Goal: Task Accomplishment & Management: Manage account settings

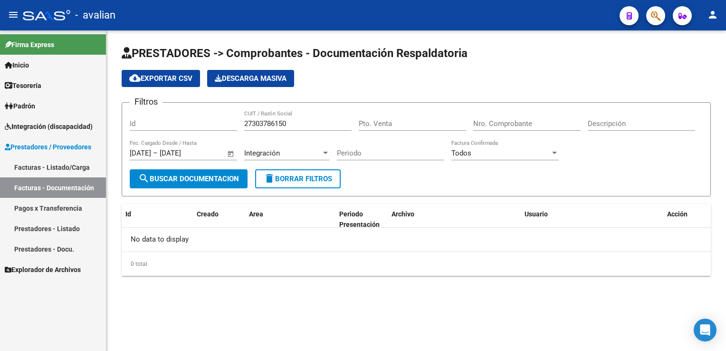
click at [59, 128] on span "Integración (discapacidad)" at bounding box center [49, 126] width 88 height 10
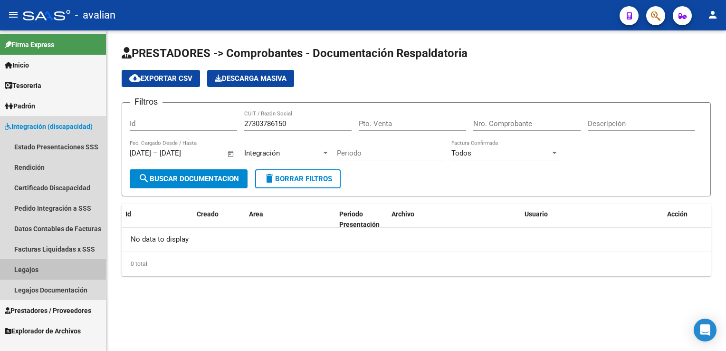
click at [34, 267] on link "Legajos" at bounding box center [53, 269] width 106 height 20
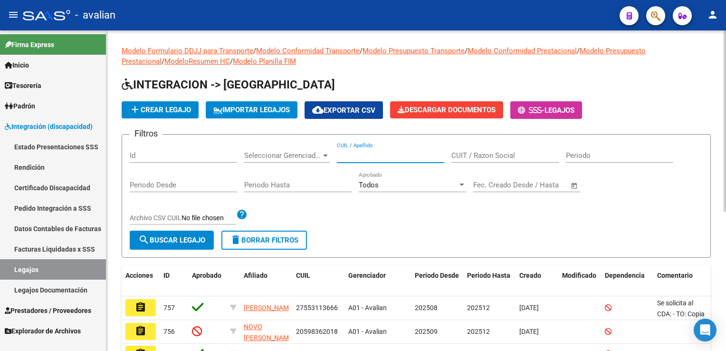
click at [346, 155] on input "CUIL / Apellido" at bounding box center [390, 155] width 107 height 9
paste input "27361540587"
type input "27361540587"
click at [178, 236] on span "search Buscar Legajo" at bounding box center [171, 240] width 67 height 9
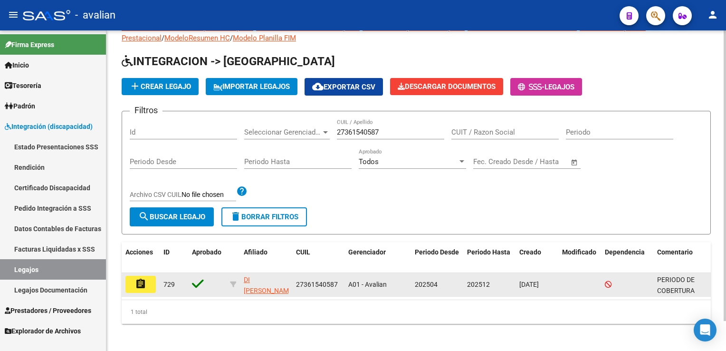
scroll to position [32, 0]
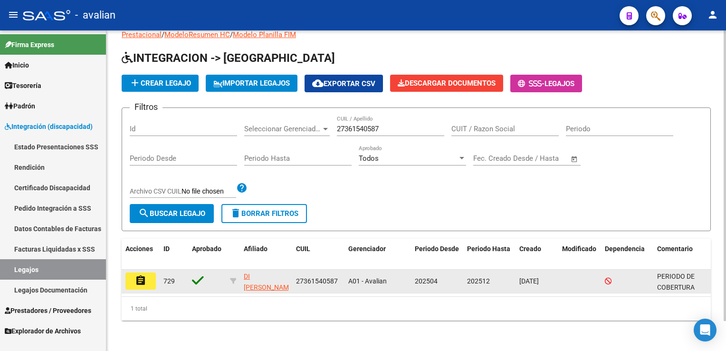
click at [138, 282] on button "assignment" at bounding box center [140, 280] width 30 height 17
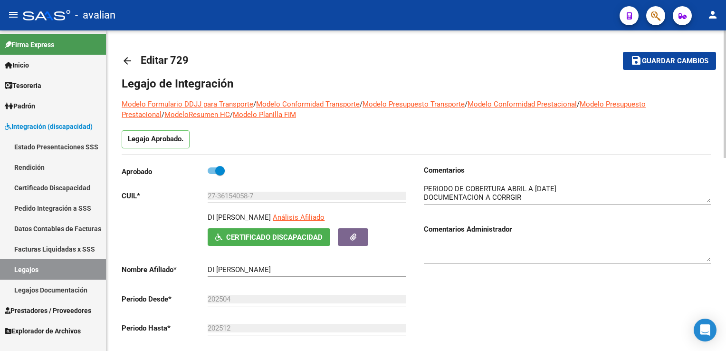
click at [131, 60] on mat-icon "arrow_back" at bounding box center [127, 60] width 11 height 11
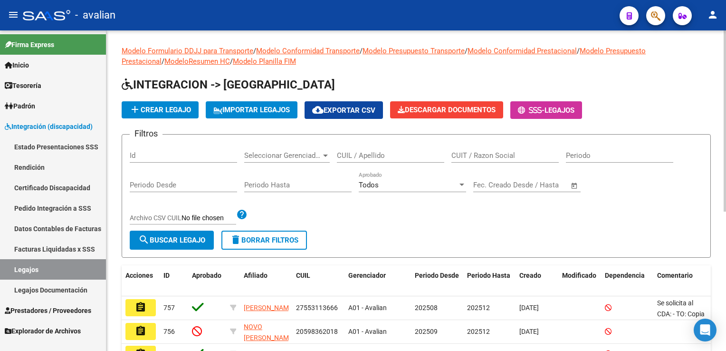
click at [412, 158] on input "CUIL / Apellido" at bounding box center [390, 155] width 107 height 9
paste input "23582068984"
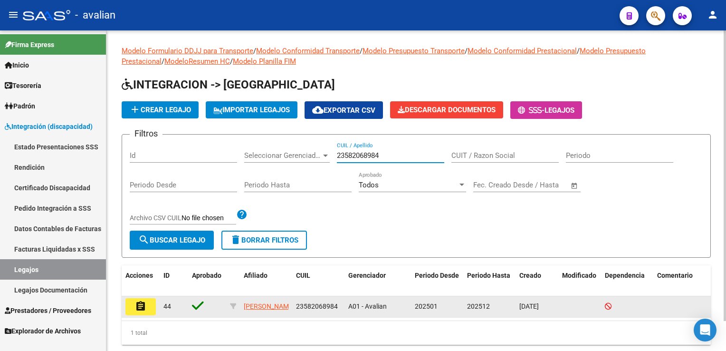
type input "23582068984"
click at [142, 303] on mat-icon "assignment" at bounding box center [140, 305] width 11 height 11
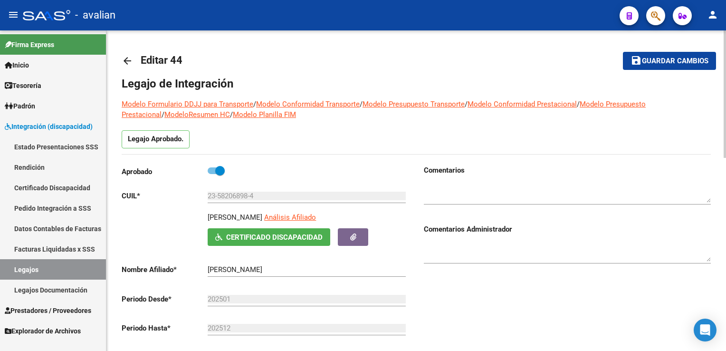
click at [126, 63] on mat-icon "arrow_back" at bounding box center [127, 60] width 11 height 11
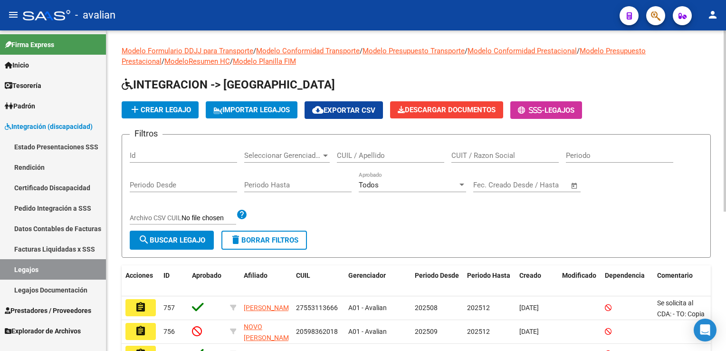
click at [399, 155] on input "CUIL / Apellido" at bounding box center [390, 155] width 107 height 9
paste input "27567861886"
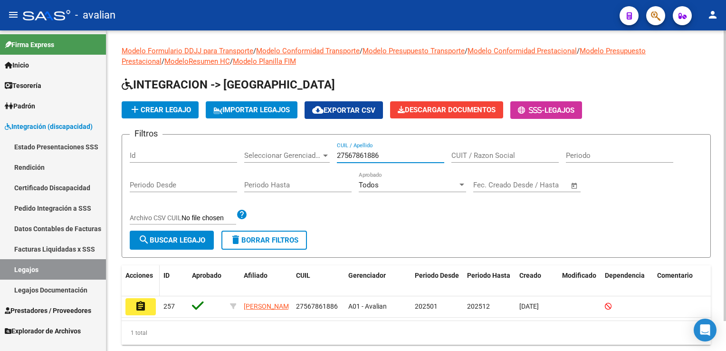
type input "27567861886"
click at [152, 293] on datatable-header-cell "Acciones" at bounding box center [141, 280] width 38 height 31
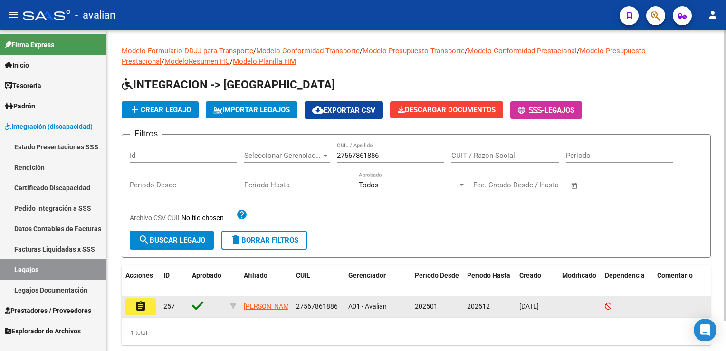
click at [151, 303] on button "assignment" at bounding box center [140, 306] width 30 height 17
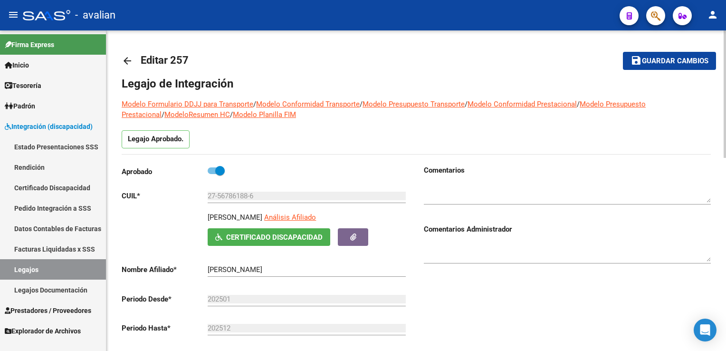
click at [130, 64] on mat-icon "arrow_back" at bounding box center [127, 60] width 11 height 11
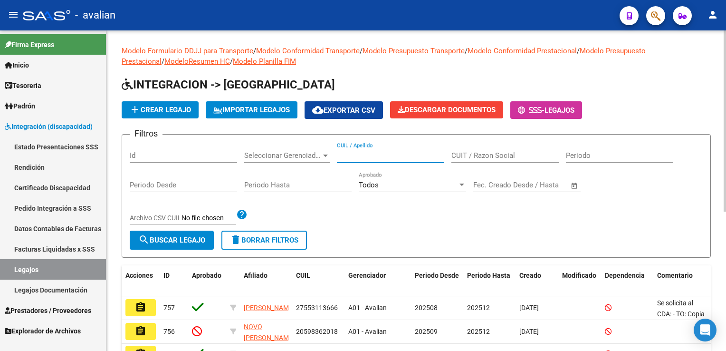
click at [387, 157] on input "CUIL / Apellido" at bounding box center [390, 155] width 107 height 9
paste input "27472873720"
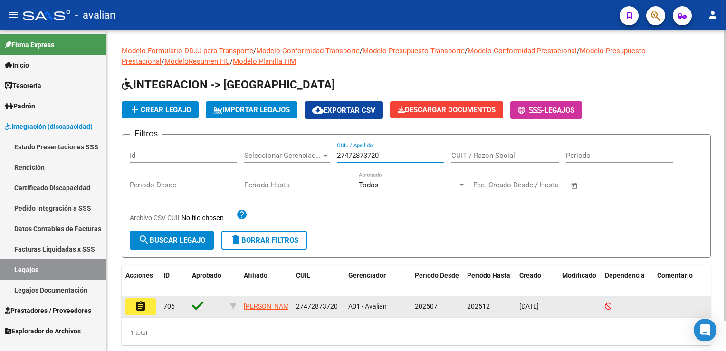
type input "27472873720"
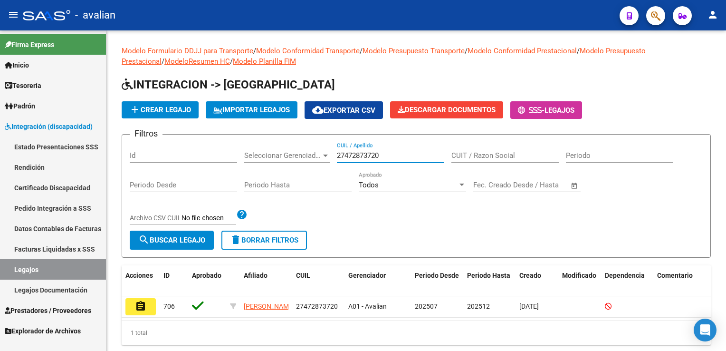
drag, startPoint x: 145, startPoint y: 301, endPoint x: 168, endPoint y: 290, distance: 24.9
click at [145, 301] on mat-icon "assignment" at bounding box center [140, 305] width 11 height 11
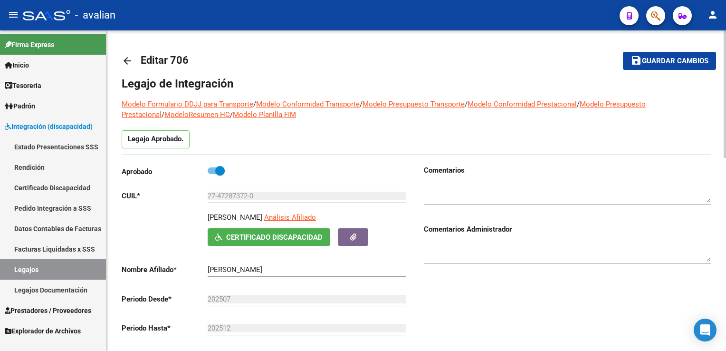
click at [129, 57] on mat-icon "arrow_back" at bounding box center [127, 60] width 11 height 11
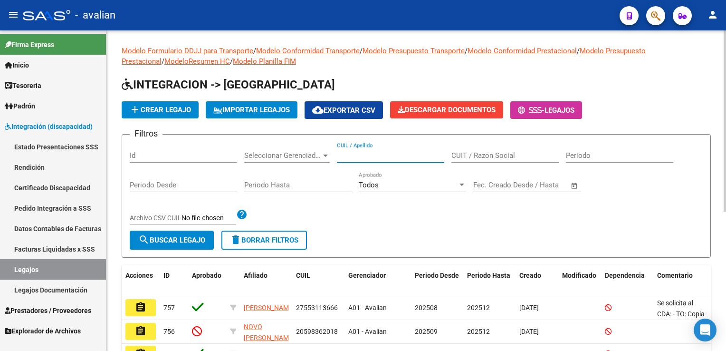
click at [381, 153] on input "CUIL / Apellido" at bounding box center [390, 155] width 107 height 9
paste input "20557928341"
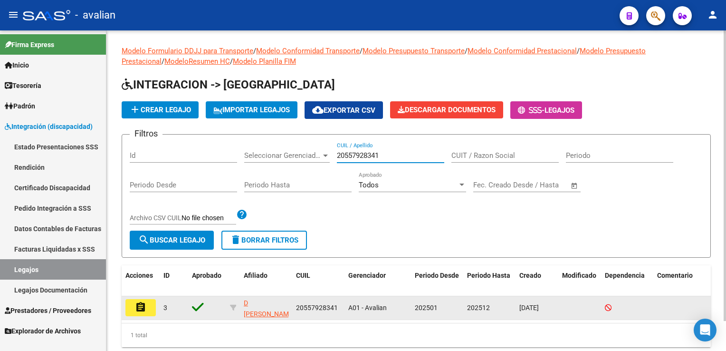
type input "20557928341"
click at [147, 307] on button "assignment" at bounding box center [140, 307] width 30 height 17
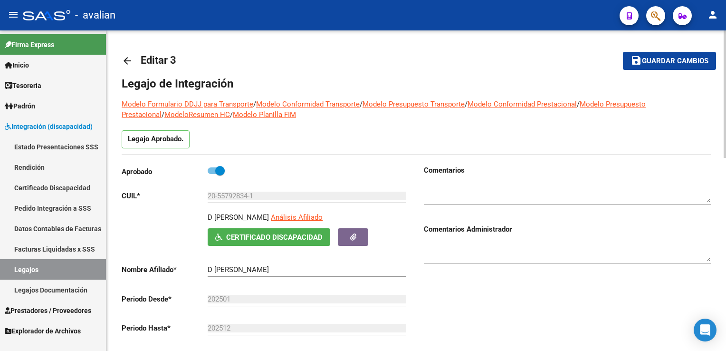
click at [126, 64] on mat-icon "arrow_back" at bounding box center [127, 60] width 11 height 11
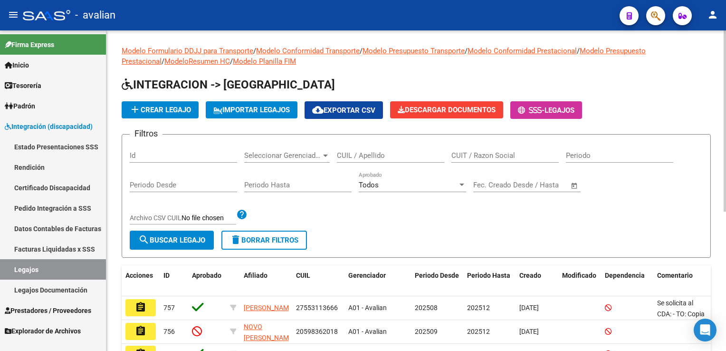
click at [363, 153] on input "CUIL / Apellido" at bounding box center [390, 155] width 107 height 9
paste input "27556571371"
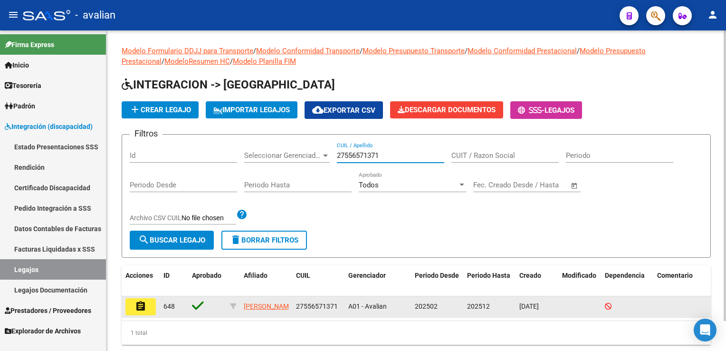
type input "27556571371"
click at [144, 306] on mat-icon "assignment" at bounding box center [140, 305] width 11 height 11
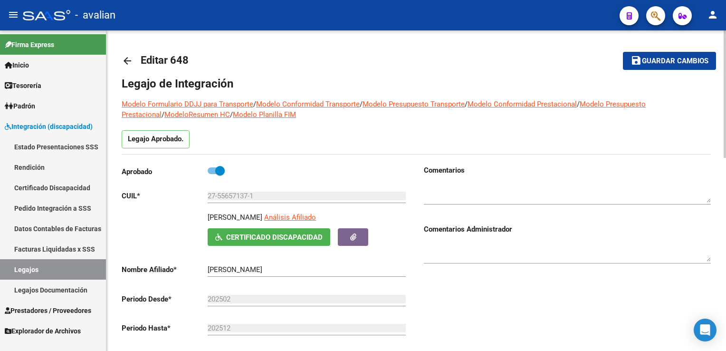
click at [133, 67] on link "arrow_back" at bounding box center [131, 60] width 19 height 22
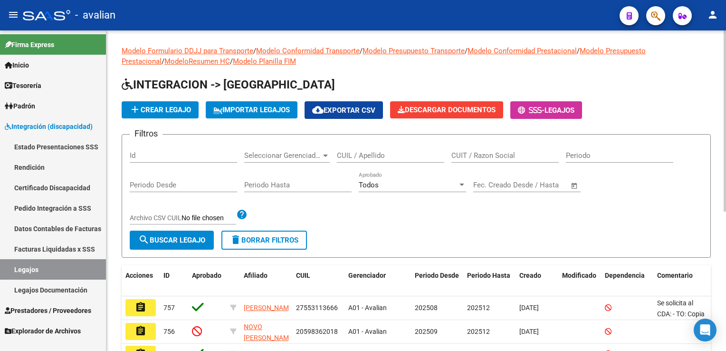
click at [379, 156] on input "CUIL / Apellido" at bounding box center [390, 155] width 107 height 9
paste input "20550465923"
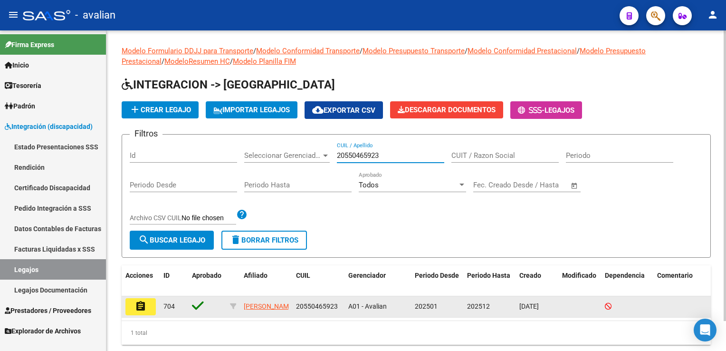
type input "20550465923"
click at [137, 297] on datatable-body-cell "assignment" at bounding box center [141, 306] width 38 height 21
click at [140, 300] on mat-icon "assignment" at bounding box center [140, 305] width 11 height 11
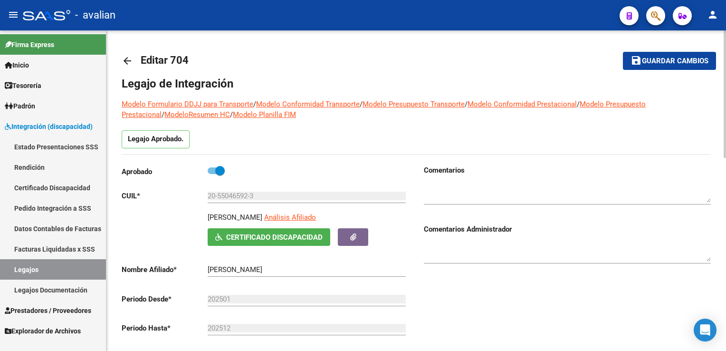
click at [129, 62] on mat-icon "arrow_back" at bounding box center [127, 60] width 11 height 11
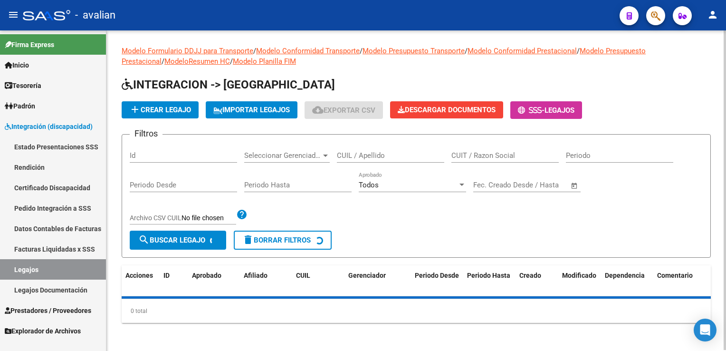
click at [378, 159] on input "CUIL / Apellido" at bounding box center [390, 155] width 107 height 9
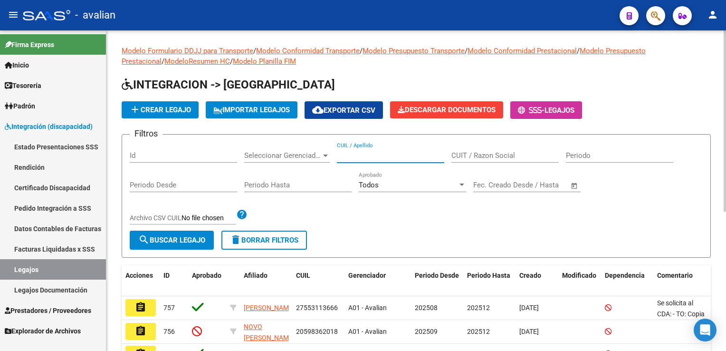
paste input "20593599869"
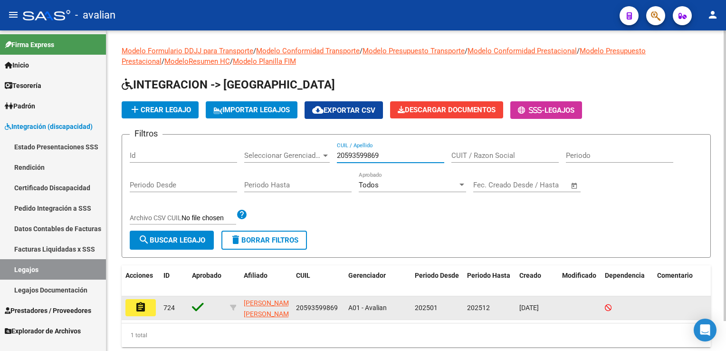
type input "20593599869"
click at [142, 308] on mat-icon "assignment" at bounding box center [140, 306] width 11 height 11
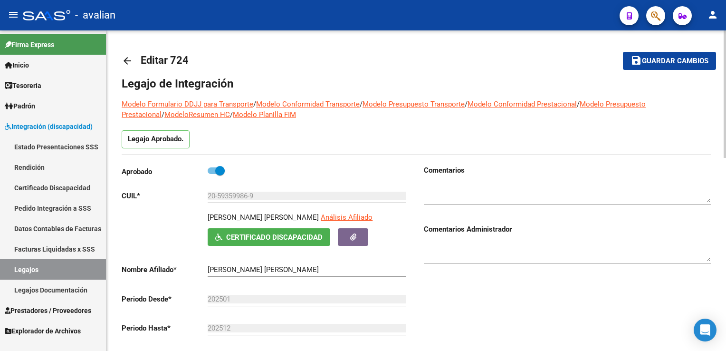
click at [129, 59] on mat-icon "arrow_back" at bounding box center [127, 60] width 11 height 11
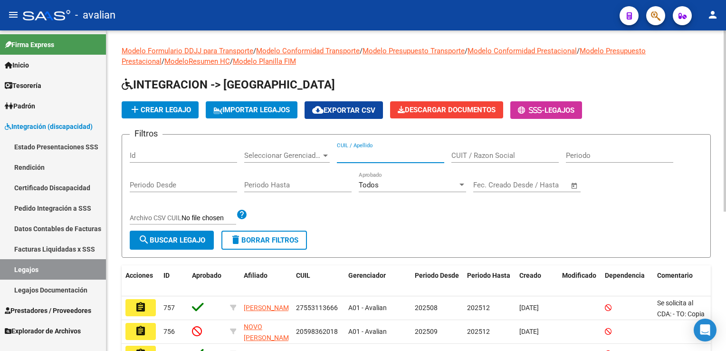
click at [374, 155] on input "CUIL / Apellido" at bounding box center [390, 155] width 107 height 9
paste input "20230404195"
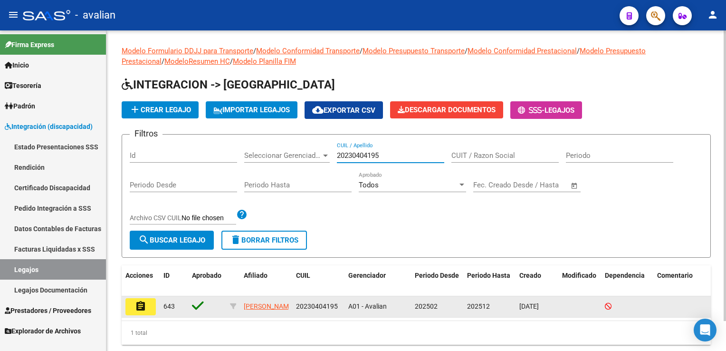
type input "20230404195"
click at [146, 303] on button "assignment" at bounding box center [140, 306] width 30 height 17
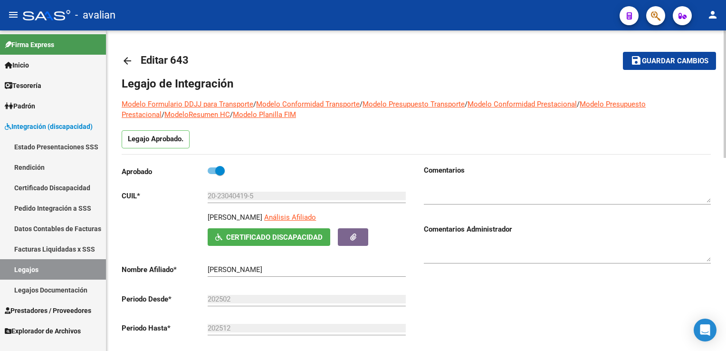
click at [123, 60] on mat-icon "arrow_back" at bounding box center [127, 60] width 11 height 11
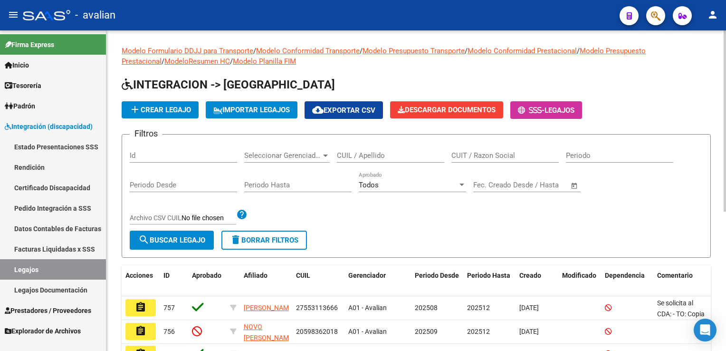
click at [360, 158] on input "CUIL / Apellido" at bounding box center [390, 155] width 107 height 9
paste input "20581007443"
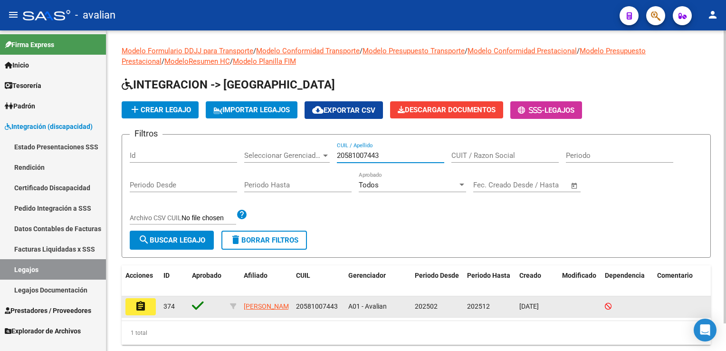
type input "20581007443"
click at [151, 300] on button "assignment" at bounding box center [140, 306] width 30 height 17
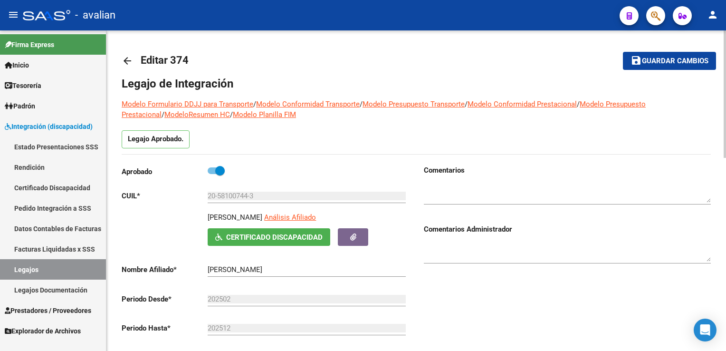
click at [130, 62] on mat-icon "arrow_back" at bounding box center [127, 60] width 11 height 11
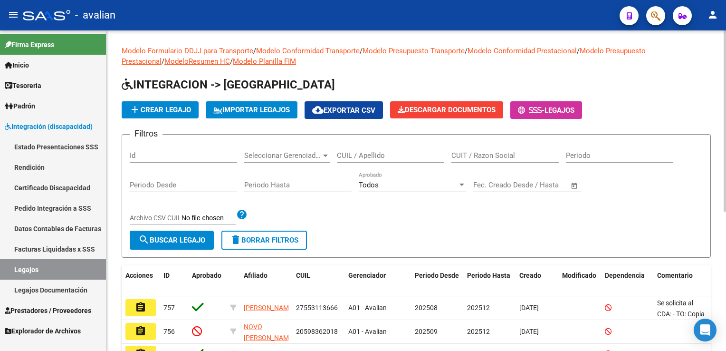
click at [395, 155] on input "CUIL / Apellido" at bounding box center [390, 155] width 107 height 9
paste input "27577138201"
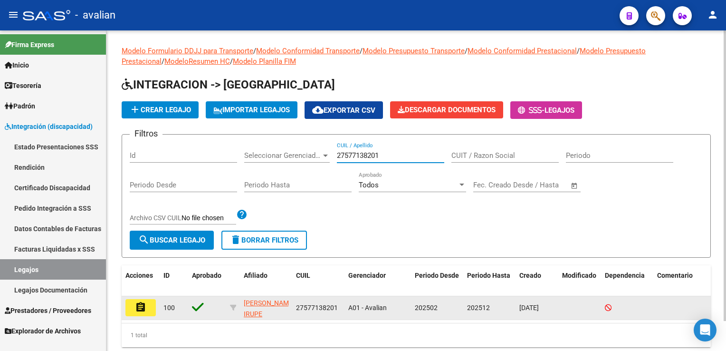
type input "27577138201"
click at [142, 303] on mat-icon "assignment" at bounding box center [140, 306] width 11 height 11
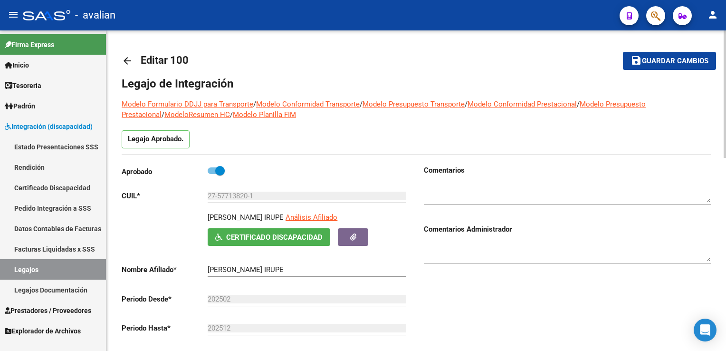
click at [130, 59] on mat-icon "arrow_back" at bounding box center [127, 60] width 11 height 11
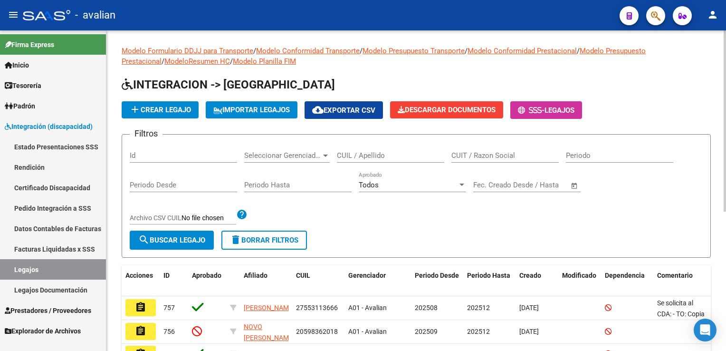
click at [380, 161] on div "CUIL / Apellido" at bounding box center [390, 152] width 107 height 20
paste input "20577078638"
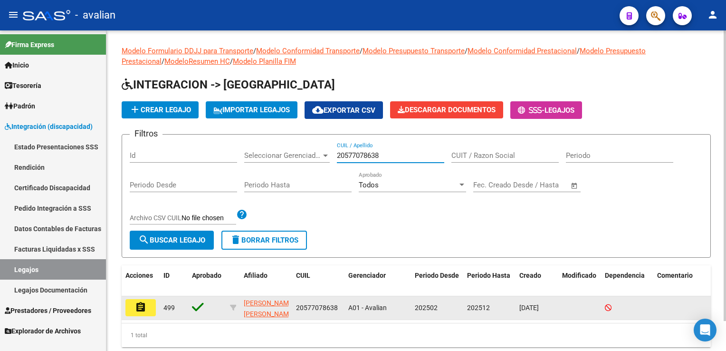
type input "20577078638"
click at [146, 304] on button "assignment" at bounding box center [140, 307] width 30 height 17
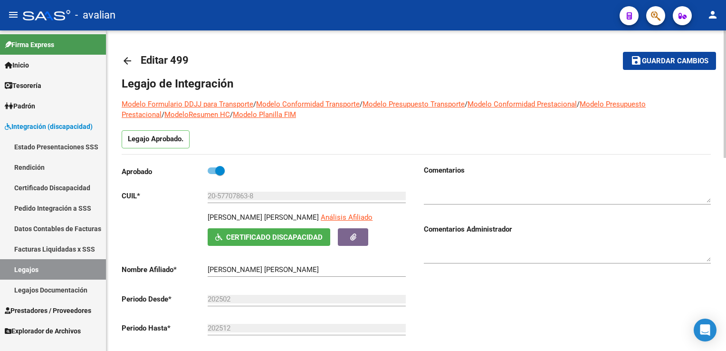
click at [125, 63] on mat-icon "arrow_back" at bounding box center [127, 60] width 11 height 11
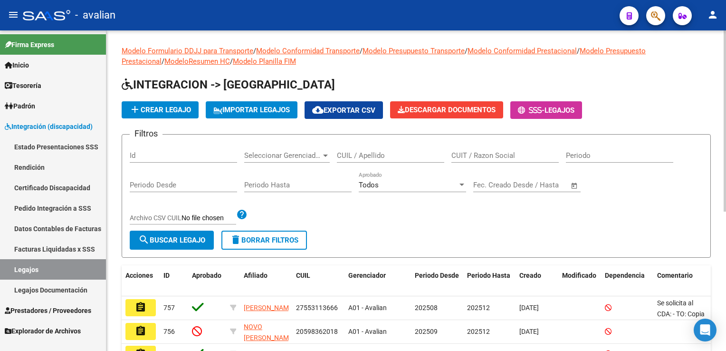
click at [354, 153] on input "CUIL / Apellido" at bounding box center [390, 155] width 107 height 9
paste input "20506522898"
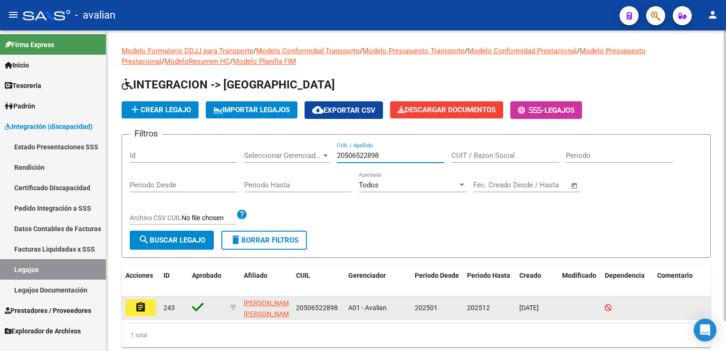
type input "20506522898"
click at [151, 301] on button "assignment" at bounding box center [140, 307] width 30 height 17
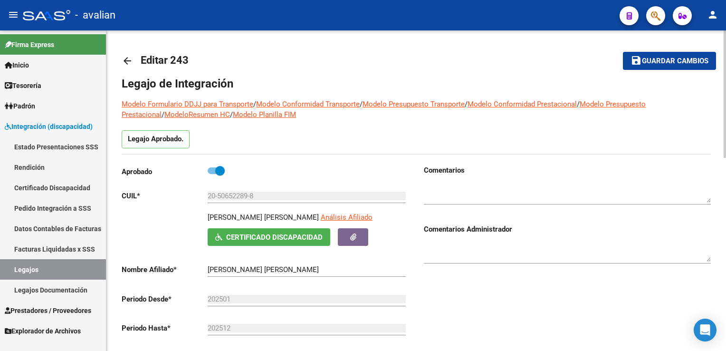
click at [128, 62] on mat-icon "arrow_back" at bounding box center [127, 60] width 11 height 11
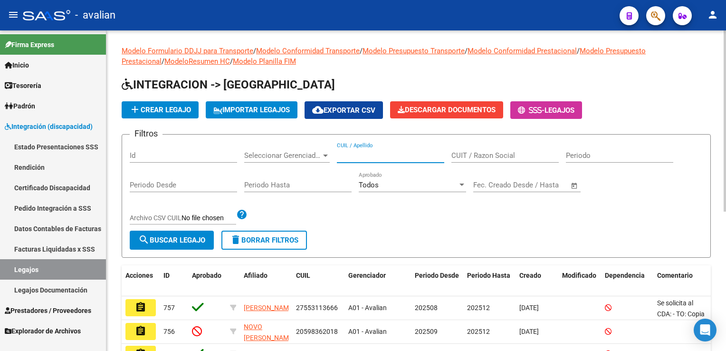
click at [385, 156] on input "CUIL / Apellido" at bounding box center [390, 155] width 107 height 9
paste input "20521647257"
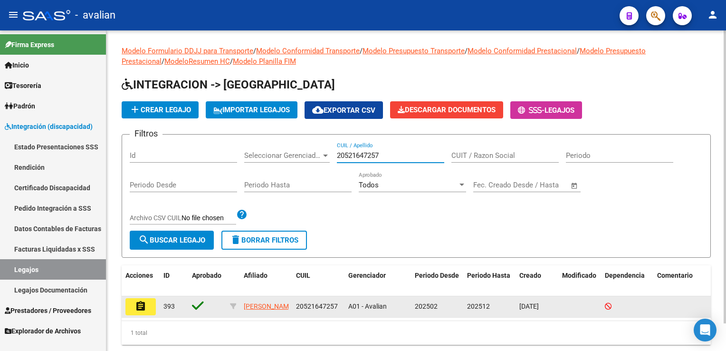
type input "20521647257"
click at [142, 303] on mat-icon "assignment" at bounding box center [140, 305] width 11 height 11
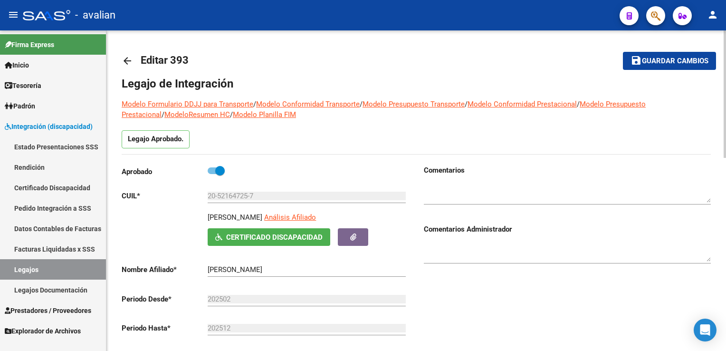
click at [129, 61] on mat-icon "arrow_back" at bounding box center [127, 60] width 11 height 11
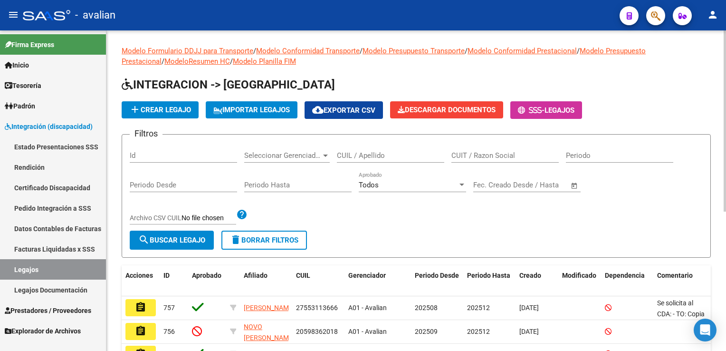
click at [370, 157] on input "CUIL / Apellido" at bounding box center [390, 155] width 107 height 9
paste input "20507594973"
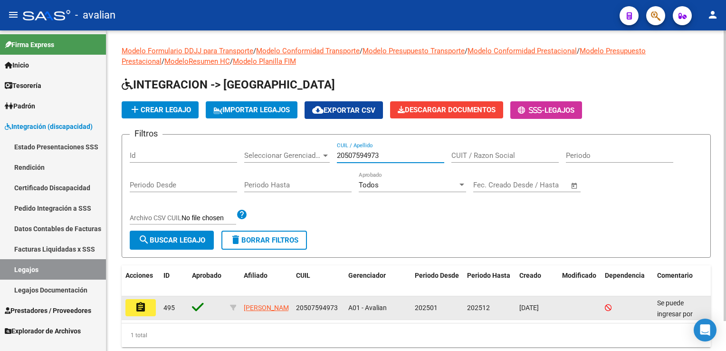
type input "20507594973"
click at [146, 303] on mat-icon "assignment" at bounding box center [140, 306] width 11 height 11
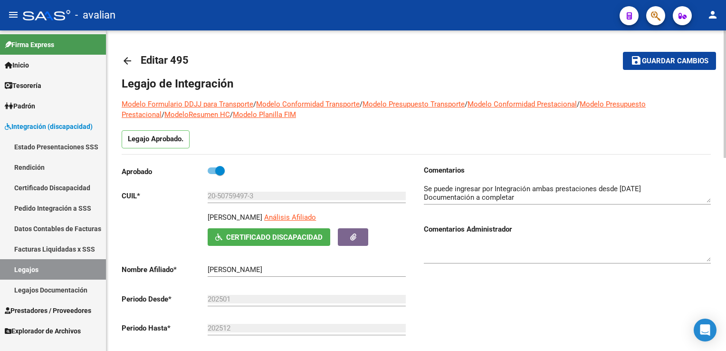
click at [122, 55] on mat-icon "arrow_back" at bounding box center [127, 60] width 11 height 11
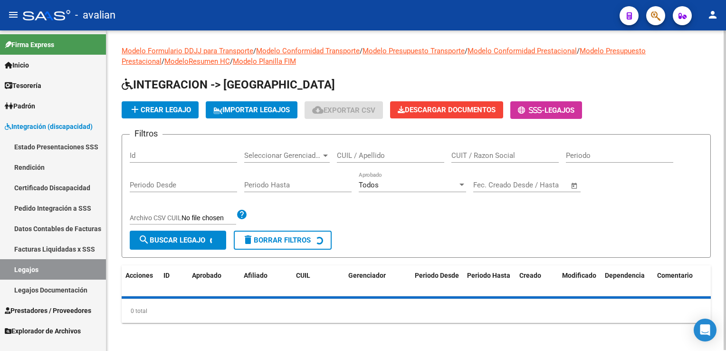
click at [359, 151] on div "CUIL / Apellido" at bounding box center [390, 152] width 107 height 20
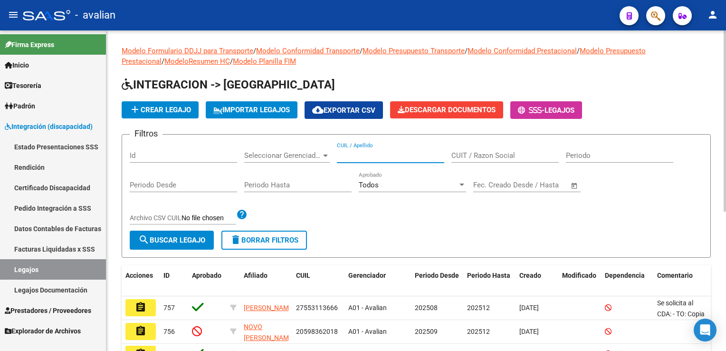
paste input "27567861894"
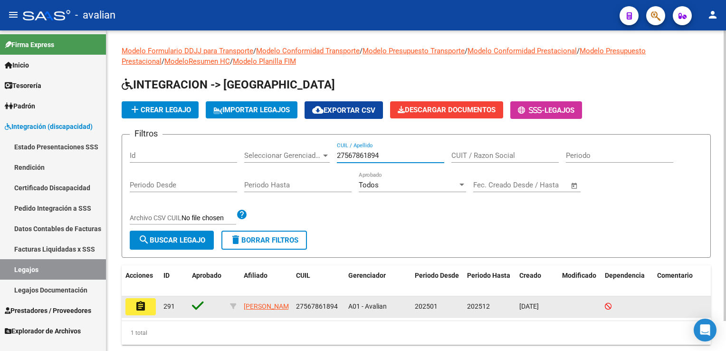
type input "27567861894"
click at [146, 305] on mat-icon "assignment" at bounding box center [140, 305] width 11 height 11
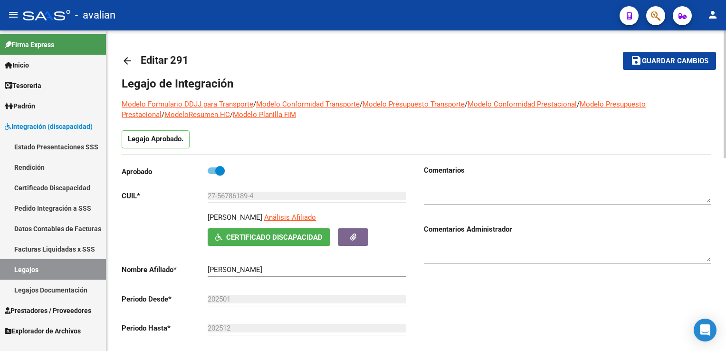
click at [125, 63] on mat-icon "arrow_back" at bounding box center [127, 60] width 11 height 11
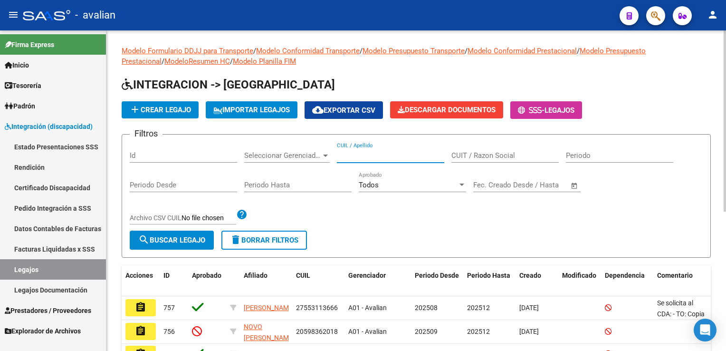
click at [403, 156] on input "CUIL / Apellido" at bounding box center [390, 155] width 107 height 9
paste input "27454901822"
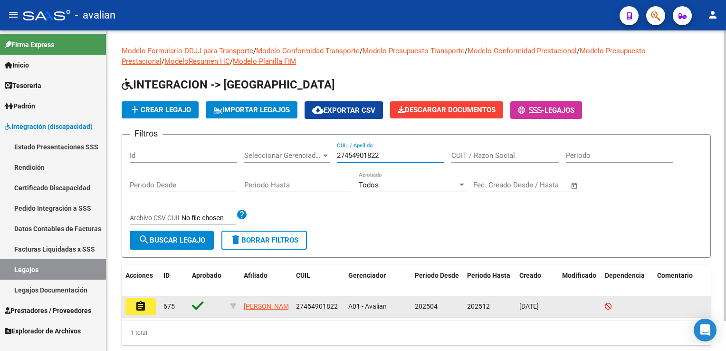
type input "27454901822"
click at [148, 312] on button "assignment" at bounding box center [140, 306] width 30 height 17
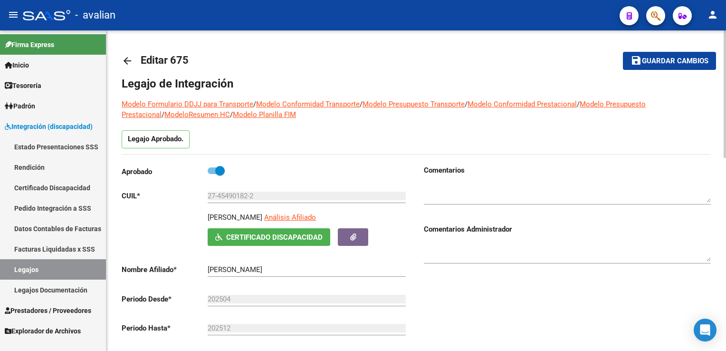
click at [131, 62] on mat-icon "arrow_back" at bounding box center [127, 60] width 11 height 11
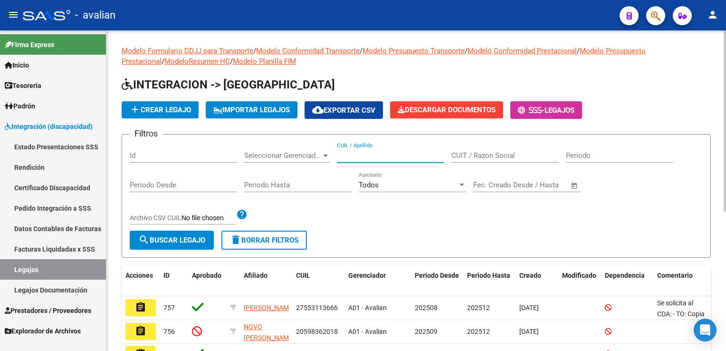
click at [384, 153] on input "CUIL / Apellido" at bounding box center [390, 155] width 107 height 9
paste input "27574597272"
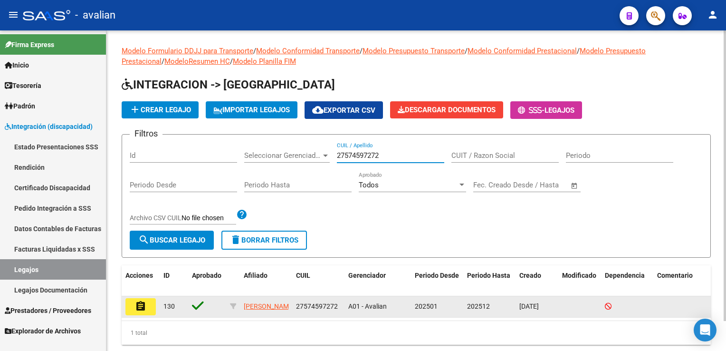
type input "27574597272"
click at [142, 301] on mat-icon "assignment" at bounding box center [140, 305] width 11 height 11
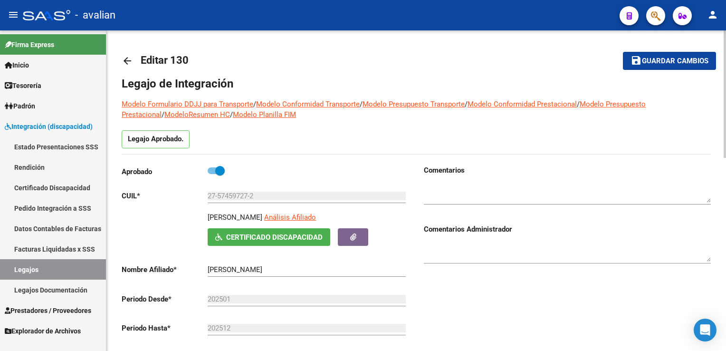
click at [129, 63] on mat-icon "arrow_back" at bounding box center [127, 60] width 11 height 11
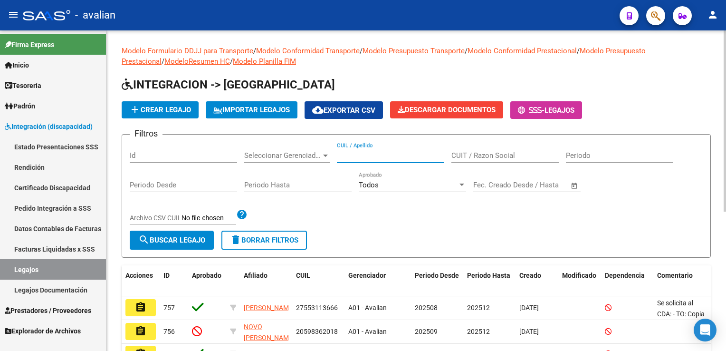
click at [351, 154] on input "CUIL / Apellido" at bounding box center [390, 155] width 107 height 9
paste input "20573542690"
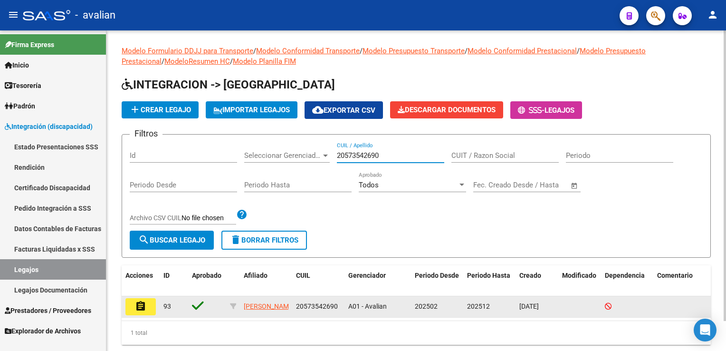
type input "20573542690"
click at [140, 306] on mat-icon "assignment" at bounding box center [140, 305] width 11 height 11
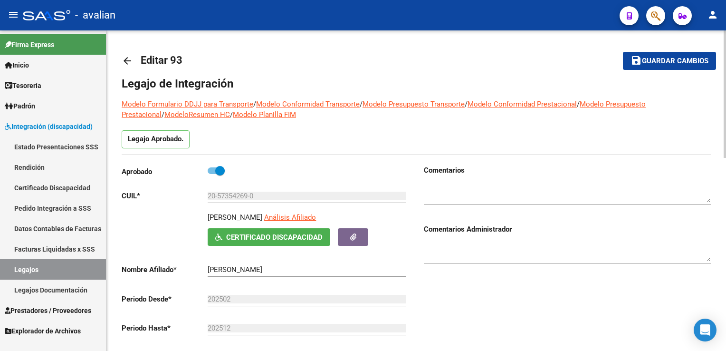
click at [126, 58] on mat-icon "arrow_back" at bounding box center [127, 60] width 11 height 11
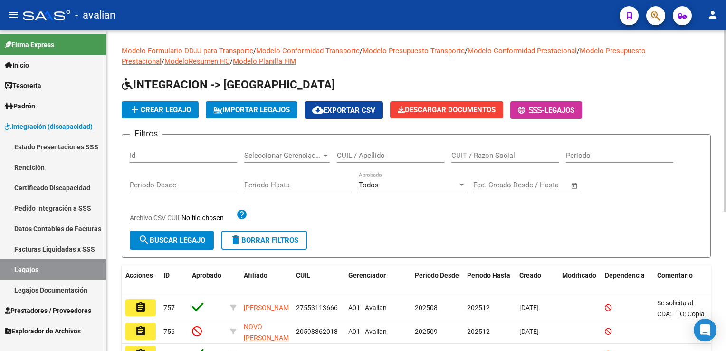
click at [433, 162] on div "CUIL / Apellido" at bounding box center [390, 152] width 107 height 20
paste input "20581007443"
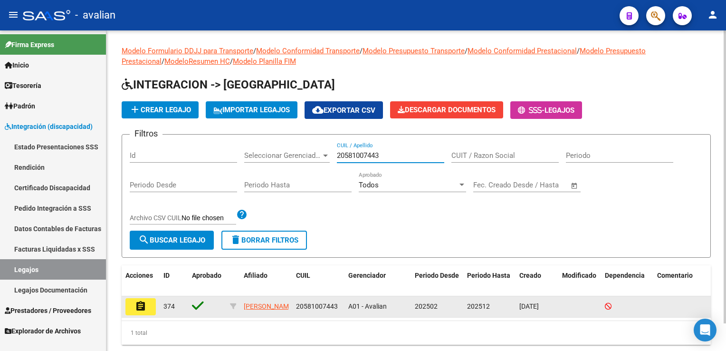
type input "20581007443"
click at [143, 305] on mat-icon "assignment" at bounding box center [140, 305] width 11 height 11
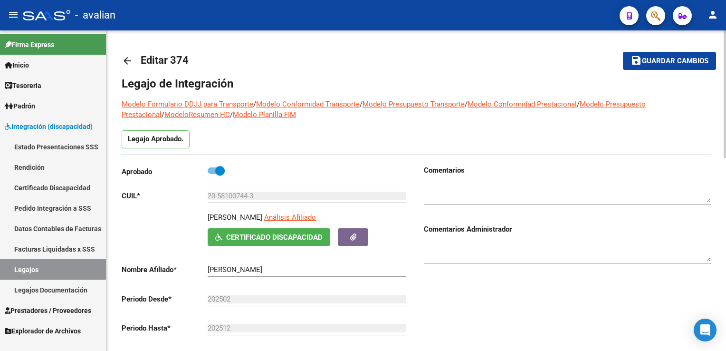
click at [125, 62] on mat-icon "arrow_back" at bounding box center [127, 60] width 11 height 11
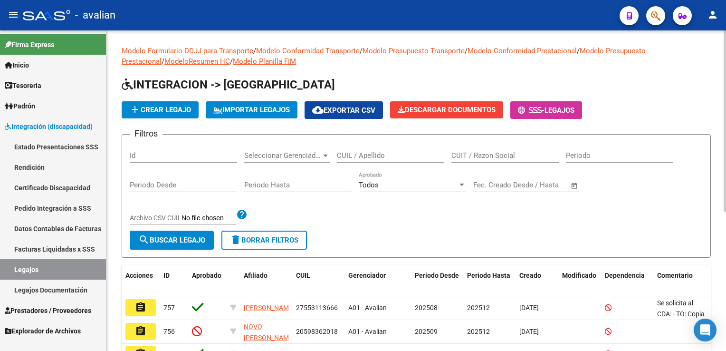
click at [380, 157] on input "CUIL / Apellido" at bounding box center [390, 155] width 107 height 9
paste input "20568474695"
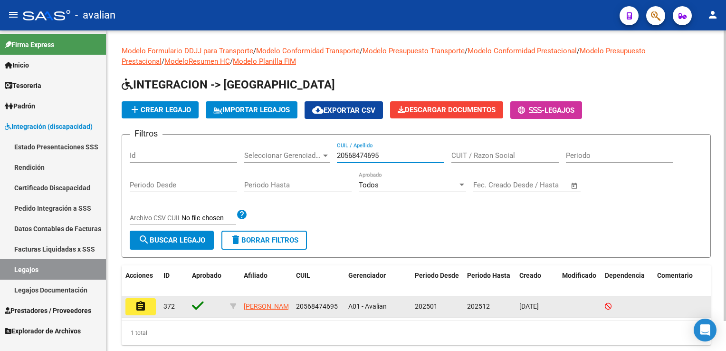
type input "20568474695"
click at [142, 299] on button "assignment" at bounding box center [140, 306] width 30 height 17
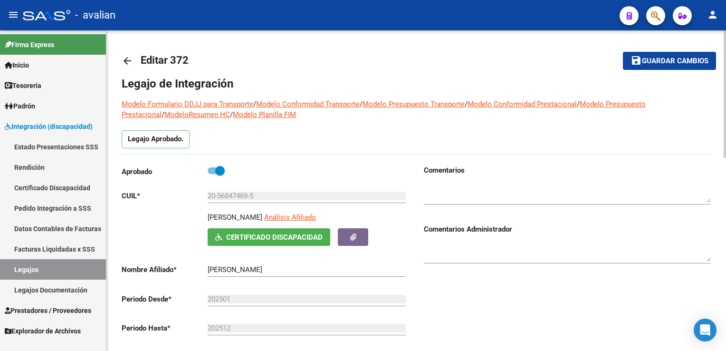
click at [130, 59] on mat-icon "arrow_back" at bounding box center [127, 60] width 11 height 11
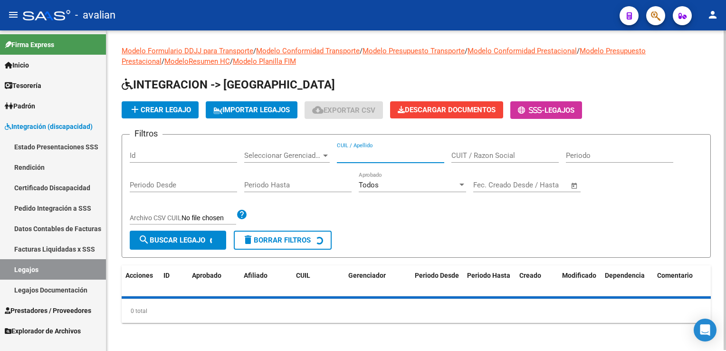
click at [392, 151] on input "CUIL / Apellido" at bounding box center [390, 155] width 107 height 9
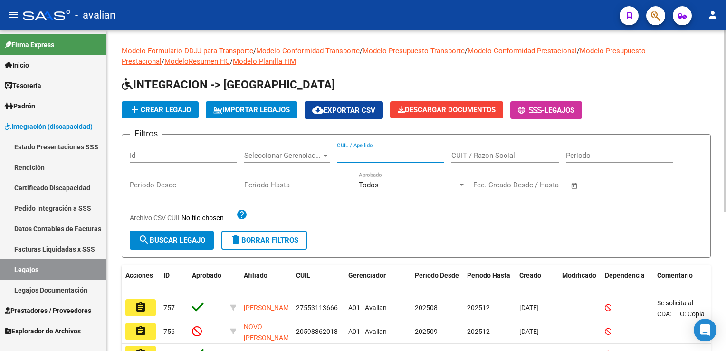
paste input "20521909642"
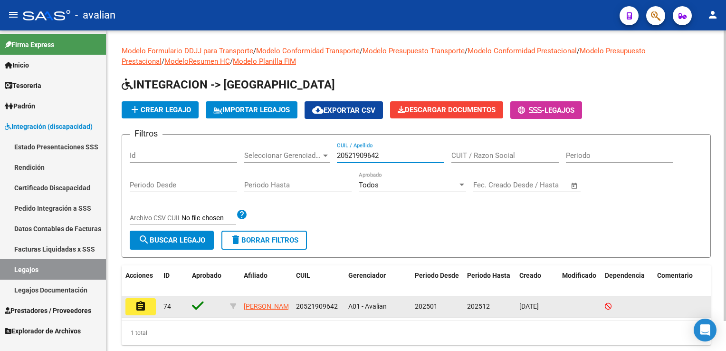
type input "20521909642"
click at [146, 304] on button "assignment" at bounding box center [140, 306] width 30 height 17
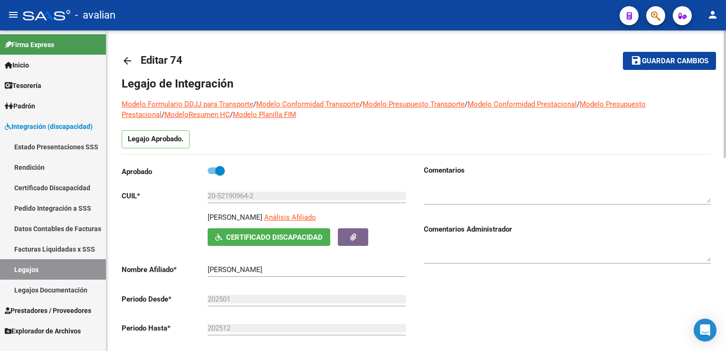
click at [122, 62] on mat-icon "arrow_back" at bounding box center [127, 60] width 11 height 11
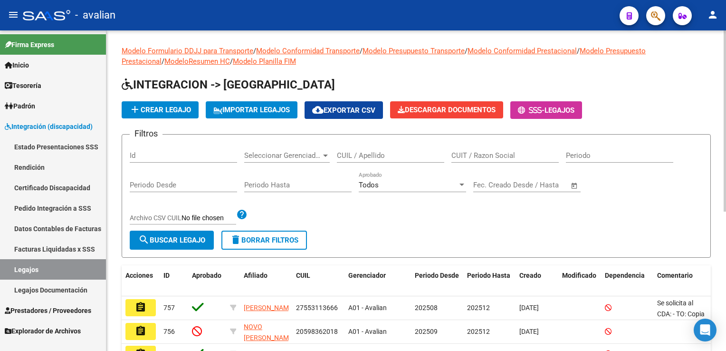
click at [346, 155] on input "CUIL / Apellido" at bounding box center [390, 155] width 107 height 9
paste input "20555303654"
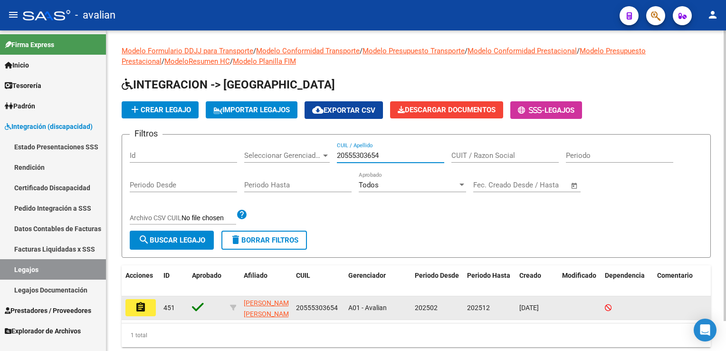
type input "20555303654"
click at [148, 296] on datatable-body-cell "assignment" at bounding box center [141, 307] width 38 height 23
click at [147, 303] on button "assignment" at bounding box center [140, 307] width 30 height 17
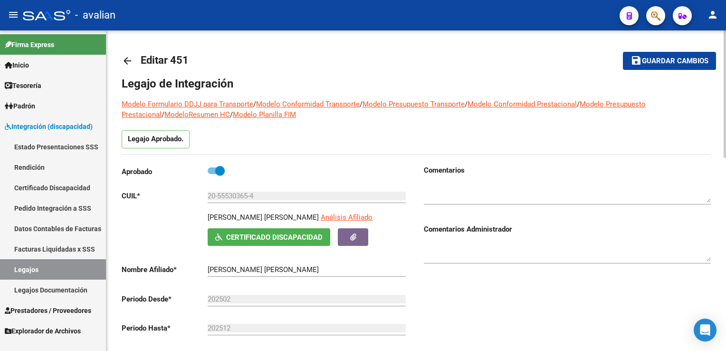
click at [122, 59] on mat-icon "arrow_back" at bounding box center [127, 60] width 11 height 11
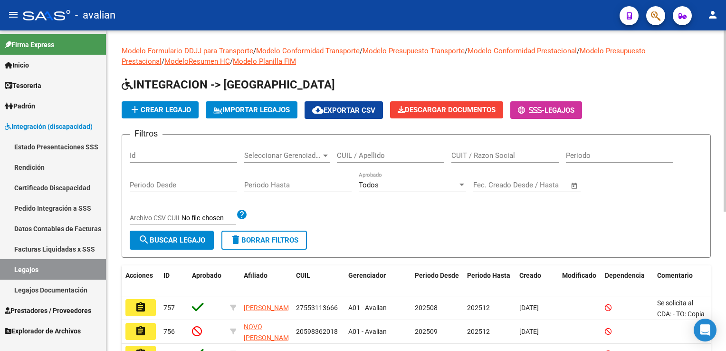
click at [354, 149] on div "CUIL / Apellido" at bounding box center [390, 152] width 107 height 20
paste input "27576392732"
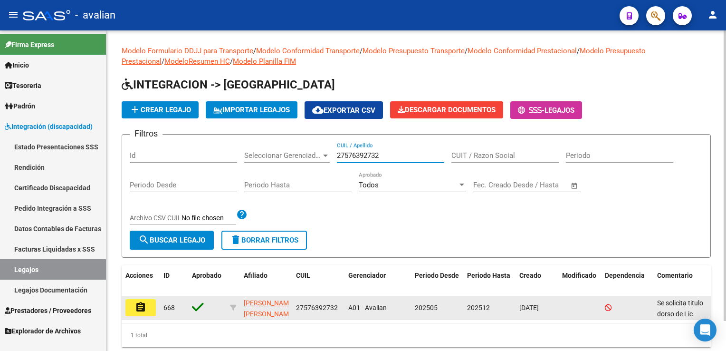
type input "27576392732"
click at [144, 303] on mat-icon "assignment" at bounding box center [140, 306] width 11 height 11
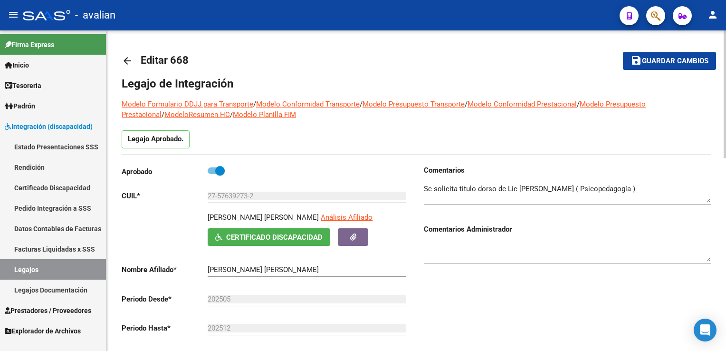
click at [132, 60] on mat-icon "arrow_back" at bounding box center [127, 60] width 11 height 11
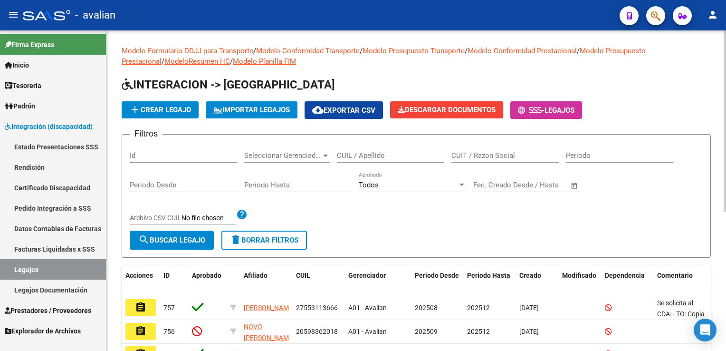
click at [358, 154] on input "CUIL / Apellido" at bounding box center [390, 155] width 107 height 9
paste input "20540149365"
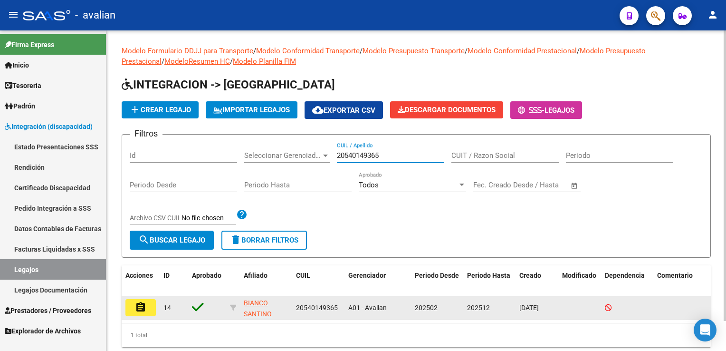
type input "20540149365"
click at [146, 301] on button "assignment" at bounding box center [140, 307] width 30 height 17
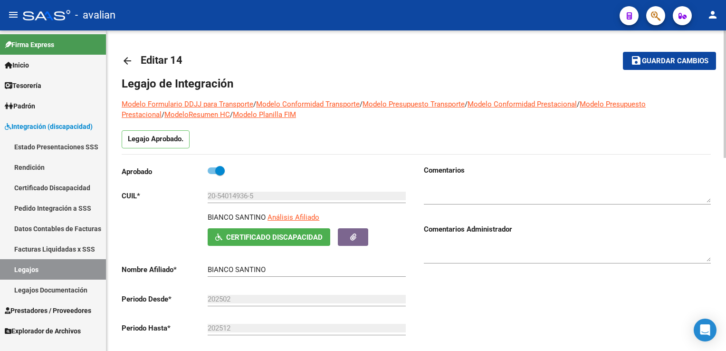
click at [129, 64] on mat-icon "arrow_back" at bounding box center [127, 60] width 11 height 11
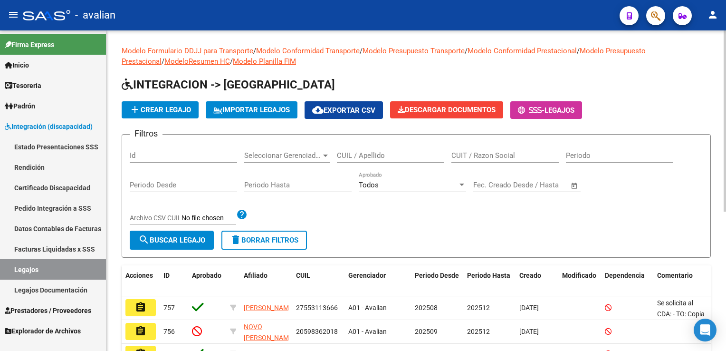
click at [363, 150] on div "CUIL / Apellido" at bounding box center [390, 152] width 107 height 20
paste input "20537823780"
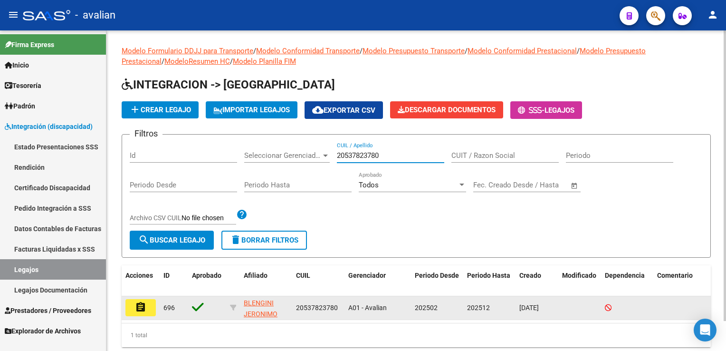
type input "20537823780"
click at [143, 308] on mat-icon "assignment" at bounding box center [140, 306] width 11 height 11
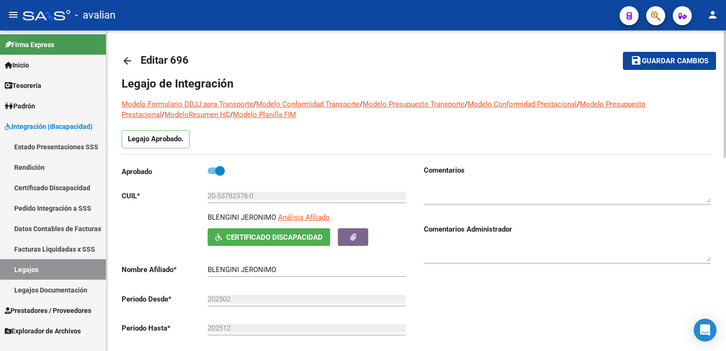
click at [124, 59] on mat-icon "arrow_back" at bounding box center [127, 60] width 11 height 11
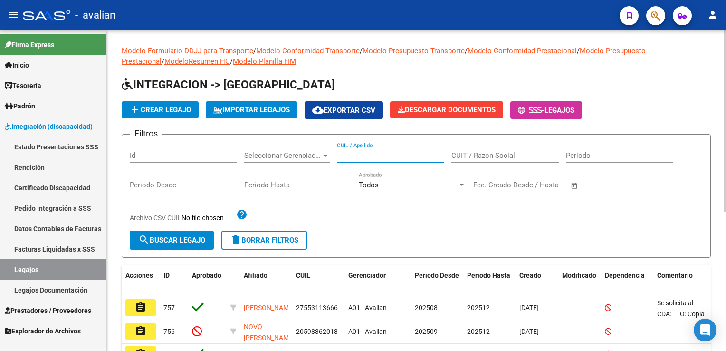
click at [351, 154] on input "CUIL / Apellido" at bounding box center [390, 155] width 107 height 9
paste input "20577592722"
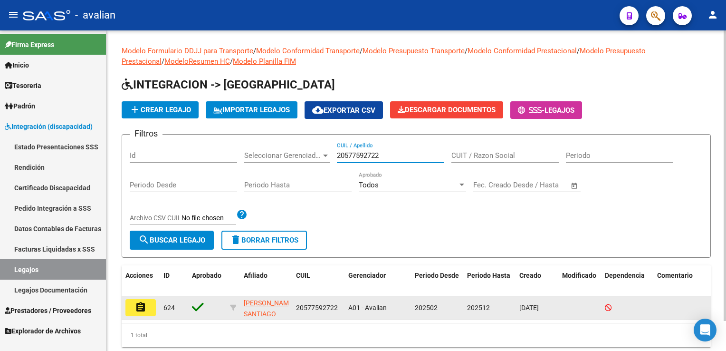
type input "20577592722"
click at [143, 301] on mat-icon "assignment" at bounding box center [140, 306] width 11 height 11
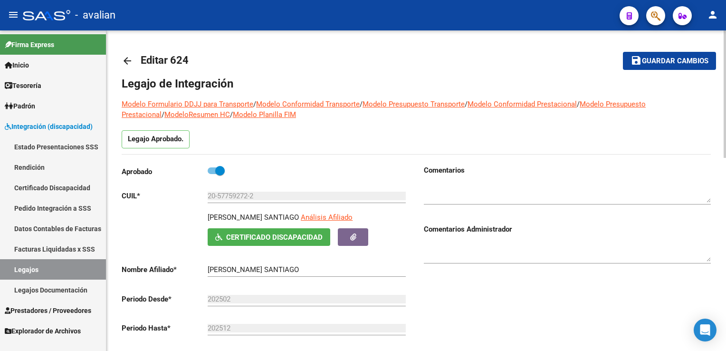
click at [131, 62] on mat-icon "arrow_back" at bounding box center [127, 60] width 11 height 11
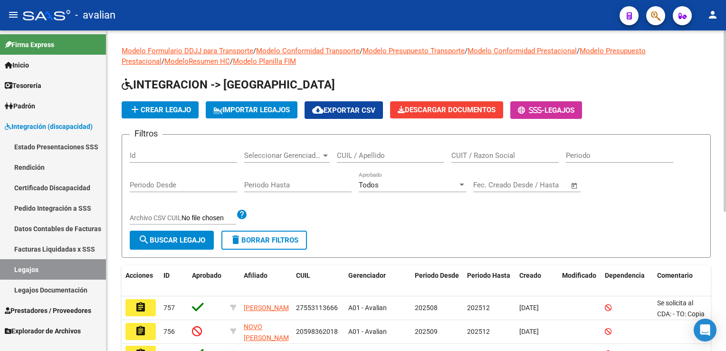
click at [368, 153] on input "CUIL / Apellido" at bounding box center [390, 155] width 107 height 9
paste input "20551999379"
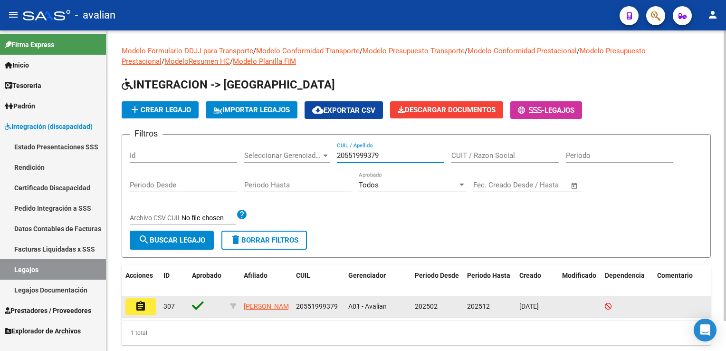
type input "20551999379"
click at [144, 301] on mat-icon "assignment" at bounding box center [140, 305] width 11 height 11
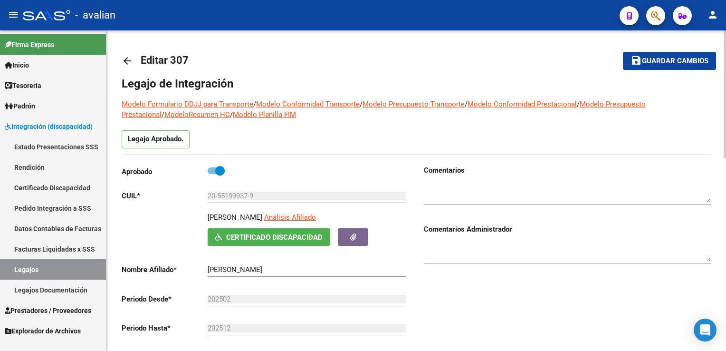
click at [129, 56] on mat-icon "arrow_back" at bounding box center [127, 60] width 11 height 11
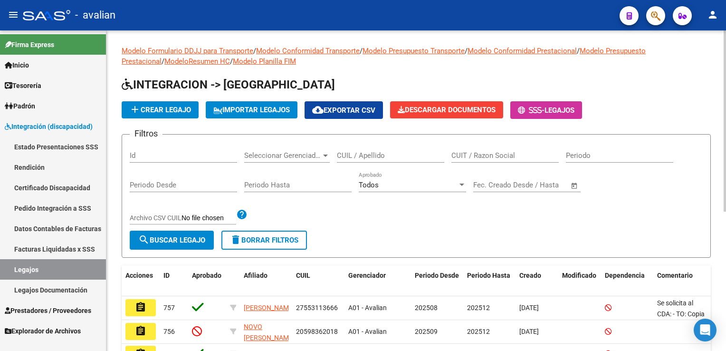
drag, startPoint x: 357, startPoint y: 139, endPoint x: 357, endPoint y: 145, distance: 5.7
click at [357, 142] on form "Filtros Id Seleccionar Gerenciador Seleccionar Gerenciador CUIL / Apellido CUIT…" at bounding box center [416, 195] width 589 height 123
click at [358, 151] on input "CUIL / Apellido" at bounding box center [390, 155] width 107 height 9
paste input "20509864021"
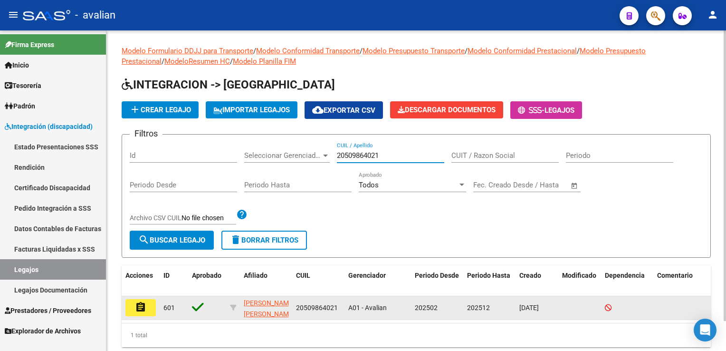
type input "20509864021"
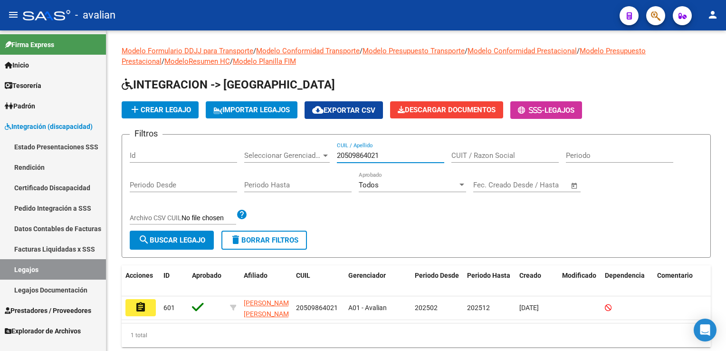
click at [145, 304] on button "assignment" at bounding box center [140, 307] width 30 height 17
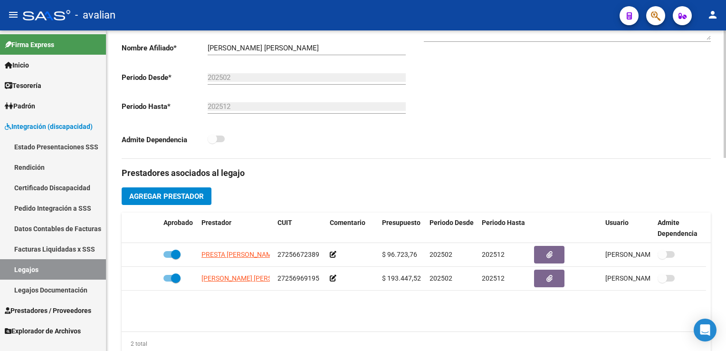
scroll to position [237, 0]
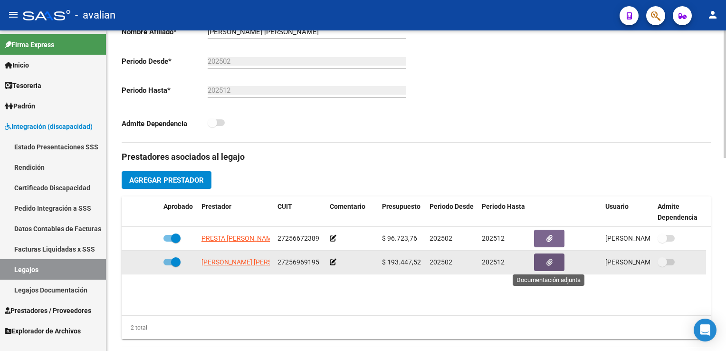
click at [558, 254] on button "button" at bounding box center [549, 262] width 30 height 18
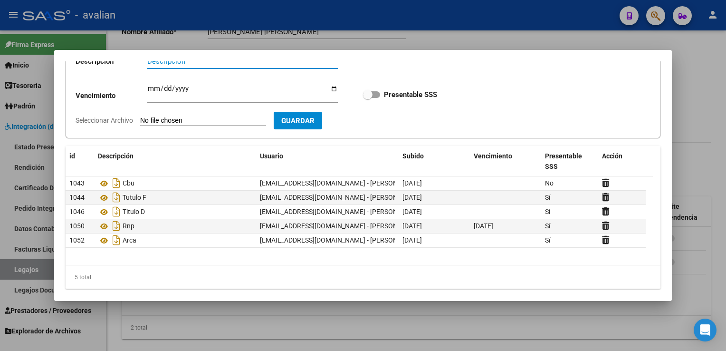
scroll to position [76, 0]
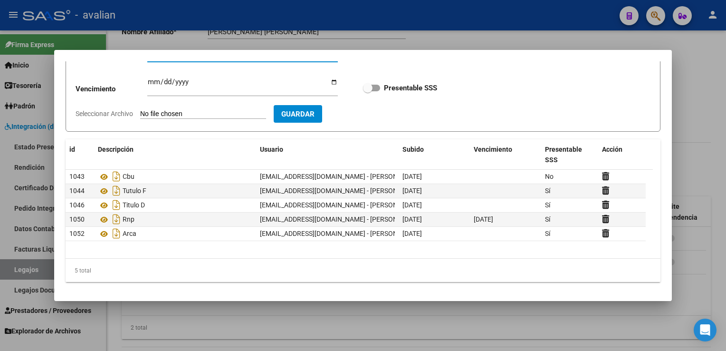
click at [474, 28] on div at bounding box center [363, 175] width 726 height 351
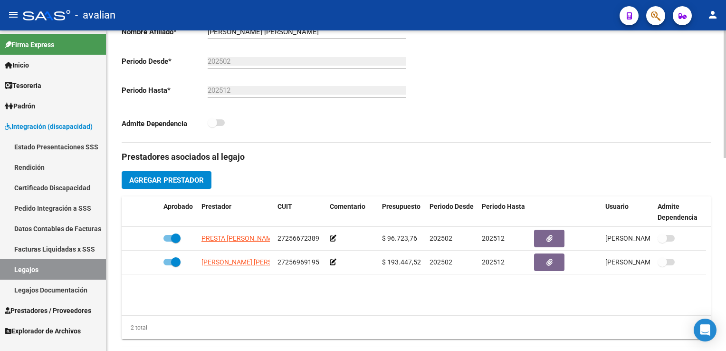
scroll to position [0, 0]
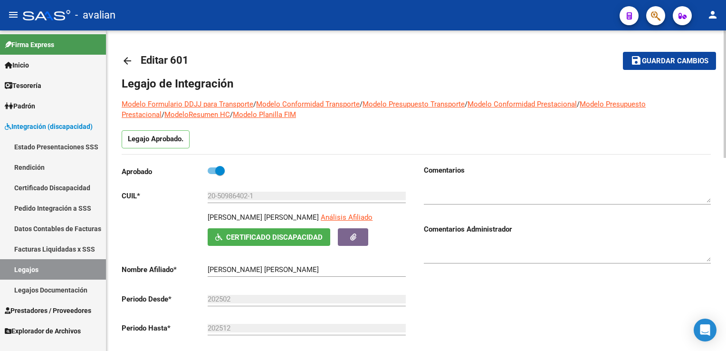
click at [127, 59] on mat-icon "arrow_back" at bounding box center [127, 60] width 11 height 11
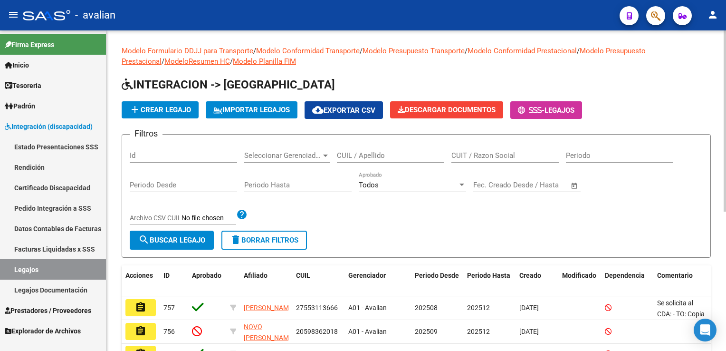
click at [361, 154] on input "CUIL / Apellido" at bounding box center [390, 155] width 107 height 9
paste input "20573542690"
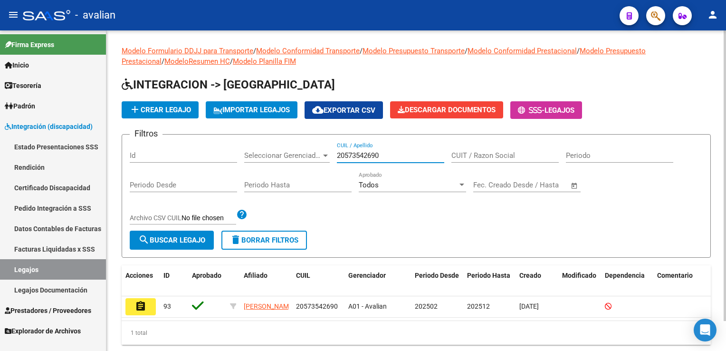
type input "20573542690"
click at [176, 240] on span "search Buscar Legajo" at bounding box center [171, 240] width 67 height 9
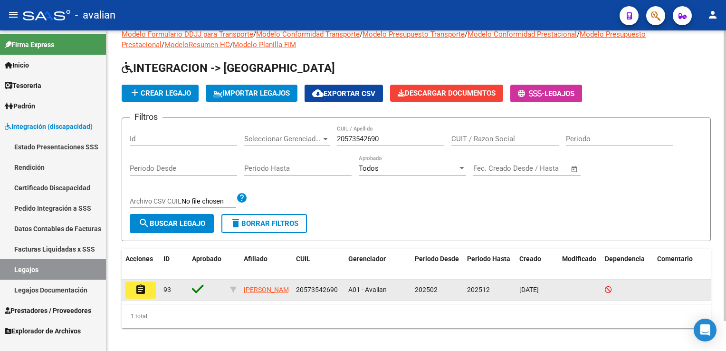
scroll to position [32, 0]
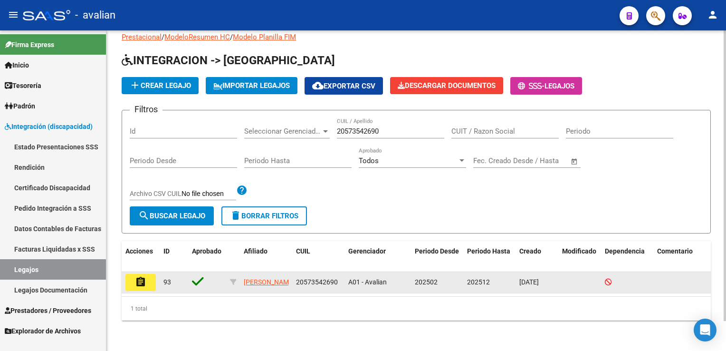
click at [142, 276] on mat-icon "assignment" at bounding box center [140, 281] width 11 height 11
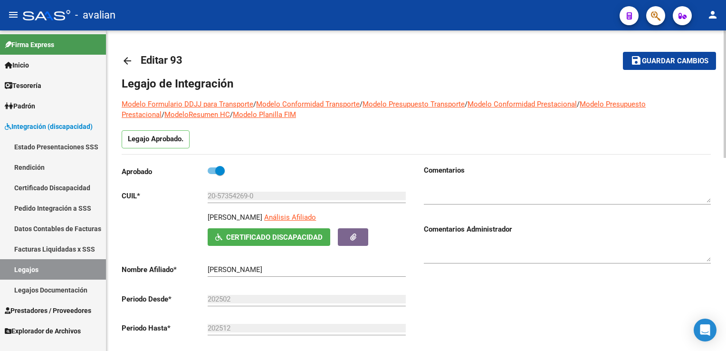
click at [127, 65] on mat-icon "arrow_back" at bounding box center [127, 60] width 11 height 11
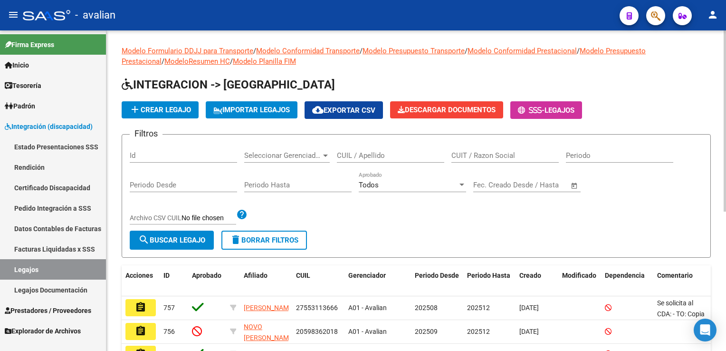
click at [351, 148] on div "CUIL / Apellido" at bounding box center [390, 152] width 107 height 20
paste input "20574069581"
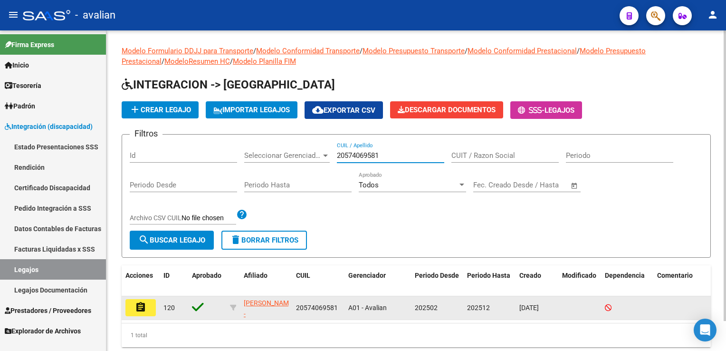
type input "20574069581"
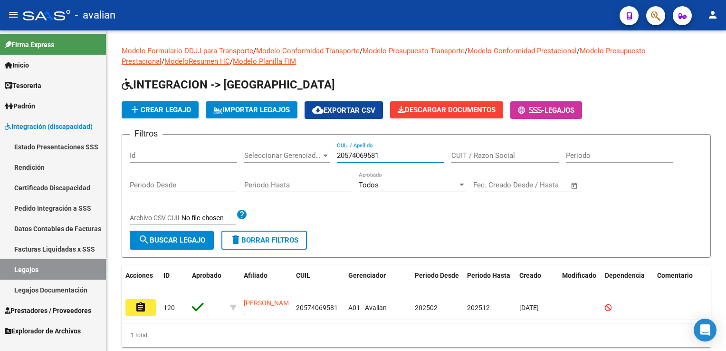
drag, startPoint x: 138, startPoint y: 309, endPoint x: 142, endPoint y: 305, distance: 5.0
click at [138, 308] on mat-icon "assignment" at bounding box center [140, 306] width 11 height 11
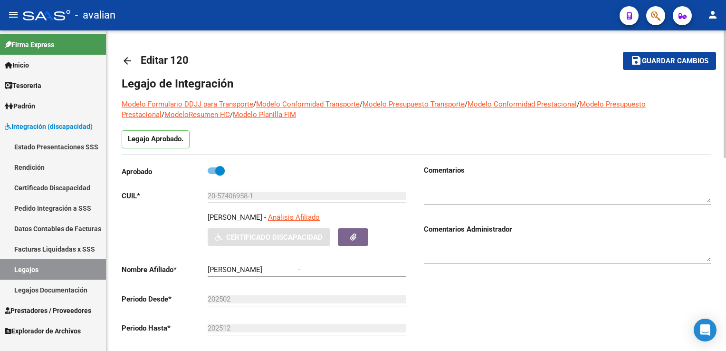
type input "[PERSON_NAME]"
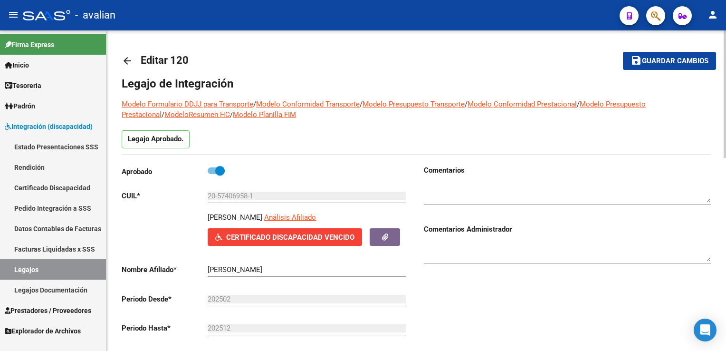
click at [127, 60] on mat-icon "arrow_back" at bounding box center [127, 60] width 11 height 11
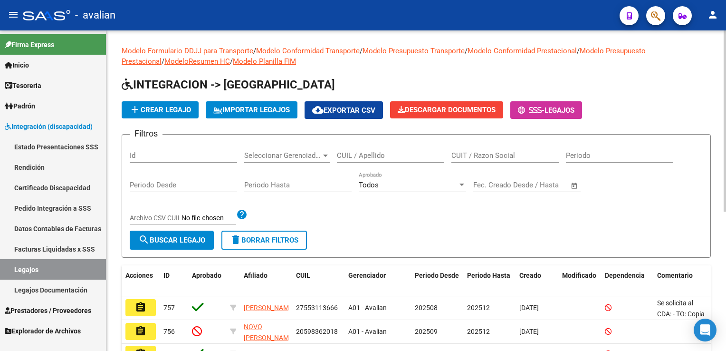
click at [382, 152] on input "CUIL / Apellido" at bounding box center [390, 155] width 107 height 9
paste input "23486707364"
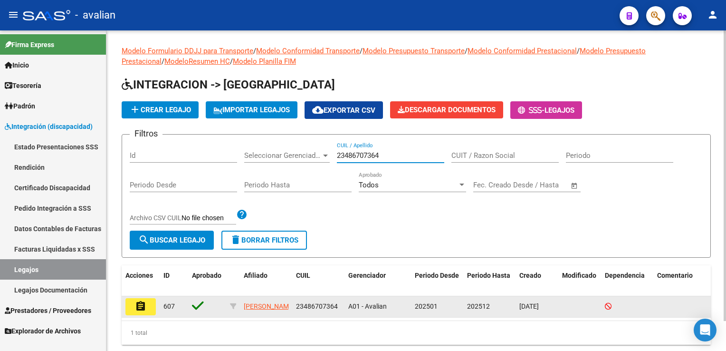
type input "23486707364"
click at [136, 309] on mat-icon "assignment" at bounding box center [140, 305] width 11 height 11
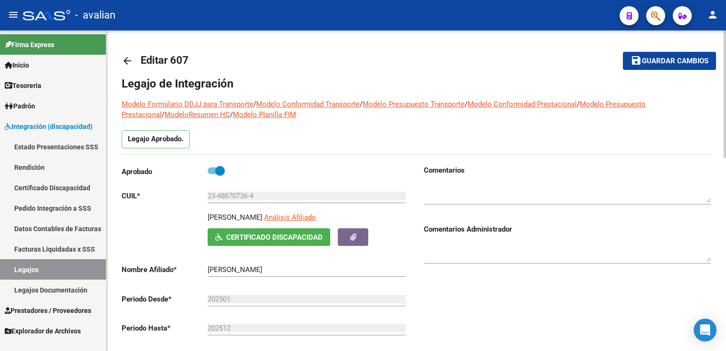
click at [128, 62] on mat-icon "arrow_back" at bounding box center [127, 60] width 11 height 11
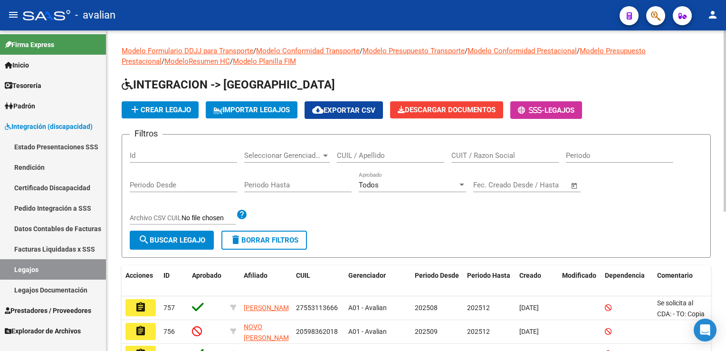
click at [365, 158] on input "CUIL / Apellido" at bounding box center [390, 155] width 107 height 9
paste input "27939254582"
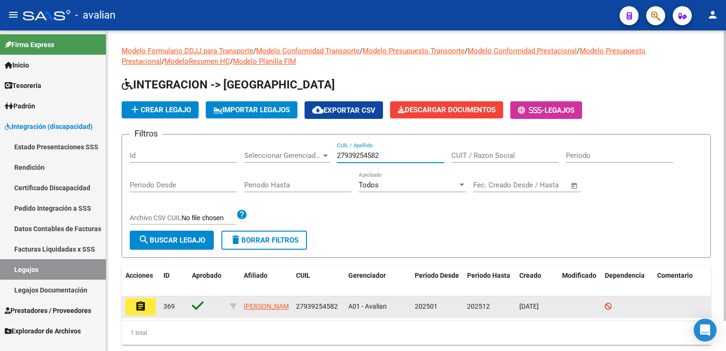
type input "27939254582"
click at [145, 308] on mat-icon "assignment" at bounding box center [140, 305] width 11 height 11
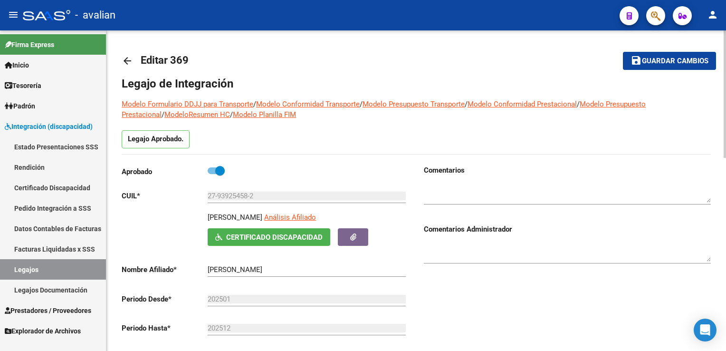
click at [128, 62] on mat-icon "arrow_back" at bounding box center [127, 60] width 11 height 11
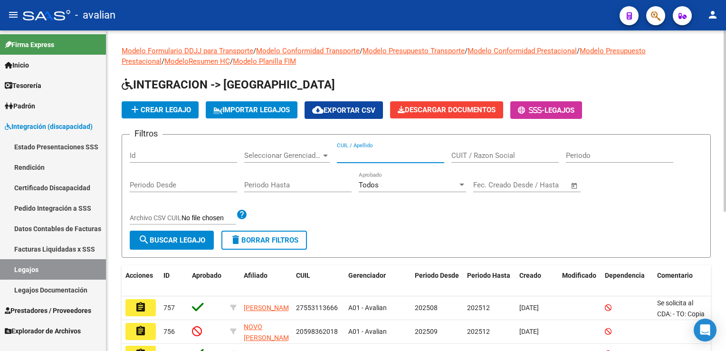
click at [373, 156] on input "CUIL / Apellido" at bounding box center [390, 155] width 107 height 9
paste input "27575702738"
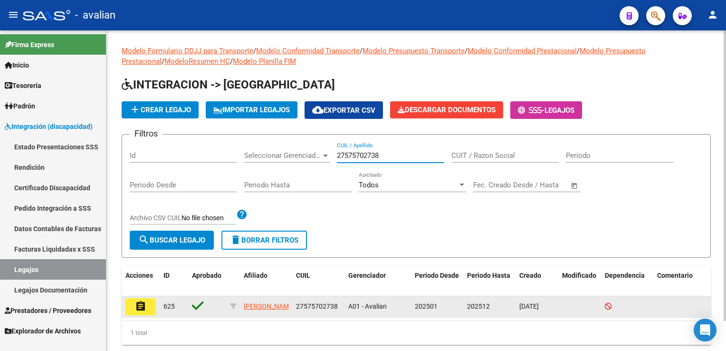
type input "27575702738"
click at [142, 304] on mat-icon "assignment" at bounding box center [140, 305] width 11 height 11
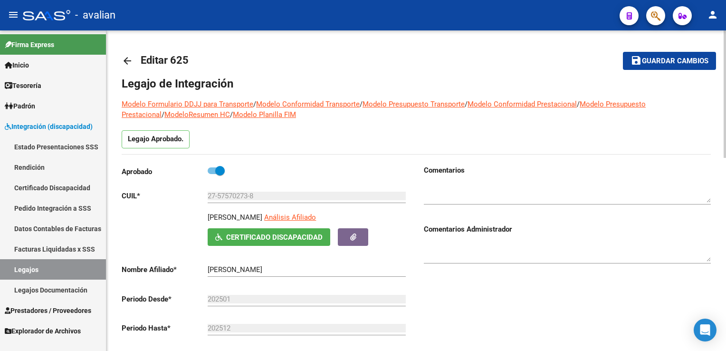
click at [128, 60] on mat-icon "arrow_back" at bounding box center [127, 60] width 11 height 11
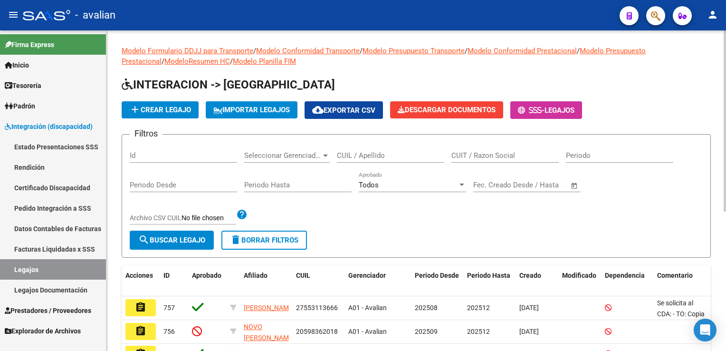
click at [404, 153] on input "CUIL / Apellido" at bounding box center [390, 155] width 107 height 9
paste input "27521674186"
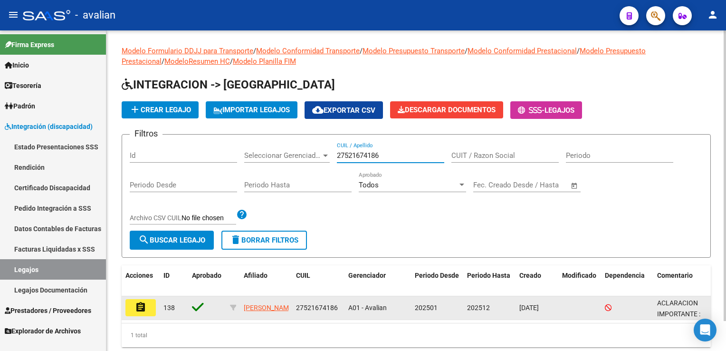
type input "27521674186"
click at [148, 299] on button "assignment" at bounding box center [140, 307] width 30 height 17
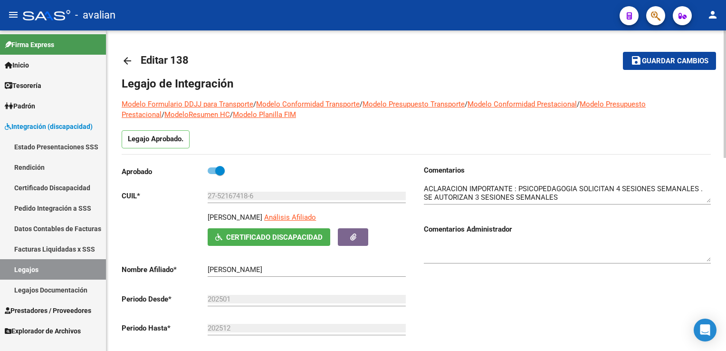
click at [130, 62] on mat-icon "arrow_back" at bounding box center [127, 60] width 11 height 11
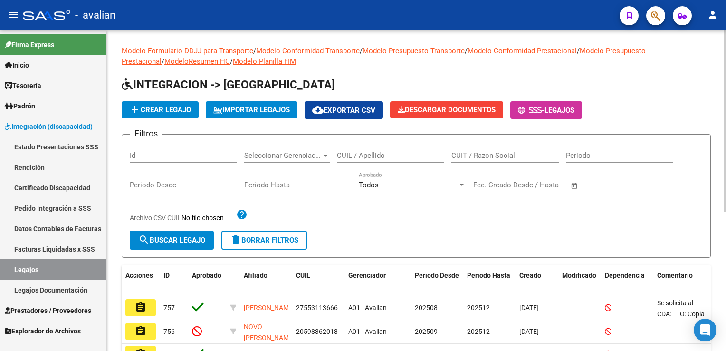
click at [402, 157] on input "CUIL / Apellido" at bounding box center [390, 155] width 107 height 9
paste input "20586525000"
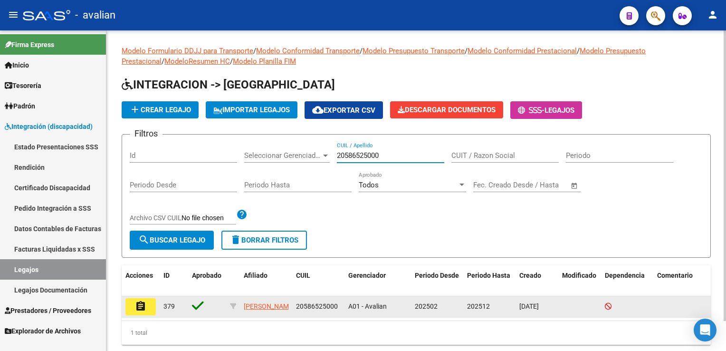
type input "20586525000"
click at [141, 303] on mat-icon "assignment" at bounding box center [140, 305] width 11 height 11
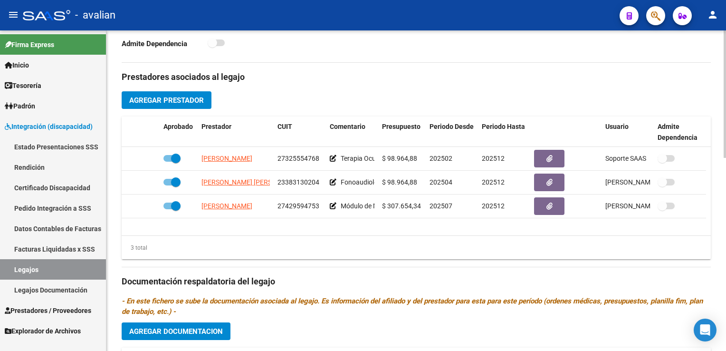
scroll to position [332, 0]
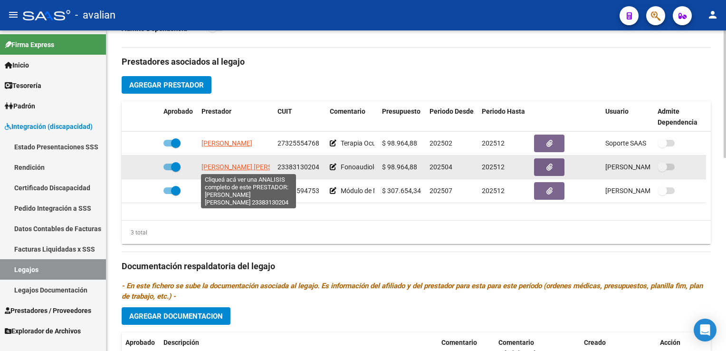
click at [234, 164] on span "MOSQUERA MARIA FLORENCIA" at bounding box center [252, 167] width 103 height 8
type textarea "23383130204"
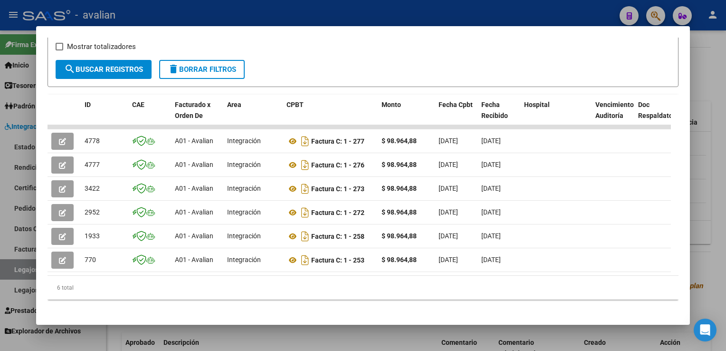
scroll to position [180, 0]
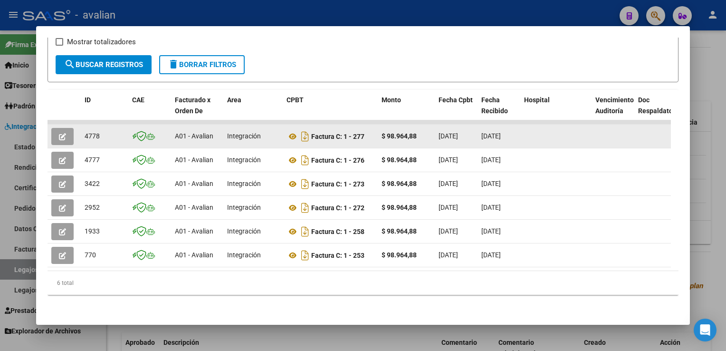
click at [65, 133] on icon "button" at bounding box center [62, 136] width 7 height 7
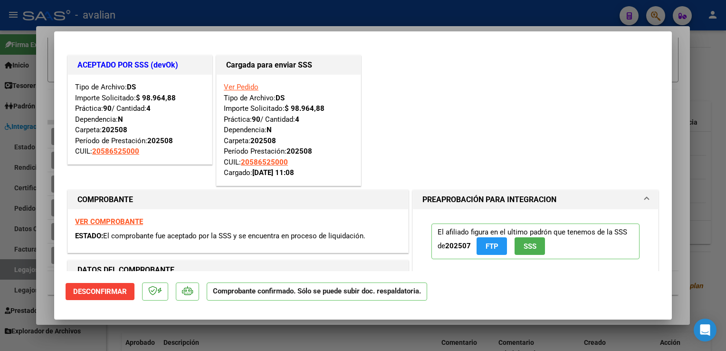
scroll to position [0, 0]
click at [242, 87] on link "Ver Pedido" at bounding box center [241, 87] width 35 height 9
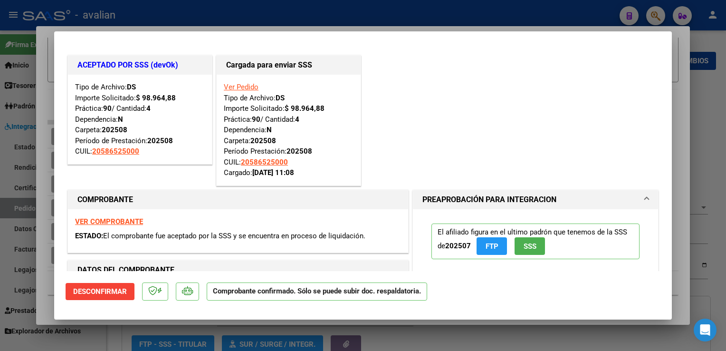
type input "20586525000"
type input "$ 0,00"
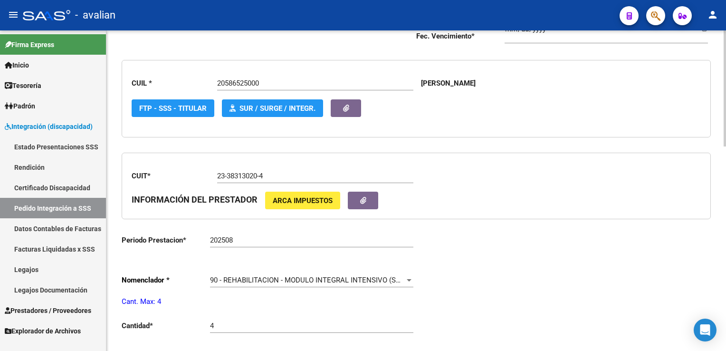
scroll to position [285, 0]
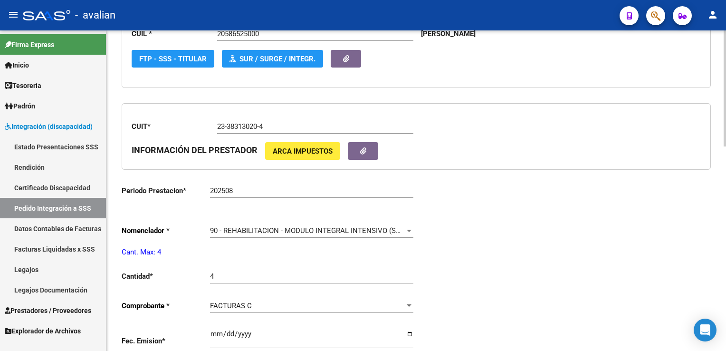
click at [256, 226] on span "90 - REHABILITACION - MODULO INTEGRAL INTENSIVO (SEMANAL)" at bounding box center [318, 230] width 217 height 9
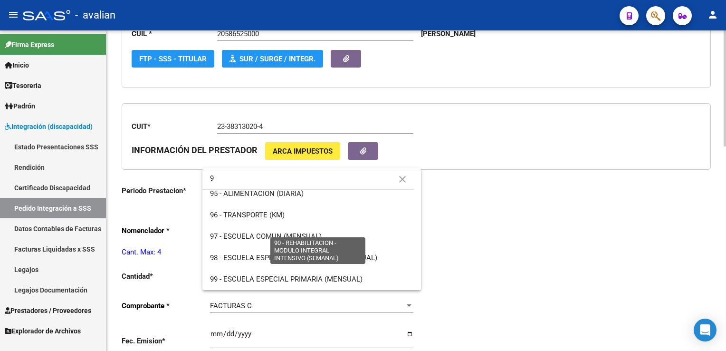
scroll to position [0, 0]
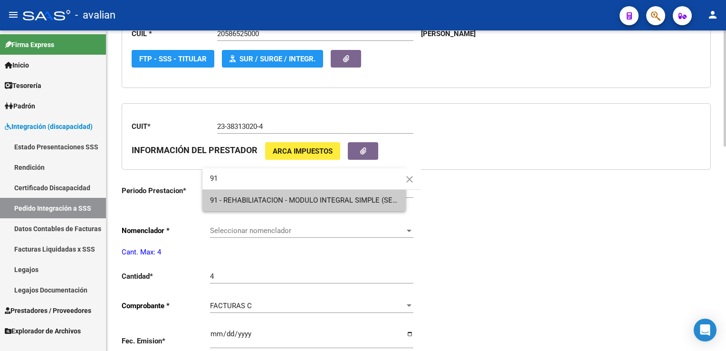
type input "91"
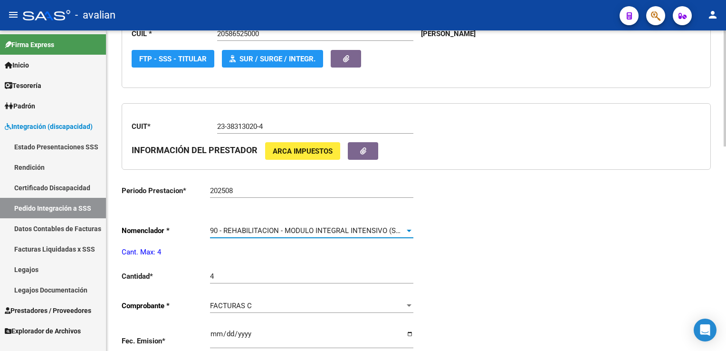
click at [265, 231] on span "90 - REHABILITACION - MODULO INTEGRAL INTENSIVO (SEMANAL)" at bounding box center [318, 230] width 217 height 9
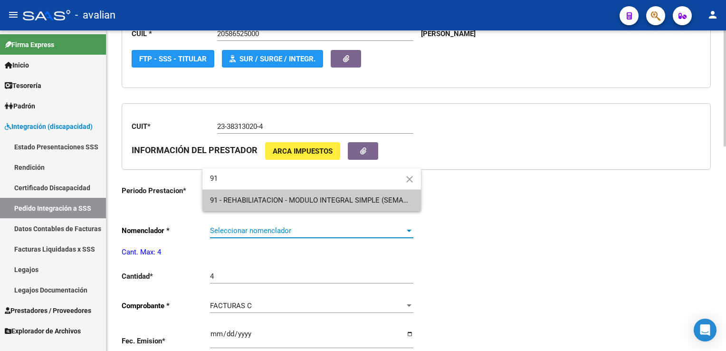
type input "91"
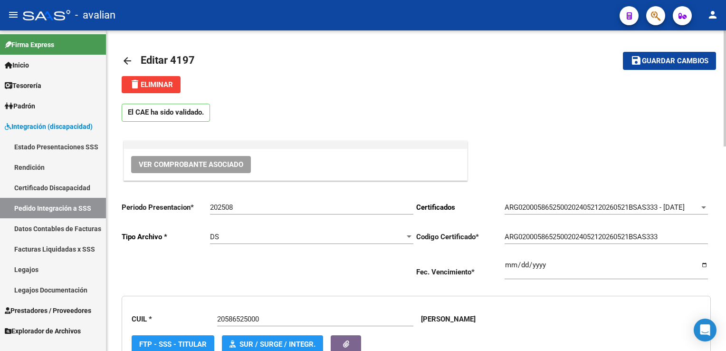
click at [694, 63] on span "Guardar cambios" at bounding box center [675, 61] width 66 height 9
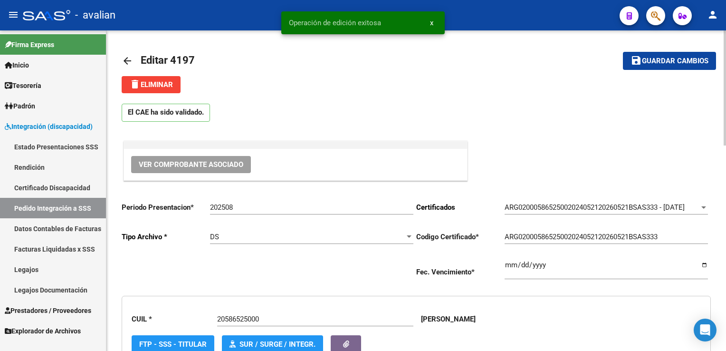
click at [127, 62] on mat-icon "arrow_back" at bounding box center [127, 60] width 11 height 11
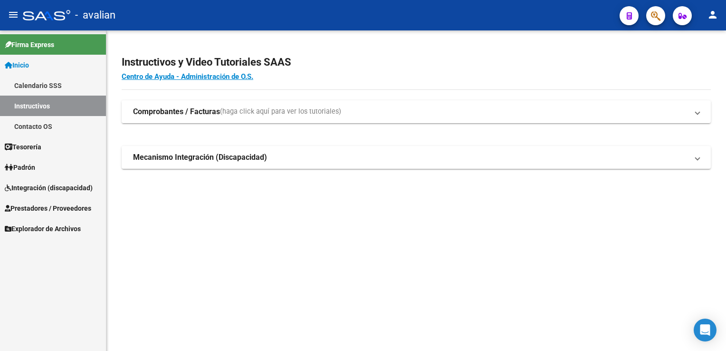
click at [47, 187] on span "Integración (discapacidad)" at bounding box center [49, 187] width 88 height 10
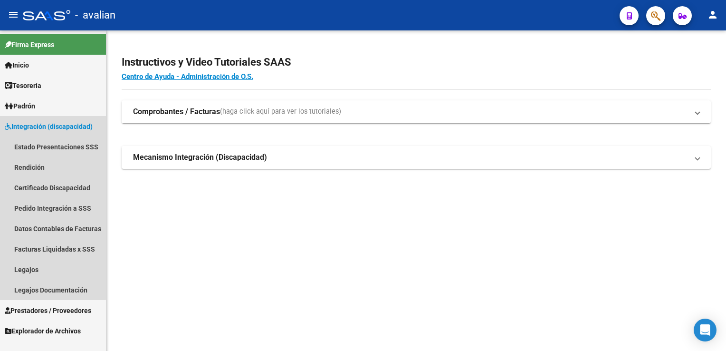
click at [50, 124] on span "Integración (discapacidad)" at bounding box center [49, 126] width 88 height 10
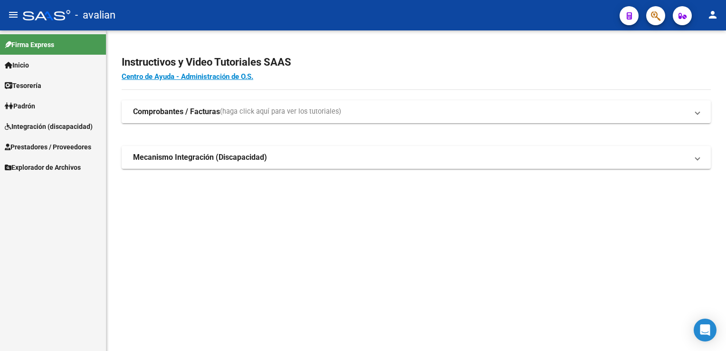
click at [48, 151] on span "Prestadores / Proveedores" at bounding box center [48, 147] width 86 height 10
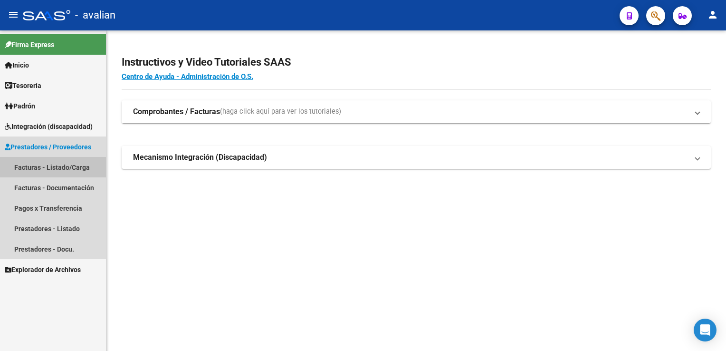
click at [46, 167] on link "Facturas - Listado/Carga" at bounding box center [53, 167] width 106 height 20
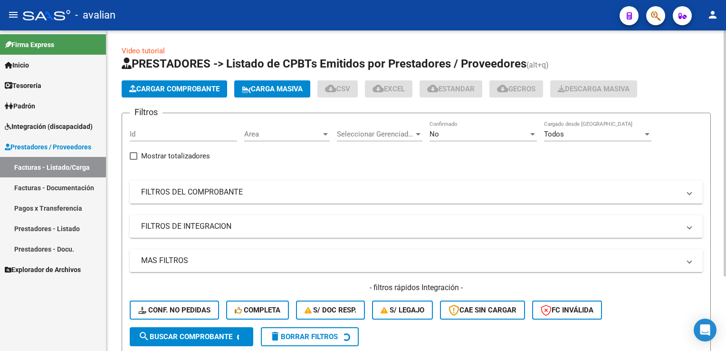
click at [253, 134] on span "Area" at bounding box center [282, 134] width 77 height 9
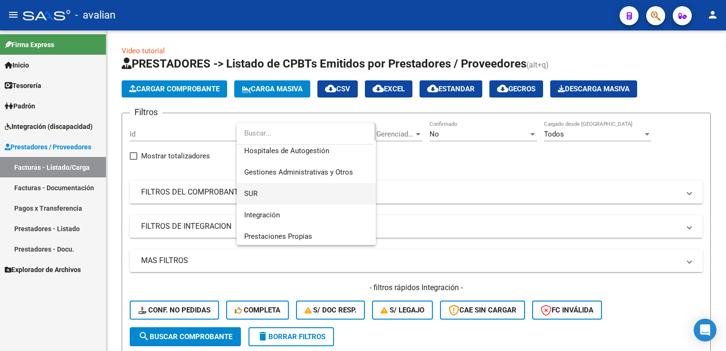
scroll to position [47, 0]
click at [266, 186] on span "Integración" at bounding box center [306, 192] width 124 height 21
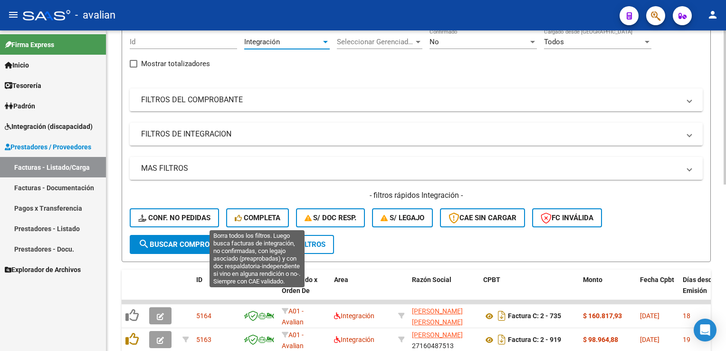
scroll to position [95, 0]
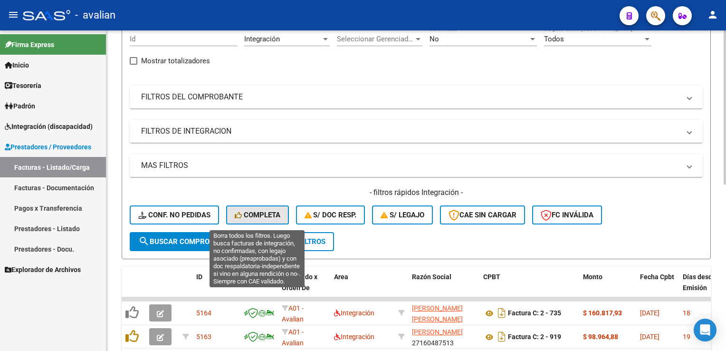
click at [254, 214] on span "Completa" at bounding box center [258, 214] width 46 height 9
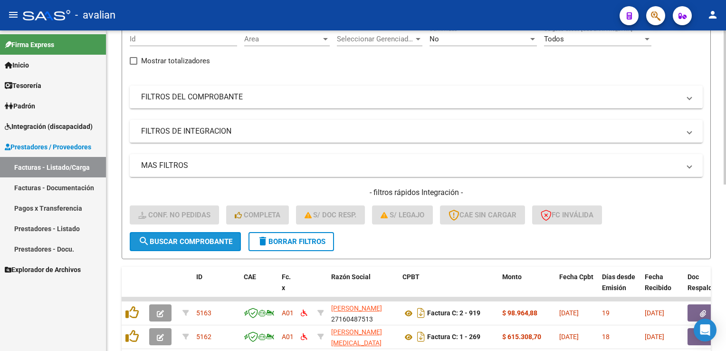
click at [186, 238] on span "search Buscar Comprobante" at bounding box center [185, 241] width 94 height 9
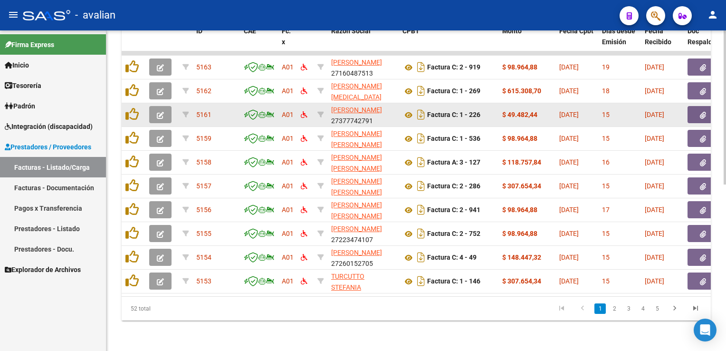
scroll to position [346, 0]
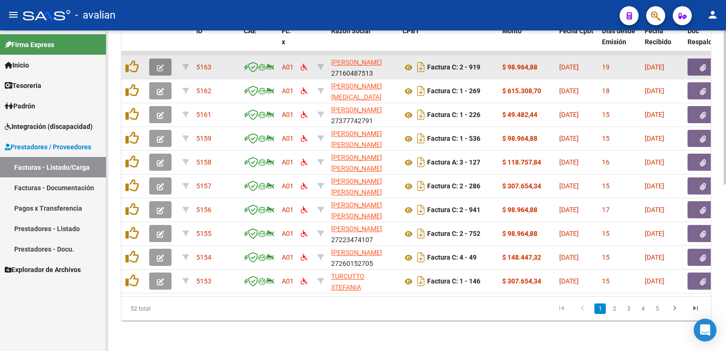
click at [158, 64] on icon "button" at bounding box center [160, 67] width 7 height 7
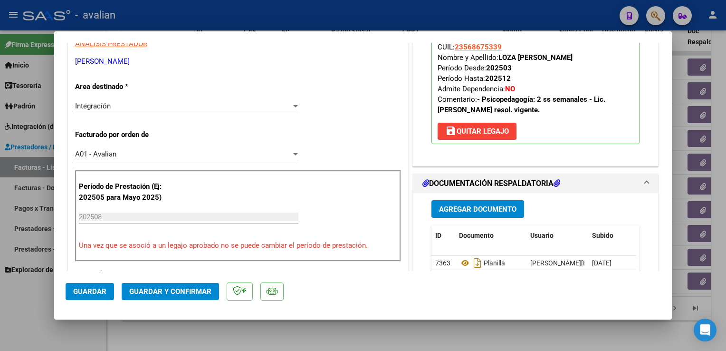
scroll to position [190, 0]
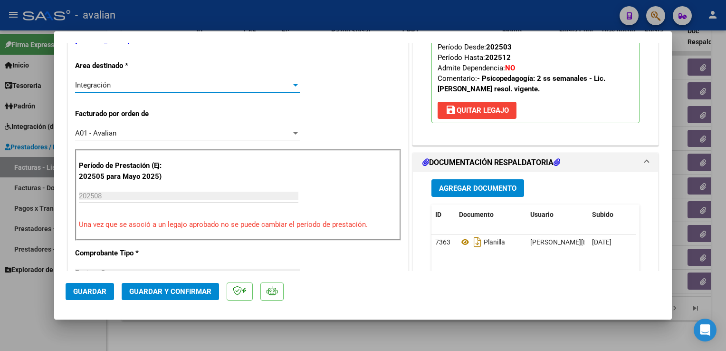
click at [140, 85] on div "Integración" at bounding box center [183, 85] width 216 height 9
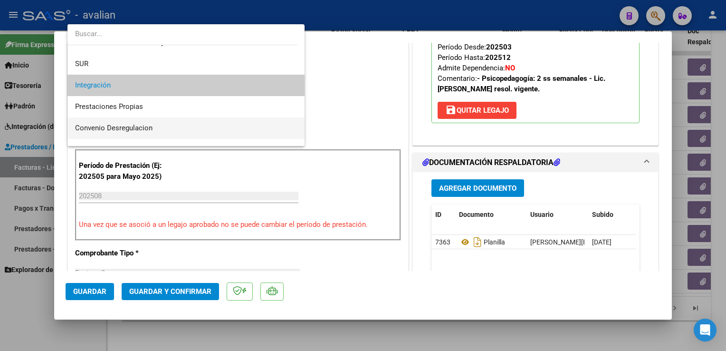
scroll to position [83, 0]
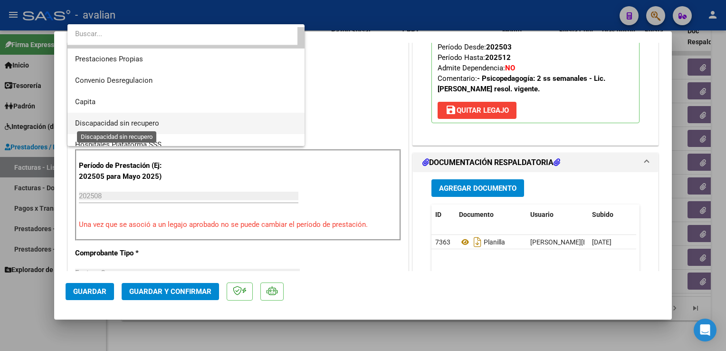
click at [133, 124] on span "Discapacidad sin recupero" at bounding box center [117, 123] width 84 height 9
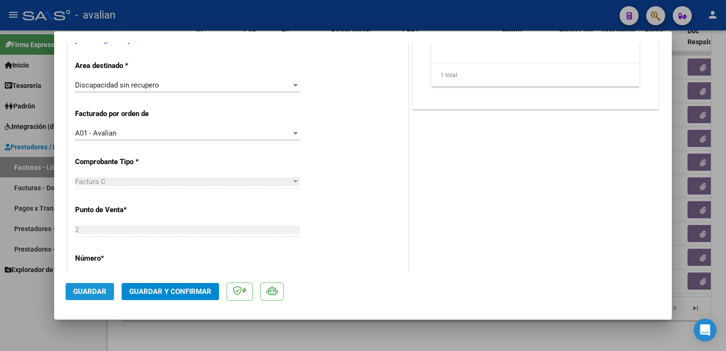
click at [93, 287] on span "Guardar" at bounding box center [89, 291] width 33 height 9
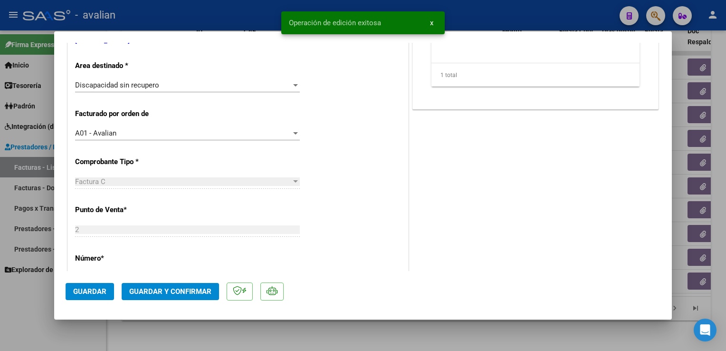
click at [152, 14] on div at bounding box center [363, 175] width 726 height 351
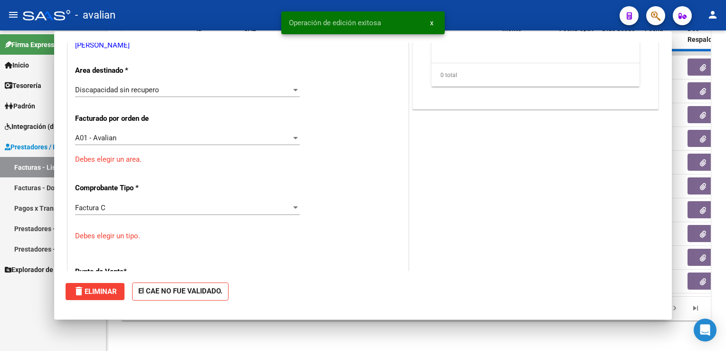
type input "$ 0,00"
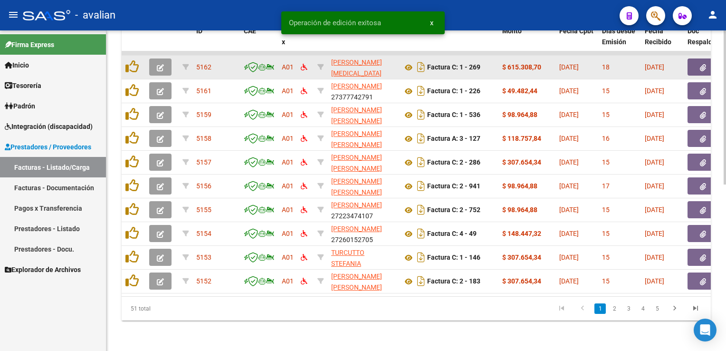
click at [159, 64] on icon "button" at bounding box center [160, 67] width 7 height 7
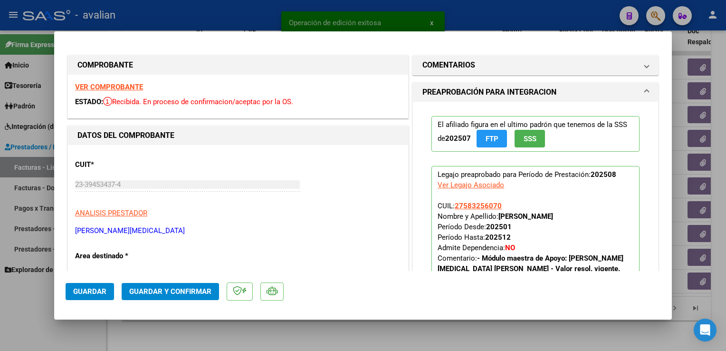
click at [132, 89] on strong "VER COMPROBANTE" at bounding box center [109, 87] width 68 height 9
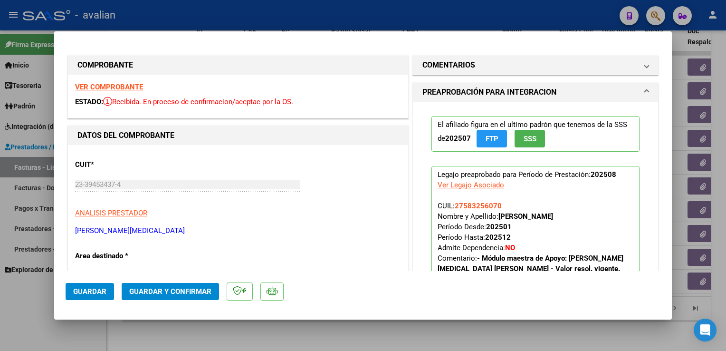
click at [177, 287] on span "Guardar y Confirmar" at bounding box center [170, 291] width 82 height 9
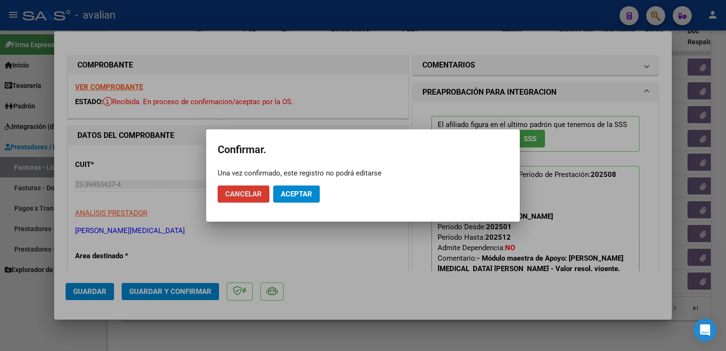
click at [297, 190] on span "Aceptar" at bounding box center [296, 194] width 31 height 9
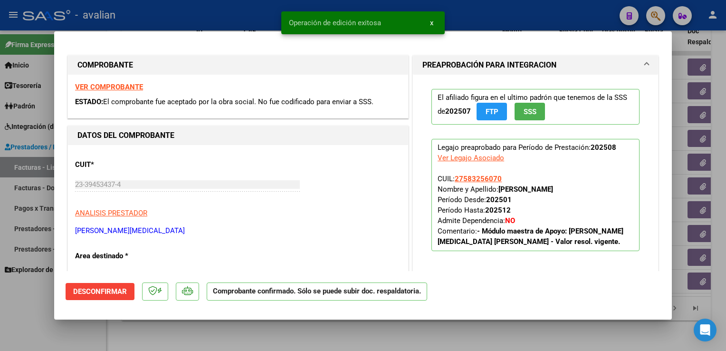
click at [191, 14] on div at bounding box center [363, 175] width 726 height 351
type input "$ 0,00"
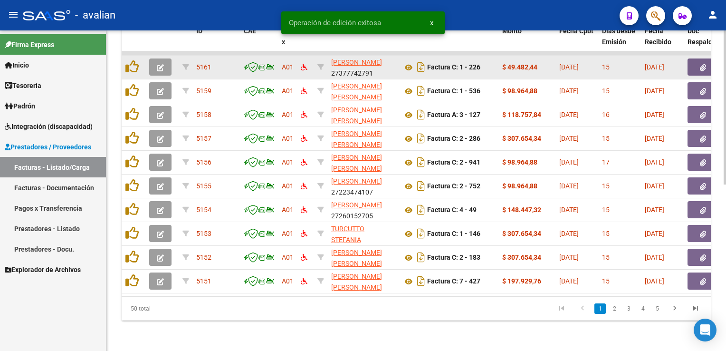
click at [160, 64] on icon "button" at bounding box center [160, 67] width 7 height 7
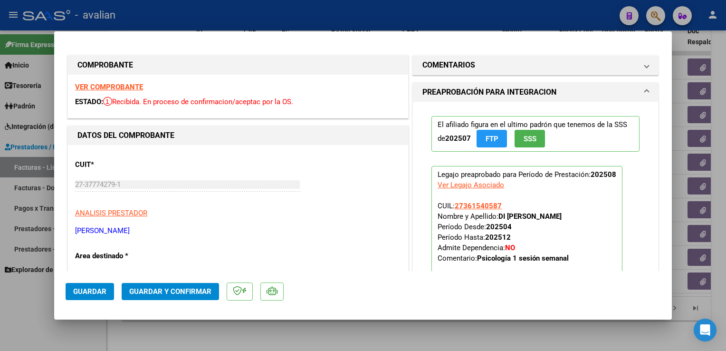
click at [138, 87] on strong "VER COMPROBANTE" at bounding box center [109, 87] width 68 height 9
click at [192, 292] on span "Guardar y Confirmar" at bounding box center [170, 291] width 82 height 9
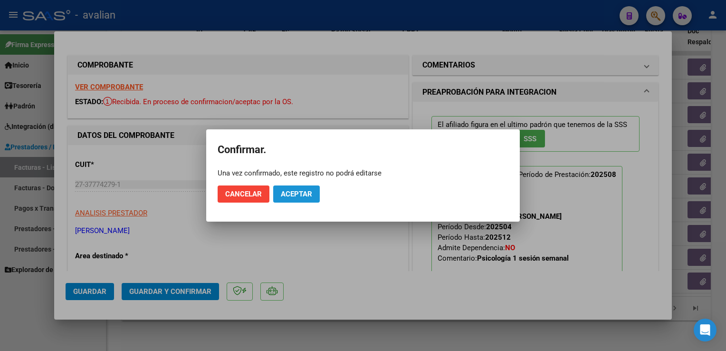
drag, startPoint x: 303, startPoint y: 190, endPoint x: 281, endPoint y: 112, distance: 81.2
click at [302, 190] on span "Aceptar" at bounding box center [296, 194] width 31 height 9
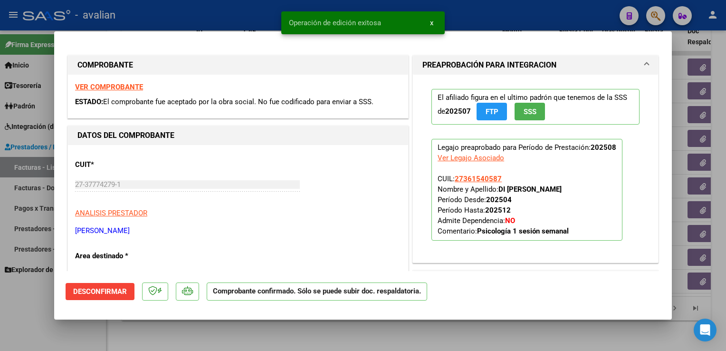
click at [208, 12] on div at bounding box center [363, 175] width 726 height 351
type input "$ 0,00"
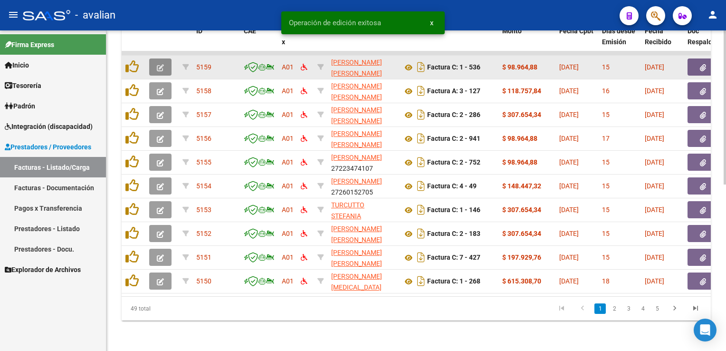
click at [163, 64] on icon "button" at bounding box center [160, 67] width 7 height 7
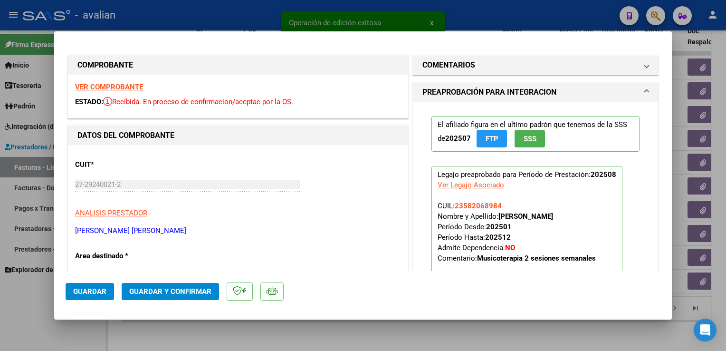
click at [138, 88] on strong "VER COMPROBANTE" at bounding box center [109, 87] width 68 height 9
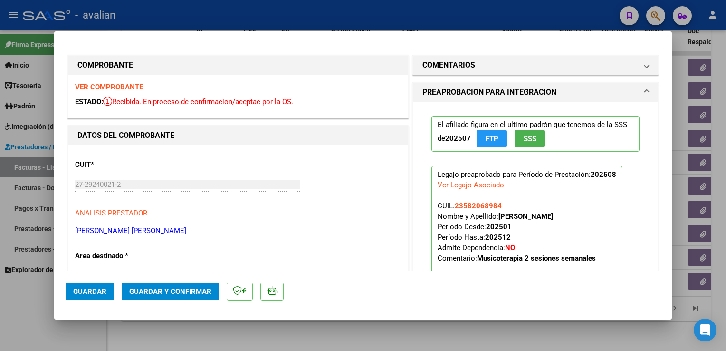
click at [192, 290] on span "Guardar y Confirmar" at bounding box center [170, 291] width 82 height 9
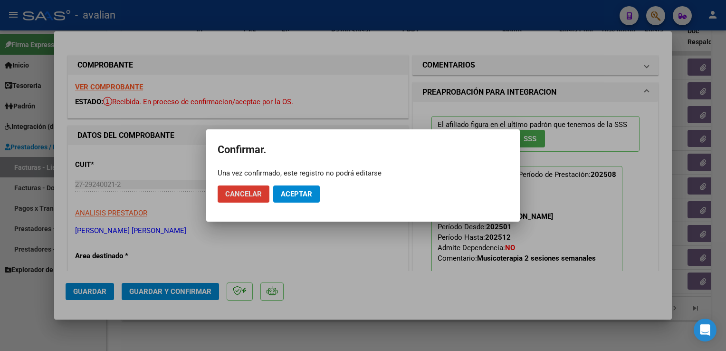
click at [303, 197] on span "Aceptar" at bounding box center [296, 194] width 31 height 9
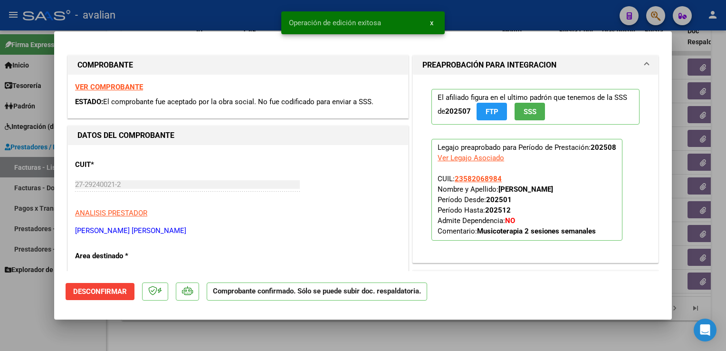
click at [205, 19] on div at bounding box center [363, 175] width 726 height 351
type input "$ 0,00"
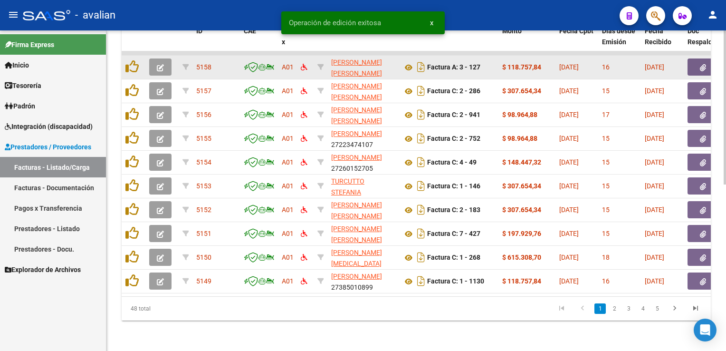
click at [162, 66] on button "button" at bounding box center [160, 66] width 22 height 17
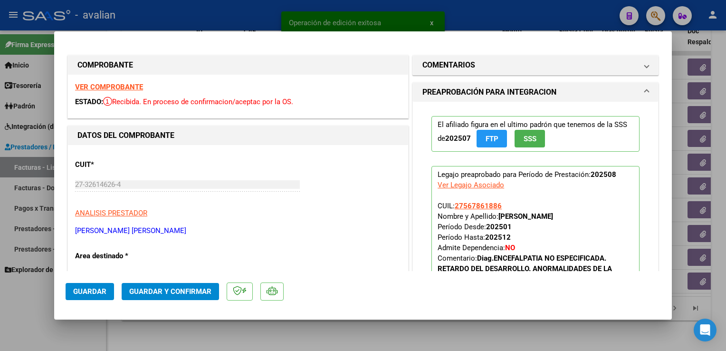
click at [136, 91] on strong "VER COMPROBANTE" at bounding box center [109, 87] width 68 height 9
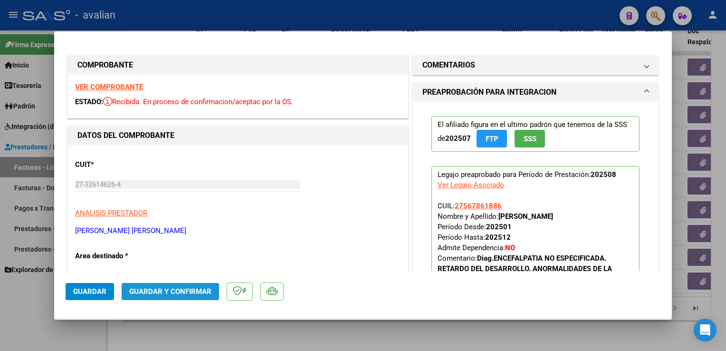
click at [152, 296] on button "Guardar y Confirmar" at bounding box center [170, 291] width 97 height 17
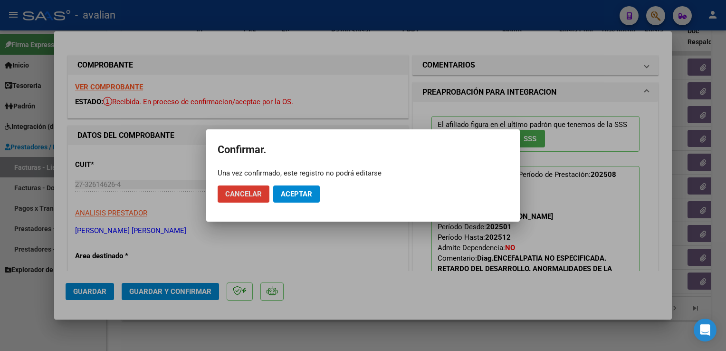
click at [289, 198] on span "Aceptar" at bounding box center [296, 194] width 31 height 9
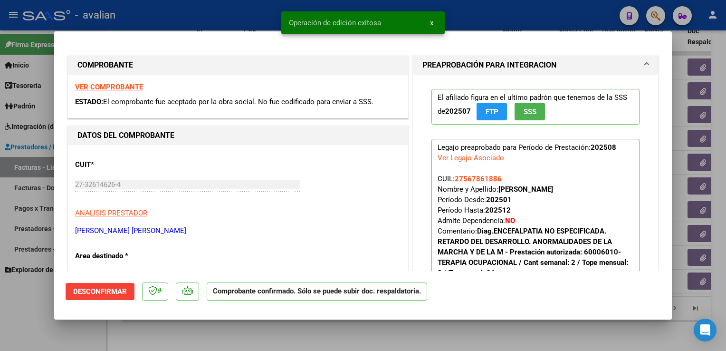
click at [150, 18] on div at bounding box center [363, 175] width 726 height 351
type input "$ 0,00"
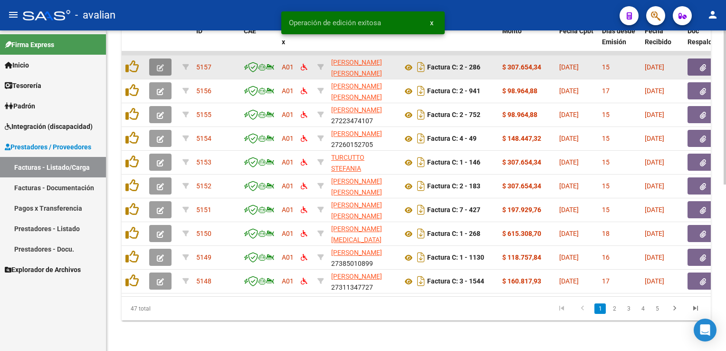
click at [161, 64] on icon "button" at bounding box center [160, 67] width 7 height 7
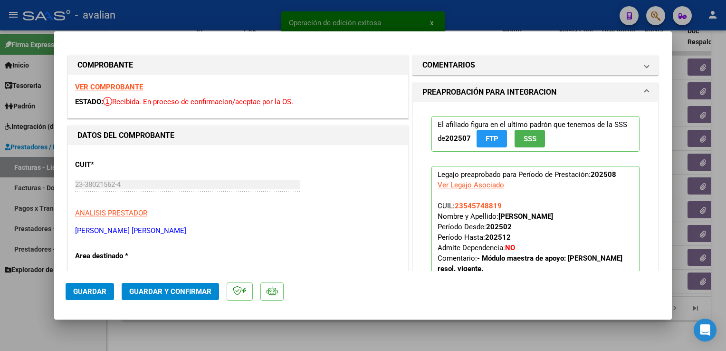
click at [129, 90] on strong "VER COMPROBANTE" at bounding box center [109, 87] width 68 height 9
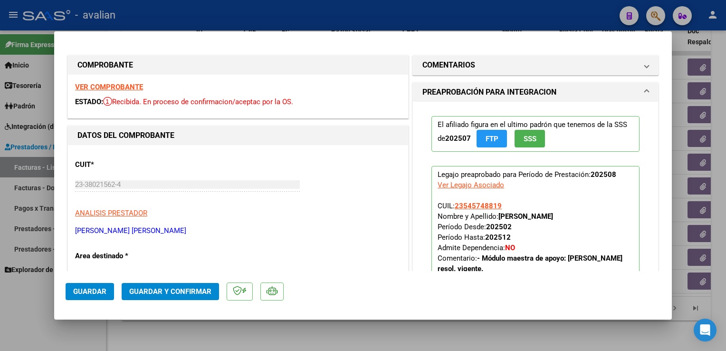
click at [188, 294] on span "Guardar y Confirmar" at bounding box center [170, 291] width 82 height 9
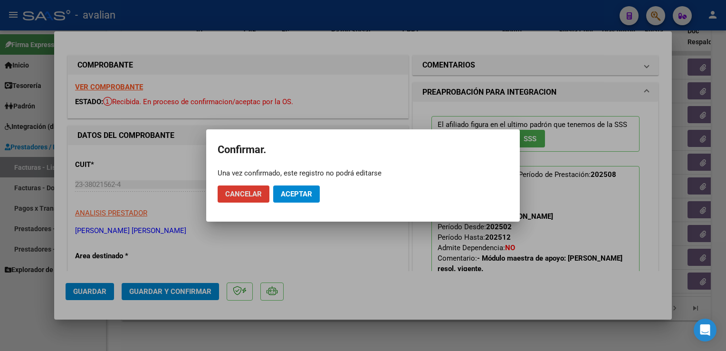
click at [291, 196] on span "Aceptar" at bounding box center [296, 194] width 31 height 9
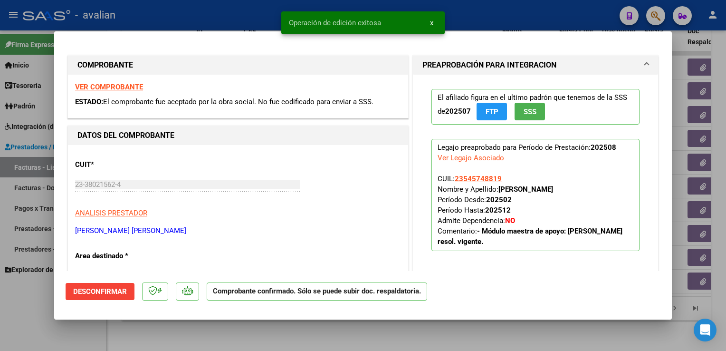
click at [182, 9] on div at bounding box center [363, 175] width 726 height 351
type input "$ 0,00"
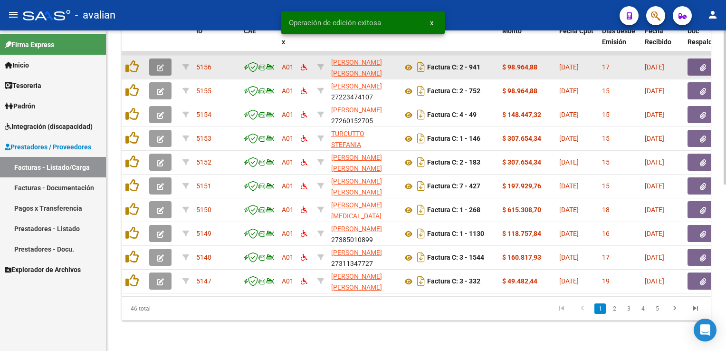
click at [162, 66] on button "button" at bounding box center [160, 66] width 22 height 17
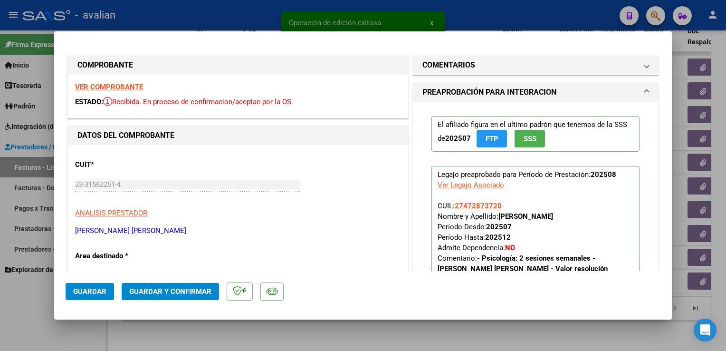
click at [138, 87] on strong "VER COMPROBANTE" at bounding box center [109, 87] width 68 height 9
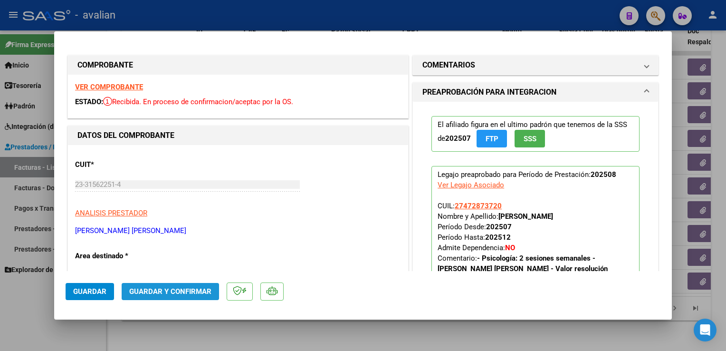
click at [183, 298] on button "Guardar y Confirmar" at bounding box center [170, 291] width 97 height 17
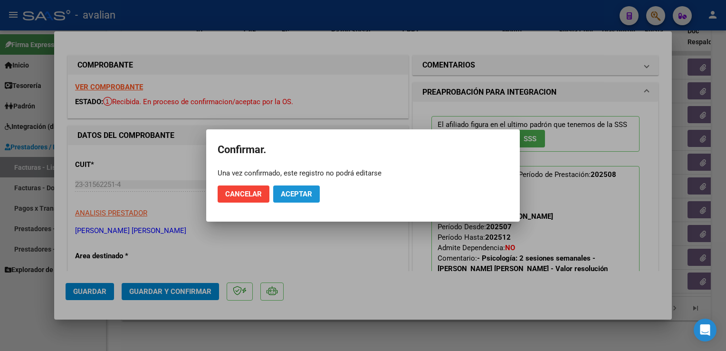
click at [290, 195] on span "Aceptar" at bounding box center [296, 194] width 31 height 9
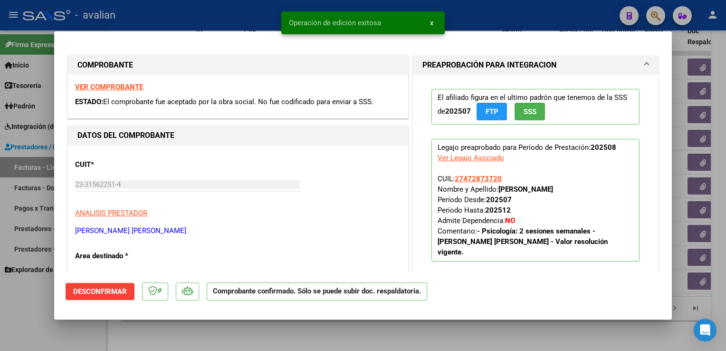
click at [155, 24] on div at bounding box center [363, 175] width 726 height 351
type input "$ 0,00"
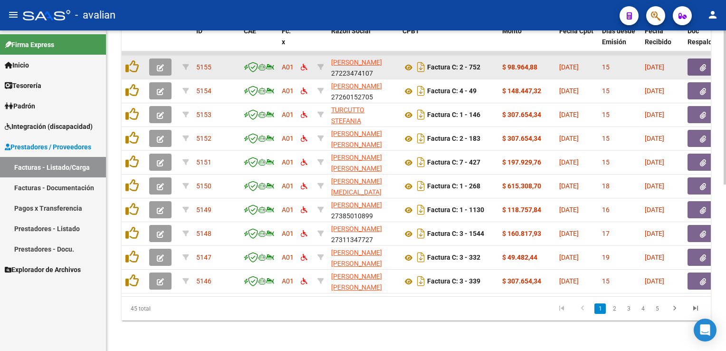
click at [161, 64] on icon "button" at bounding box center [160, 67] width 7 height 7
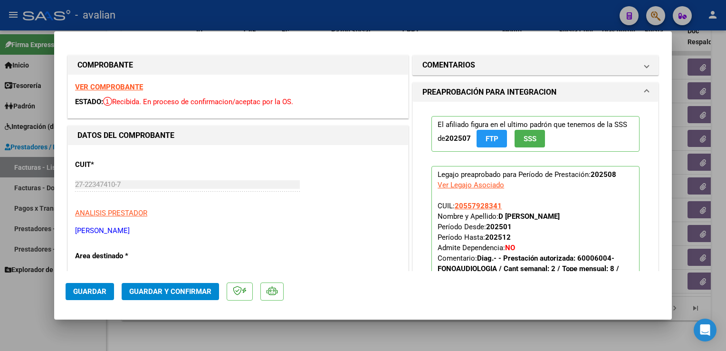
click at [117, 88] on strong "VER COMPROBANTE" at bounding box center [109, 87] width 68 height 9
click at [183, 289] on span "Guardar y Confirmar" at bounding box center [170, 291] width 82 height 9
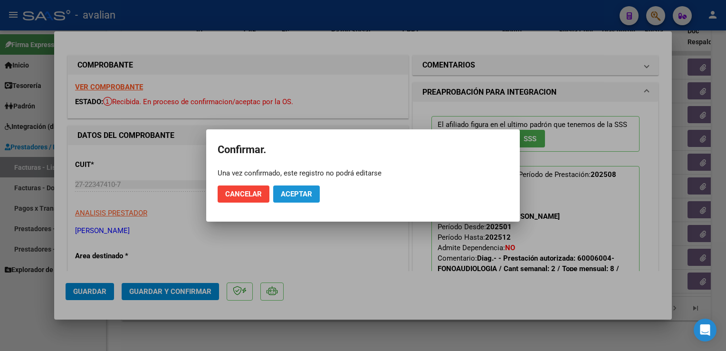
click at [293, 199] on button "Aceptar" at bounding box center [296, 193] width 47 height 17
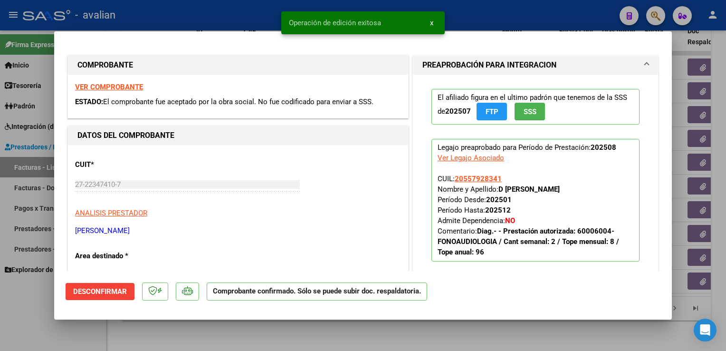
drag, startPoint x: 176, startPoint y: 16, endPoint x: 181, endPoint y: 24, distance: 9.6
click at [176, 16] on div at bounding box center [363, 175] width 726 height 351
type input "$ 0,00"
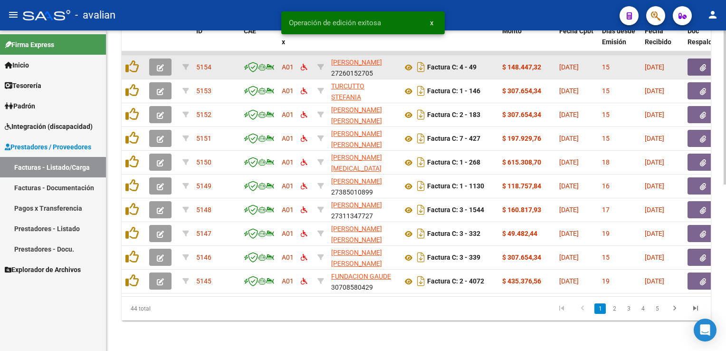
click at [158, 64] on icon "button" at bounding box center [160, 67] width 7 height 7
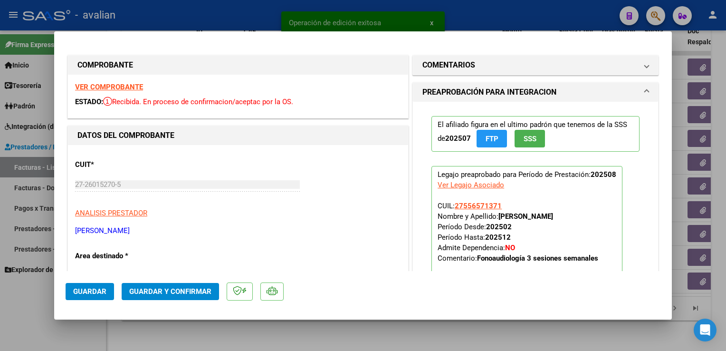
click at [132, 89] on strong "VER COMPROBANTE" at bounding box center [109, 87] width 68 height 9
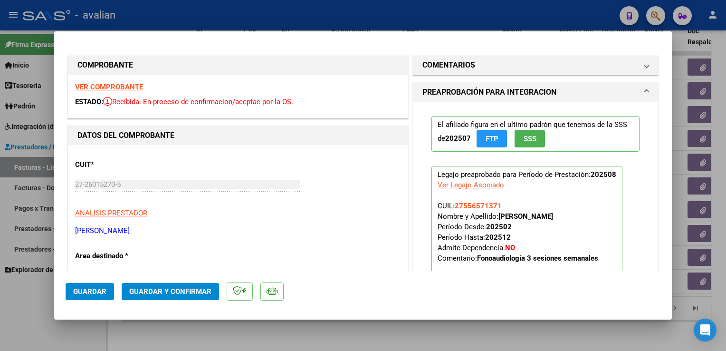
click at [202, 292] on span "Guardar y Confirmar" at bounding box center [170, 291] width 82 height 9
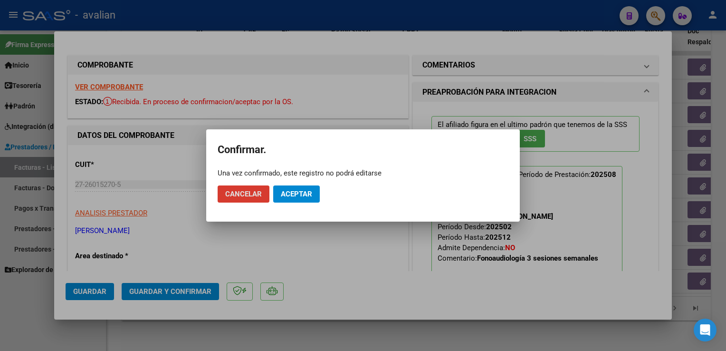
click at [298, 193] on span "Aceptar" at bounding box center [296, 194] width 31 height 9
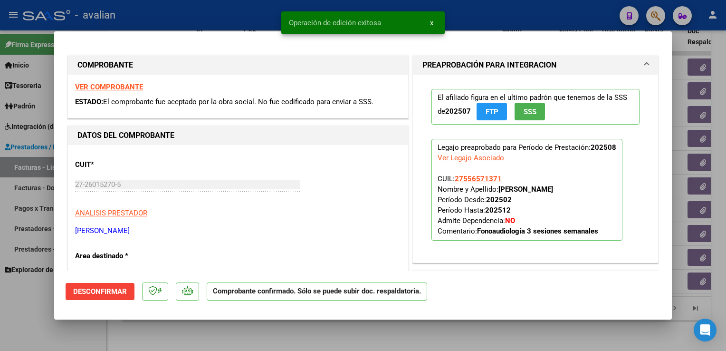
click at [193, 19] on div at bounding box center [363, 175] width 726 height 351
type input "$ 0,00"
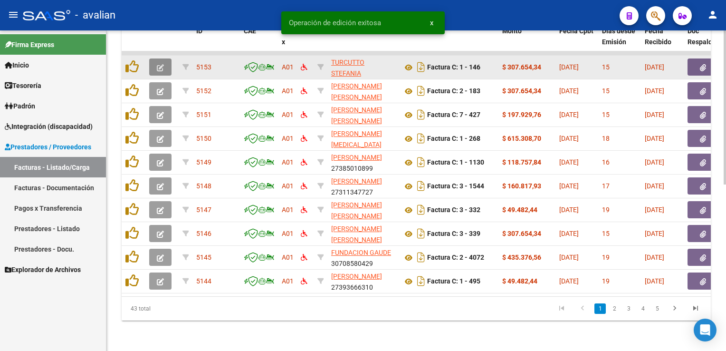
click at [160, 64] on icon "button" at bounding box center [160, 67] width 7 height 7
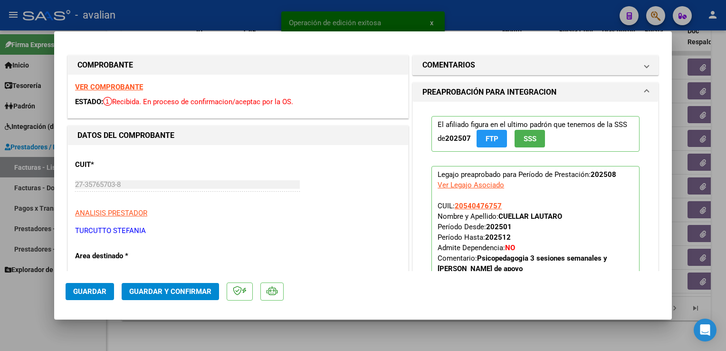
click at [116, 88] on strong "VER COMPROBANTE" at bounding box center [109, 87] width 68 height 9
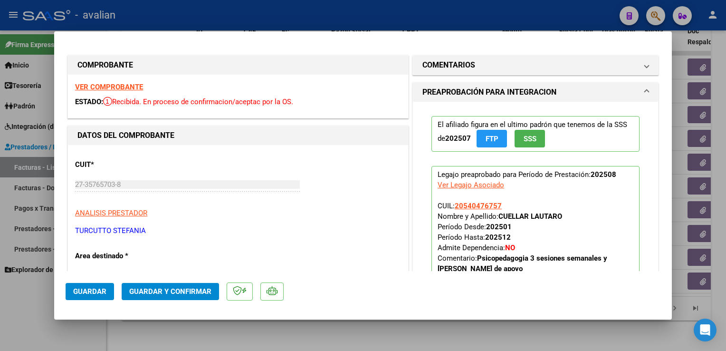
click at [196, 285] on button "Guardar y Confirmar" at bounding box center [170, 291] width 97 height 17
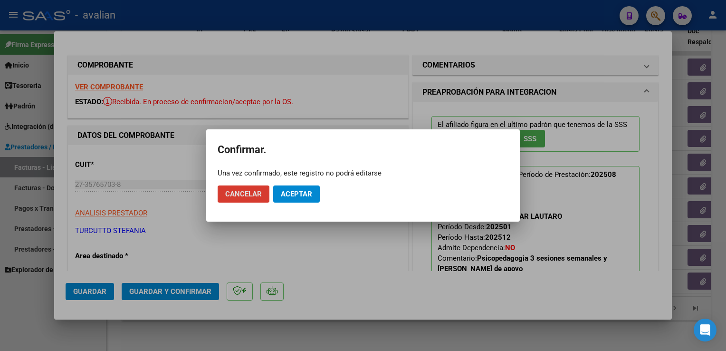
drag, startPoint x: 309, startPoint y: 196, endPoint x: 269, endPoint y: 111, distance: 94.1
click at [309, 196] on span "Aceptar" at bounding box center [296, 194] width 31 height 9
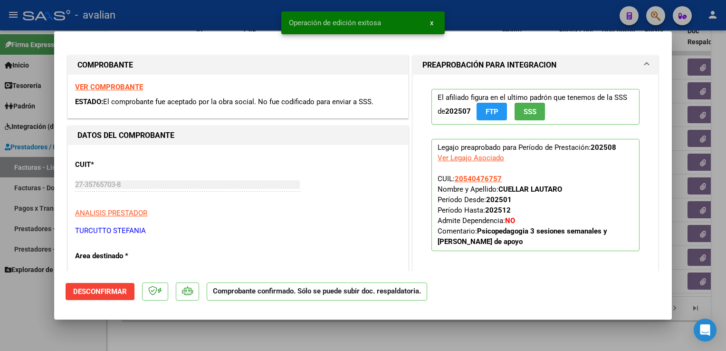
click at [228, 18] on div at bounding box center [363, 175] width 726 height 351
type input "$ 0,00"
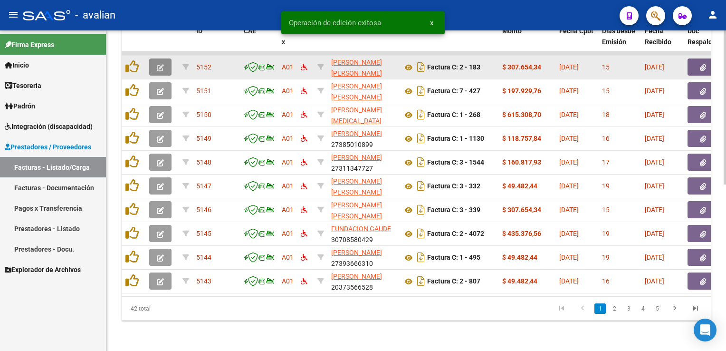
click at [160, 65] on button "button" at bounding box center [160, 66] width 22 height 17
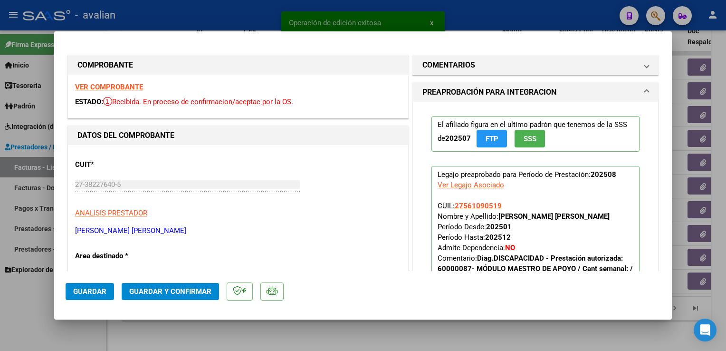
click at [131, 86] on strong "VER COMPROBANTE" at bounding box center [109, 87] width 68 height 9
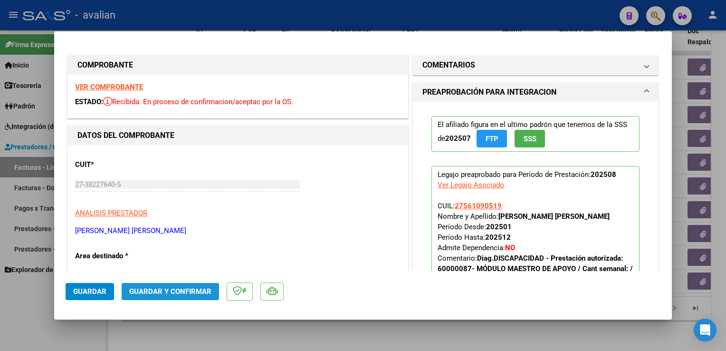
click at [197, 288] on span "Guardar y Confirmar" at bounding box center [170, 291] width 82 height 9
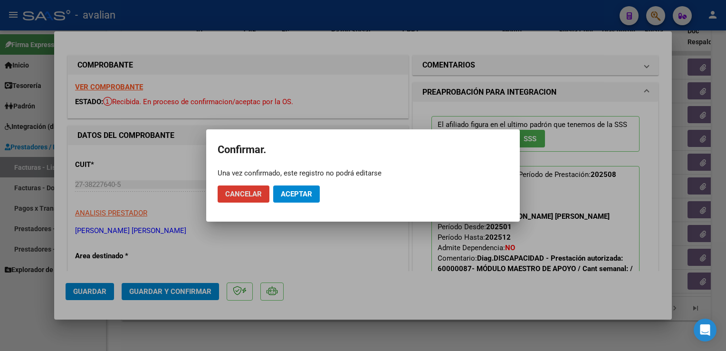
drag, startPoint x: 302, startPoint y: 194, endPoint x: 249, endPoint y: 169, distance: 58.8
click at [302, 194] on span "Aceptar" at bounding box center [296, 194] width 31 height 9
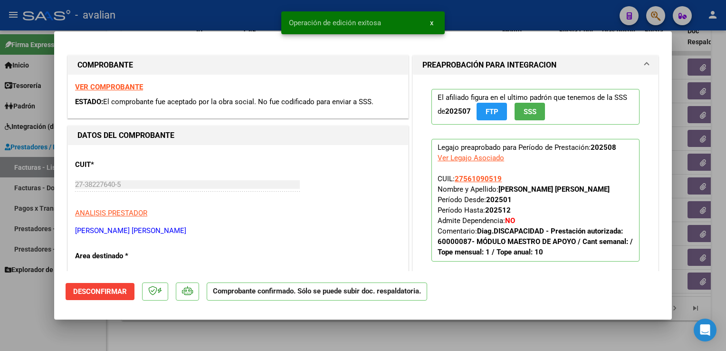
click at [177, 28] on div at bounding box center [363, 175] width 726 height 351
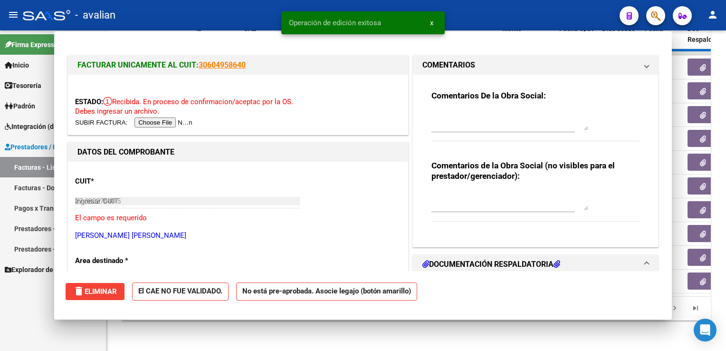
type input "$ 0,00"
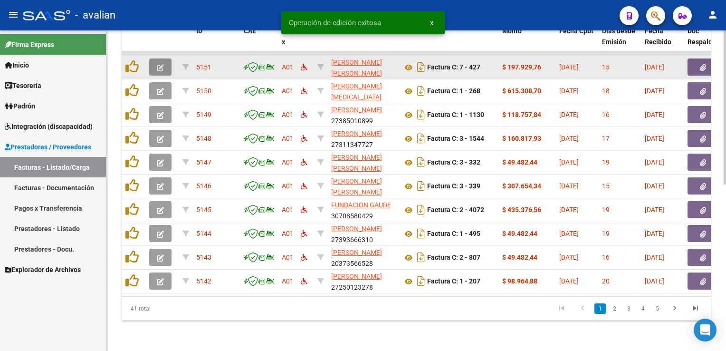
click at [161, 65] on button "button" at bounding box center [160, 66] width 22 height 17
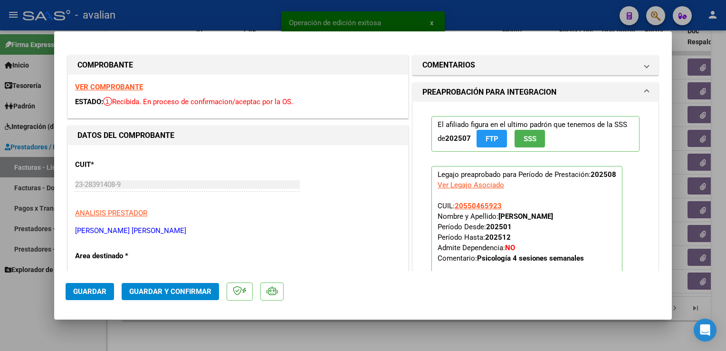
click at [122, 88] on strong "VER COMPROBANTE" at bounding box center [109, 87] width 68 height 9
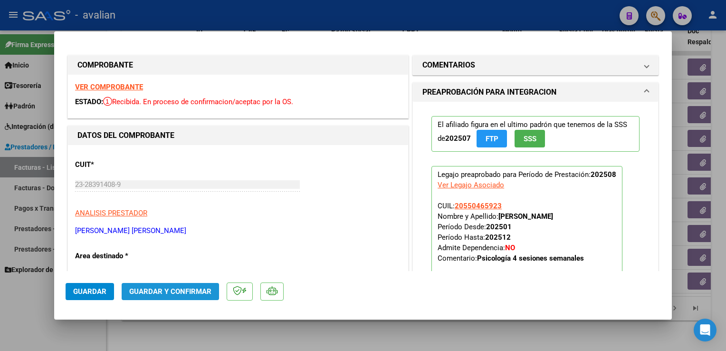
click at [197, 288] on span "Guardar y Confirmar" at bounding box center [170, 291] width 82 height 9
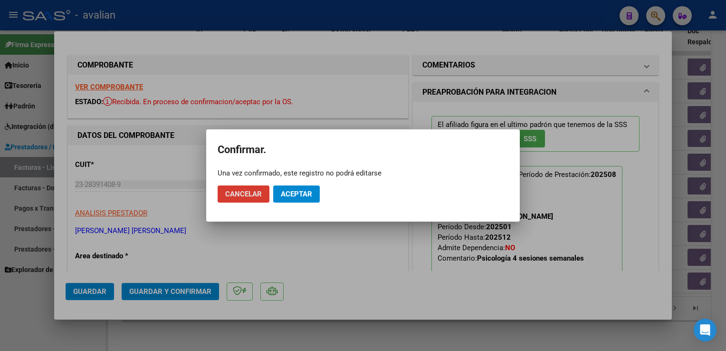
click at [306, 192] on span "Aceptar" at bounding box center [296, 194] width 31 height 9
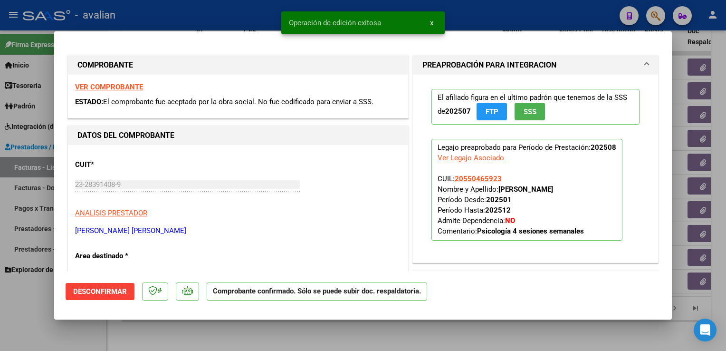
click at [215, 19] on div at bounding box center [363, 175] width 726 height 351
type input "$ 0,00"
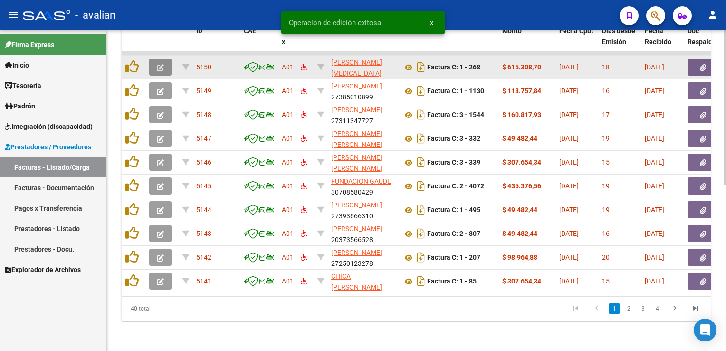
click at [162, 64] on icon "button" at bounding box center [160, 67] width 7 height 7
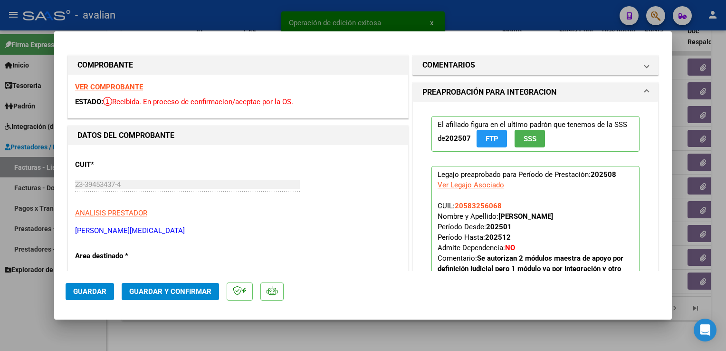
click at [135, 84] on strong "VER COMPROBANTE" at bounding box center [109, 87] width 68 height 9
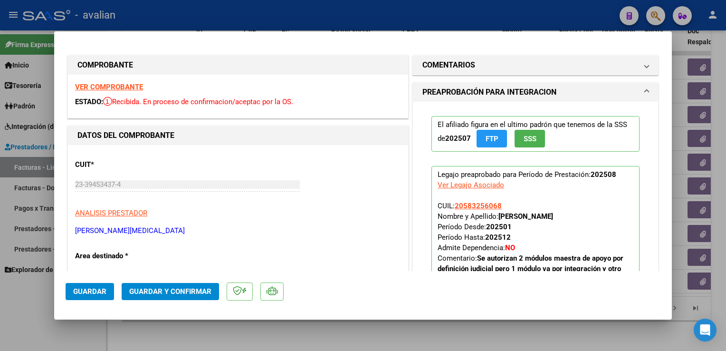
click at [153, 293] on span "Guardar y Confirmar" at bounding box center [170, 291] width 82 height 9
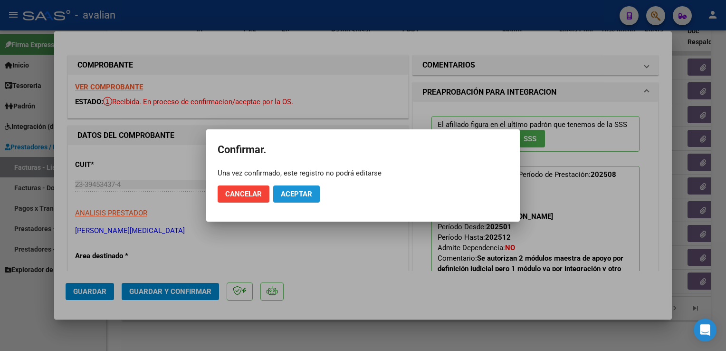
click at [300, 193] on span "Aceptar" at bounding box center [296, 194] width 31 height 9
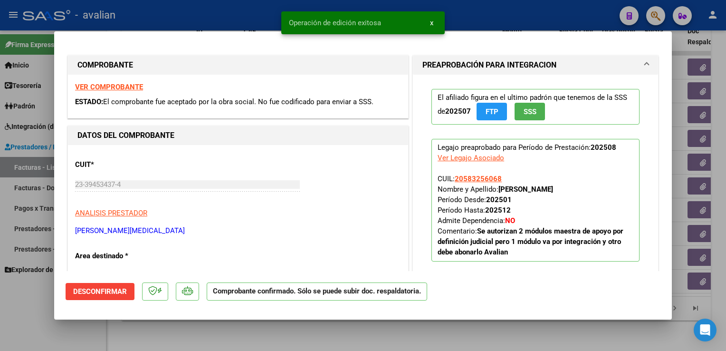
click at [177, 22] on div at bounding box center [363, 175] width 726 height 351
type input "$ 0,00"
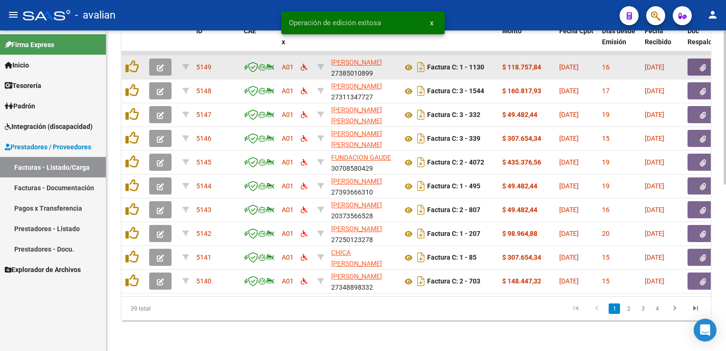
click at [164, 61] on button "button" at bounding box center [160, 66] width 22 height 17
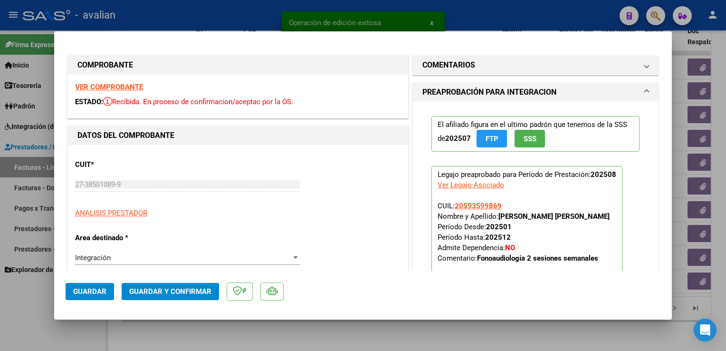
click at [119, 89] on strong "VER COMPROBANTE" at bounding box center [109, 87] width 68 height 9
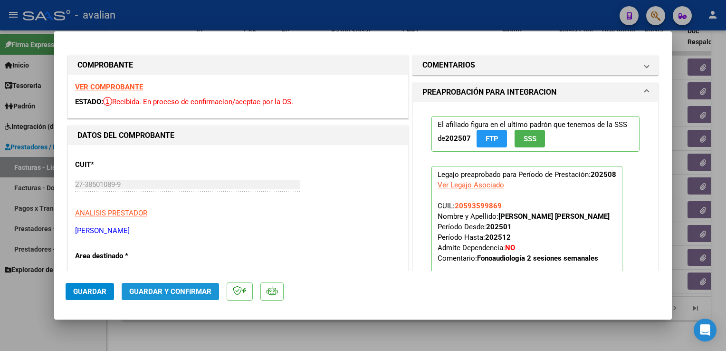
click at [175, 283] on button "Guardar y Confirmar" at bounding box center [170, 291] width 97 height 17
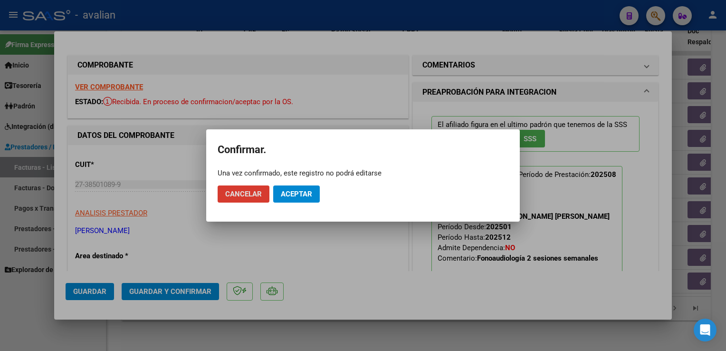
drag, startPoint x: 285, startPoint y: 192, endPoint x: 268, endPoint y: 124, distance: 70.2
click at [285, 191] on span "Aceptar" at bounding box center [296, 194] width 31 height 9
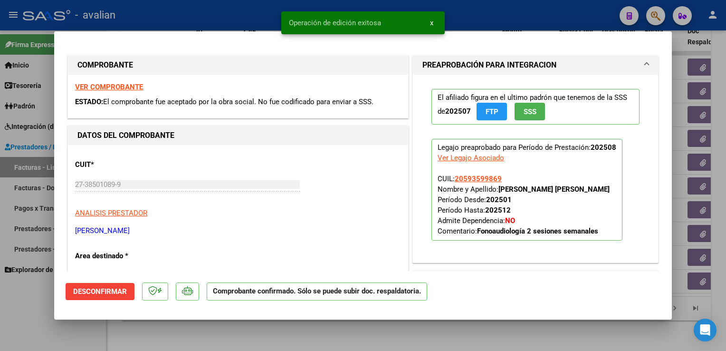
click at [196, 14] on div at bounding box center [363, 175] width 726 height 351
type input "$ 0,00"
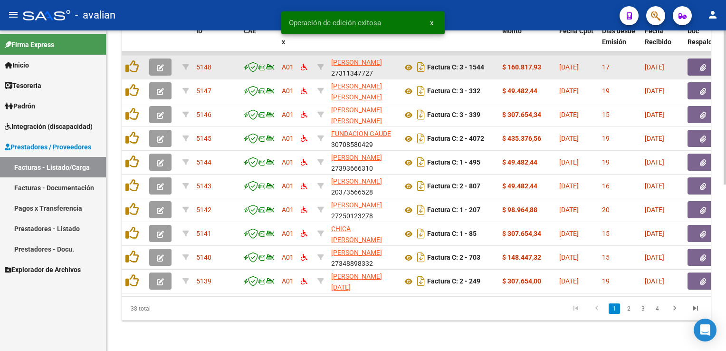
click at [160, 64] on icon "button" at bounding box center [160, 67] width 7 height 7
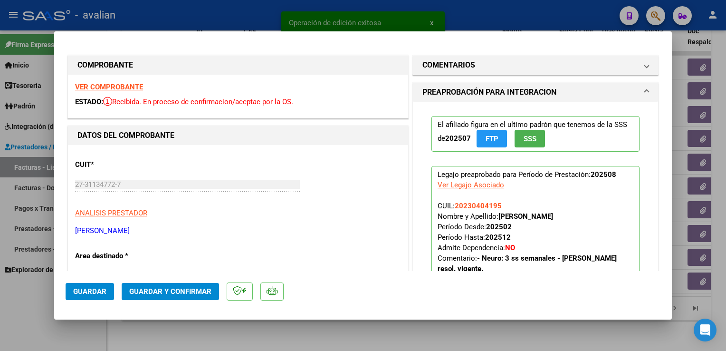
click at [126, 88] on strong "VER COMPROBANTE" at bounding box center [109, 87] width 68 height 9
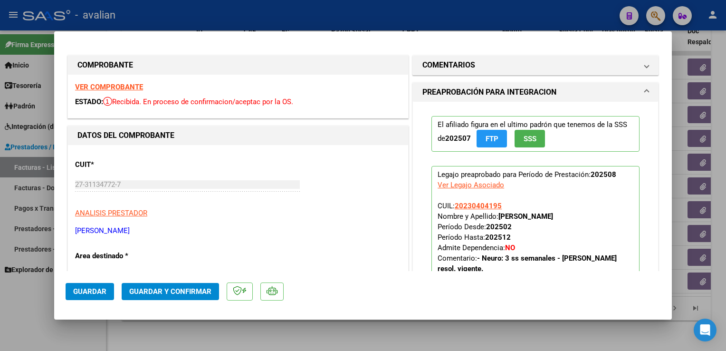
click at [176, 290] on span "Guardar y Confirmar" at bounding box center [170, 291] width 82 height 9
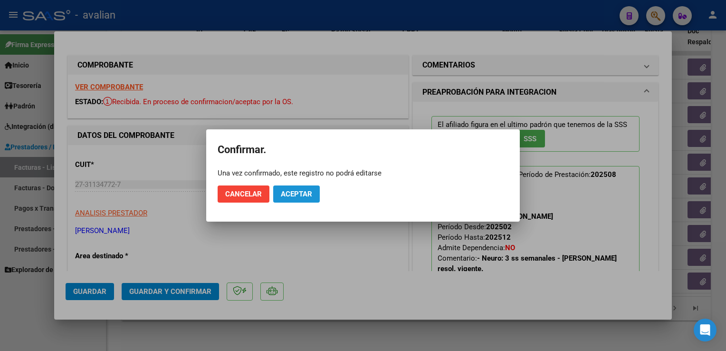
click at [295, 197] on span "Aceptar" at bounding box center [296, 194] width 31 height 9
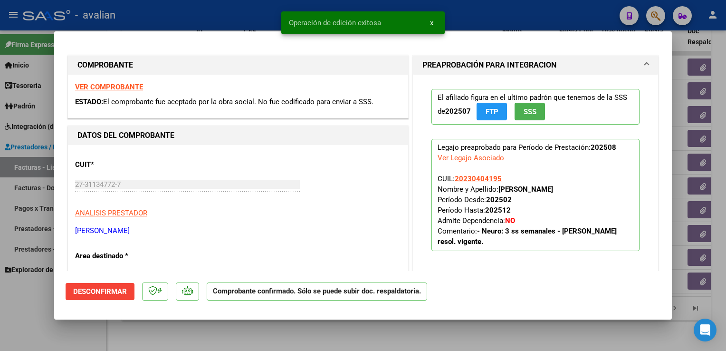
click at [177, 12] on div at bounding box center [363, 175] width 726 height 351
type input "$ 0,00"
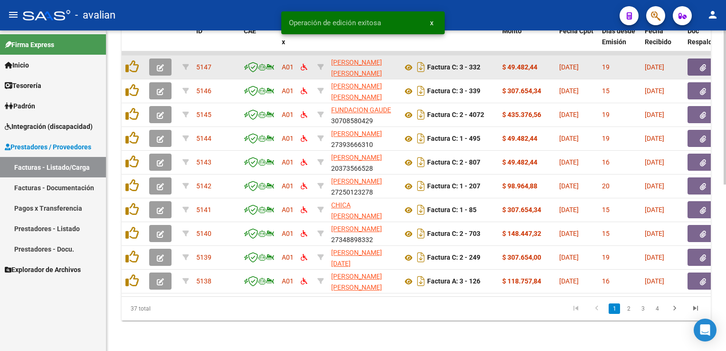
click at [154, 60] on button "button" at bounding box center [160, 66] width 22 height 17
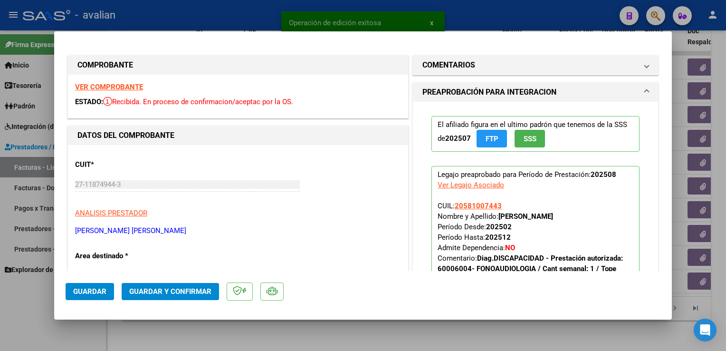
click at [97, 86] on strong "VER COMPROBANTE" at bounding box center [109, 87] width 68 height 9
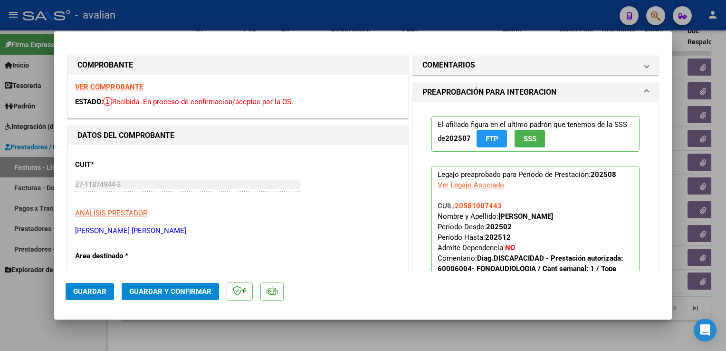
drag, startPoint x: 182, startPoint y: 300, endPoint x: 180, endPoint y: 294, distance: 6.9
click at [182, 300] on mat-dialog-actions "Guardar Guardar y Confirmar" at bounding box center [363, 290] width 595 height 38
click at [180, 294] on span "Guardar y Confirmar" at bounding box center [170, 291] width 82 height 9
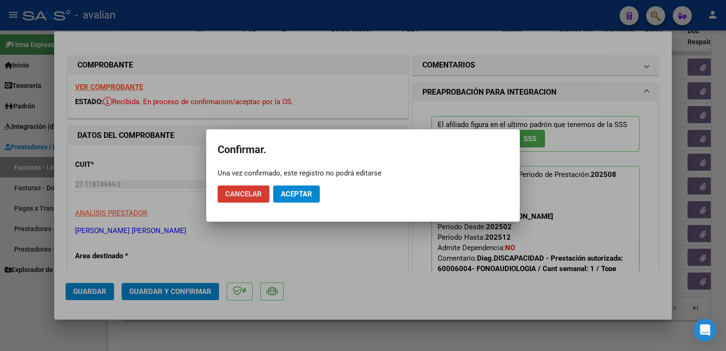
click at [305, 186] on button "Aceptar" at bounding box center [296, 193] width 47 height 17
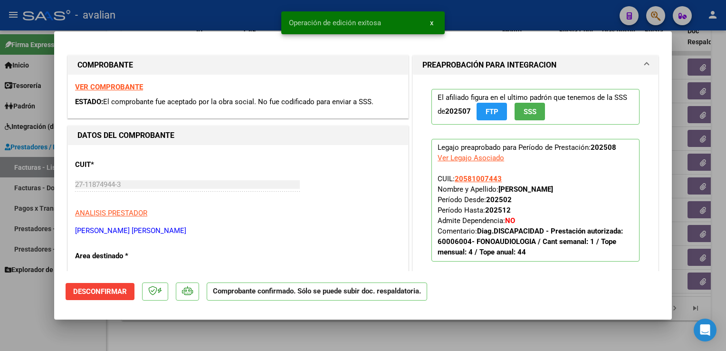
click at [213, 16] on div at bounding box center [363, 175] width 726 height 351
type input "$ 0,00"
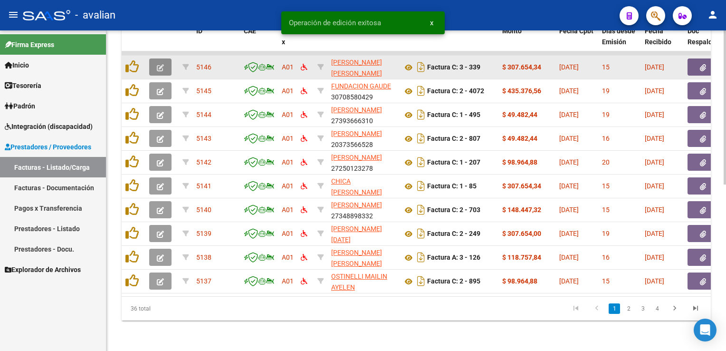
click at [162, 64] on icon "button" at bounding box center [160, 67] width 7 height 7
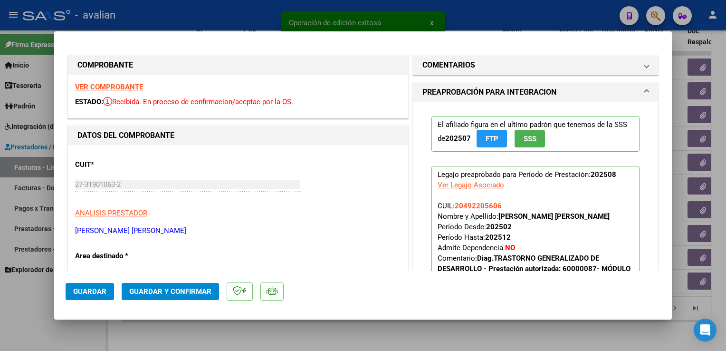
click at [140, 88] on strong "VER COMPROBANTE" at bounding box center [109, 87] width 68 height 9
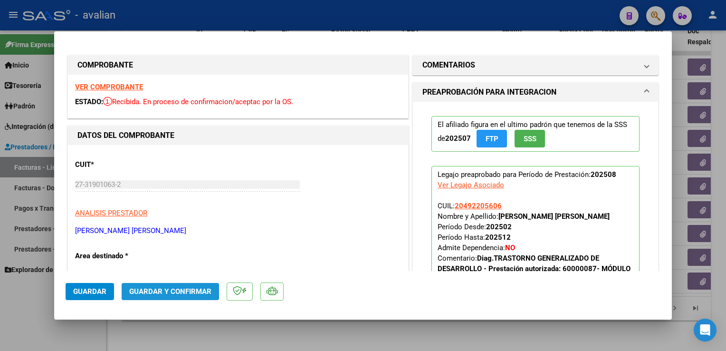
click at [181, 284] on button "Guardar y Confirmar" at bounding box center [170, 291] width 97 height 17
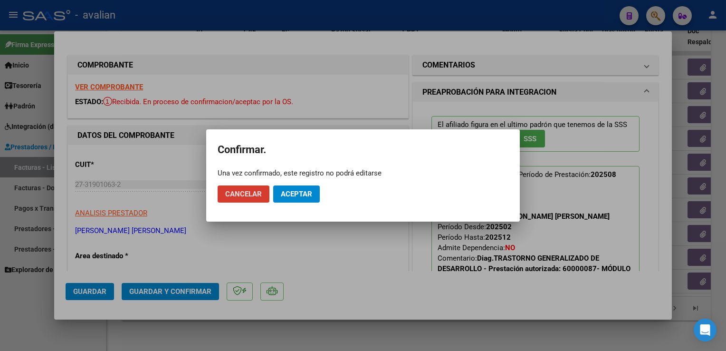
click at [312, 180] on mat-dialog-actions "Cancelar Aceptar" at bounding box center [363, 194] width 291 height 32
click at [284, 186] on button "Aceptar" at bounding box center [296, 193] width 47 height 17
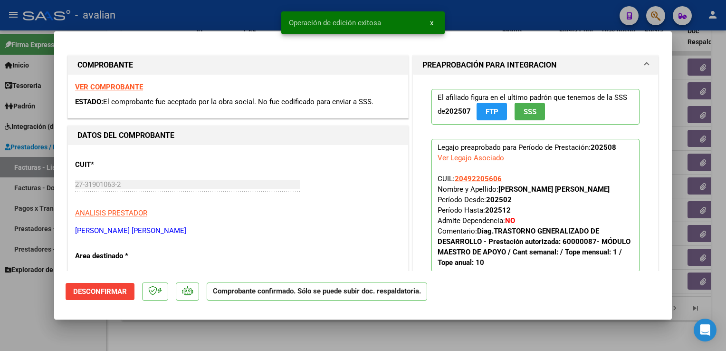
click at [227, 9] on div at bounding box center [363, 175] width 726 height 351
type input "$ 0,00"
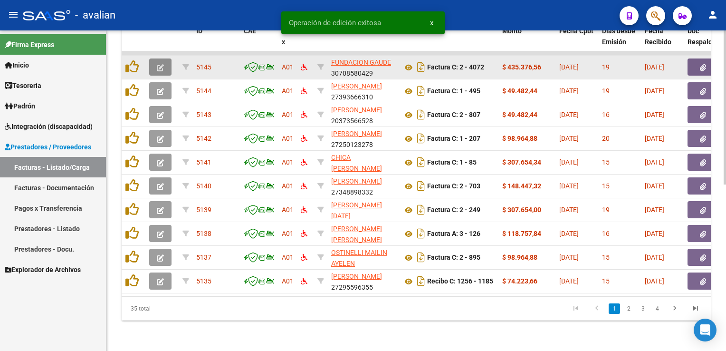
click at [166, 64] on button "button" at bounding box center [160, 66] width 22 height 17
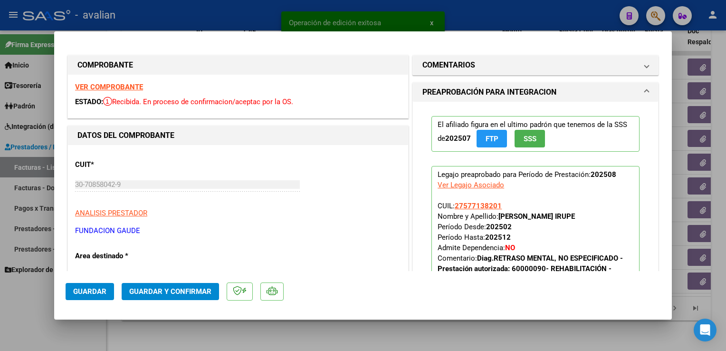
click at [132, 88] on strong "VER COMPROBANTE" at bounding box center [109, 87] width 68 height 9
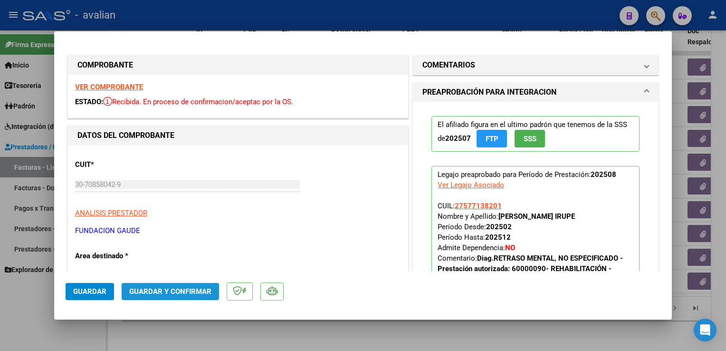
click at [177, 289] on span "Guardar y Confirmar" at bounding box center [170, 291] width 82 height 9
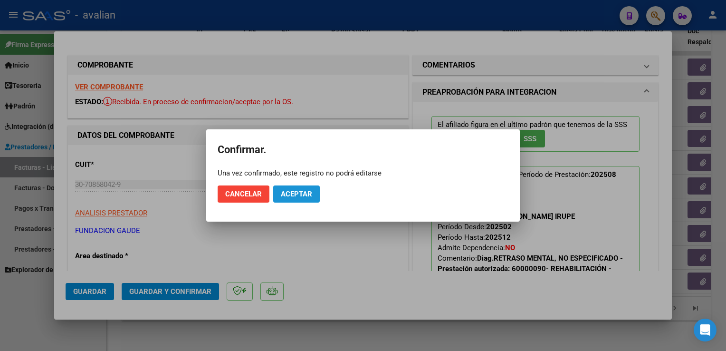
drag, startPoint x: 303, startPoint y: 192, endPoint x: 222, endPoint y: 123, distance: 106.2
click at [303, 191] on span "Aceptar" at bounding box center [296, 194] width 31 height 9
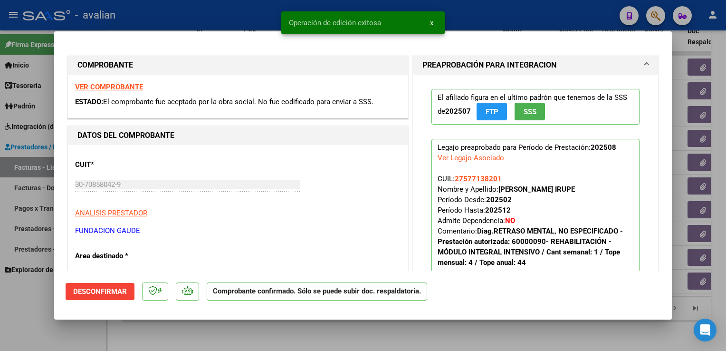
click at [186, 1] on div at bounding box center [363, 175] width 726 height 351
type input "$ 0,00"
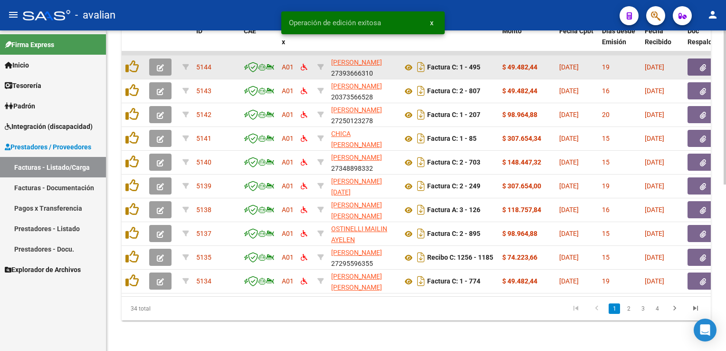
click at [165, 64] on button "button" at bounding box center [160, 66] width 22 height 17
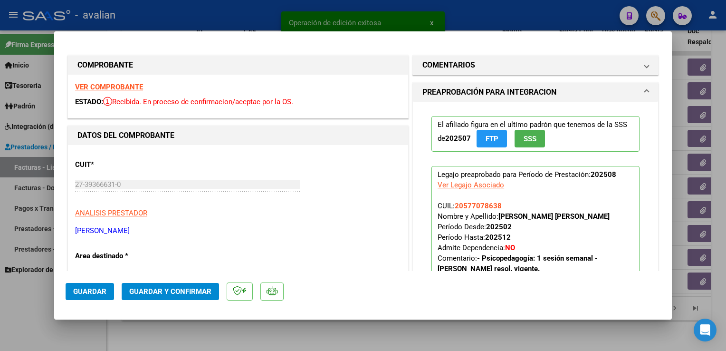
click at [139, 89] on strong "VER COMPROBANTE" at bounding box center [109, 87] width 68 height 9
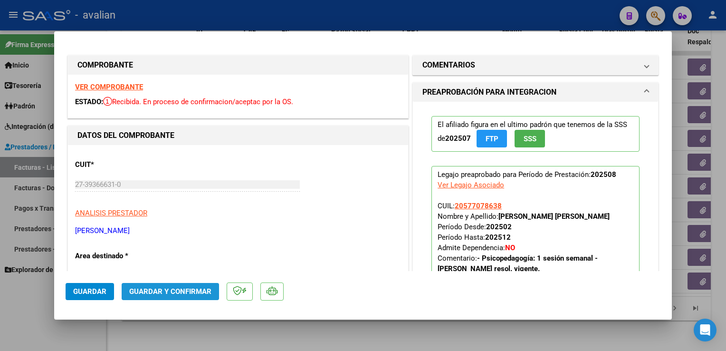
click at [192, 288] on span "Guardar y Confirmar" at bounding box center [170, 291] width 82 height 9
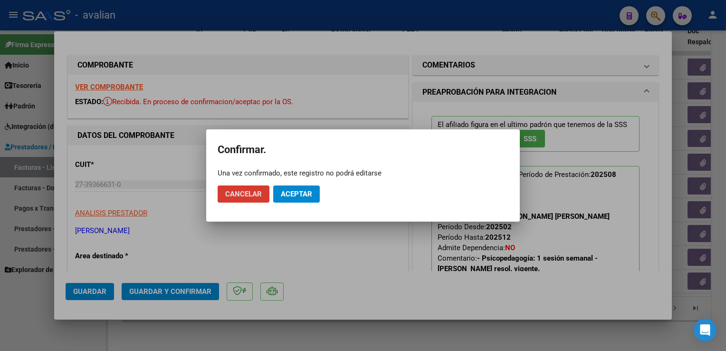
drag, startPoint x: 302, startPoint y: 199, endPoint x: 283, endPoint y: 119, distance: 82.0
click at [302, 198] on button "Aceptar" at bounding box center [296, 193] width 47 height 17
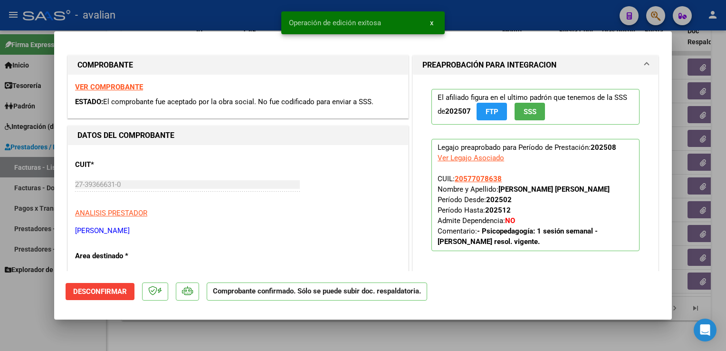
click at [247, 22] on div at bounding box center [363, 175] width 726 height 351
type input "$ 0,00"
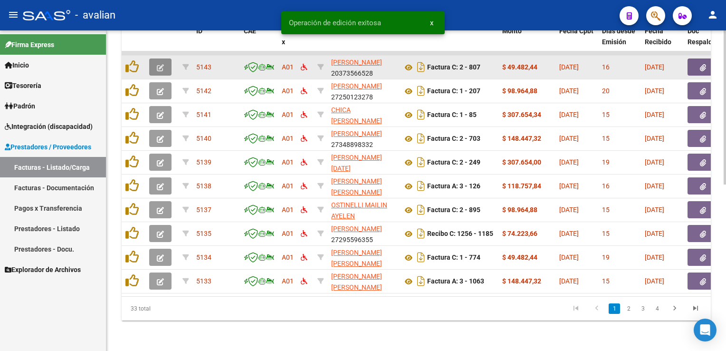
click at [167, 61] on button "button" at bounding box center [160, 66] width 22 height 17
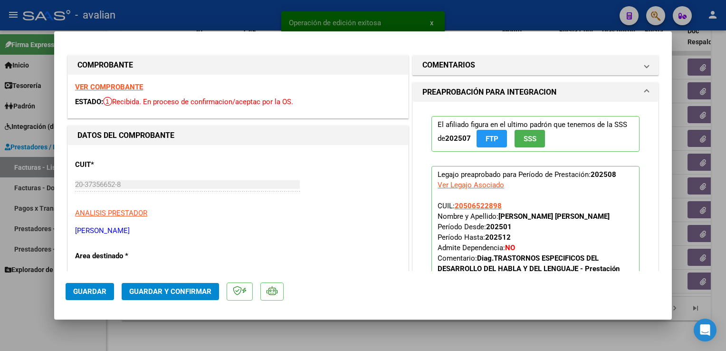
click at [121, 90] on strong "VER COMPROBANTE" at bounding box center [109, 87] width 68 height 9
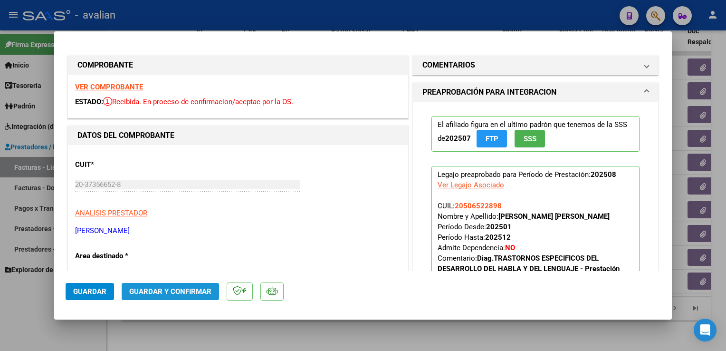
click at [189, 289] on span "Guardar y Confirmar" at bounding box center [170, 291] width 82 height 9
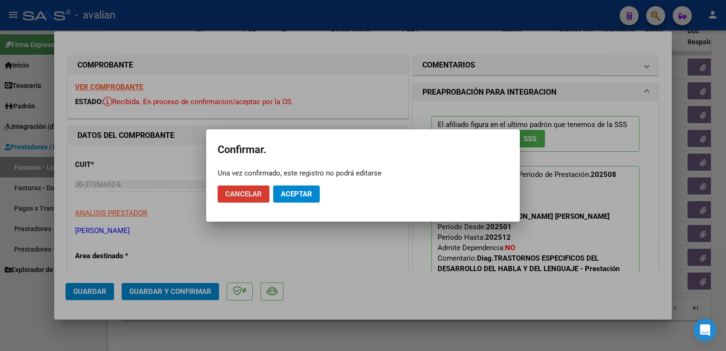
click at [297, 193] on span "Aceptar" at bounding box center [296, 194] width 31 height 9
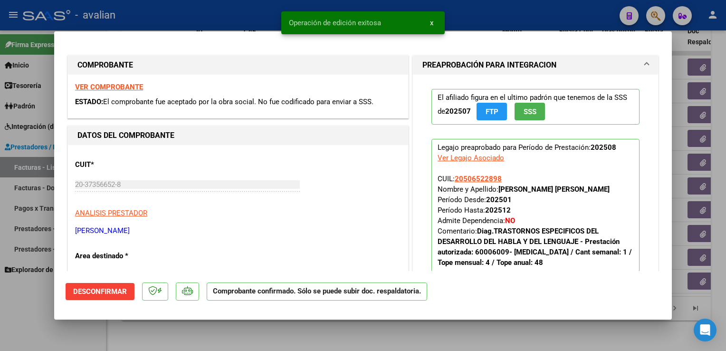
click at [241, 15] on div at bounding box center [363, 175] width 726 height 351
type input "$ 0,00"
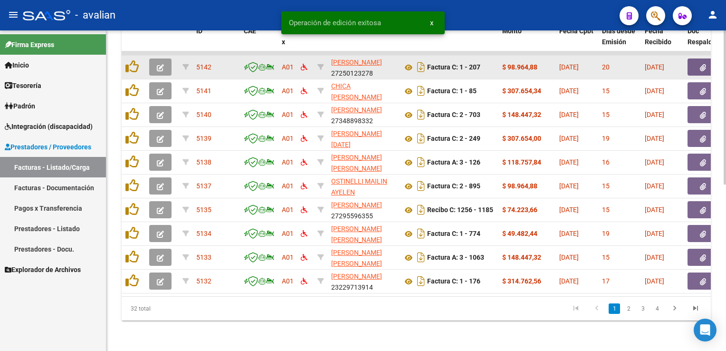
click at [162, 64] on icon "button" at bounding box center [160, 67] width 7 height 7
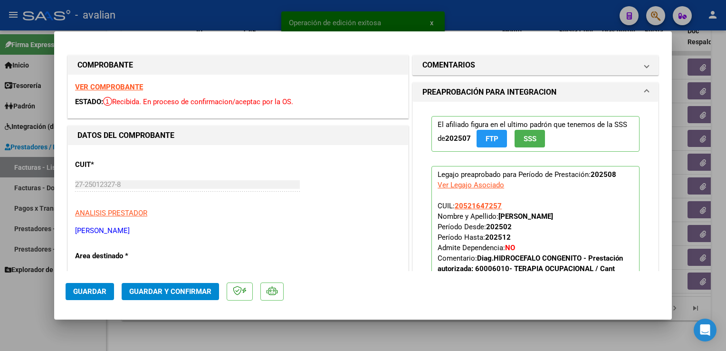
click at [140, 89] on strong "VER COMPROBANTE" at bounding box center [109, 87] width 68 height 9
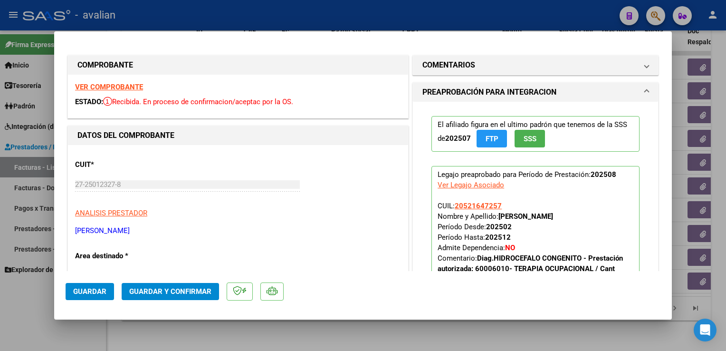
click at [186, 292] on span "Guardar y Confirmar" at bounding box center [170, 291] width 82 height 9
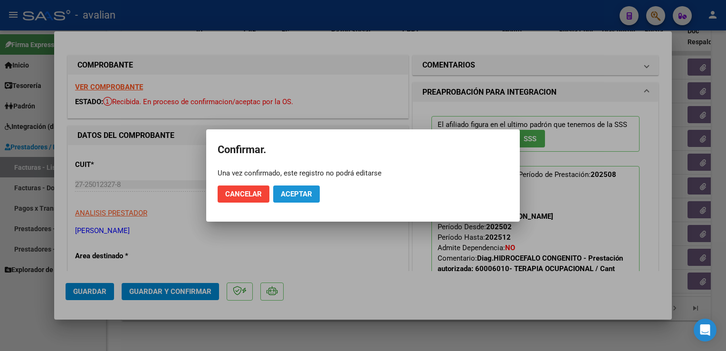
click at [301, 193] on span "Aceptar" at bounding box center [296, 194] width 31 height 9
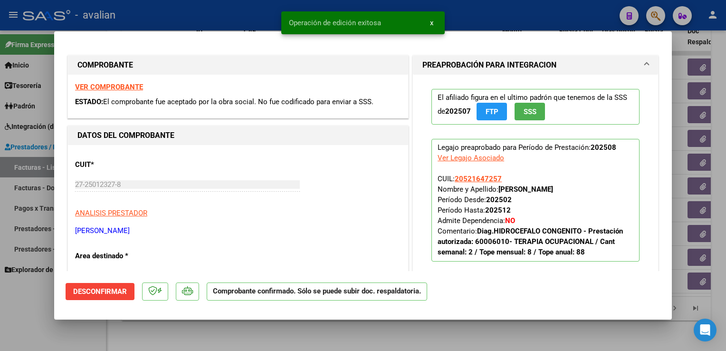
click at [220, 20] on div at bounding box center [363, 175] width 726 height 351
type input "$ 0,00"
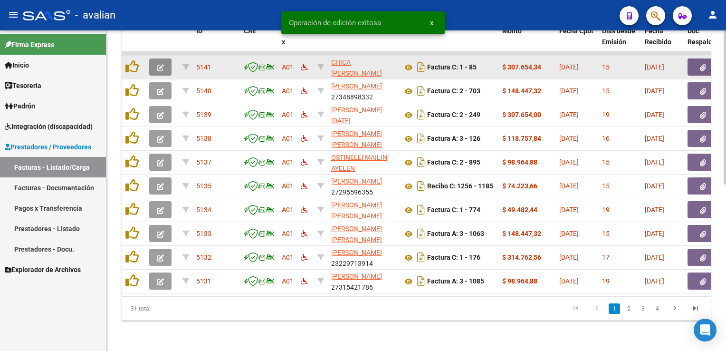
click at [163, 64] on icon "button" at bounding box center [160, 67] width 7 height 7
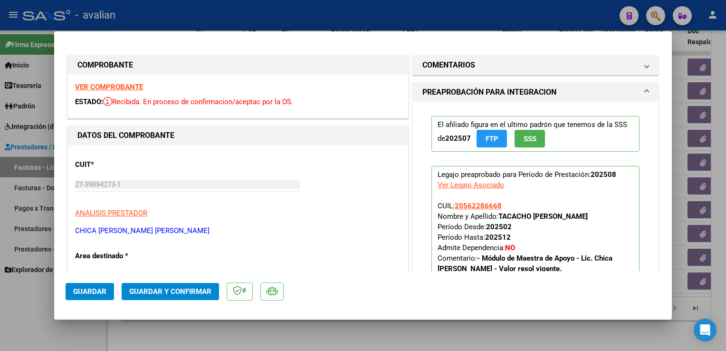
click at [135, 86] on strong "VER COMPROBANTE" at bounding box center [109, 87] width 68 height 9
click at [192, 283] on button "Guardar y Confirmar" at bounding box center [170, 291] width 97 height 17
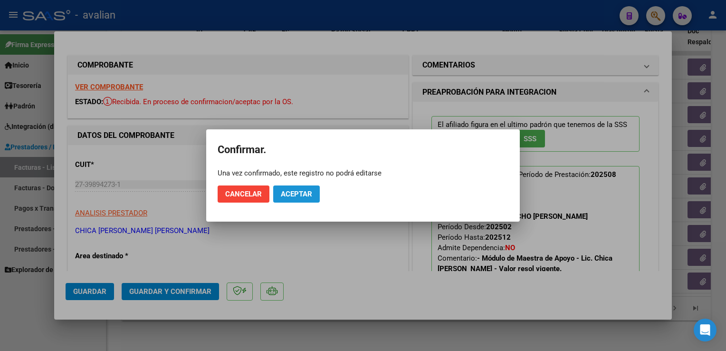
click at [303, 202] on button "Aceptar" at bounding box center [296, 193] width 47 height 17
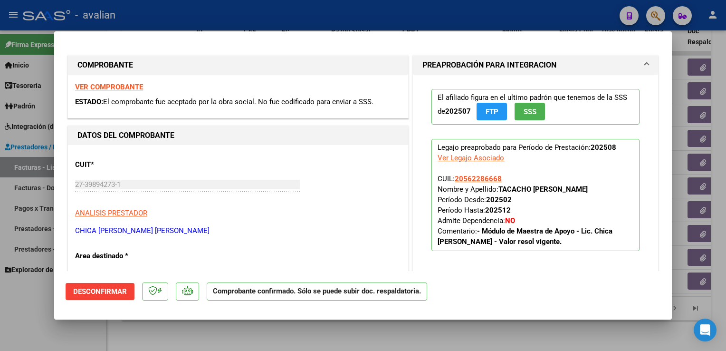
click at [110, 86] on strong "VER COMPROBANTE" at bounding box center [109, 87] width 68 height 9
click at [215, 5] on div at bounding box center [363, 175] width 726 height 351
type input "$ 0,00"
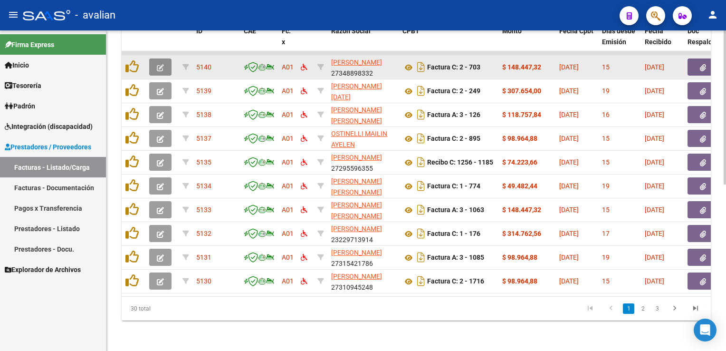
click at [157, 64] on icon "button" at bounding box center [160, 67] width 7 height 7
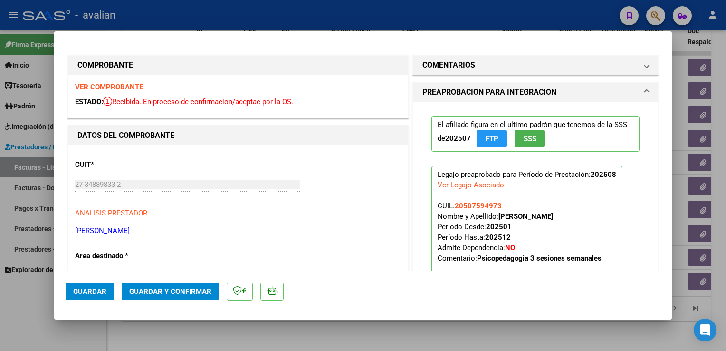
click at [129, 87] on strong "VER COMPROBANTE" at bounding box center [109, 87] width 68 height 9
drag, startPoint x: 188, startPoint y: 300, endPoint x: 190, endPoint y: 295, distance: 5.1
click at [188, 300] on mat-dialog-actions "Guardar Guardar y Confirmar" at bounding box center [363, 290] width 595 height 38
click at [196, 287] on span "Guardar y Confirmar" at bounding box center [170, 291] width 82 height 9
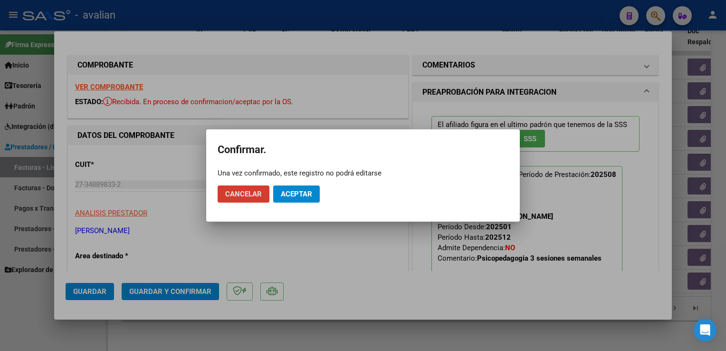
drag, startPoint x: 302, startPoint y: 194, endPoint x: 290, endPoint y: 181, distance: 17.5
click at [302, 194] on span "Aceptar" at bounding box center [296, 194] width 31 height 9
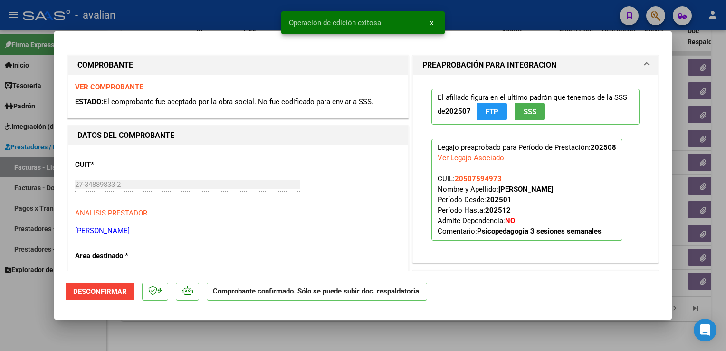
drag, startPoint x: 175, startPoint y: 22, endPoint x: 185, endPoint y: 31, distance: 13.8
click at [175, 20] on div at bounding box center [363, 175] width 726 height 351
type input "$ 0,00"
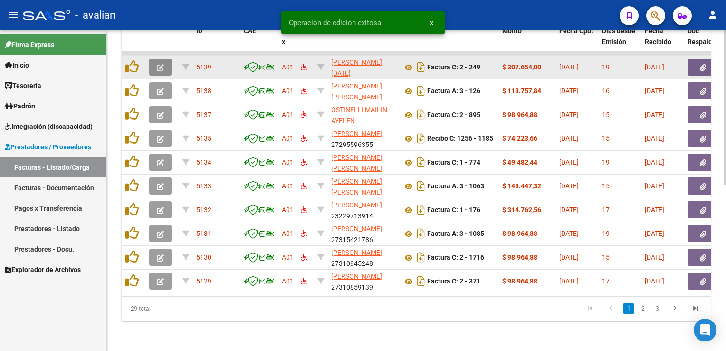
click at [162, 64] on icon "button" at bounding box center [160, 67] width 7 height 7
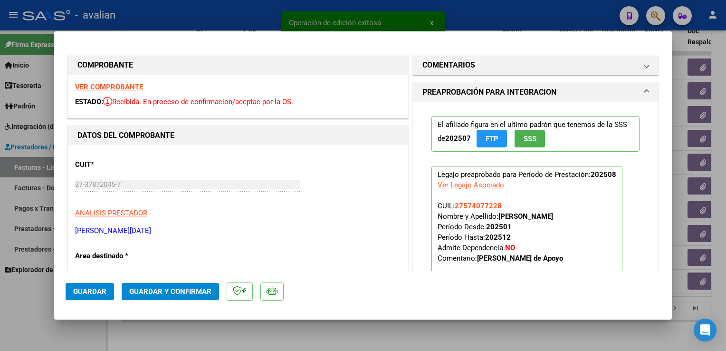
click at [138, 88] on strong "VER COMPROBANTE" at bounding box center [109, 87] width 68 height 9
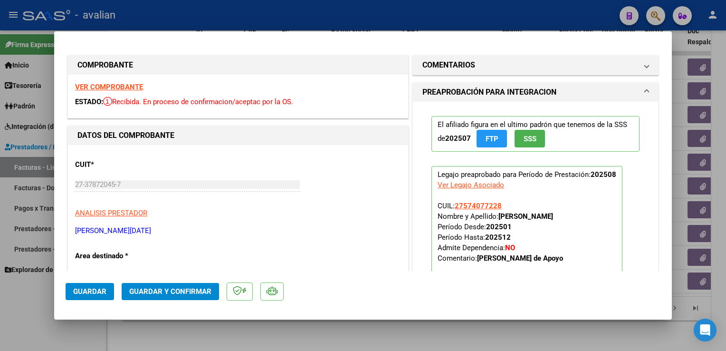
click at [178, 291] on span "Guardar y Confirmar" at bounding box center [170, 291] width 82 height 9
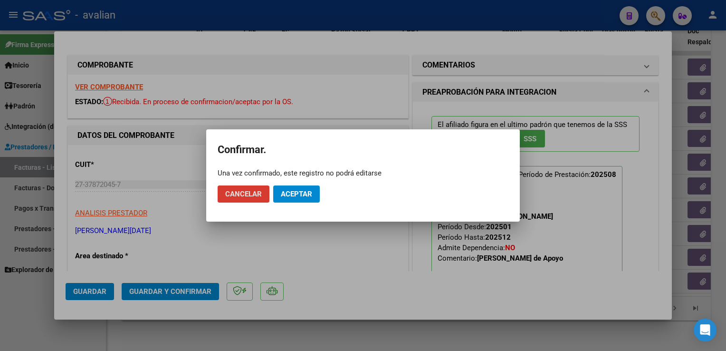
click at [303, 194] on span "Aceptar" at bounding box center [296, 194] width 31 height 9
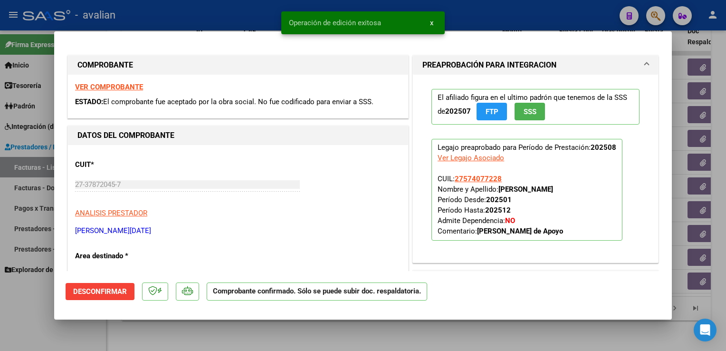
click at [183, 14] on div at bounding box center [363, 175] width 726 height 351
type input "$ 0,00"
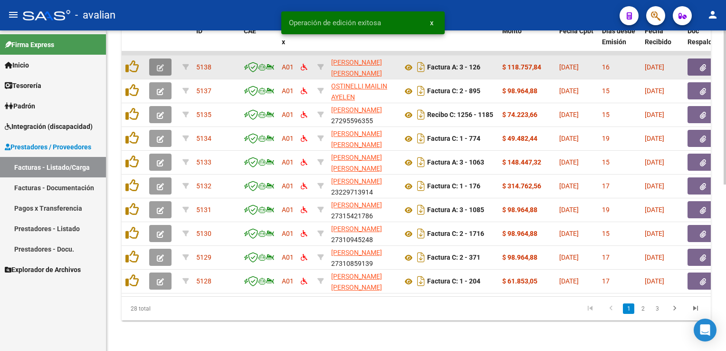
click at [162, 64] on icon "button" at bounding box center [160, 67] width 7 height 7
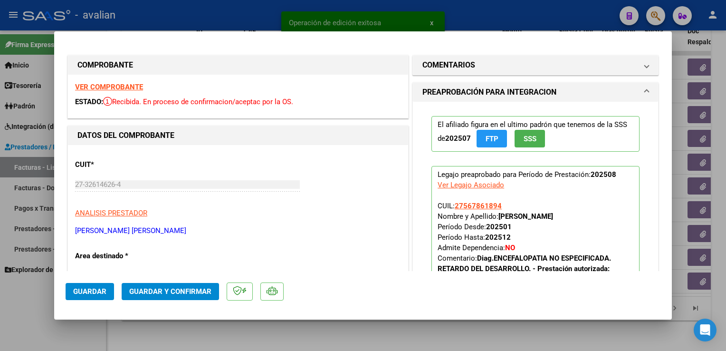
click at [126, 88] on strong "VER COMPROBANTE" at bounding box center [109, 87] width 68 height 9
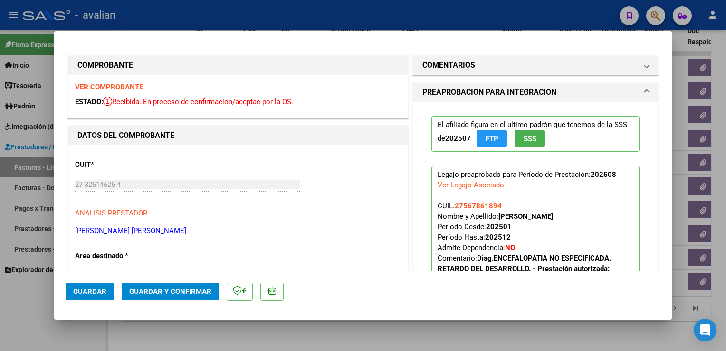
click at [183, 290] on span "Guardar y Confirmar" at bounding box center [170, 291] width 82 height 9
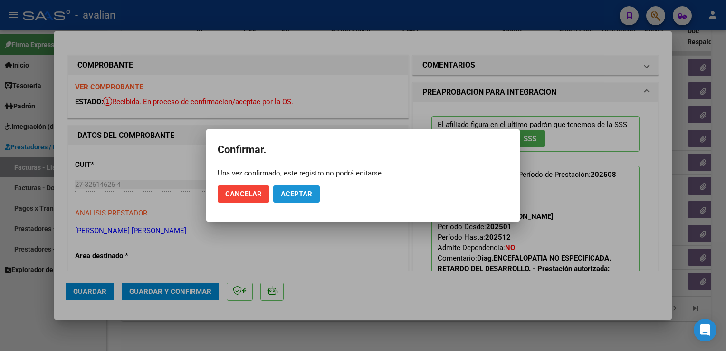
drag, startPoint x: 302, startPoint y: 190, endPoint x: 235, endPoint y: 95, distance: 116.1
click at [303, 190] on span "Aceptar" at bounding box center [296, 194] width 31 height 9
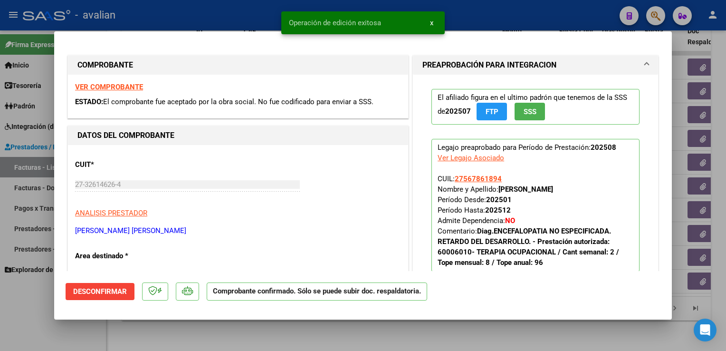
click at [193, 20] on div at bounding box center [363, 175] width 726 height 351
type input "$ 0,00"
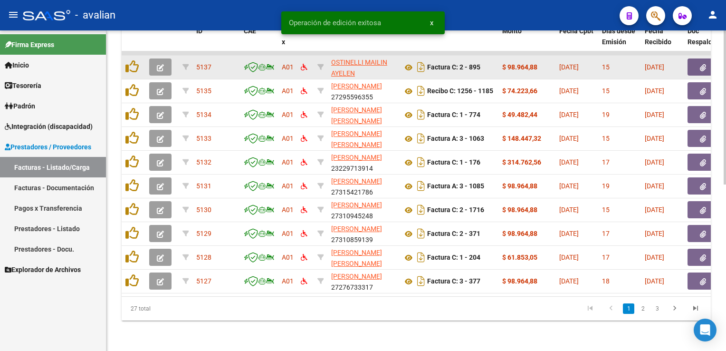
click at [160, 64] on icon "button" at bounding box center [160, 67] width 7 height 7
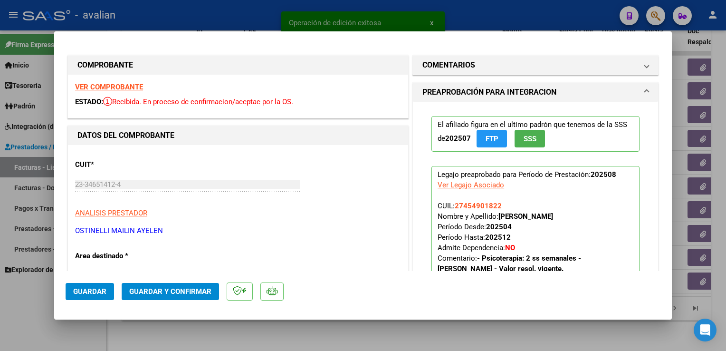
click at [122, 89] on strong "VER COMPROBANTE" at bounding box center [109, 87] width 68 height 9
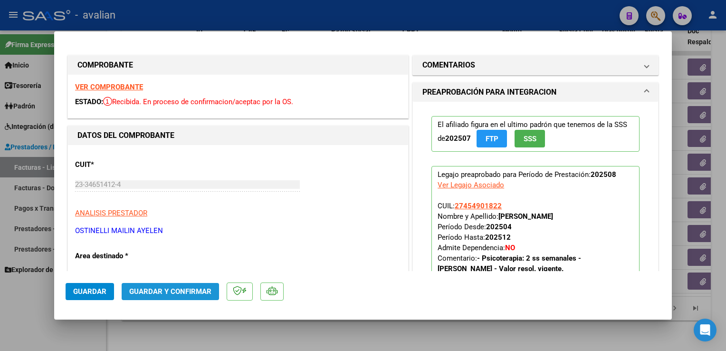
click at [204, 295] on button "Guardar y Confirmar" at bounding box center [170, 291] width 97 height 17
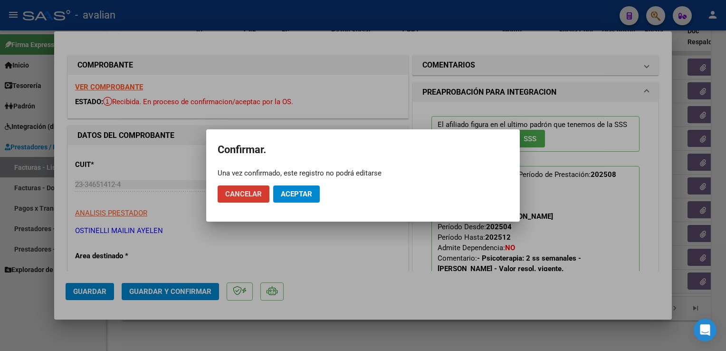
drag, startPoint x: 287, startPoint y: 194, endPoint x: 289, endPoint y: 178, distance: 16.3
click at [287, 193] on span "Aceptar" at bounding box center [296, 194] width 31 height 9
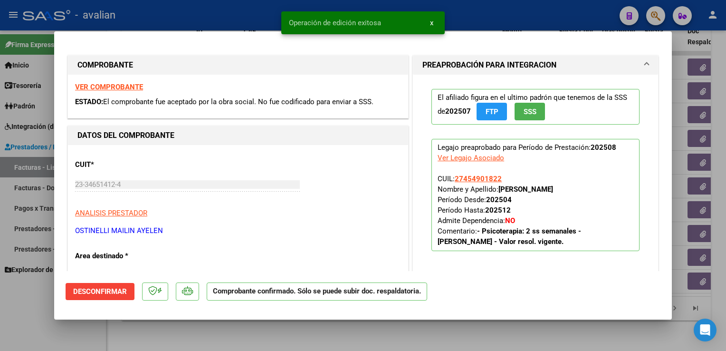
click at [197, 15] on div at bounding box center [363, 175] width 726 height 351
type input "$ 0,00"
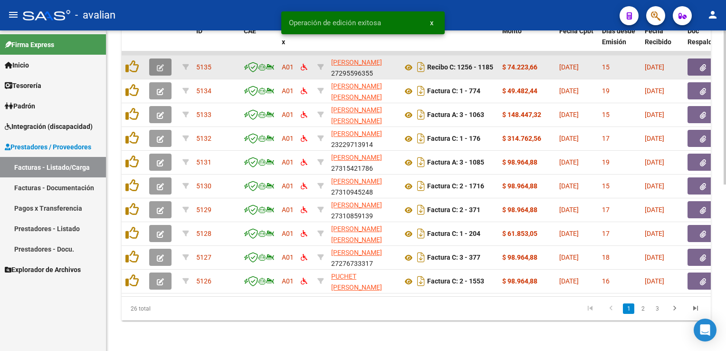
click at [157, 65] on span "button" at bounding box center [160, 67] width 7 height 9
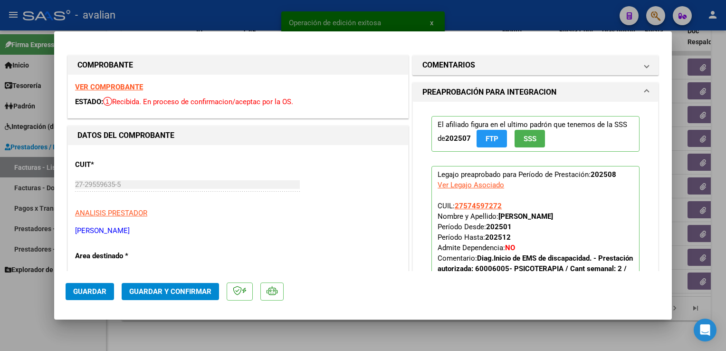
click at [102, 88] on strong "VER COMPROBANTE" at bounding box center [109, 87] width 68 height 9
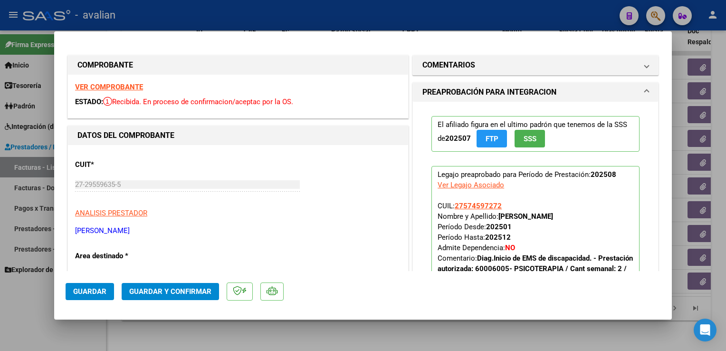
click at [180, 294] on span "Guardar y Confirmar" at bounding box center [170, 291] width 82 height 9
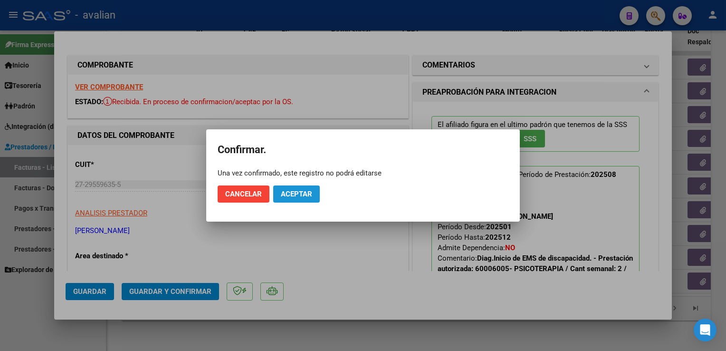
click at [296, 192] on span "Aceptar" at bounding box center [296, 194] width 31 height 9
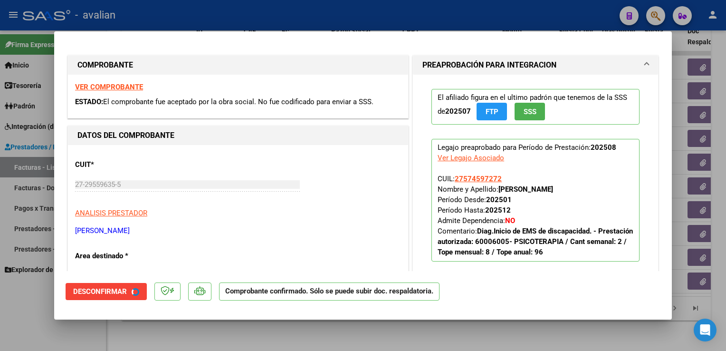
click at [192, 17] on div at bounding box center [363, 175] width 726 height 351
type input "$ 0,00"
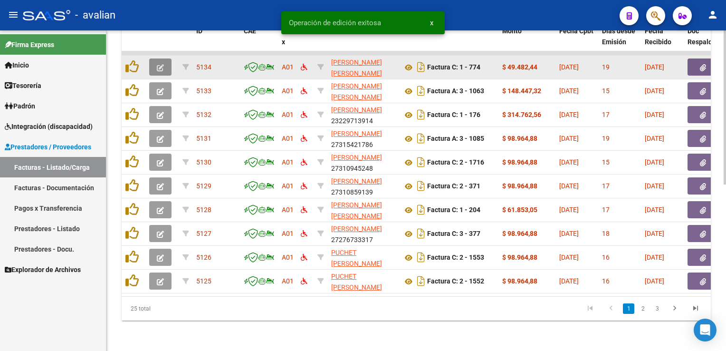
click at [160, 66] on button "button" at bounding box center [160, 66] width 22 height 17
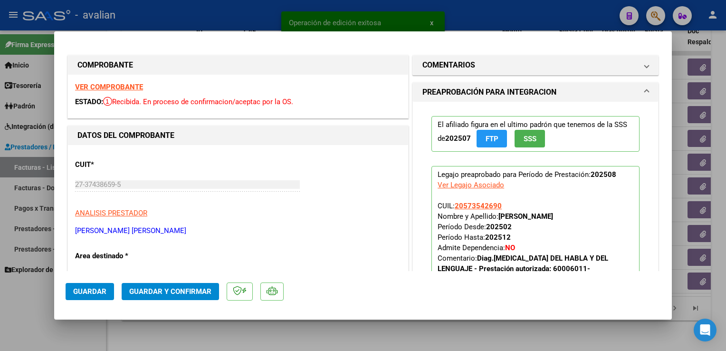
click at [133, 88] on strong "VER COMPROBANTE" at bounding box center [109, 87] width 68 height 9
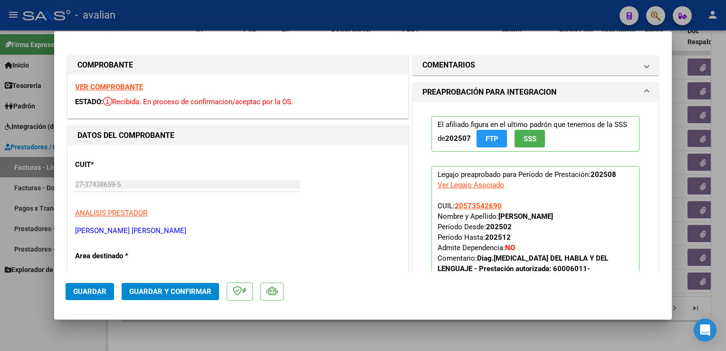
click at [182, 299] on button "Guardar y Confirmar" at bounding box center [170, 291] width 97 height 17
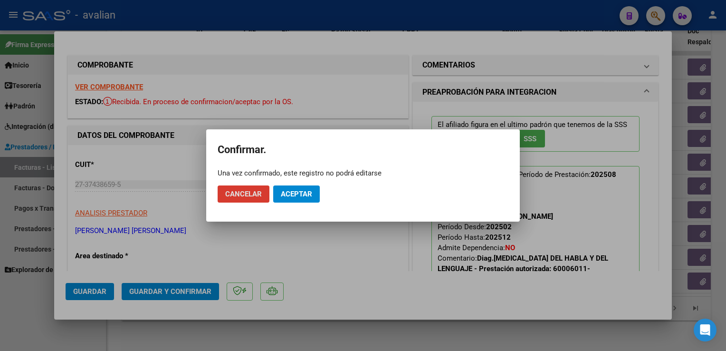
click at [312, 199] on button "Aceptar" at bounding box center [296, 193] width 47 height 17
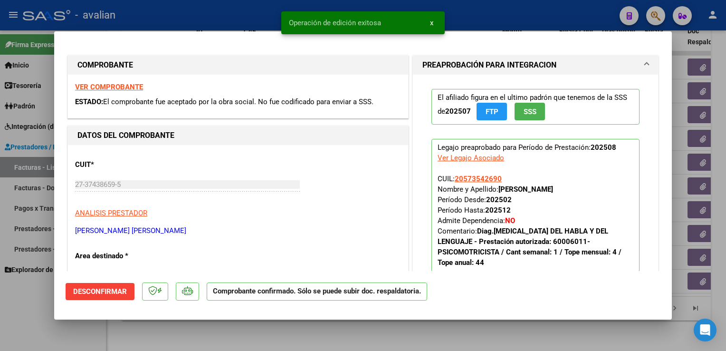
click at [215, 19] on div at bounding box center [363, 175] width 726 height 351
type input "$ 0,00"
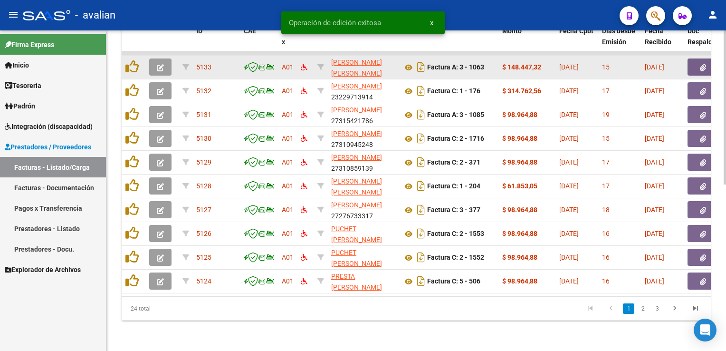
click at [156, 66] on button "button" at bounding box center [160, 66] width 22 height 17
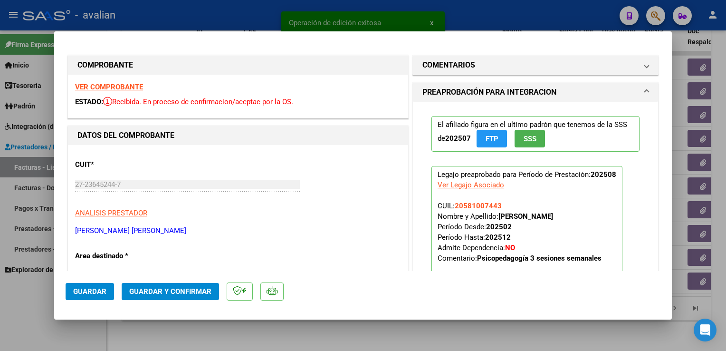
click at [127, 91] on strong "VER COMPROBANTE" at bounding box center [109, 87] width 68 height 9
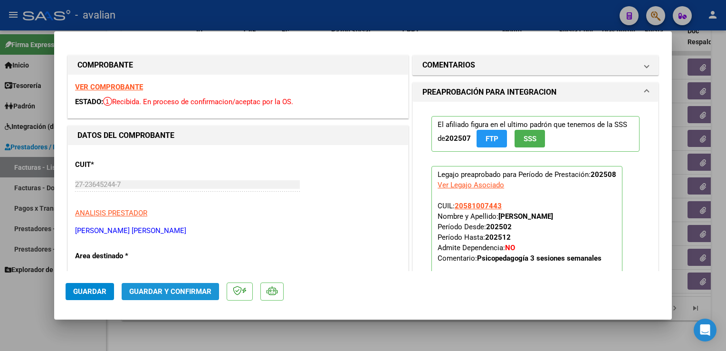
click at [179, 285] on button "Guardar y Confirmar" at bounding box center [170, 291] width 97 height 17
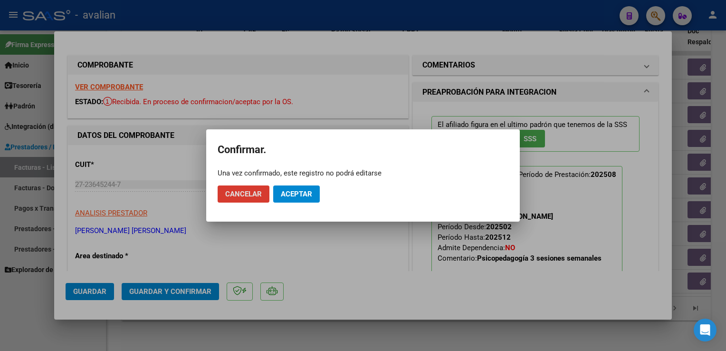
click at [292, 195] on span "Aceptar" at bounding box center [296, 194] width 31 height 9
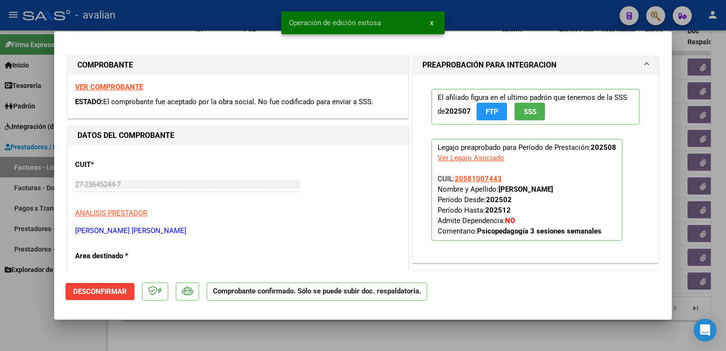
click at [206, 24] on div at bounding box center [363, 175] width 726 height 351
type input "$ 0,00"
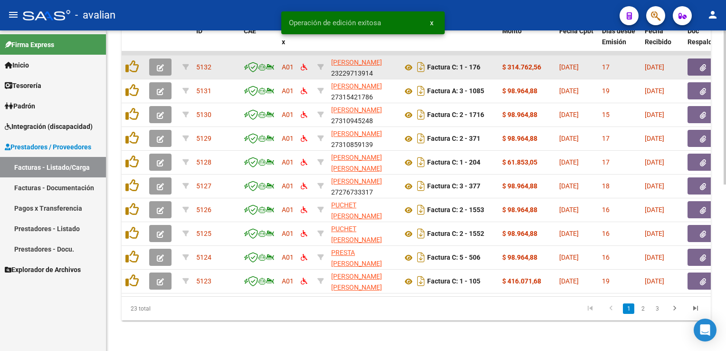
click at [166, 60] on button "button" at bounding box center [160, 66] width 22 height 17
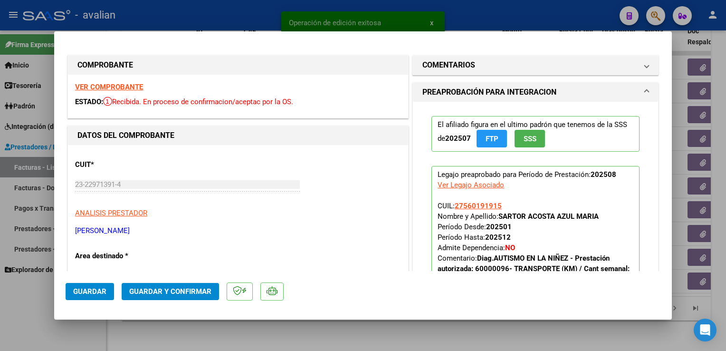
click at [121, 87] on strong "VER COMPROBANTE" at bounding box center [109, 87] width 68 height 9
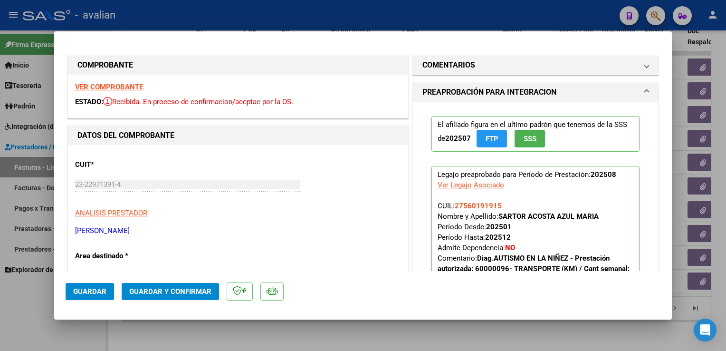
click at [166, 285] on button "Guardar y Confirmar" at bounding box center [170, 291] width 97 height 17
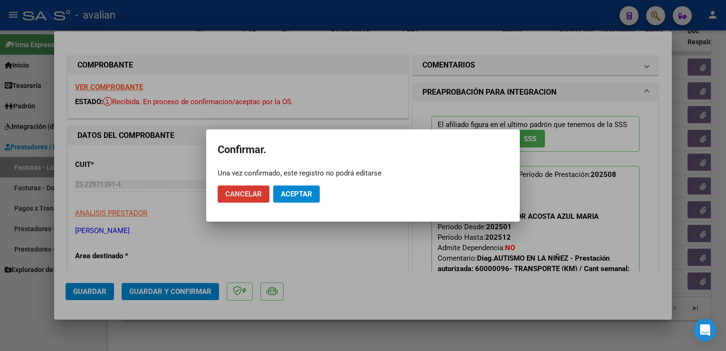
click at [295, 200] on button "Aceptar" at bounding box center [296, 193] width 47 height 17
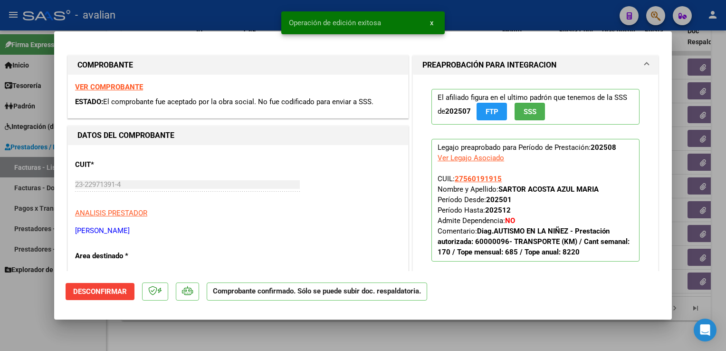
click at [184, 16] on div at bounding box center [363, 175] width 726 height 351
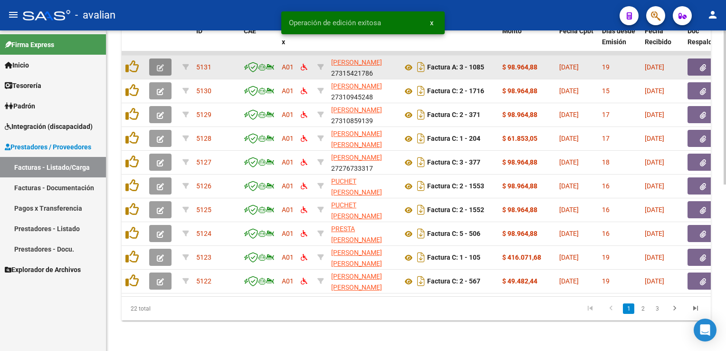
click at [168, 60] on button "button" at bounding box center [160, 66] width 22 height 17
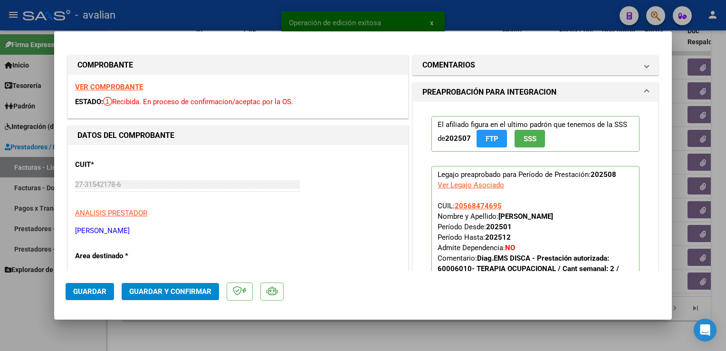
click at [133, 89] on strong "VER COMPROBANTE" at bounding box center [109, 87] width 68 height 9
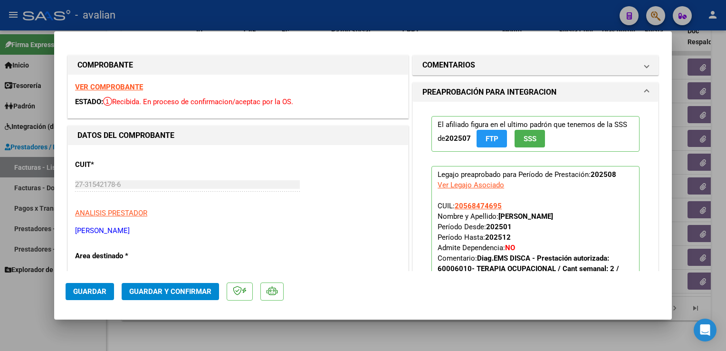
click at [179, 289] on span "Guardar y Confirmar" at bounding box center [170, 291] width 82 height 9
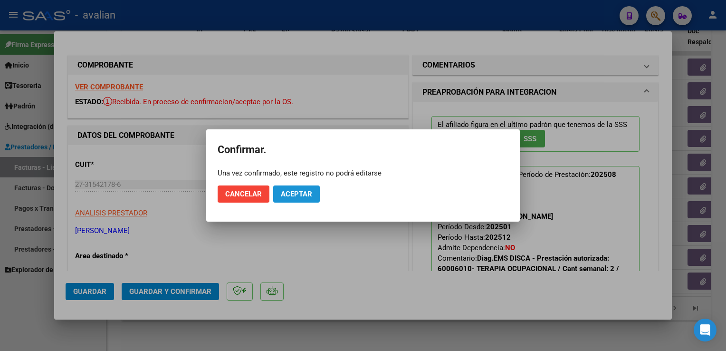
click at [298, 195] on span "Aceptar" at bounding box center [296, 194] width 31 height 9
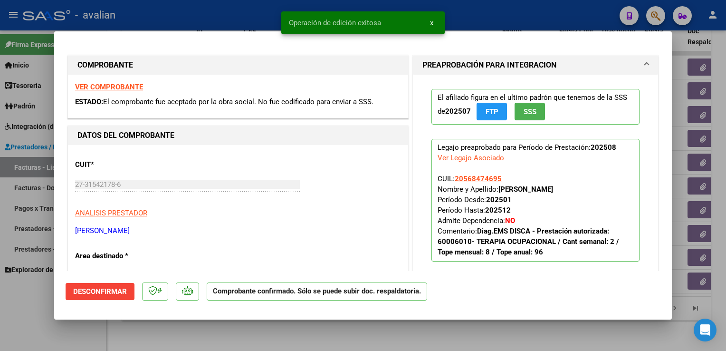
click at [180, 21] on div at bounding box center [363, 175] width 726 height 351
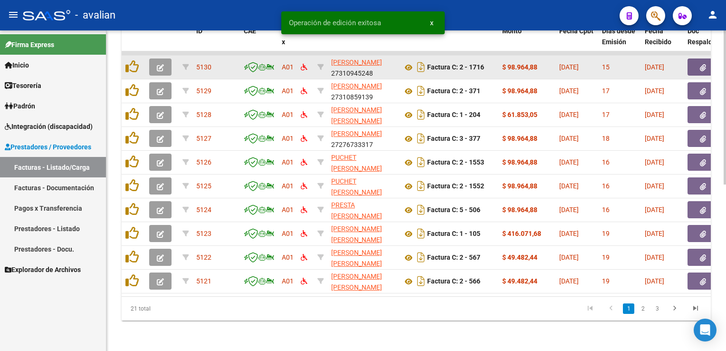
click at [157, 64] on icon "button" at bounding box center [160, 67] width 7 height 7
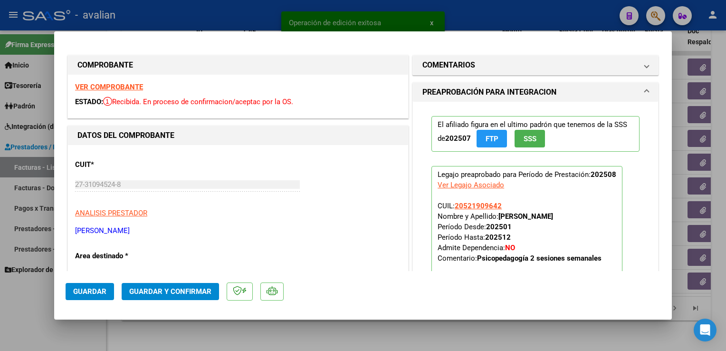
click at [135, 85] on strong "VER COMPROBANTE" at bounding box center [109, 87] width 68 height 9
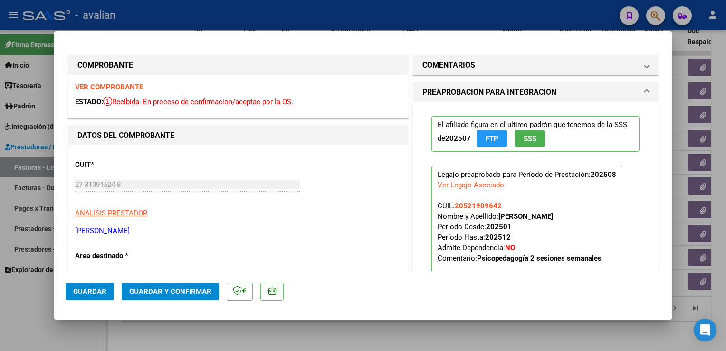
click at [175, 288] on span "Guardar y Confirmar" at bounding box center [170, 291] width 82 height 9
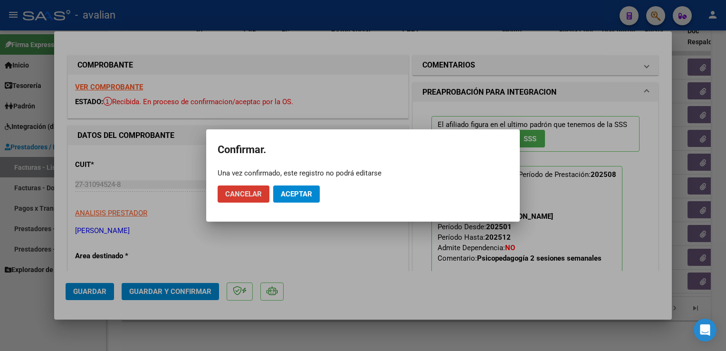
click at [289, 199] on button "Aceptar" at bounding box center [296, 193] width 47 height 17
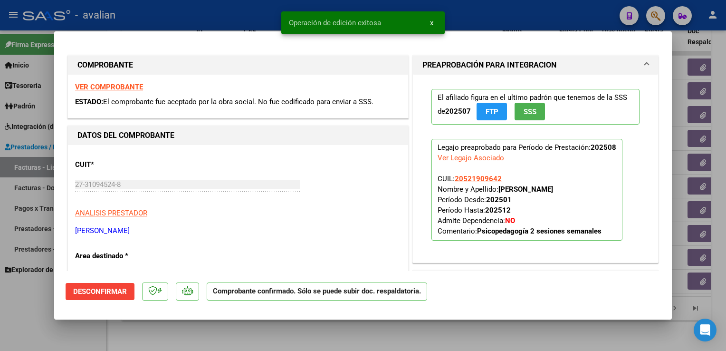
click at [186, 10] on div at bounding box center [363, 175] width 726 height 351
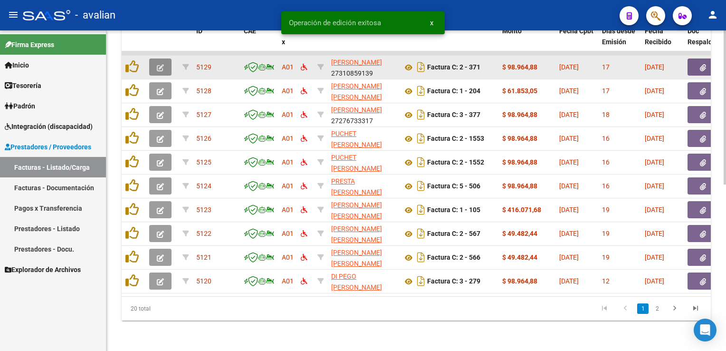
click at [157, 64] on icon "button" at bounding box center [160, 67] width 7 height 7
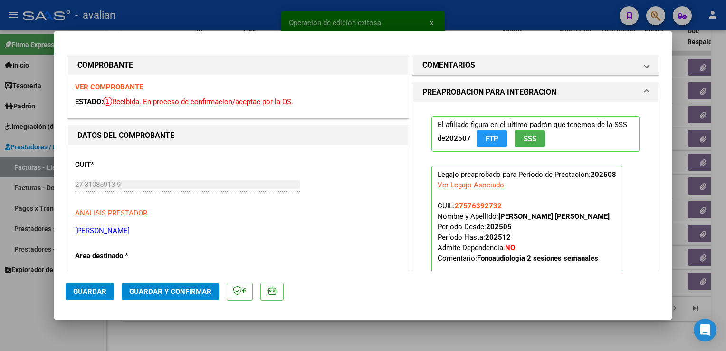
click at [112, 88] on strong "VER COMPROBANTE" at bounding box center [109, 87] width 68 height 9
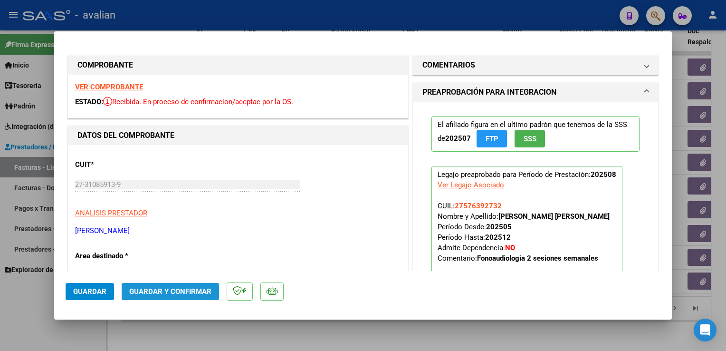
click at [188, 297] on button "Guardar y Confirmar" at bounding box center [170, 291] width 97 height 17
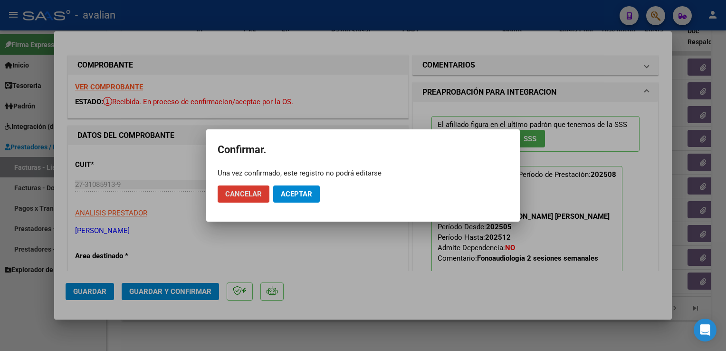
drag, startPoint x: 312, startPoint y: 195, endPoint x: 290, endPoint y: 172, distance: 31.6
click at [312, 195] on span "Aceptar" at bounding box center [296, 194] width 31 height 9
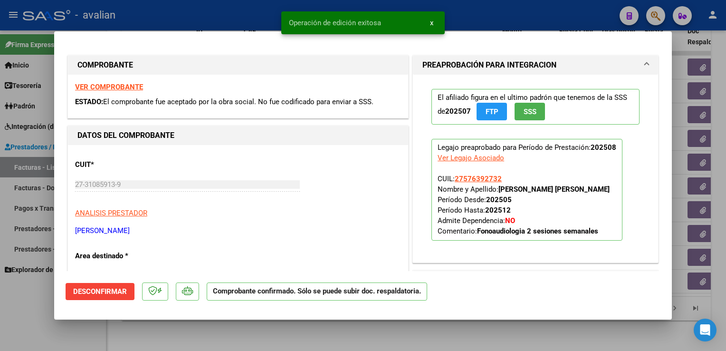
click at [226, 21] on div at bounding box center [363, 175] width 726 height 351
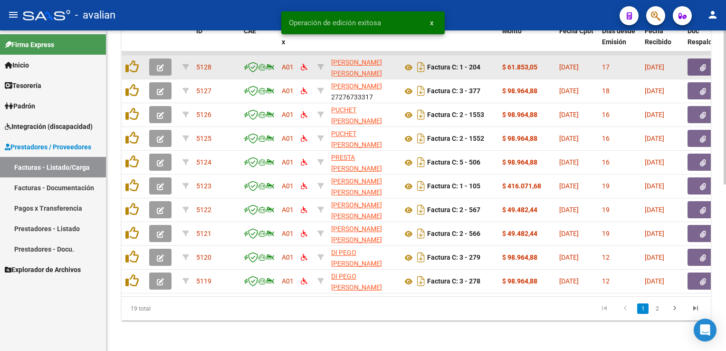
click at [160, 64] on icon "button" at bounding box center [160, 67] width 7 height 7
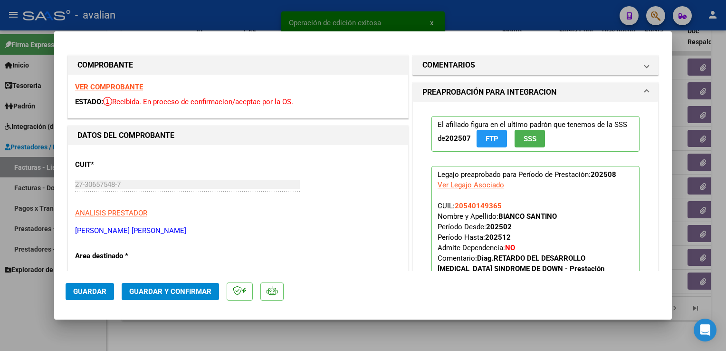
click at [129, 88] on strong "VER COMPROBANTE" at bounding box center [109, 87] width 68 height 9
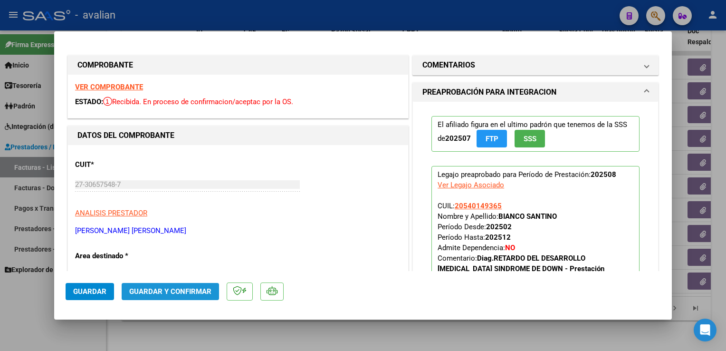
click at [173, 294] on span "Guardar y Confirmar" at bounding box center [170, 291] width 82 height 9
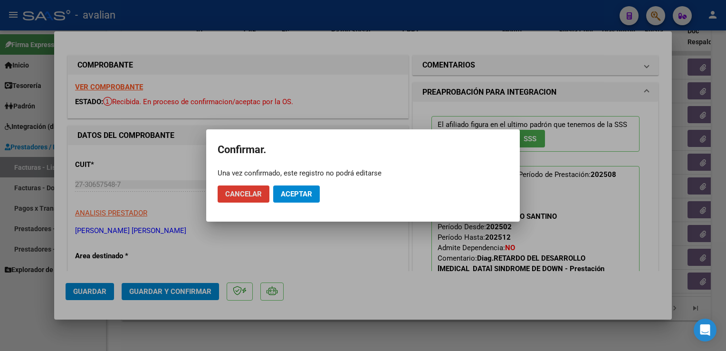
click at [300, 199] on button "Aceptar" at bounding box center [296, 193] width 47 height 17
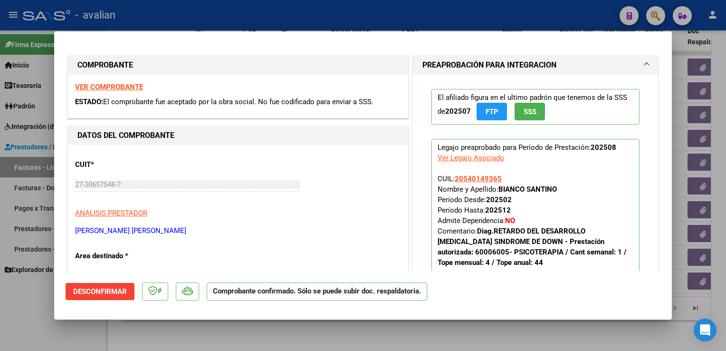
click at [177, 18] on div at bounding box center [363, 175] width 726 height 351
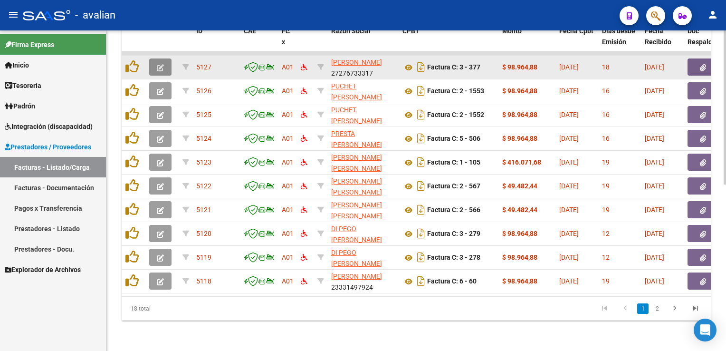
click at [159, 64] on icon "button" at bounding box center [160, 67] width 7 height 7
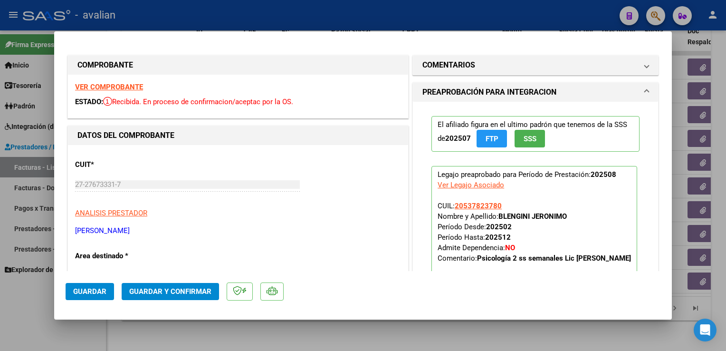
click at [124, 89] on strong "VER COMPROBANTE" at bounding box center [109, 87] width 68 height 9
click at [154, 288] on span "Guardar y Confirmar" at bounding box center [170, 291] width 82 height 9
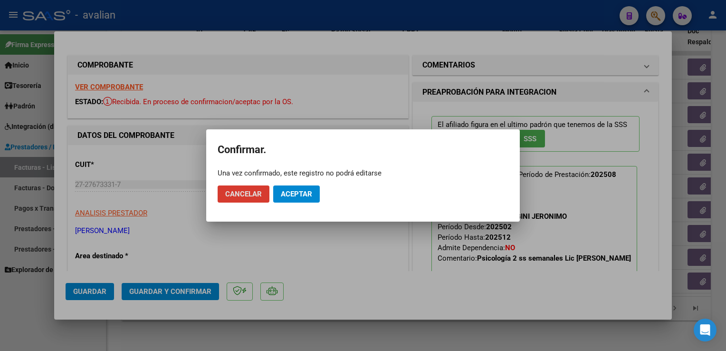
click at [295, 194] on span "Aceptar" at bounding box center [296, 194] width 31 height 9
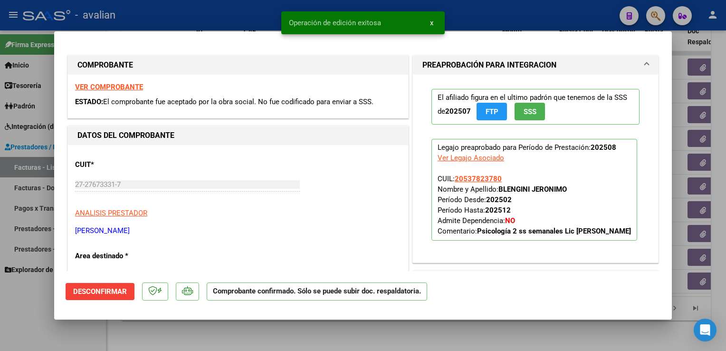
click at [190, 9] on div at bounding box center [363, 175] width 726 height 351
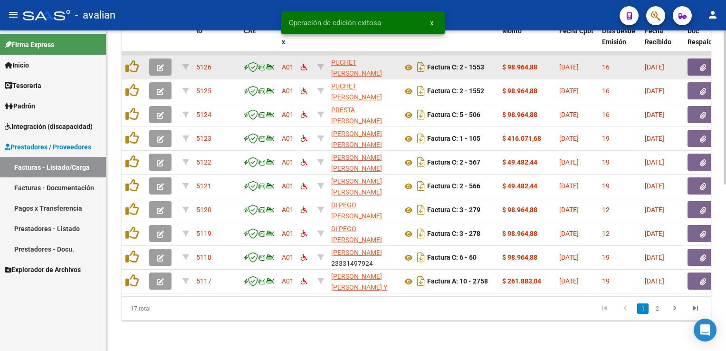
click at [159, 64] on icon "button" at bounding box center [160, 67] width 7 height 7
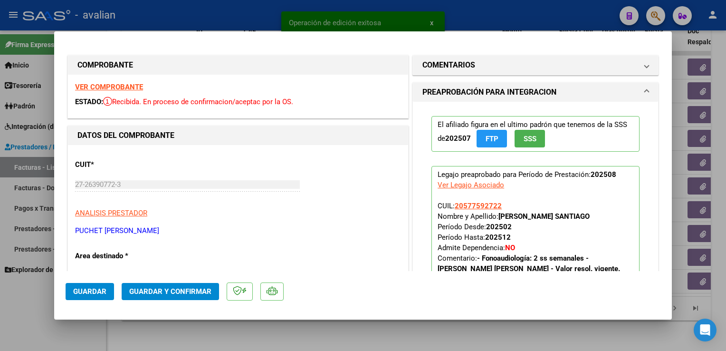
click at [139, 92] on div "VER COMPROBANTE ESTADO: Recibida. En proceso de confirmacion/aceptac por la OS." at bounding box center [238, 96] width 340 height 43
click at [123, 85] on strong "VER COMPROBANTE" at bounding box center [109, 87] width 68 height 9
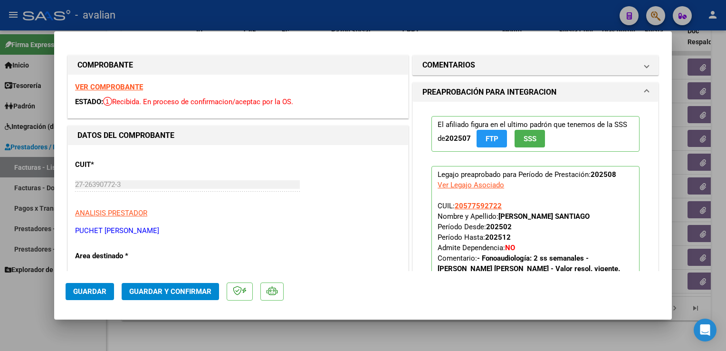
click at [193, 288] on button "Guardar y Confirmar" at bounding box center [170, 291] width 97 height 17
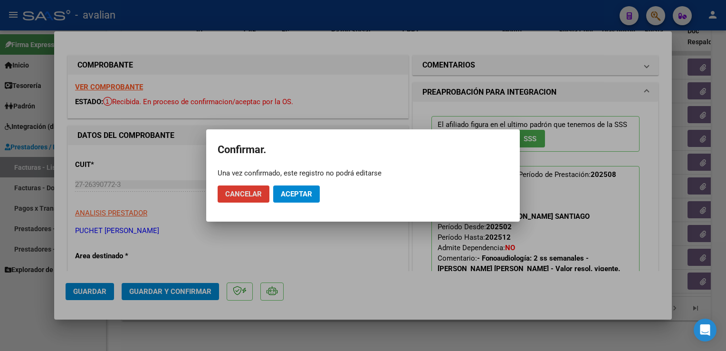
drag, startPoint x: 298, startPoint y: 196, endPoint x: 275, endPoint y: 181, distance: 26.9
click at [298, 195] on span "Aceptar" at bounding box center [296, 194] width 31 height 9
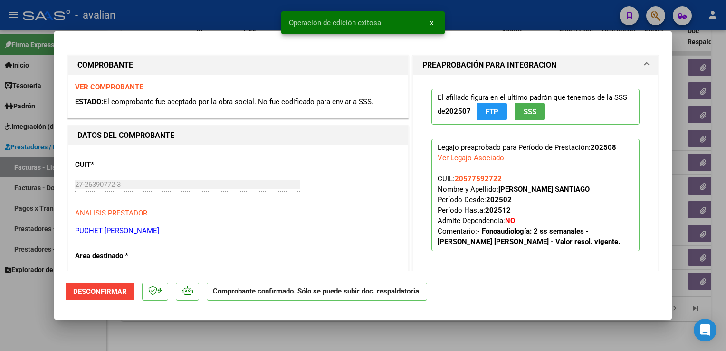
click at [149, 13] on div at bounding box center [363, 175] width 726 height 351
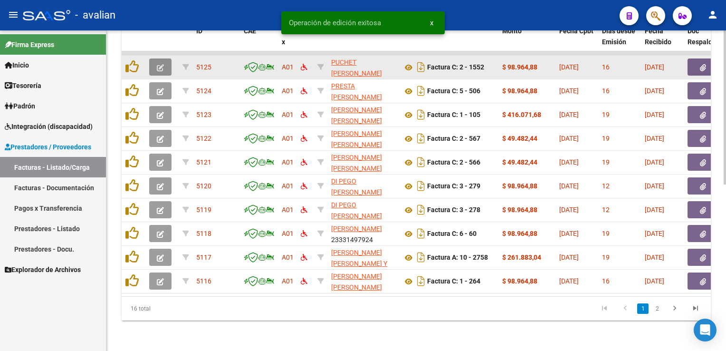
click at [159, 64] on icon "button" at bounding box center [160, 67] width 7 height 7
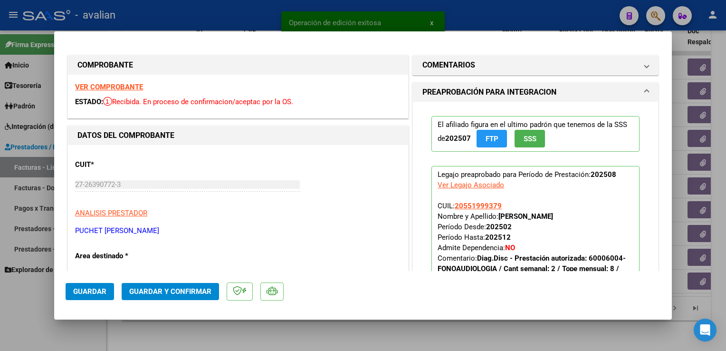
click at [128, 85] on strong "VER COMPROBANTE" at bounding box center [109, 87] width 68 height 9
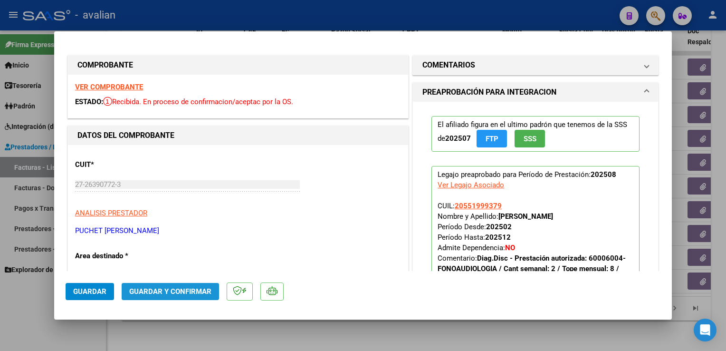
click at [191, 288] on span "Guardar y Confirmar" at bounding box center [170, 291] width 82 height 9
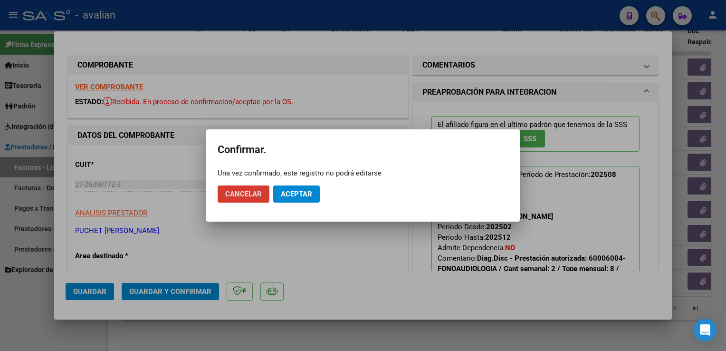
click at [303, 193] on span "Aceptar" at bounding box center [296, 194] width 31 height 9
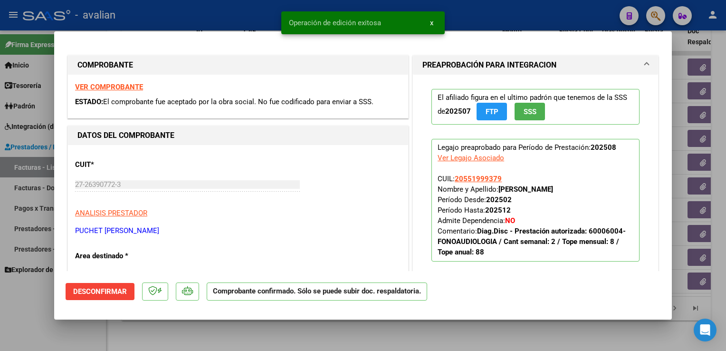
click at [234, 16] on div at bounding box center [363, 175] width 726 height 351
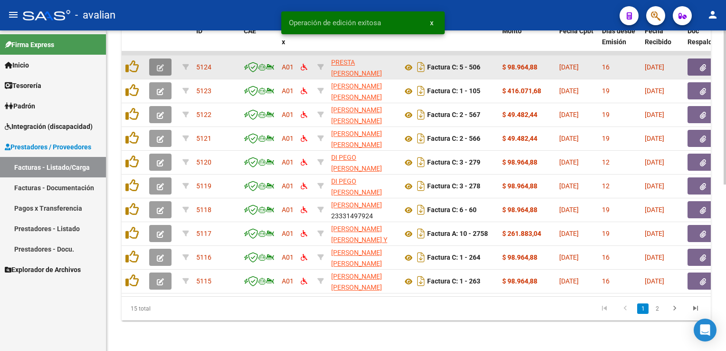
click at [157, 64] on icon "button" at bounding box center [160, 67] width 7 height 7
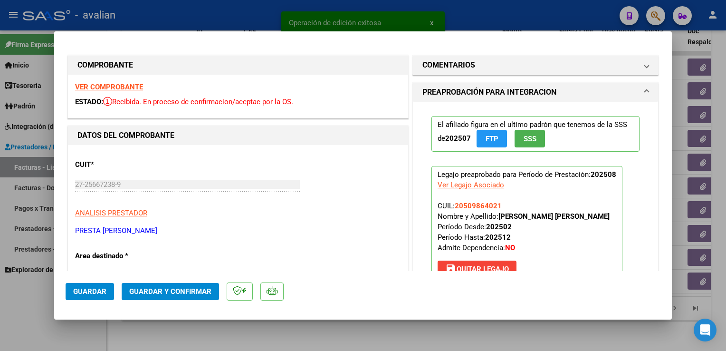
click at [125, 90] on strong "VER COMPROBANTE" at bounding box center [109, 87] width 68 height 9
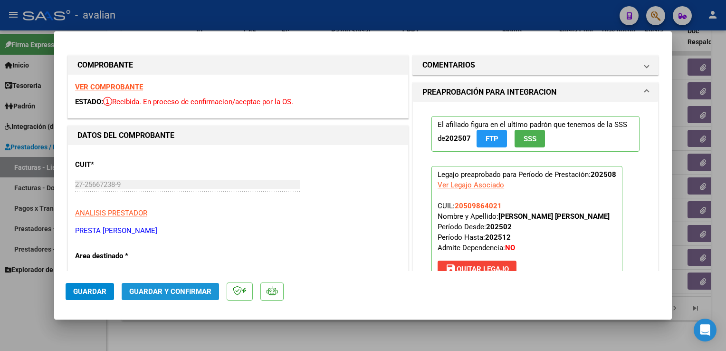
click at [192, 288] on span "Guardar y Confirmar" at bounding box center [170, 291] width 82 height 9
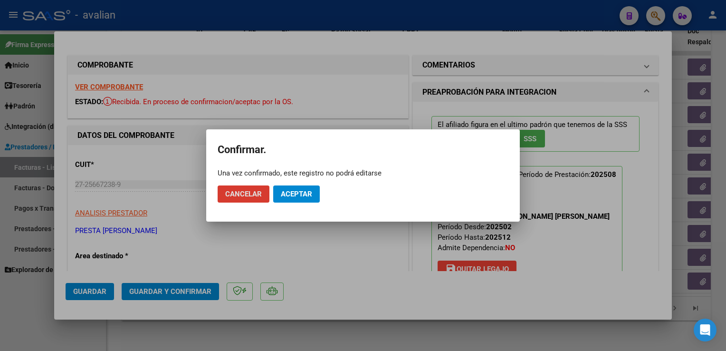
click at [294, 199] on button "Aceptar" at bounding box center [296, 193] width 47 height 17
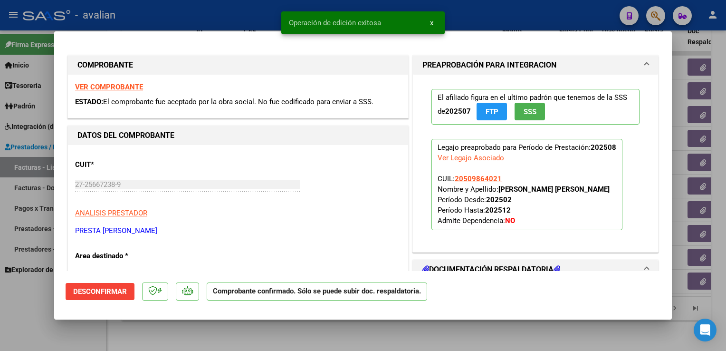
click at [249, 25] on div at bounding box center [363, 175] width 726 height 351
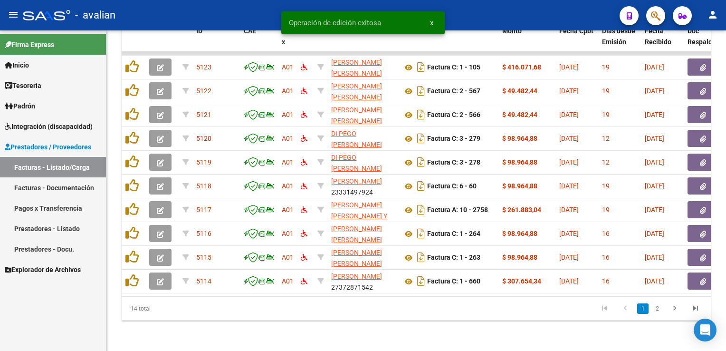
click at [241, 21] on div "- avalian" at bounding box center [317, 15] width 589 height 21
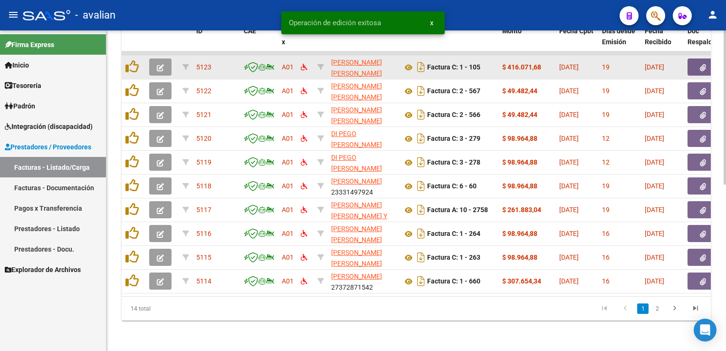
click at [161, 64] on icon "button" at bounding box center [160, 67] width 7 height 7
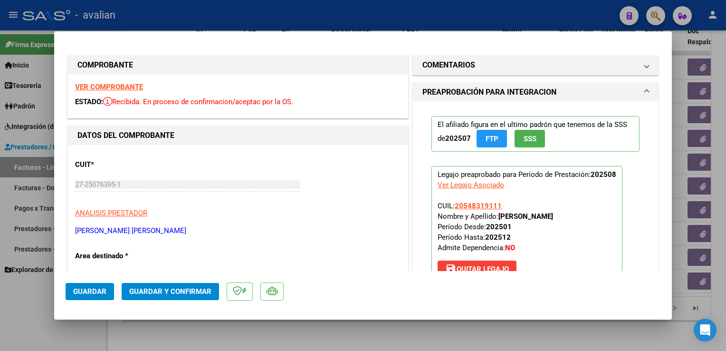
click at [133, 86] on strong "VER COMPROBANTE" at bounding box center [109, 87] width 68 height 9
click at [161, 291] on span "Guardar y Confirmar" at bounding box center [170, 291] width 82 height 9
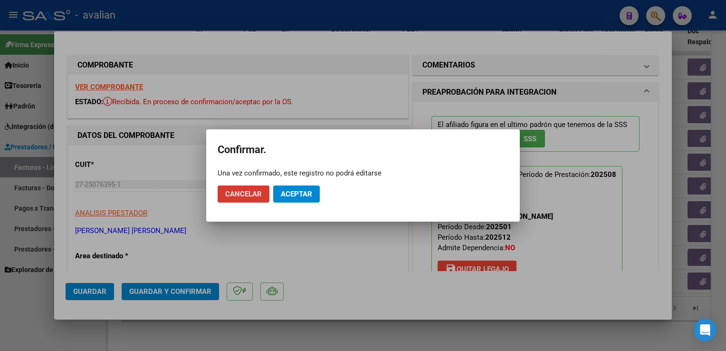
drag, startPoint x: 284, startPoint y: 194, endPoint x: 274, endPoint y: 157, distance: 38.8
click at [284, 193] on span "Aceptar" at bounding box center [296, 194] width 31 height 9
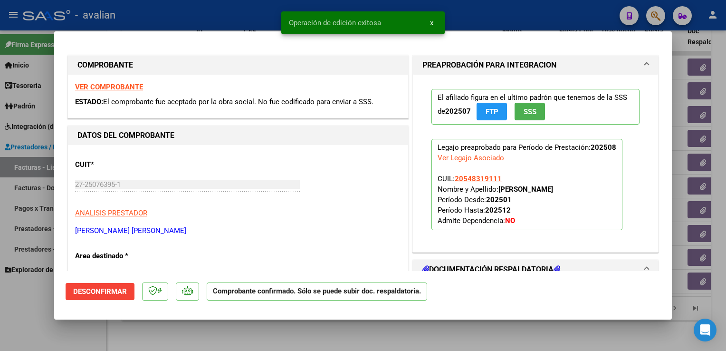
click at [184, 19] on div at bounding box center [363, 175] width 726 height 351
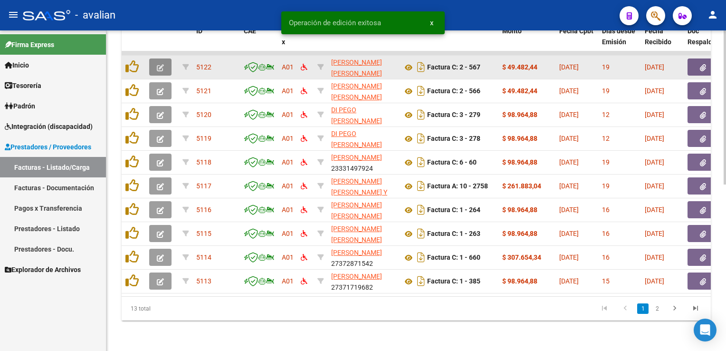
click at [160, 64] on icon "button" at bounding box center [160, 67] width 7 height 7
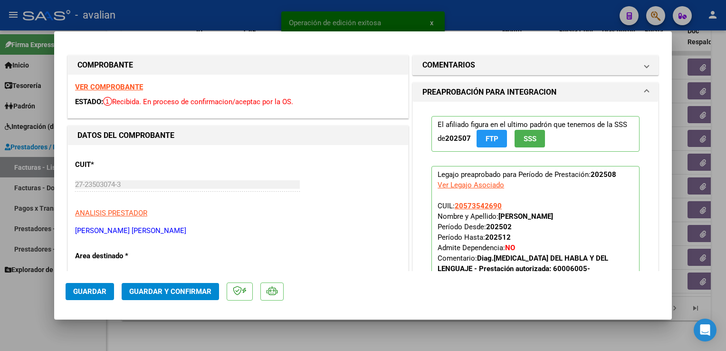
click at [127, 89] on strong "VER COMPROBANTE" at bounding box center [109, 87] width 68 height 9
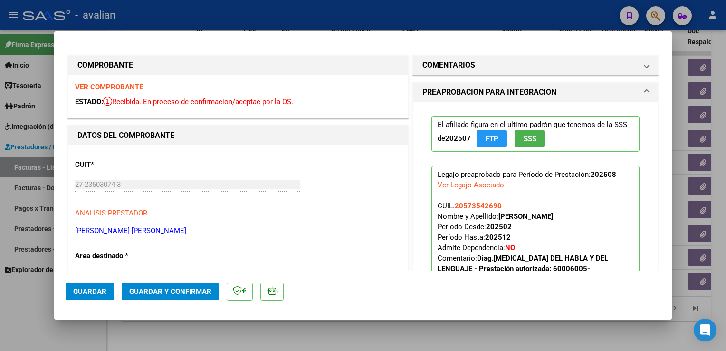
click at [150, 290] on span "Guardar y Confirmar" at bounding box center [170, 291] width 82 height 9
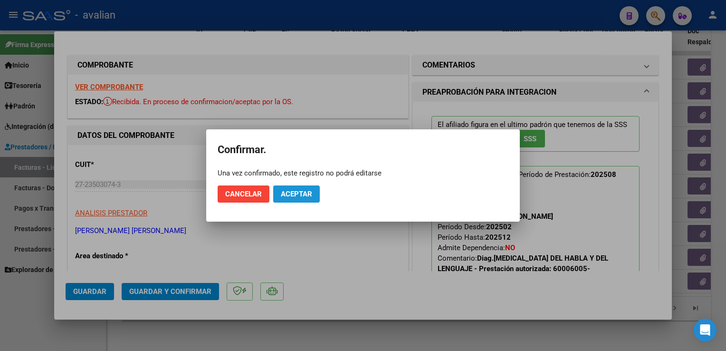
click at [305, 187] on button "Aceptar" at bounding box center [296, 193] width 47 height 17
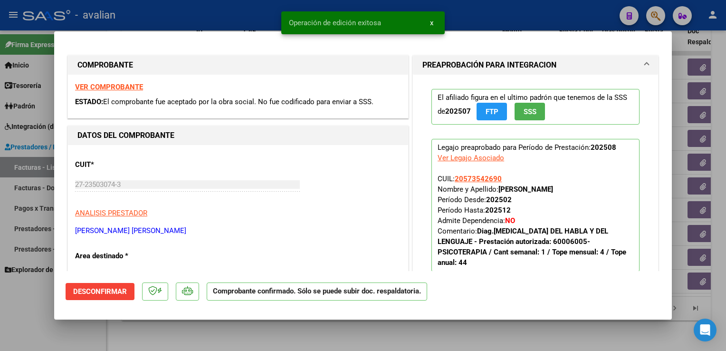
click at [208, 16] on div at bounding box center [363, 175] width 726 height 351
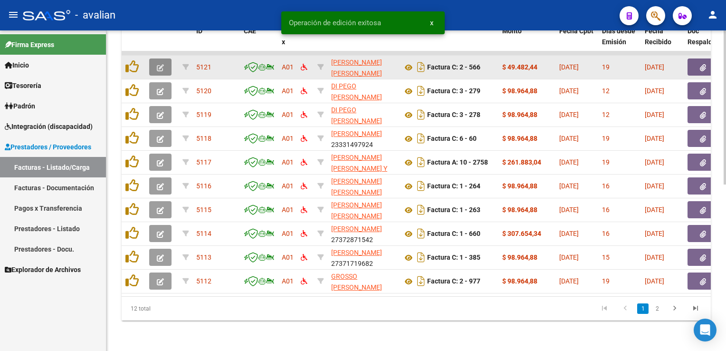
click at [159, 65] on button "button" at bounding box center [160, 66] width 22 height 17
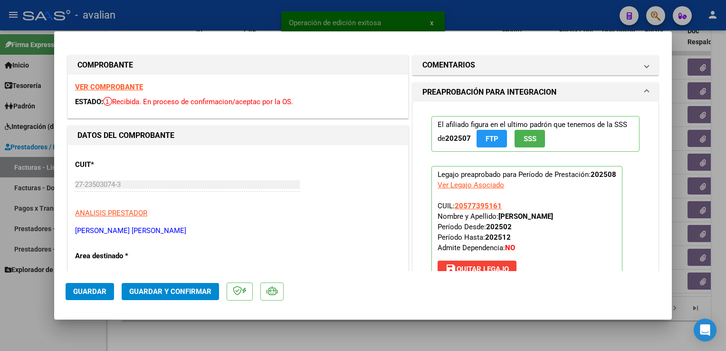
click at [135, 86] on strong "VER COMPROBANTE" at bounding box center [109, 87] width 68 height 9
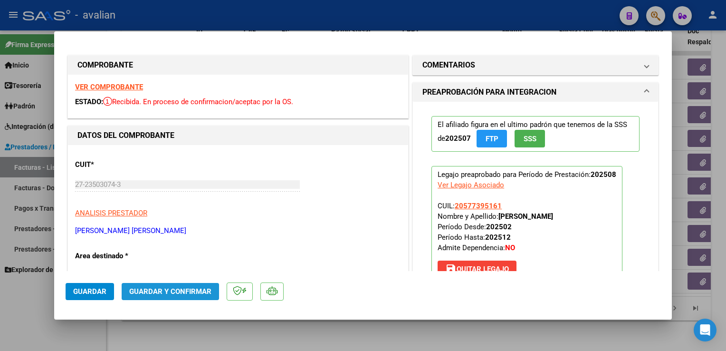
click at [178, 287] on span "Guardar y Confirmar" at bounding box center [170, 291] width 82 height 9
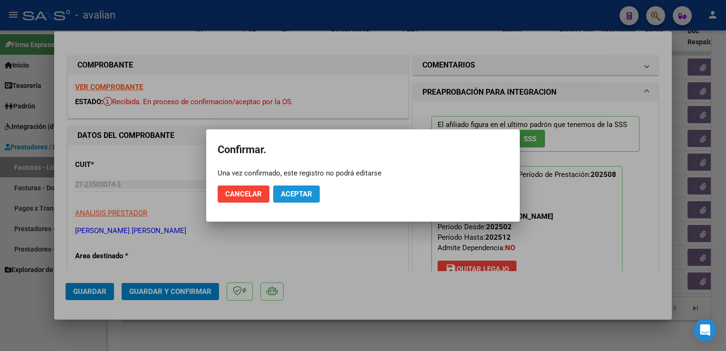
drag, startPoint x: 298, startPoint y: 193, endPoint x: 245, endPoint y: 83, distance: 122.6
click at [298, 192] on span "Aceptar" at bounding box center [296, 194] width 31 height 9
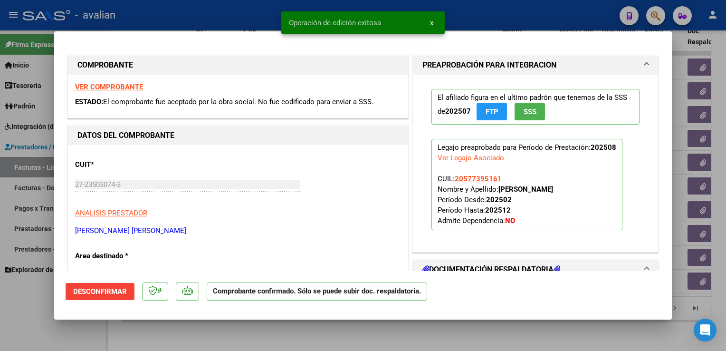
click at [219, 17] on div at bounding box center [363, 175] width 726 height 351
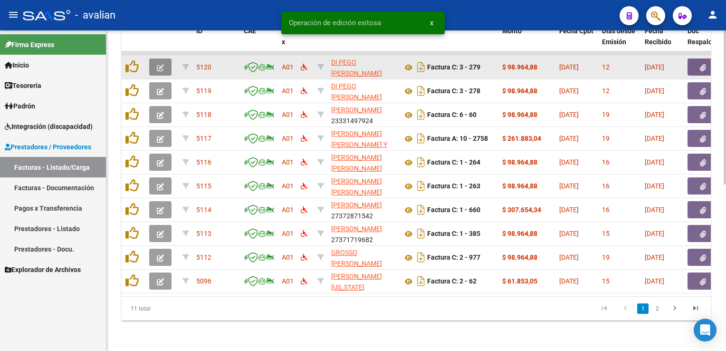
click at [166, 65] on button "button" at bounding box center [160, 66] width 22 height 17
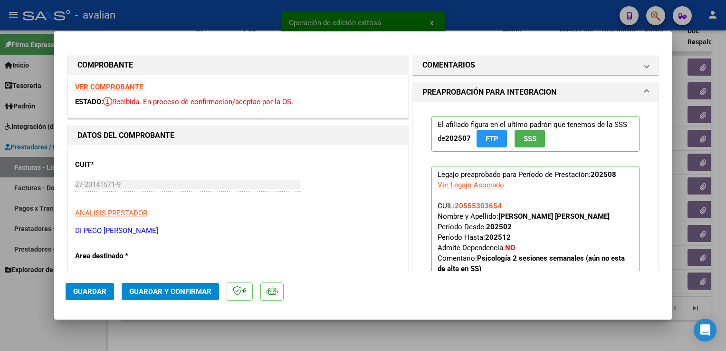
click at [122, 92] on div "VER COMPROBANTE ESTADO: Recibida. En proceso de confirmacion/aceptac por la OS." at bounding box center [238, 96] width 340 height 43
click at [122, 90] on strong "VER COMPROBANTE" at bounding box center [109, 87] width 68 height 9
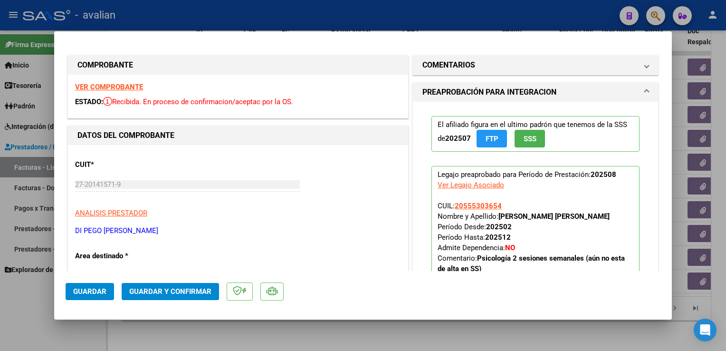
click at [188, 285] on button "Guardar y Confirmar" at bounding box center [170, 291] width 97 height 17
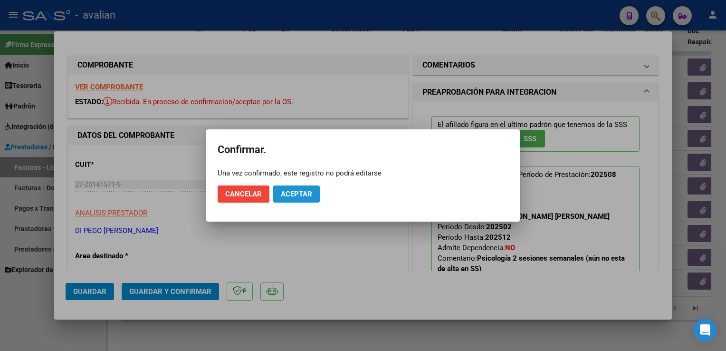
click at [303, 188] on button "Aceptar" at bounding box center [296, 193] width 47 height 17
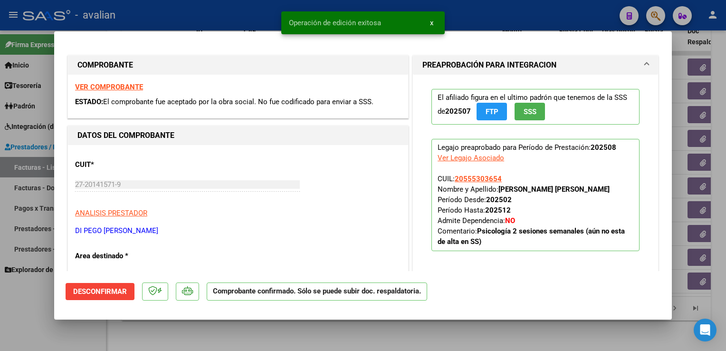
click at [199, 17] on div at bounding box center [363, 175] width 726 height 351
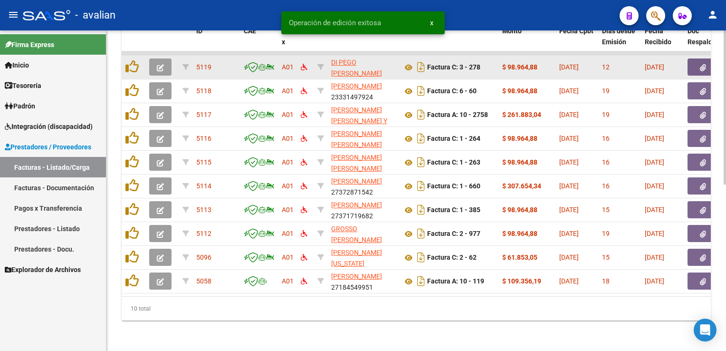
click at [160, 64] on icon "button" at bounding box center [160, 67] width 7 height 7
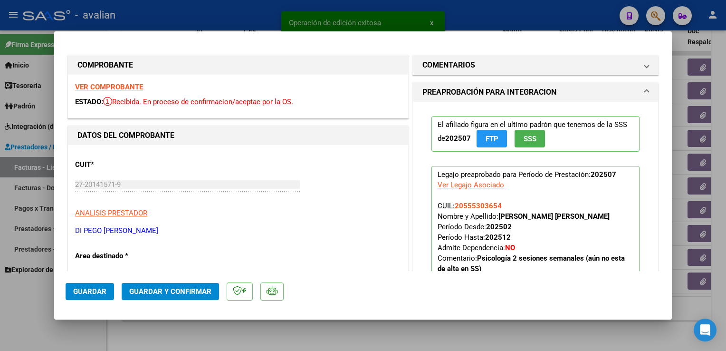
click at [133, 86] on strong "VER COMPROBANTE" at bounding box center [109, 87] width 68 height 9
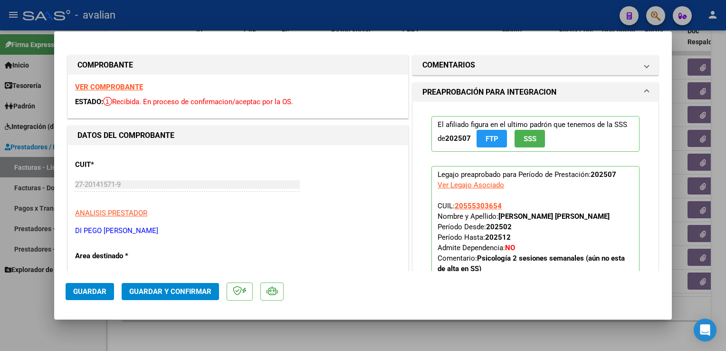
click at [194, 288] on span "Guardar y Confirmar" at bounding box center [170, 291] width 82 height 9
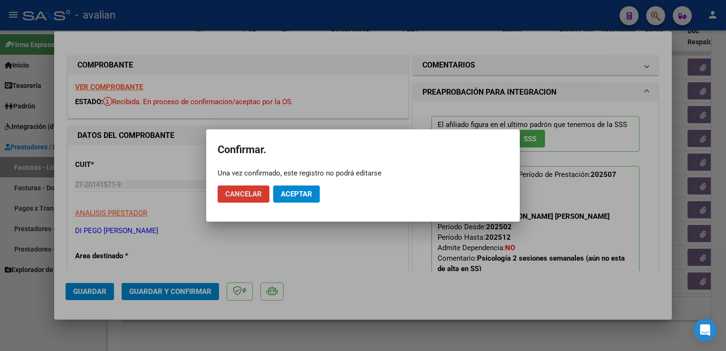
drag, startPoint x: 303, startPoint y: 197, endPoint x: 240, endPoint y: 87, distance: 126.4
click at [303, 196] on span "Aceptar" at bounding box center [296, 194] width 31 height 9
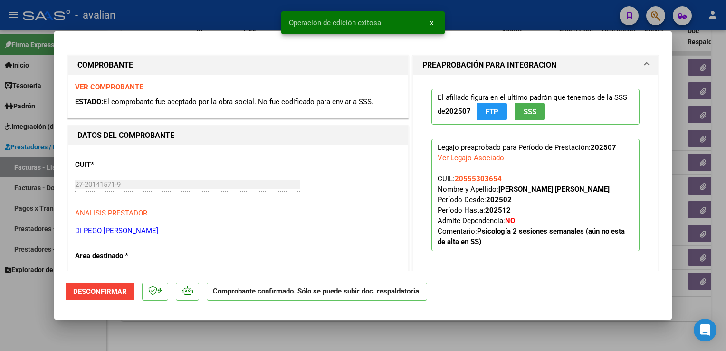
click at [218, 23] on div at bounding box center [363, 175] width 726 height 351
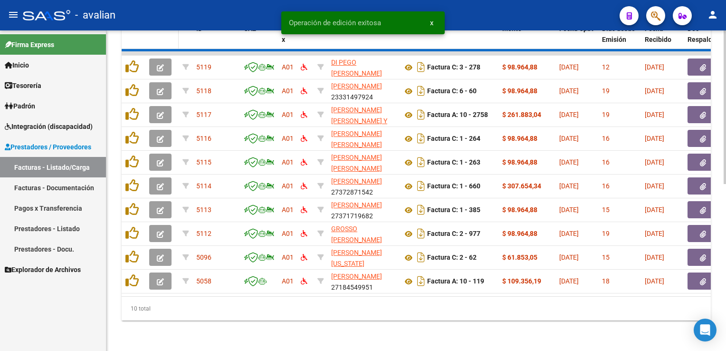
scroll to position [322, 0]
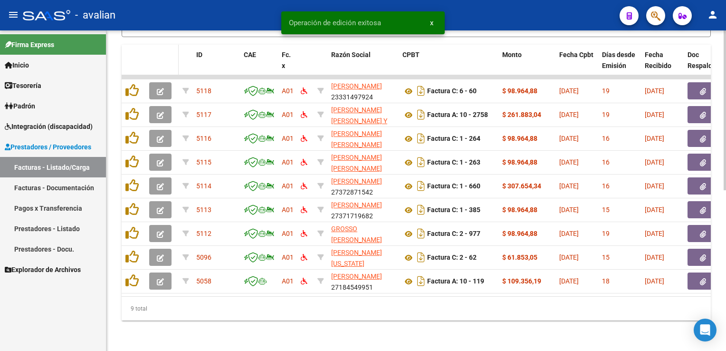
click at [160, 66] on datatable-header-cell at bounding box center [161, 66] width 33 height 42
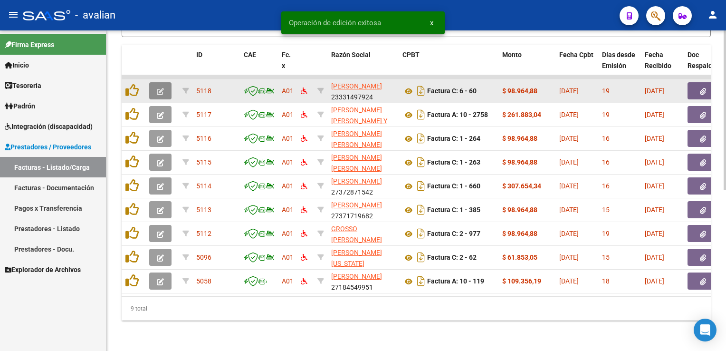
click at [161, 82] on button "button" at bounding box center [160, 90] width 22 height 17
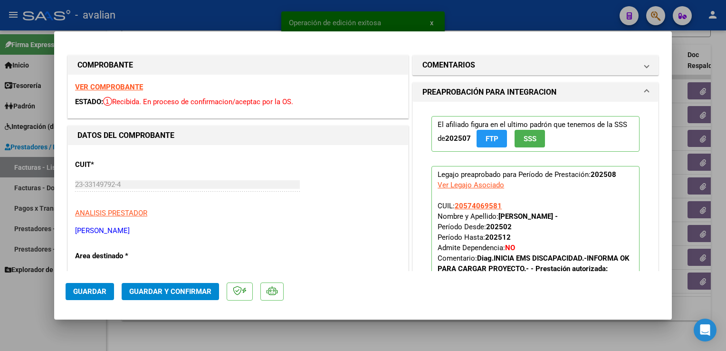
click at [112, 89] on strong "VER COMPROBANTE" at bounding box center [109, 87] width 68 height 9
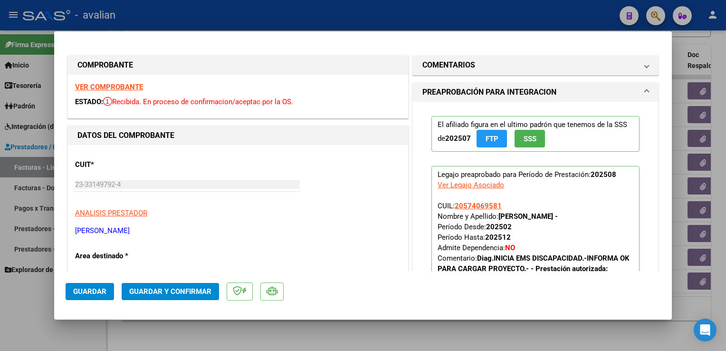
click at [207, 284] on button "Guardar y Confirmar" at bounding box center [170, 291] width 97 height 17
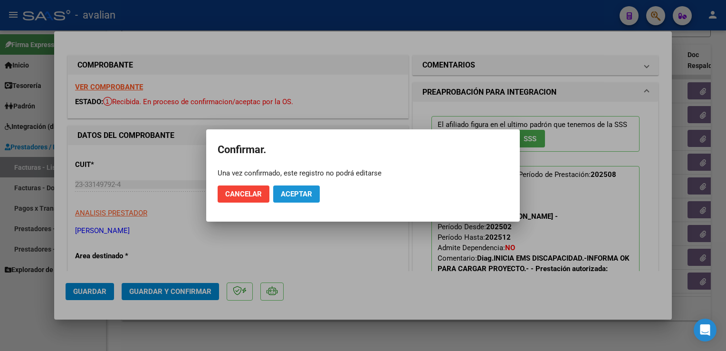
drag, startPoint x: 315, startPoint y: 195, endPoint x: 216, endPoint y: 71, distance: 158.5
click at [314, 195] on button "Aceptar" at bounding box center [296, 193] width 47 height 17
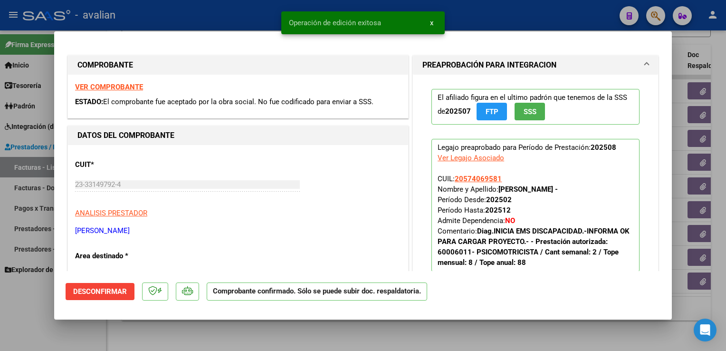
click at [196, 19] on div at bounding box center [363, 175] width 726 height 351
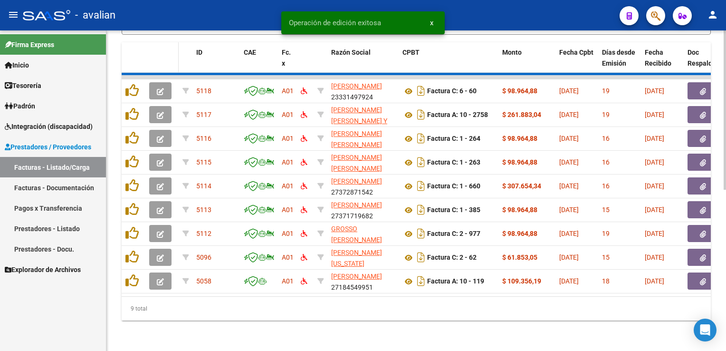
scroll to position [298, 0]
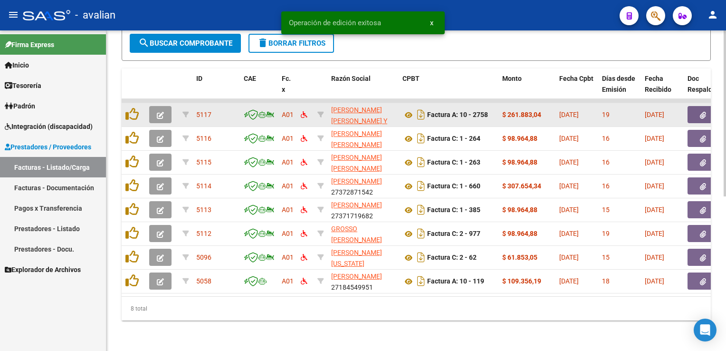
click at [160, 112] on icon "button" at bounding box center [160, 115] width 7 height 7
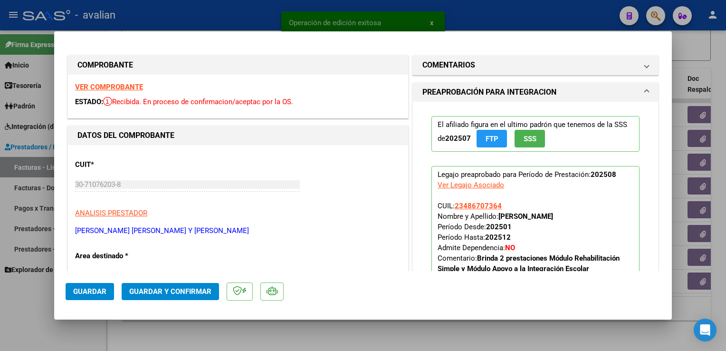
click at [123, 86] on strong "VER COMPROBANTE" at bounding box center [109, 87] width 68 height 9
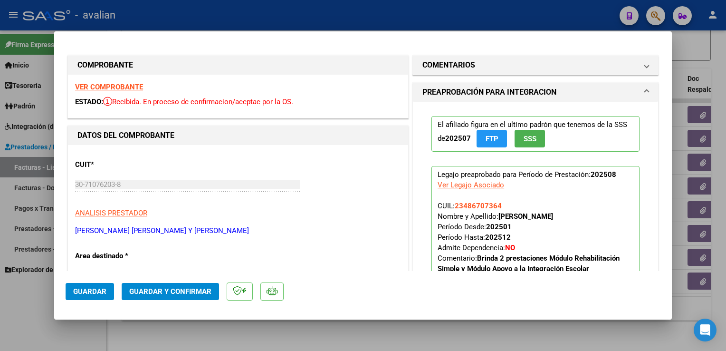
click at [204, 288] on span "Guardar y Confirmar" at bounding box center [170, 291] width 82 height 9
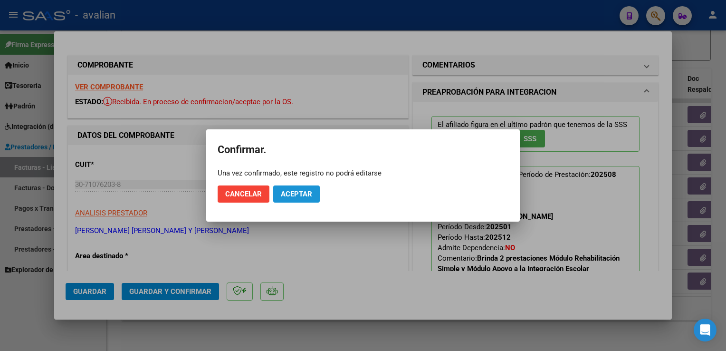
click at [308, 185] on button "Aceptar" at bounding box center [296, 193] width 47 height 17
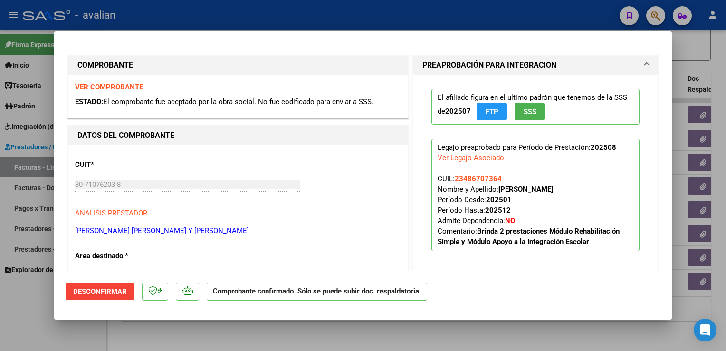
click at [201, 20] on div at bounding box center [363, 175] width 726 height 351
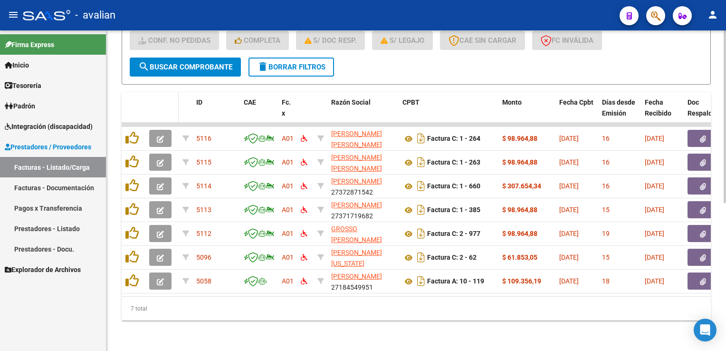
scroll to position [275, 0]
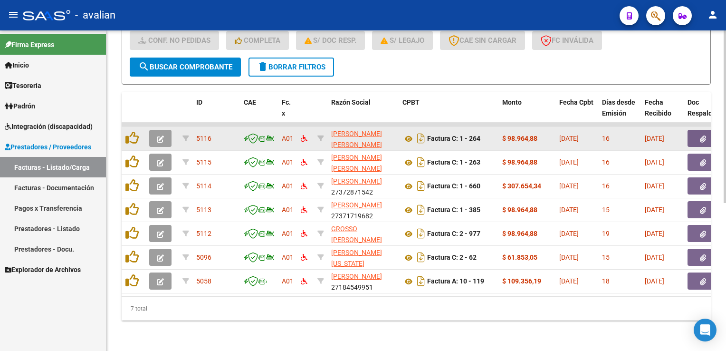
click at [158, 135] on icon "button" at bounding box center [160, 138] width 7 height 7
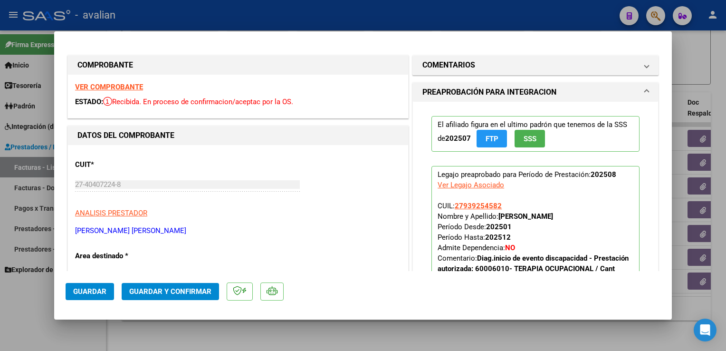
click at [137, 90] on strong "VER COMPROBANTE" at bounding box center [109, 87] width 68 height 9
click at [200, 289] on span "Guardar y Confirmar" at bounding box center [170, 291] width 82 height 9
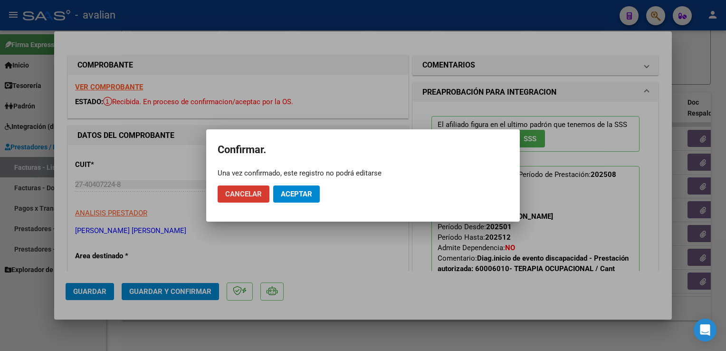
click at [296, 196] on span "Aceptar" at bounding box center [296, 194] width 31 height 9
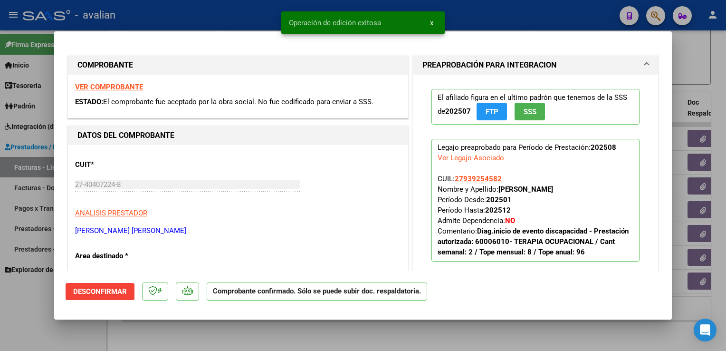
click at [240, 18] on div at bounding box center [363, 175] width 726 height 351
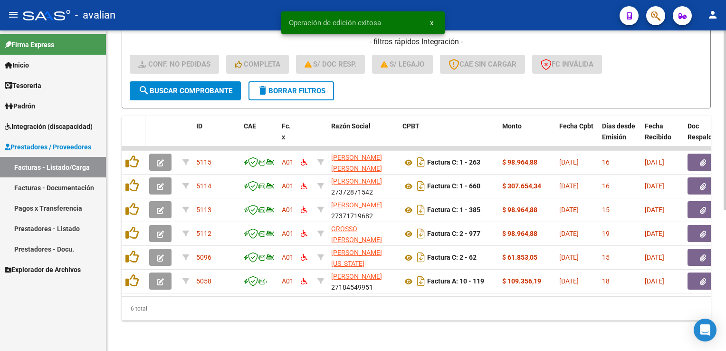
scroll to position [251, 0]
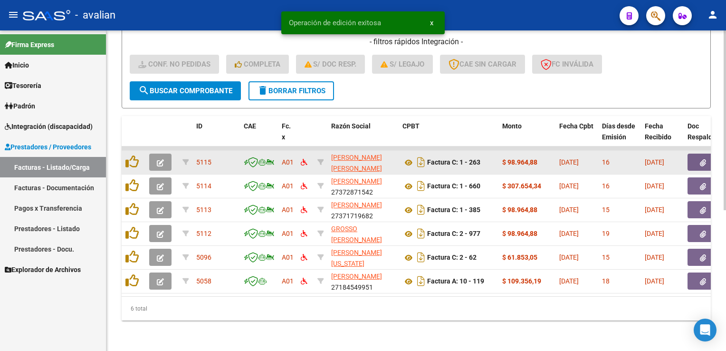
click at [156, 153] on button "button" at bounding box center [160, 161] width 22 height 17
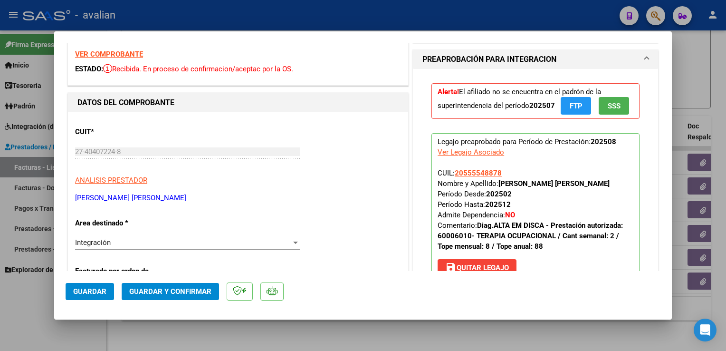
scroll to position [47, 0]
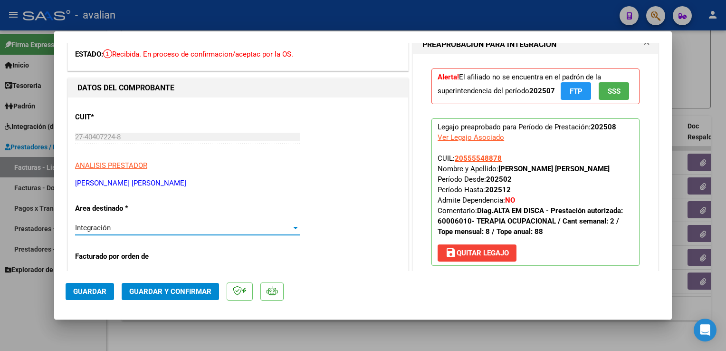
click at [151, 231] on div "Integración" at bounding box center [183, 227] width 216 height 9
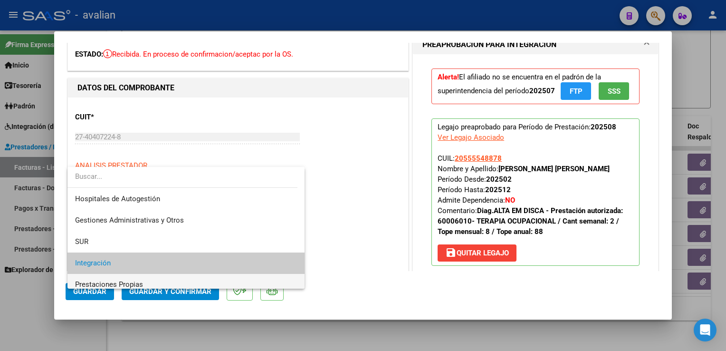
scroll to position [35, 0]
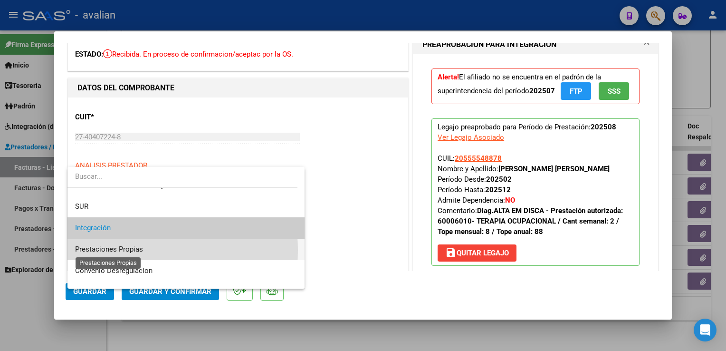
click at [125, 250] on span "Prestaciones Propias" at bounding box center [109, 249] width 68 height 9
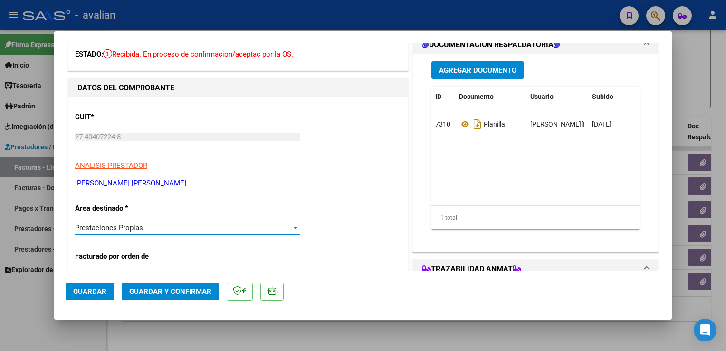
click at [98, 289] on span "Guardar" at bounding box center [89, 291] width 33 height 9
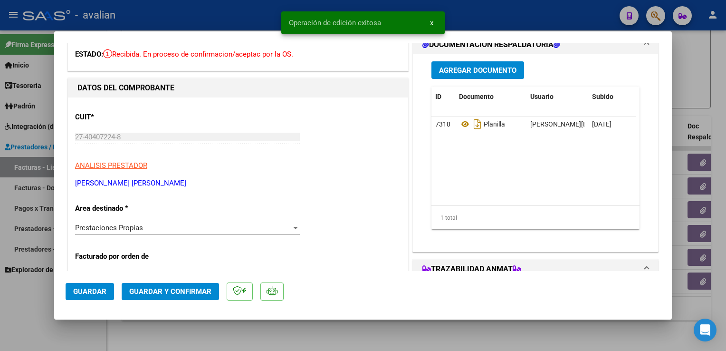
click at [207, 17] on div at bounding box center [363, 175] width 726 height 351
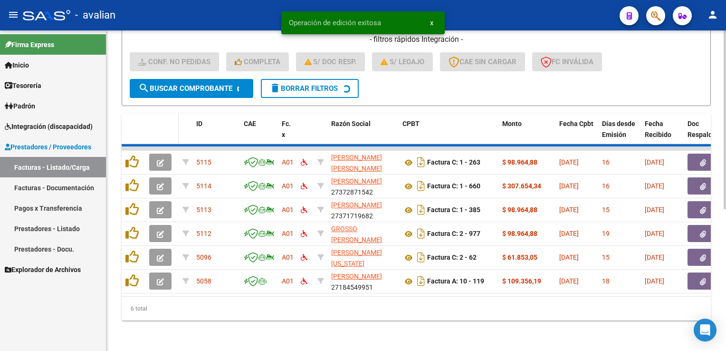
scroll to position [227, 0]
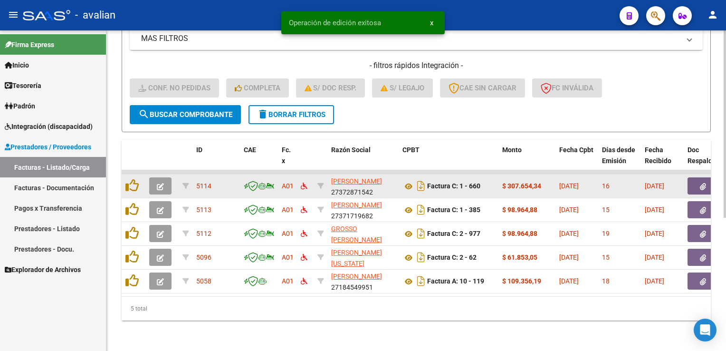
click at [159, 183] on icon "button" at bounding box center [160, 186] width 7 height 7
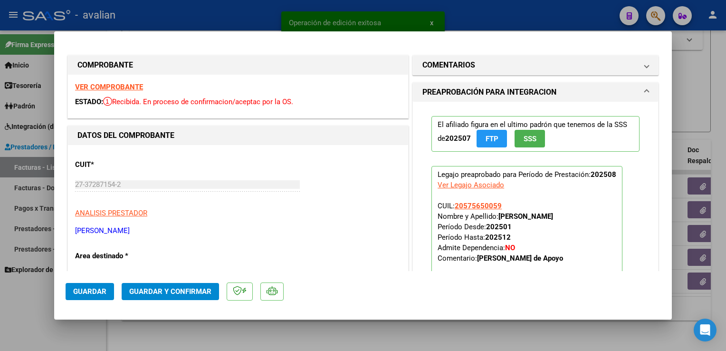
click at [124, 86] on strong "VER COMPROBANTE" at bounding box center [109, 87] width 68 height 9
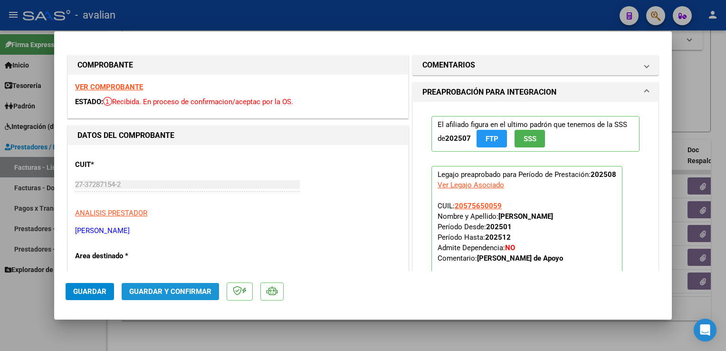
click at [180, 289] on span "Guardar y Confirmar" at bounding box center [170, 291] width 82 height 9
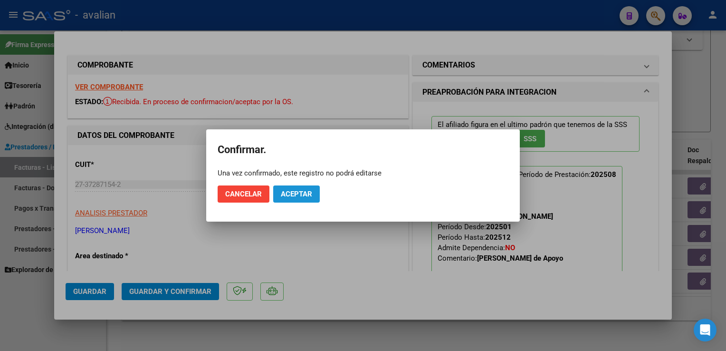
click at [294, 195] on span "Aceptar" at bounding box center [296, 194] width 31 height 9
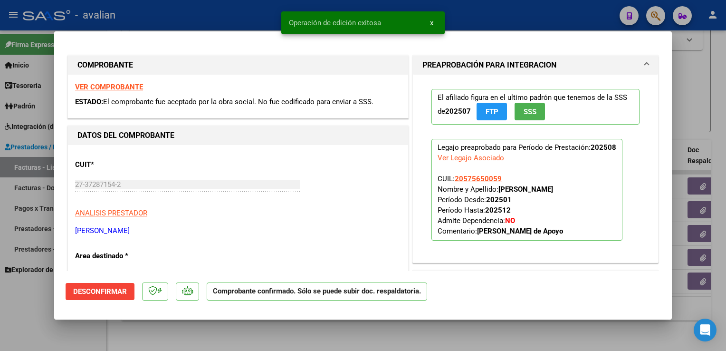
click at [263, 20] on div at bounding box center [363, 175] width 726 height 351
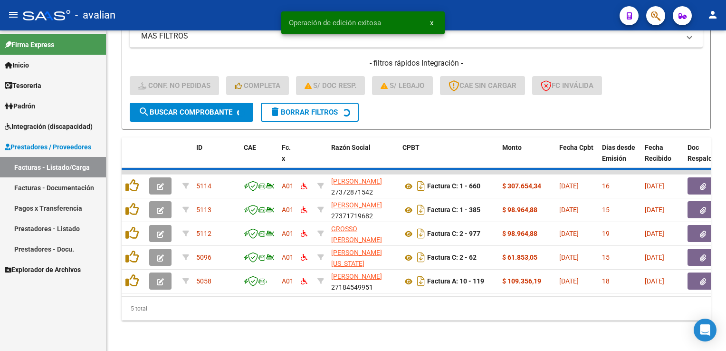
scroll to position [203, 0]
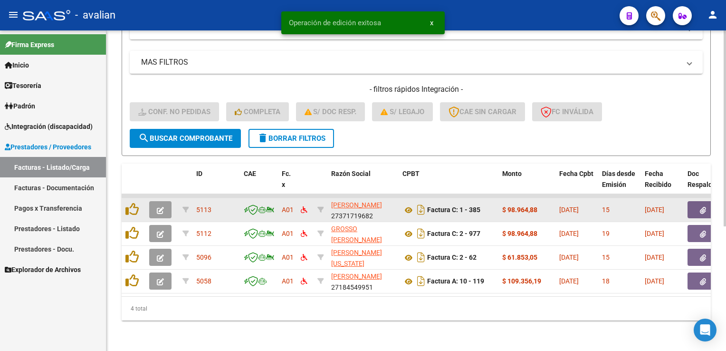
click at [164, 202] on button "button" at bounding box center [160, 209] width 22 height 17
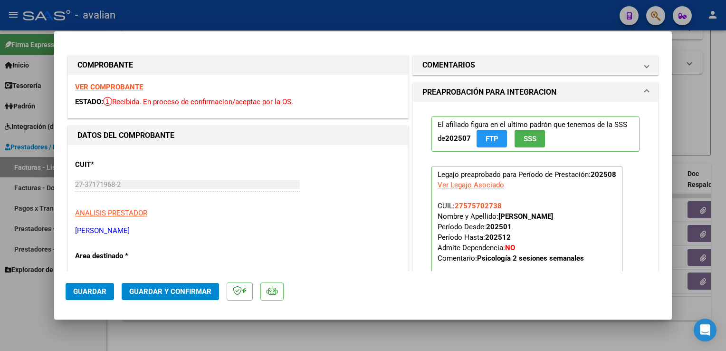
click at [105, 90] on strong "VER COMPROBANTE" at bounding box center [109, 87] width 68 height 9
click at [176, 292] on span "Guardar y Confirmar" at bounding box center [170, 291] width 82 height 9
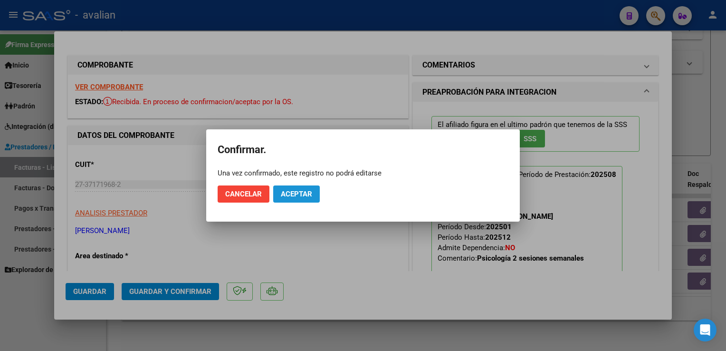
click at [296, 192] on span "Aceptar" at bounding box center [296, 194] width 31 height 9
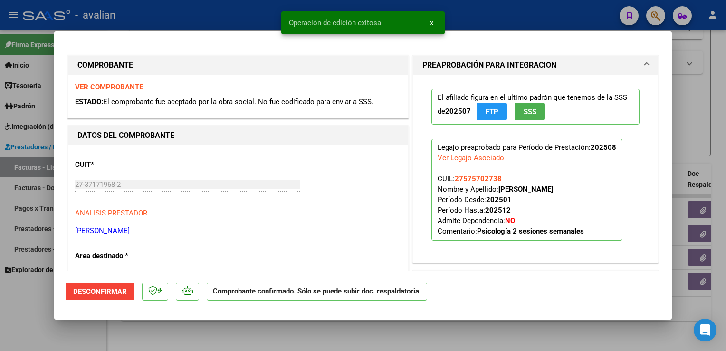
click at [211, 20] on div at bounding box center [363, 175] width 726 height 351
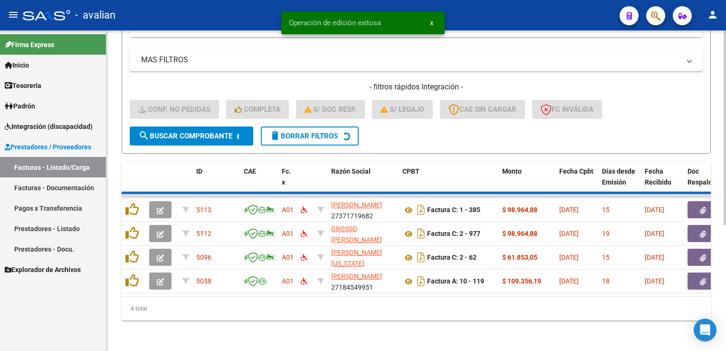
scroll to position [180, 0]
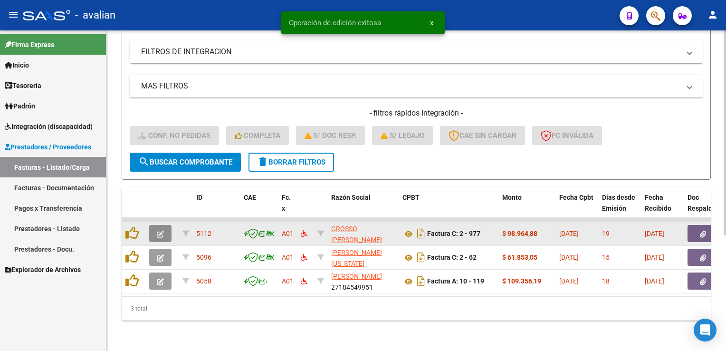
click at [163, 230] on icon "button" at bounding box center [160, 233] width 7 height 7
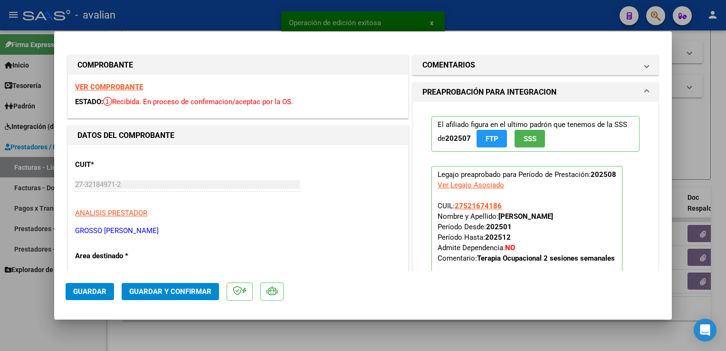
click at [131, 88] on strong "VER COMPROBANTE" at bounding box center [109, 87] width 68 height 9
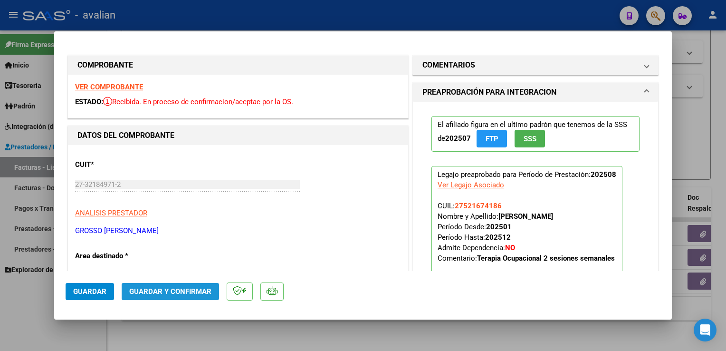
click at [180, 286] on button "Guardar y Confirmar" at bounding box center [170, 291] width 97 height 17
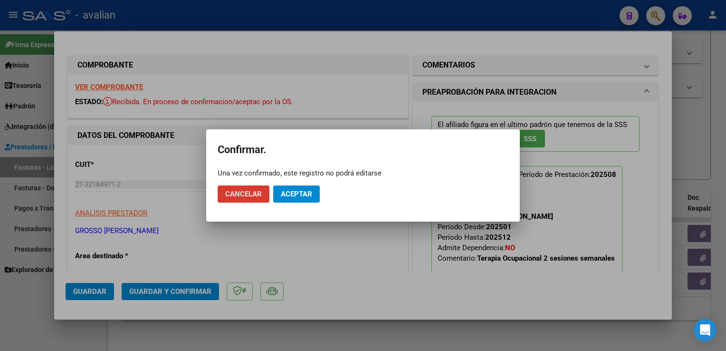
click at [298, 190] on span "Aceptar" at bounding box center [296, 194] width 31 height 9
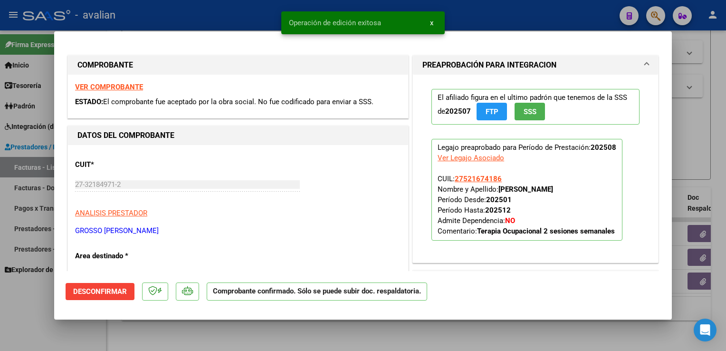
click at [216, 19] on div at bounding box center [363, 175] width 726 height 351
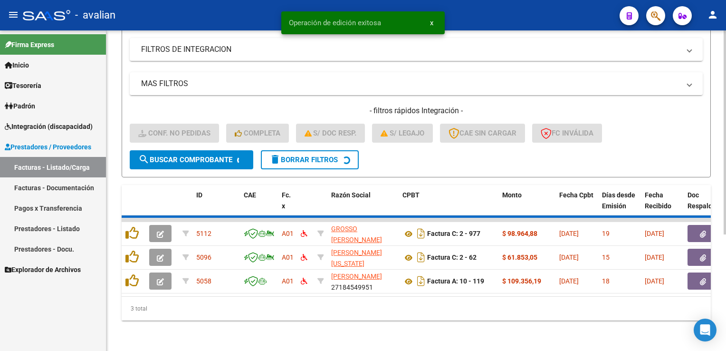
scroll to position [156, 0]
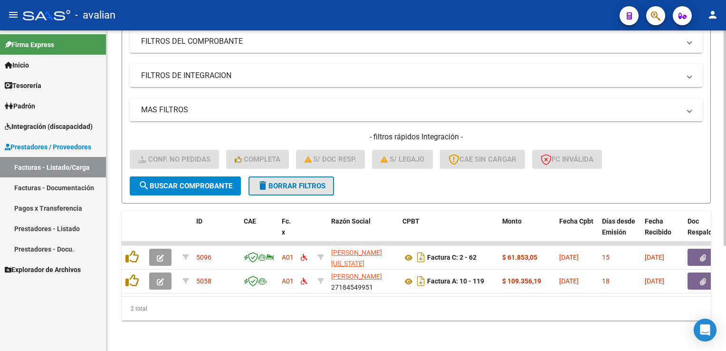
drag, startPoint x: 286, startPoint y: 174, endPoint x: 272, endPoint y: 145, distance: 31.9
click at [284, 176] on button "delete Borrar Filtros" at bounding box center [290, 185] width 85 height 19
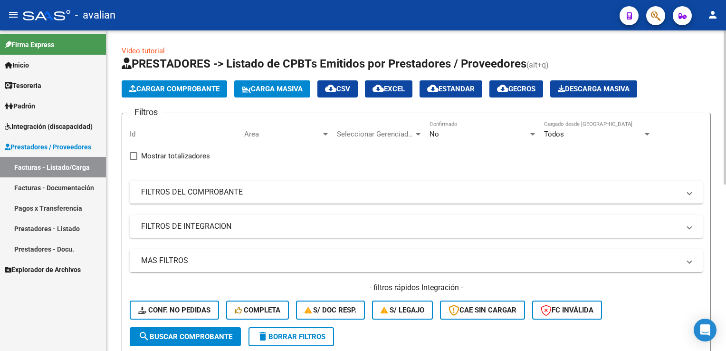
scroll to position [0, 0]
click at [293, 132] on span "Area" at bounding box center [282, 134] width 77 height 9
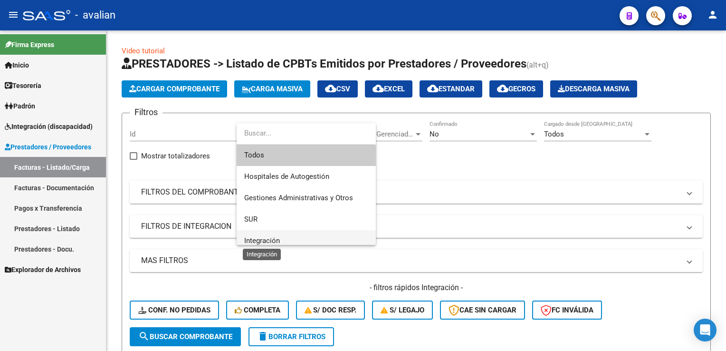
click at [265, 238] on span "Integración" at bounding box center [262, 240] width 36 height 9
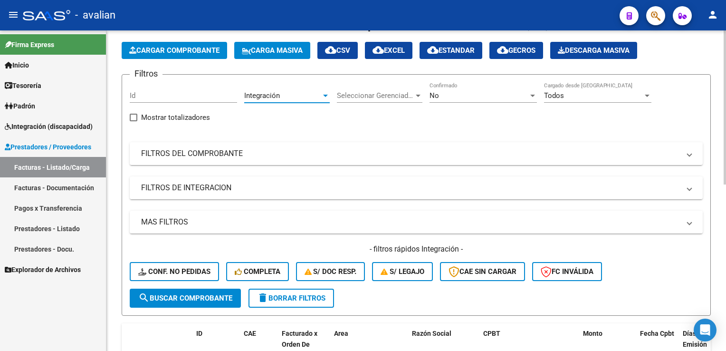
scroll to position [95, 0]
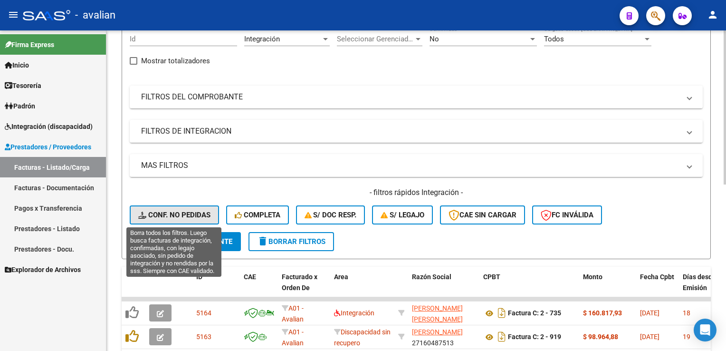
click at [199, 216] on span "Conf. no pedidas" at bounding box center [174, 214] width 72 height 9
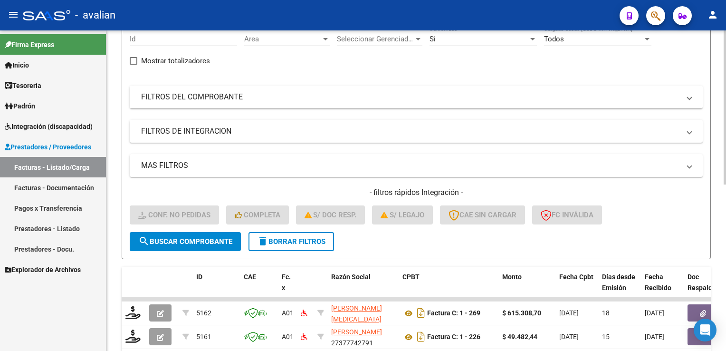
click at [186, 241] on span "search Buscar Comprobante" at bounding box center [185, 241] width 94 height 9
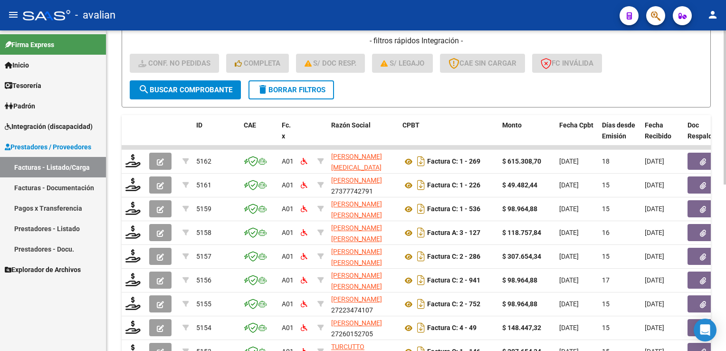
scroll to position [332, 0]
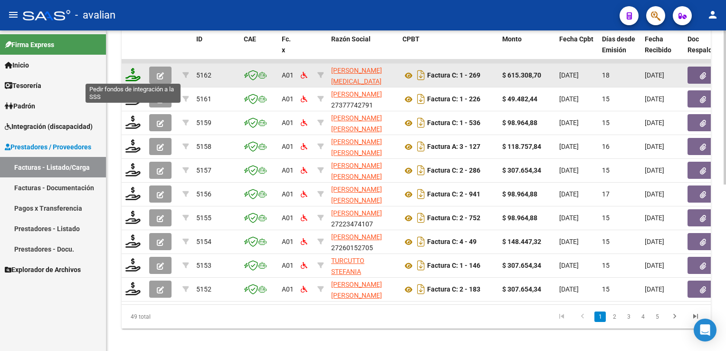
click at [133, 77] on icon at bounding box center [132, 74] width 15 height 13
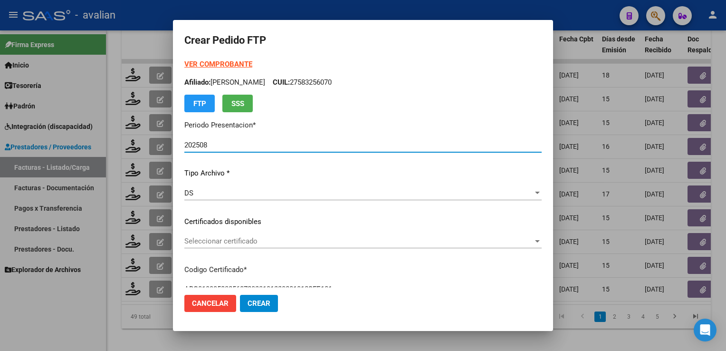
click at [213, 249] on div "Seleccionar certificado Seleccionar certificado" at bounding box center [362, 245] width 357 height 23
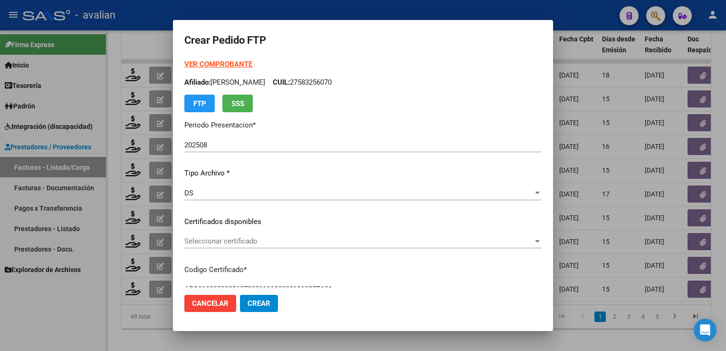
click at [215, 243] on span "Seleccionar certificado" at bounding box center [358, 241] width 349 height 9
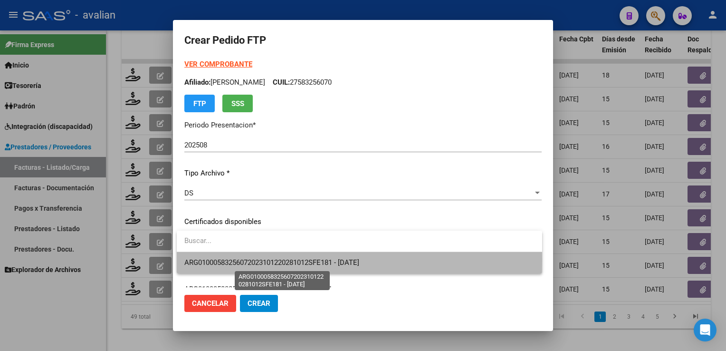
drag, startPoint x: 221, startPoint y: 259, endPoint x: 241, endPoint y: 256, distance: 20.2
click at [222, 259] on span "ARG01000583256072023101220281012SFE181 - 2028-10-12" at bounding box center [271, 262] width 175 height 9
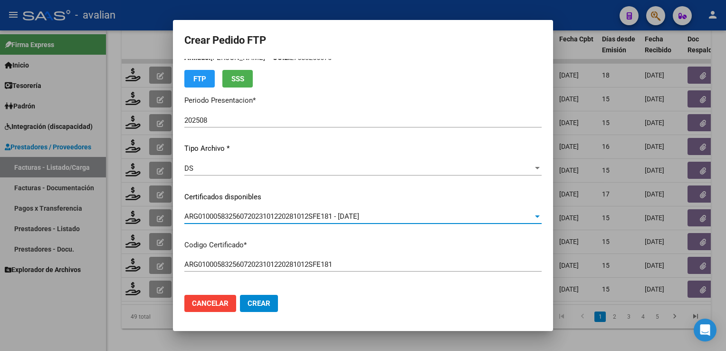
scroll to position [0, 0]
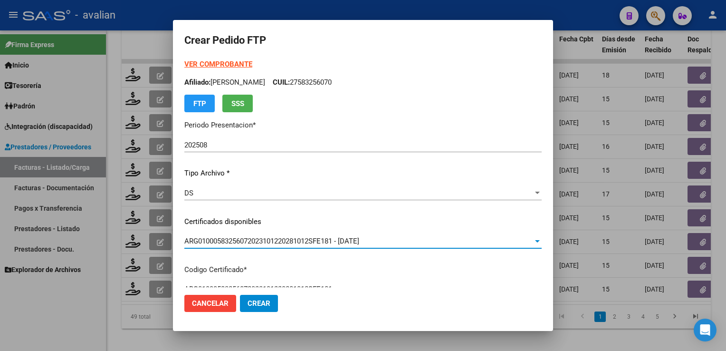
click at [225, 62] on strong "VER COMPROBANTE" at bounding box center [218, 64] width 68 height 9
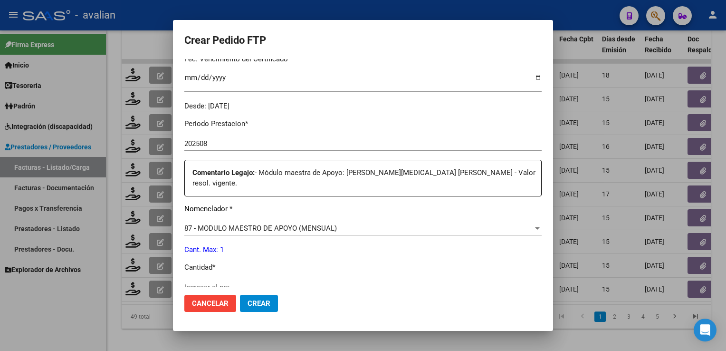
scroll to position [332, 0]
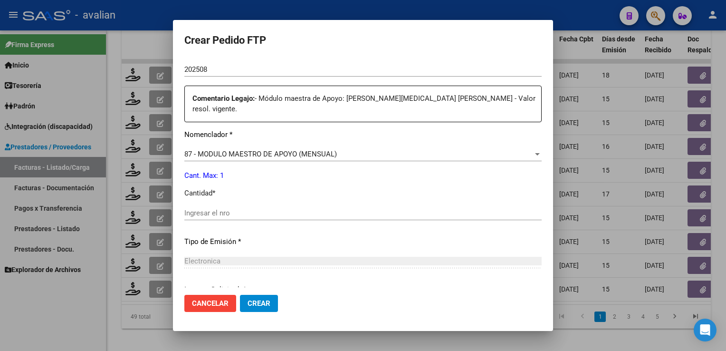
click at [213, 206] on div "Ingresar el nro" at bounding box center [362, 213] width 357 height 14
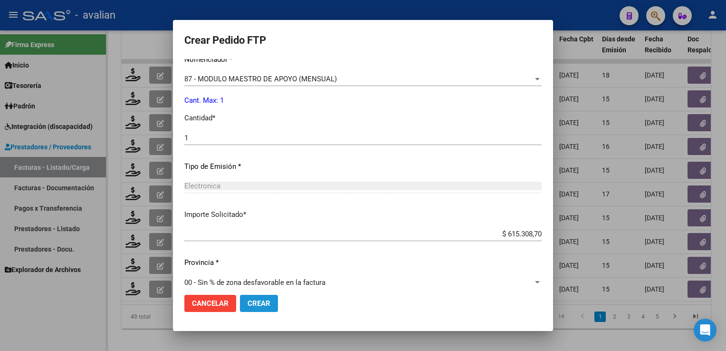
click at [266, 296] on button "Crear" at bounding box center [259, 302] width 38 height 17
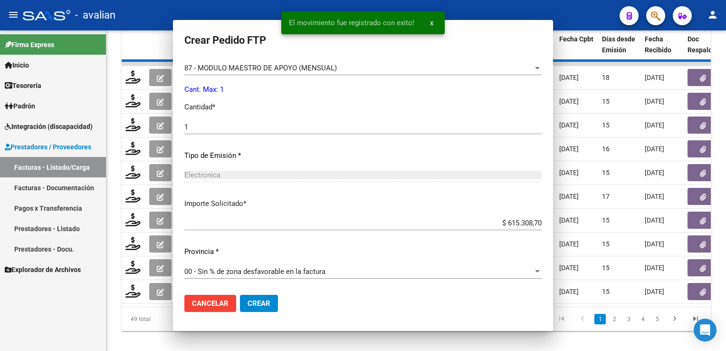
scroll to position [0, 0]
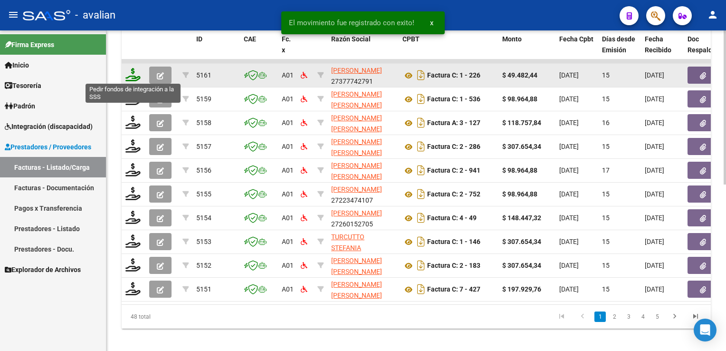
click at [127, 77] on icon at bounding box center [132, 74] width 15 height 13
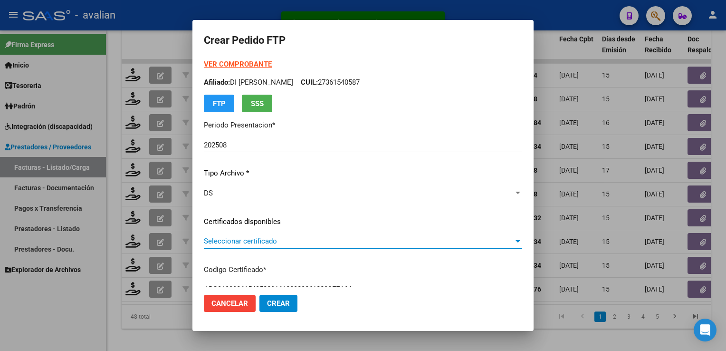
click at [258, 238] on span "Seleccionar certificado" at bounding box center [359, 241] width 310 height 9
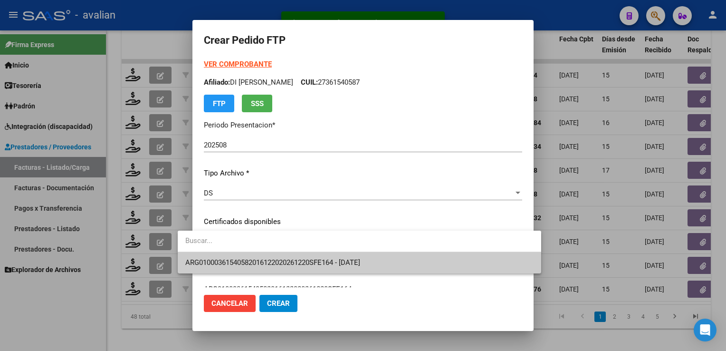
click at [257, 254] on span "ARG01000361540582016122020261220SFE164 - 2026-12-20" at bounding box center [359, 262] width 348 height 21
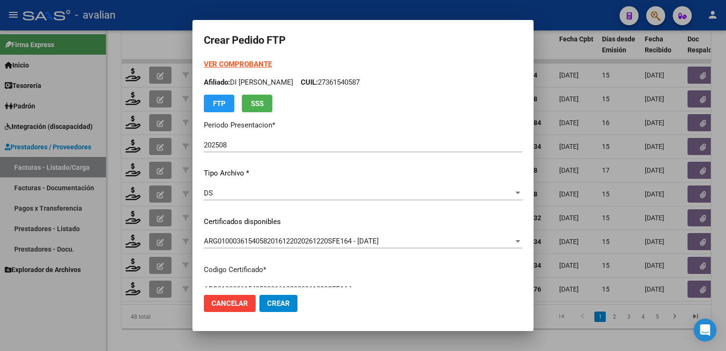
click at [341, 80] on p "Afiliado: DI SALVO MAITEN ROCIO CUIL: 27361540587" at bounding box center [363, 82] width 318 height 11
copy p "27361540587"
click at [239, 63] on strong "VER COMPROBANTE" at bounding box center [238, 64] width 68 height 9
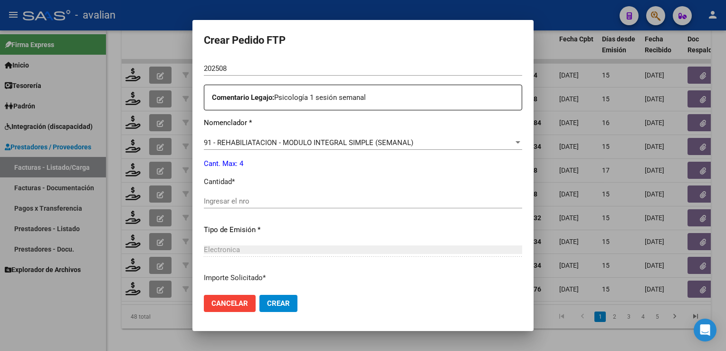
scroll to position [407, 0]
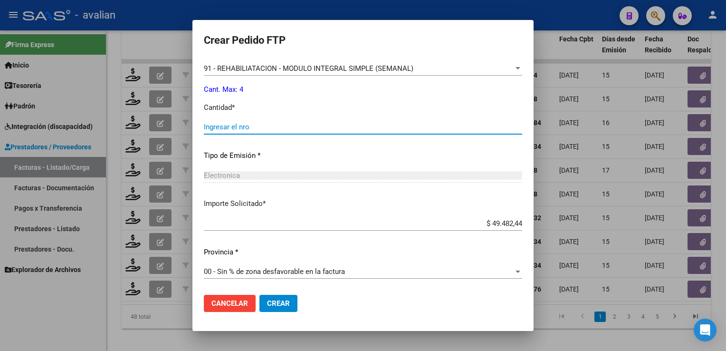
click at [233, 124] on input "Ingresar el nro" at bounding box center [363, 127] width 318 height 9
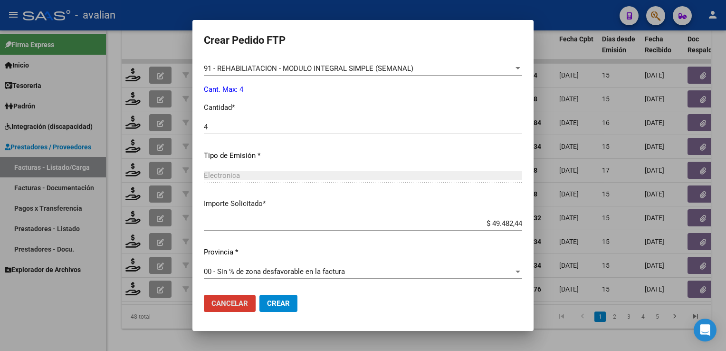
click at [267, 303] on span "Crear" at bounding box center [278, 303] width 23 height 9
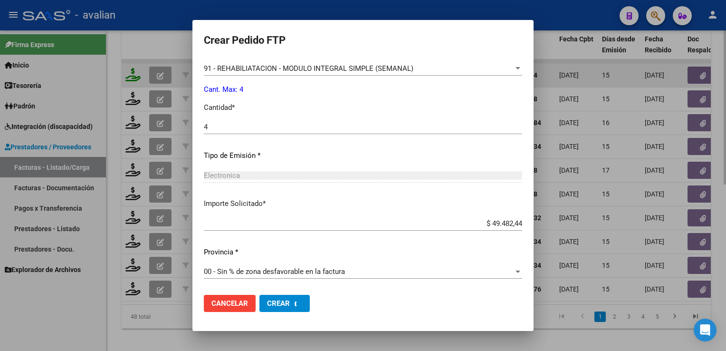
scroll to position [0, 0]
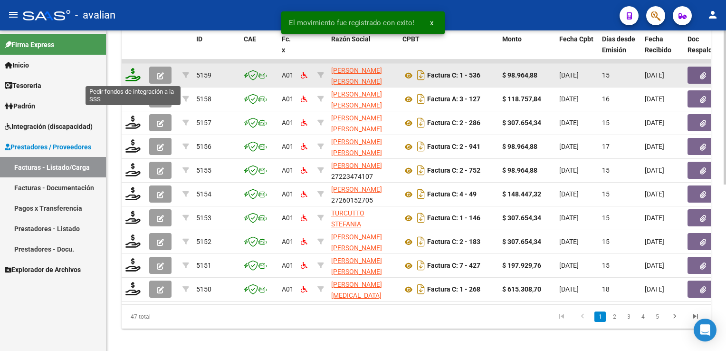
click at [132, 78] on icon at bounding box center [132, 74] width 15 height 13
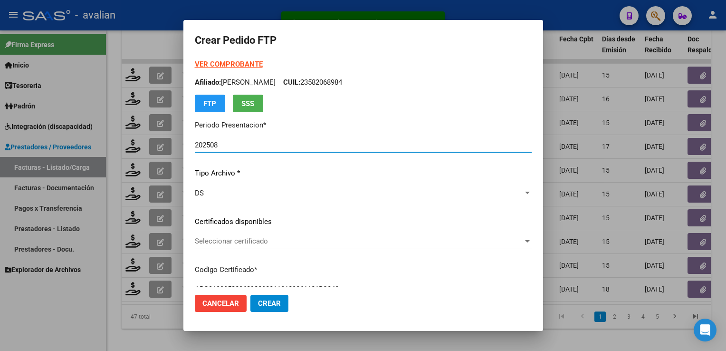
click at [242, 241] on span "Seleccionar certificado" at bounding box center [359, 241] width 328 height 9
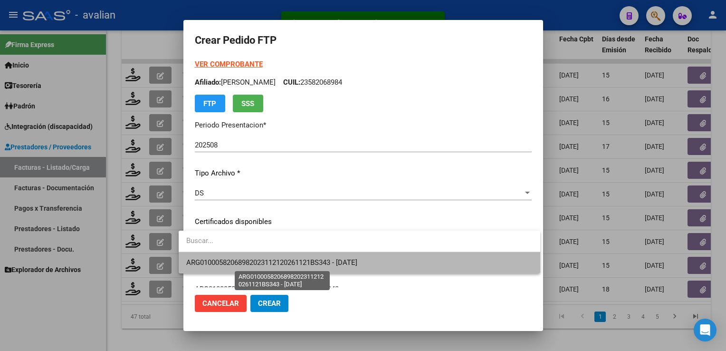
drag, startPoint x: 242, startPoint y: 241, endPoint x: 241, endPoint y: 259, distance: 18.1
click at [241, 259] on span "ARG01000582068982023112120261121BS343 - 2026-11-21" at bounding box center [271, 262] width 171 height 9
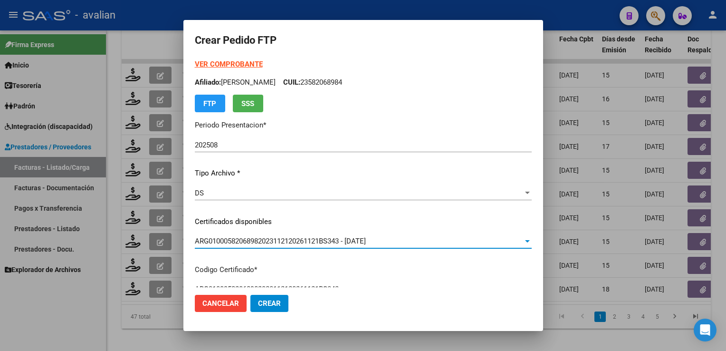
click at [303, 81] on p "Afiliado: MENDEZ EMMA CUIL: 23582068984" at bounding box center [363, 82] width 337 height 11
click at [304, 82] on p "Afiliado: MENDEZ EMMA CUIL: 23582068984" at bounding box center [363, 82] width 337 height 11
copy p "23582068984"
click at [236, 66] on strong "VER COMPROBANTE" at bounding box center [229, 64] width 68 height 9
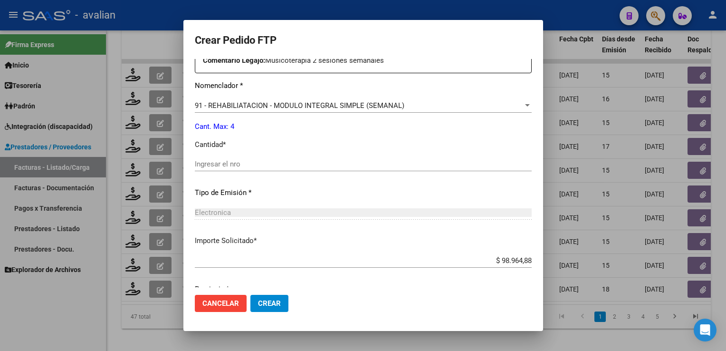
scroll to position [407, 0]
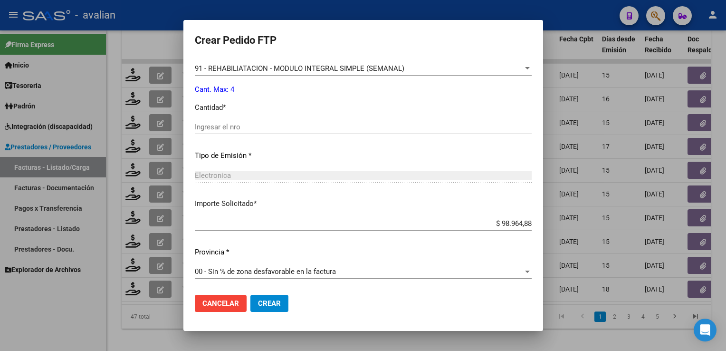
click at [225, 125] on input "Ingresar el nro" at bounding box center [363, 127] width 337 height 9
drag, startPoint x: 262, startPoint y: 312, endPoint x: 266, endPoint y: 306, distance: 6.8
click at [261, 311] on mat-dialog-actions "Cancelar Crear" at bounding box center [363, 303] width 337 height 32
click at [266, 306] on span "Crear" at bounding box center [269, 303] width 23 height 9
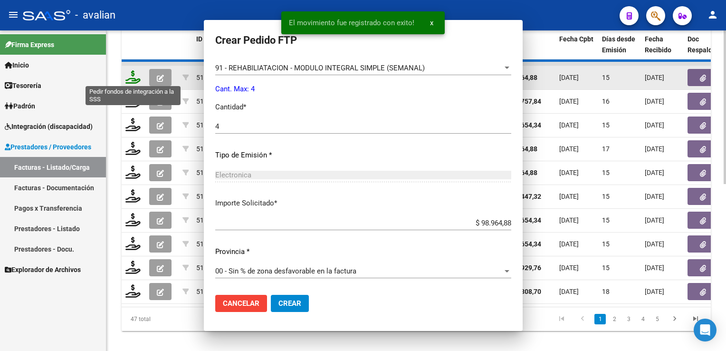
scroll to position [0, 0]
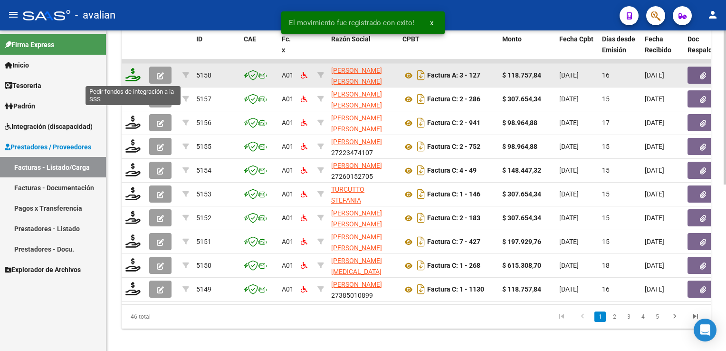
click at [134, 75] on icon at bounding box center [132, 74] width 15 height 13
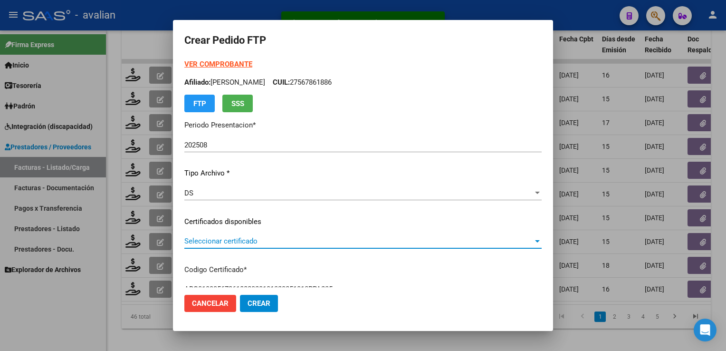
click at [246, 244] on span "Seleccionar certificado" at bounding box center [358, 241] width 349 height 9
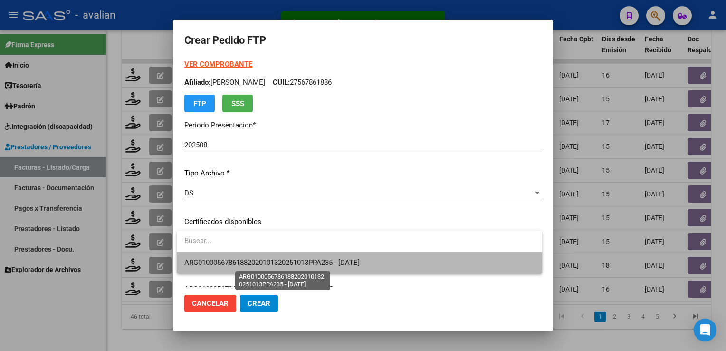
click at [243, 260] on span "ARG01000567861882020101320251013PPA235 - 2025-10-13" at bounding box center [271, 262] width 175 height 9
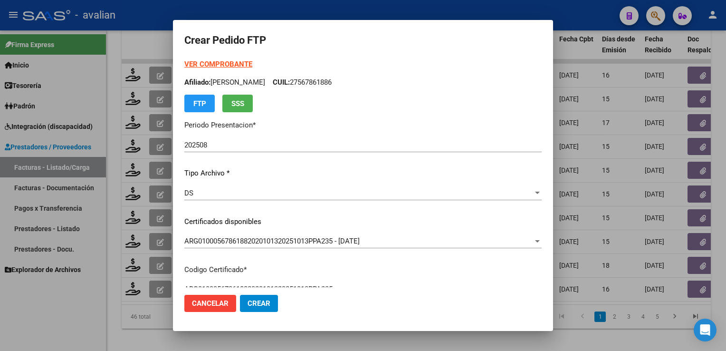
click at [304, 83] on p "Afiliado: FABRESSI URSULA CUIL: 27567861886" at bounding box center [362, 82] width 357 height 11
copy p "27567861886"
click at [239, 66] on strong "VER COMPROBANTE" at bounding box center [218, 64] width 68 height 9
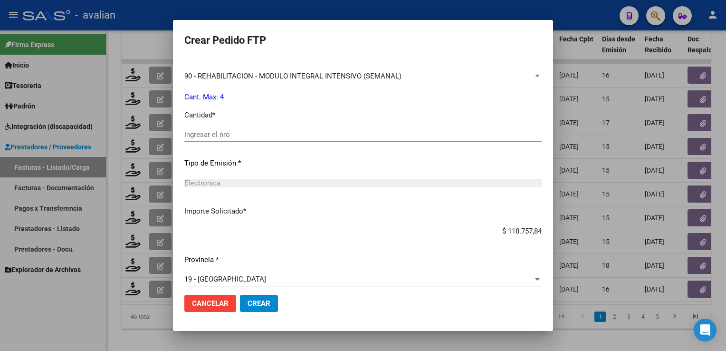
scroll to position [427, 0]
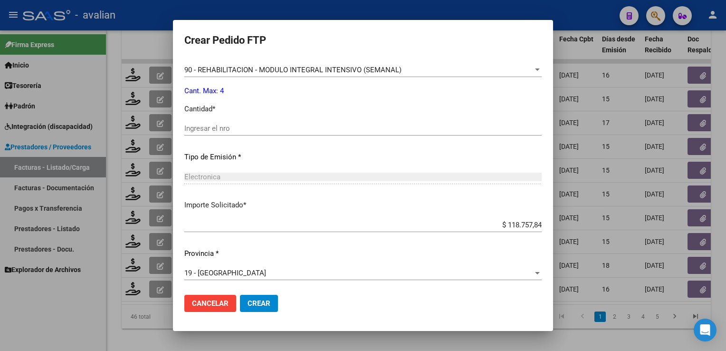
drag, startPoint x: 244, startPoint y: 115, endPoint x: 242, endPoint y: 123, distance: 7.8
click at [243, 116] on div "Periodo Prestacion * 202508 Ingresar el Periodo Prestacion Comentario Legajo: D…" at bounding box center [362, 115] width 357 height 347
click at [241, 127] on input "Ingresar el nro" at bounding box center [362, 128] width 357 height 9
click at [257, 303] on span "Crear" at bounding box center [258, 303] width 23 height 9
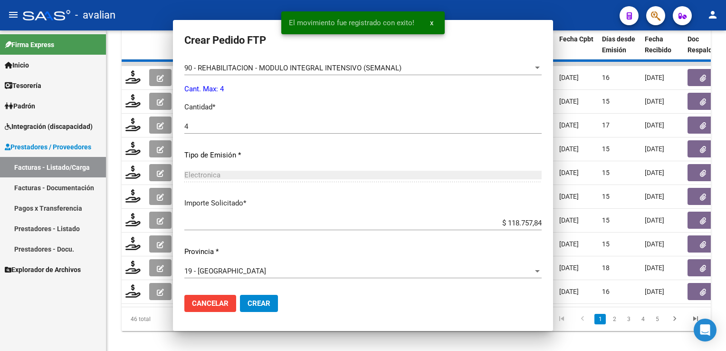
scroll to position [374, 0]
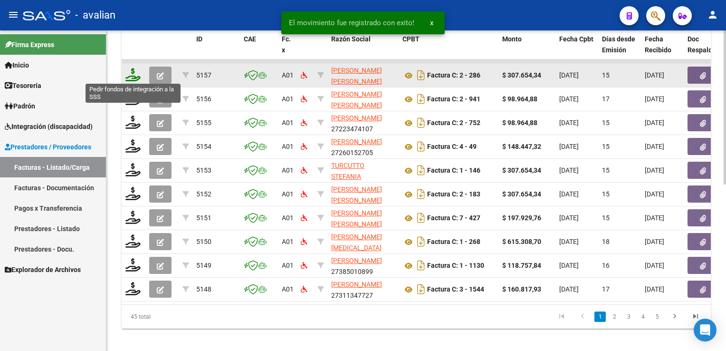
click at [135, 75] on icon at bounding box center [132, 74] width 15 height 13
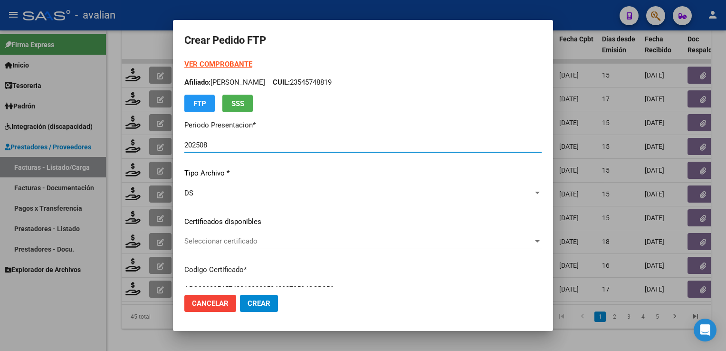
click at [218, 244] on span "Seleccionar certificado" at bounding box center [358, 241] width 349 height 9
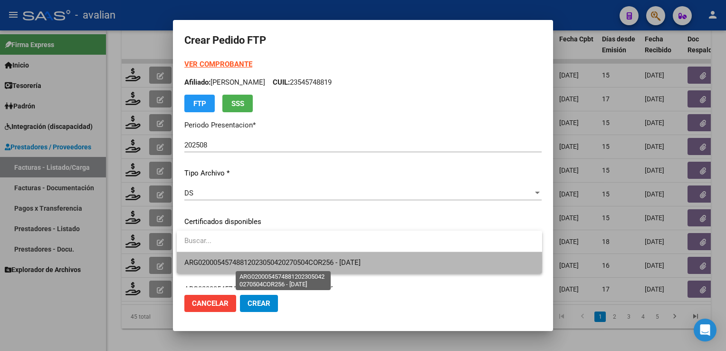
click at [217, 261] on span "ARG02000545748812023050420270504COR256 - [DATE]" at bounding box center [272, 262] width 176 height 9
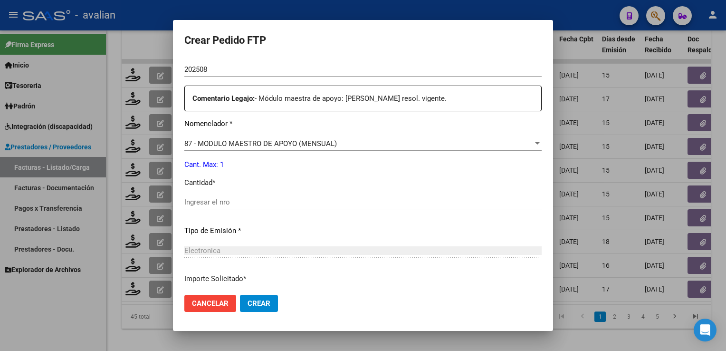
scroll to position [407, 0]
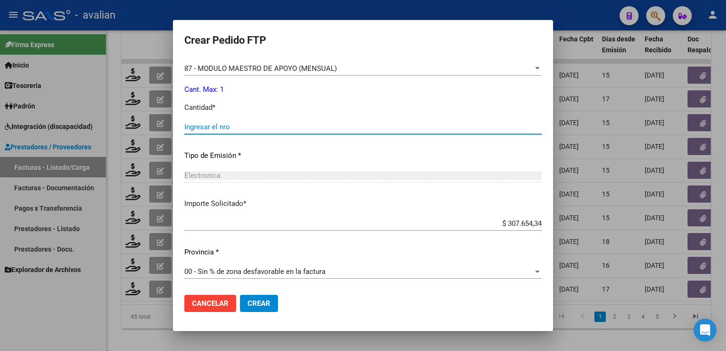
click at [212, 123] on input "Ingresar el nro" at bounding box center [362, 127] width 357 height 9
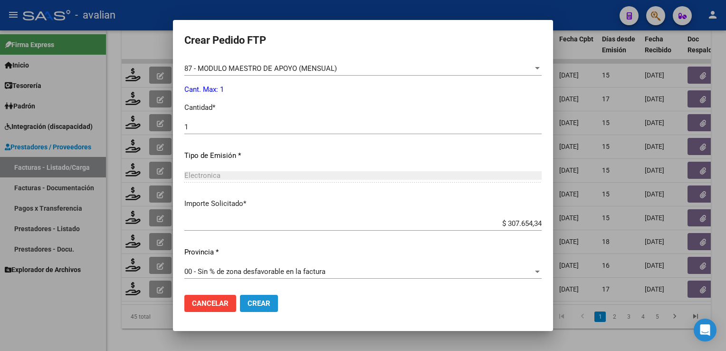
click at [262, 311] on button "Crear" at bounding box center [259, 302] width 38 height 17
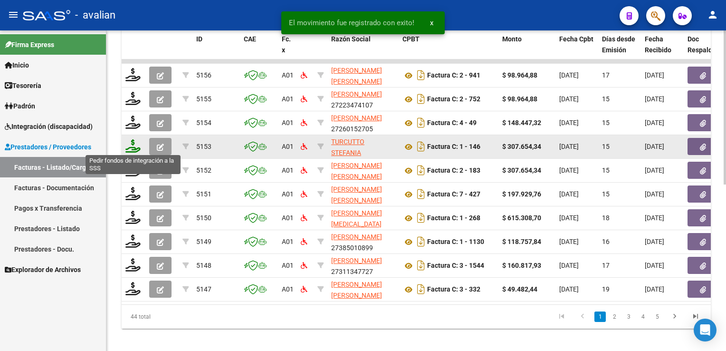
click at [131, 149] on icon at bounding box center [132, 145] width 15 height 13
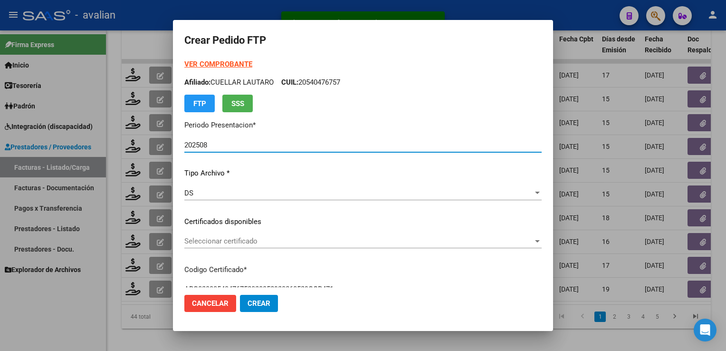
click at [215, 244] on span "Seleccionar certificado" at bounding box center [358, 241] width 349 height 9
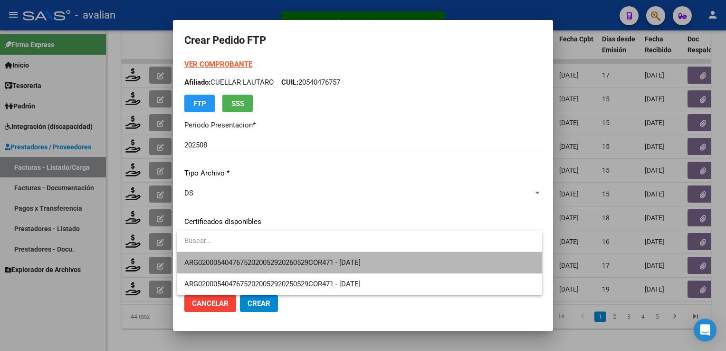
drag, startPoint x: 218, startPoint y: 256, endPoint x: 241, endPoint y: 263, distance: 24.5
click at [218, 256] on span "ARG02000540476752020052920260529COR471 - 2026-05-29" at bounding box center [359, 262] width 350 height 21
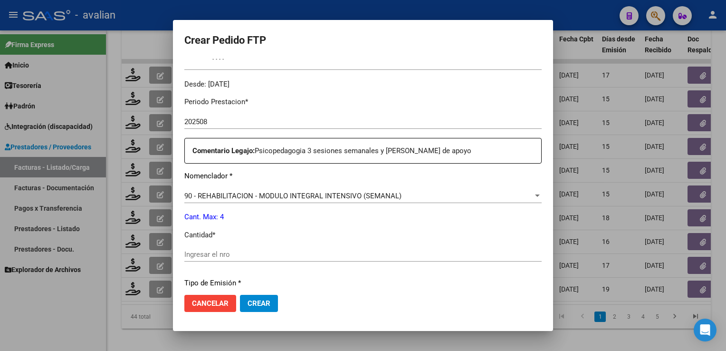
scroll to position [285, 0]
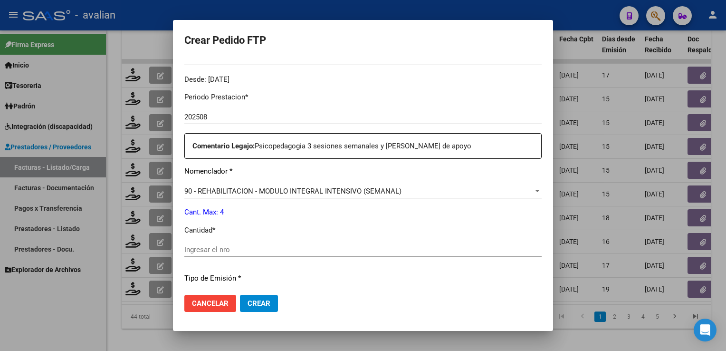
click at [238, 254] on div "Ingresar el nro" at bounding box center [362, 249] width 357 height 14
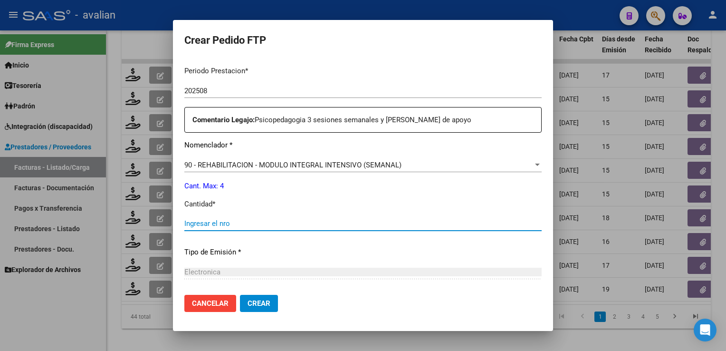
scroll to position [380, 0]
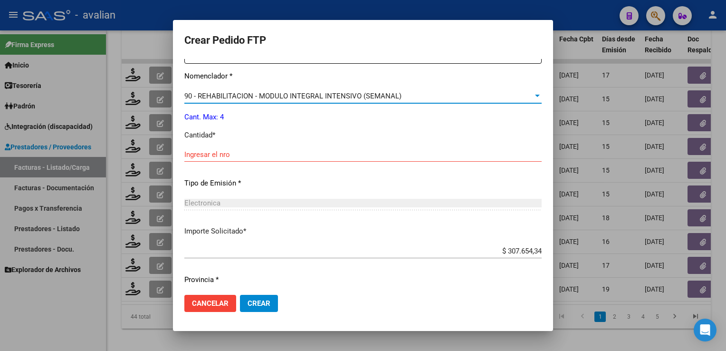
click at [271, 100] on span "90 - REHABILITACION - MODULO INTEGRAL INTENSIVO (SEMANAL)" at bounding box center [292, 96] width 217 height 9
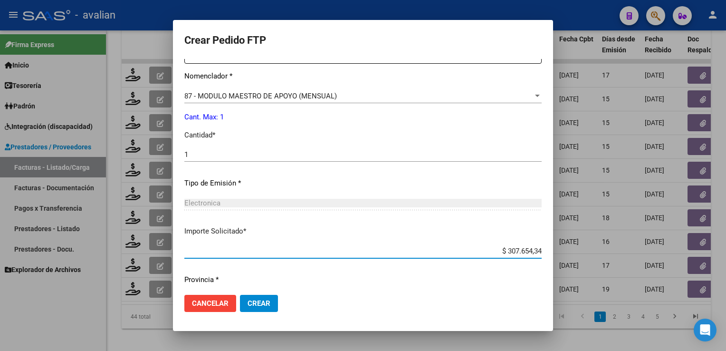
scroll to position [407, 0]
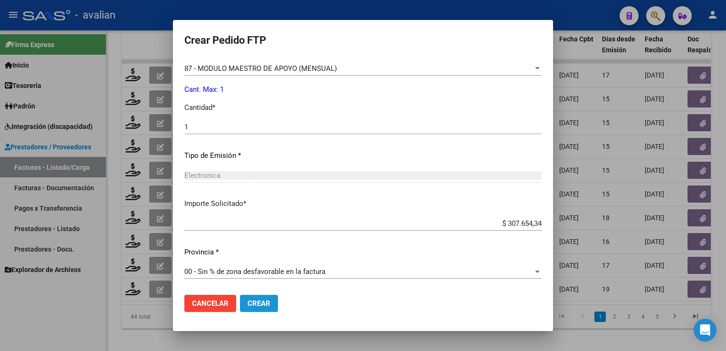
click at [270, 296] on button "Crear" at bounding box center [259, 302] width 38 height 17
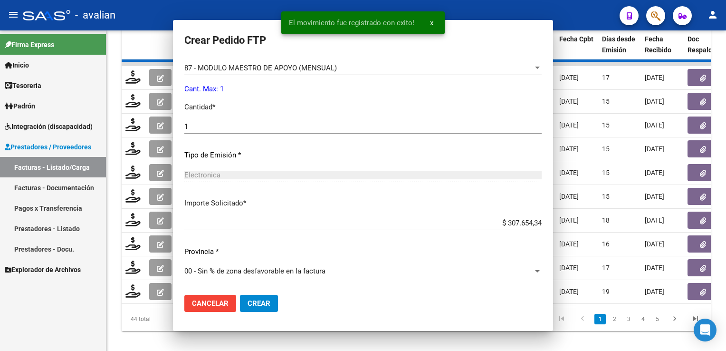
scroll to position [353, 0]
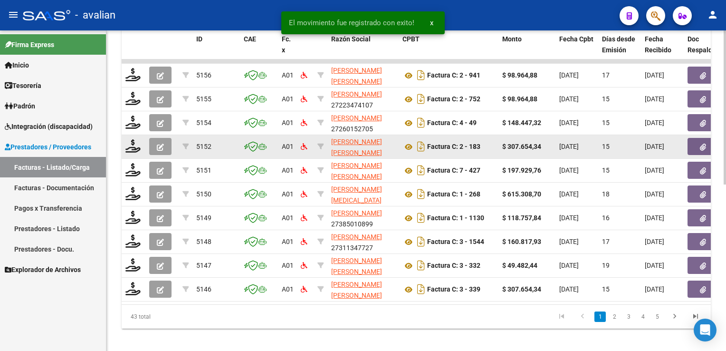
click at [135, 151] on div at bounding box center [133, 146] width 16 height 15
click at [133, 146] on icon at bounding box center [132, 145] width 15 height 13
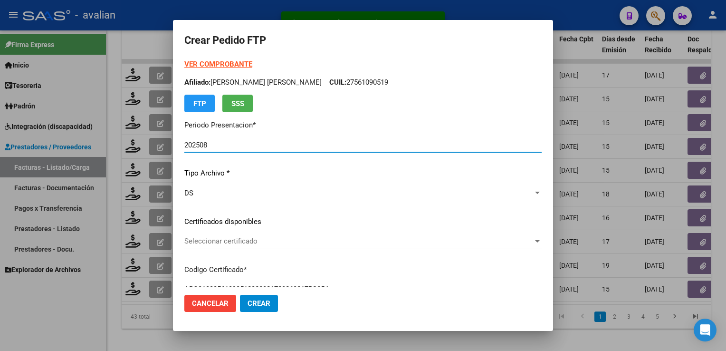
click at [210, 242] on span "Seleccionar certificado" at bounding box center [358, 241] width 349 height 9
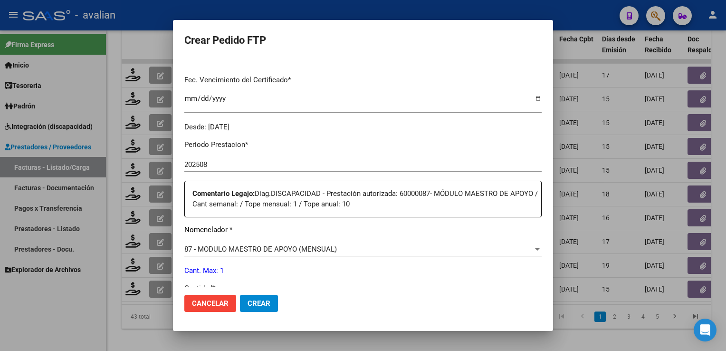
scroll to position [380, 0]
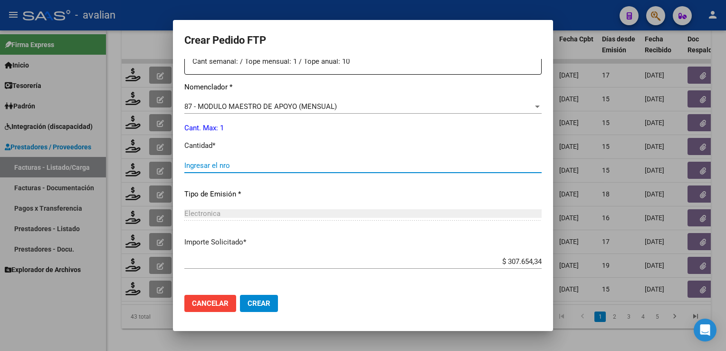
click at [229, 169] on input "Ingresar el nro" at bounding box center [362, 165] width 357 height 9
type input "1"
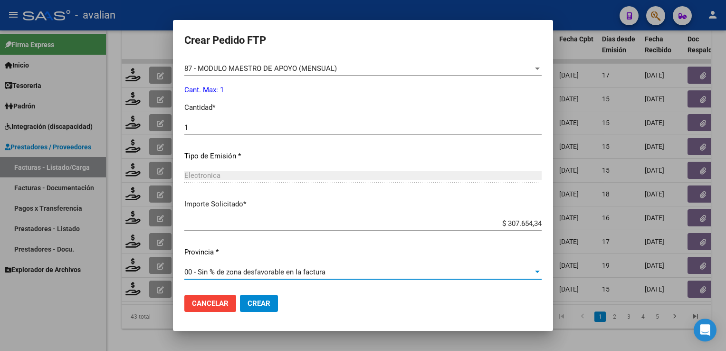
click at [264, 296] on button "Crear" at bounding box center [259, 302] width 38 height 17
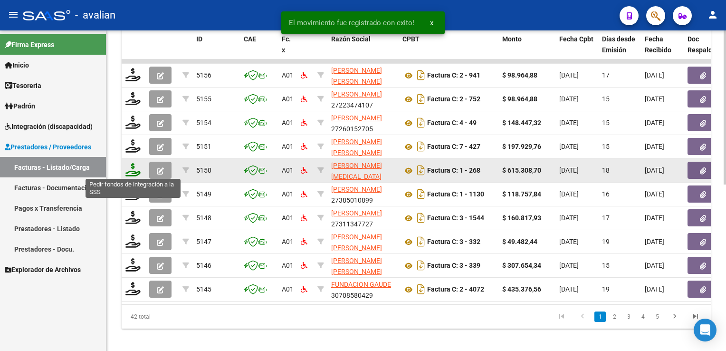
click at [137, 165] on icon at bounding box center [132, 169] width 15 height 13
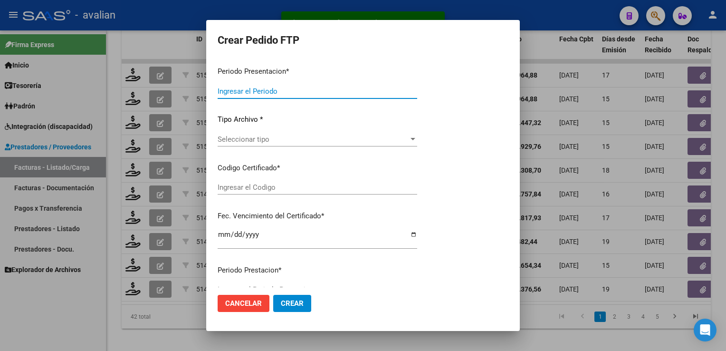
click at [135, 172] on div at bounding box center [363, 175] width 726 height 351
type input "202508"
type input "$ 615.308,70"
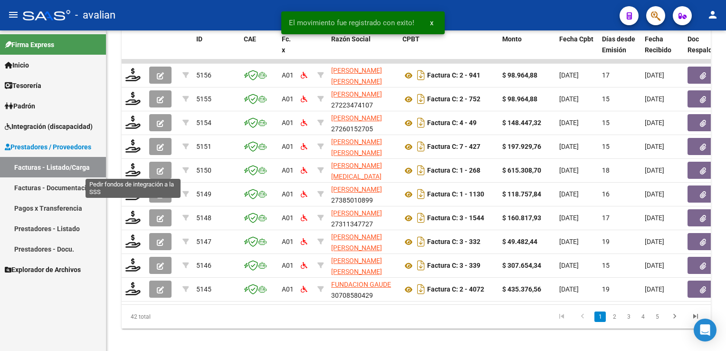
click at [135, 172] on icon at bounding box center [132, 169] width 15 height 13
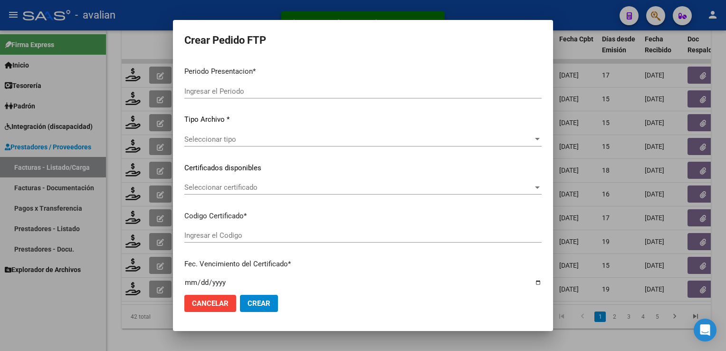
type input "202508"
type input "$ 615.308,70"
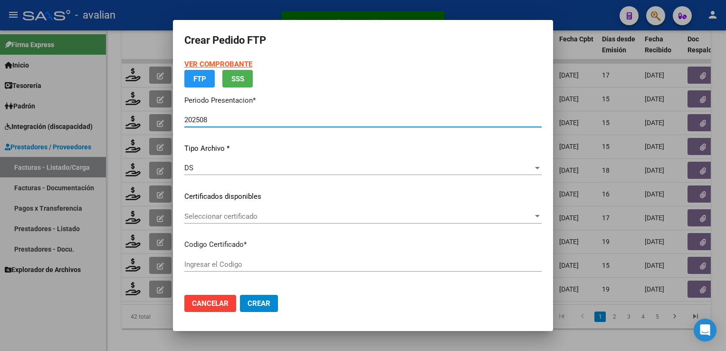
type input "ARG02000583256062023101220281012SFE181"
type input "[DATE]"
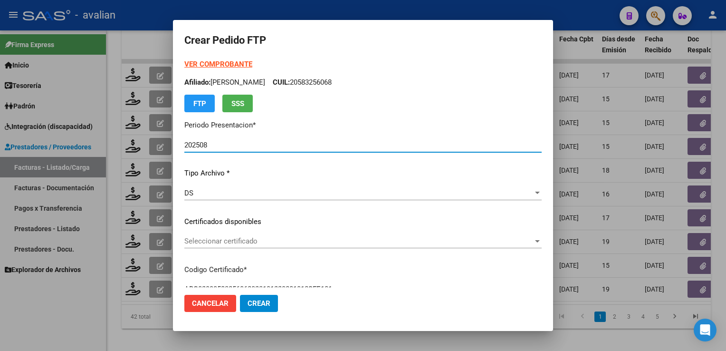
click at [243, 67] on strong "VER COMPROBANTE" at bounding box center [218, 64] width 68 height 9
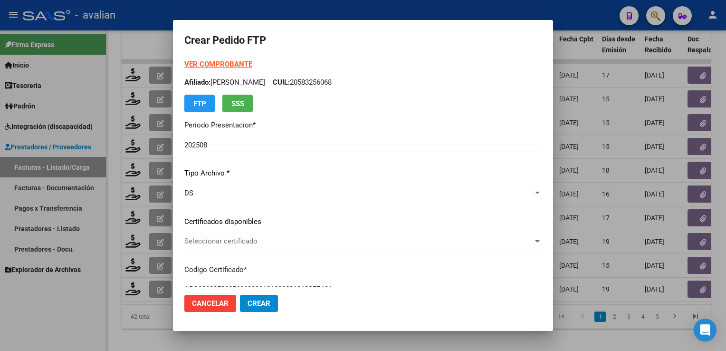
scroll to position [142, 0]
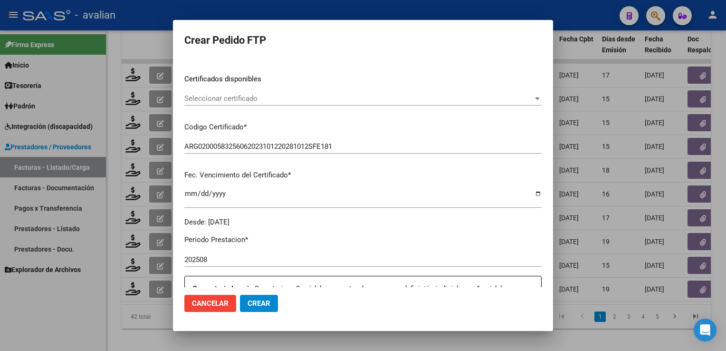
click at [248, 98] on span "Seleccionar certificado" at bounding box center [358, 98] width 349 height 9
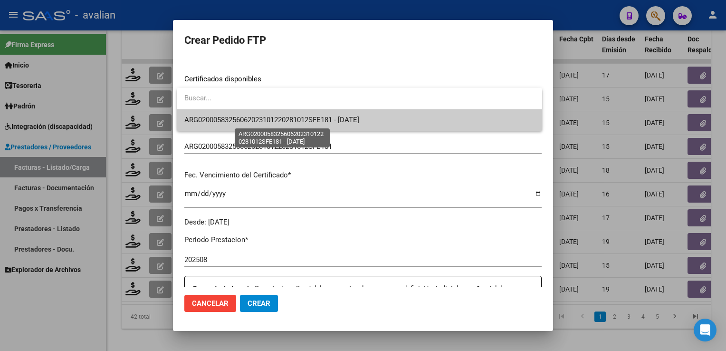
click at [252, 119] on span "ARG02000583256062023101220281012SFE181 - [DATE]" at bounding box center [271, 119] width 175 height 9
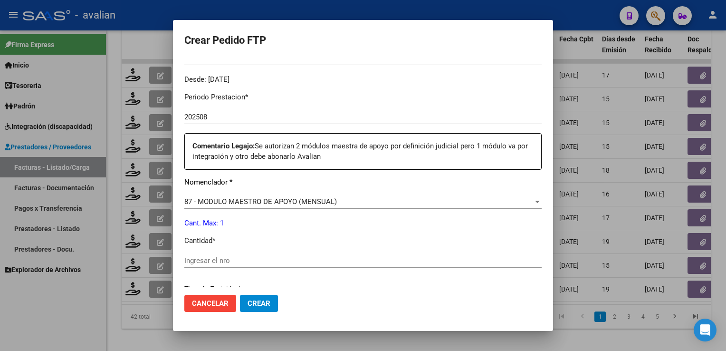
scroll to position [380, 0]
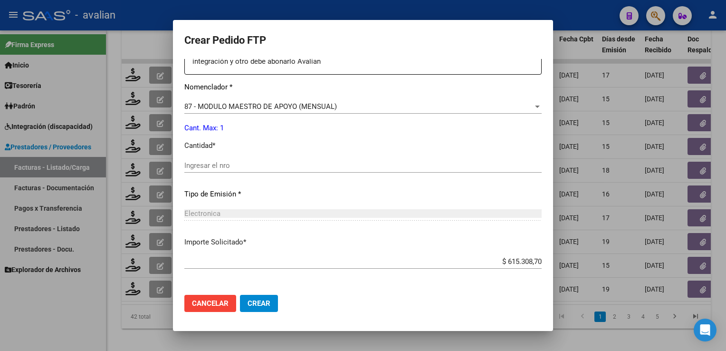
click at [250, 170] on div "Ingresar el nro" at bounding box center [362, 165] width 357 height 14
type input "1"
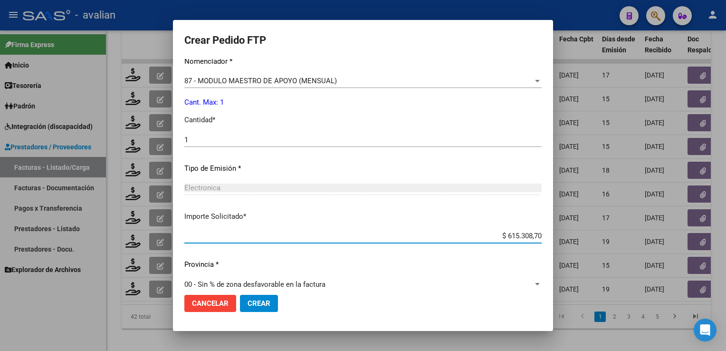
scroll to position [418, 0]
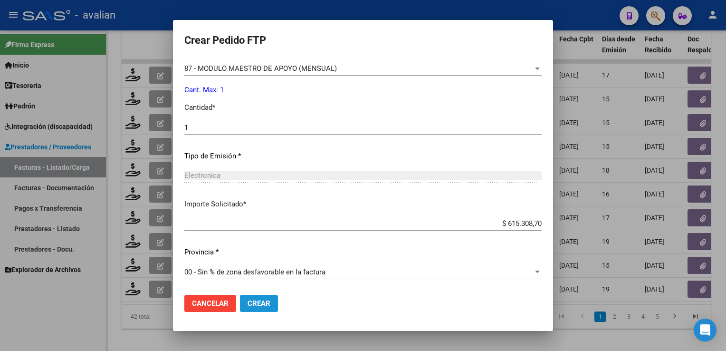
click at [275, 300] on button "Crear" at bounding box center [259, 302] width 38 height 17
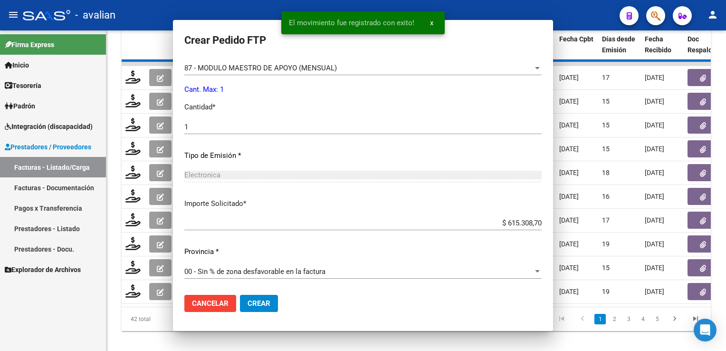
scroll to position [365, 0]
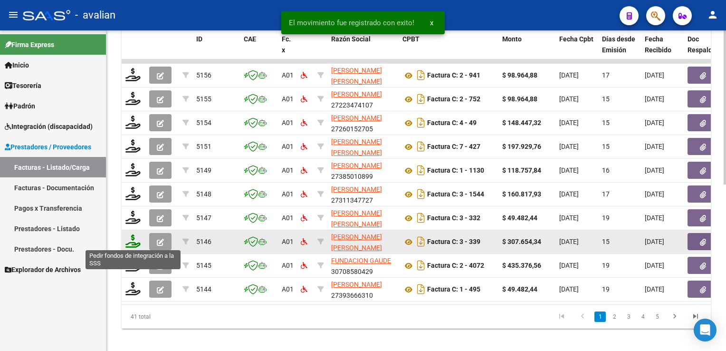
click at [133, 242] on icon at bounding box center [132, 240] width 15 height 13
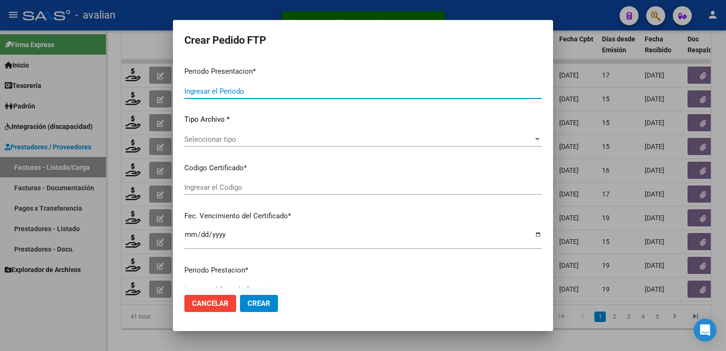
type input "202508"
type input "$ 307.654,34"
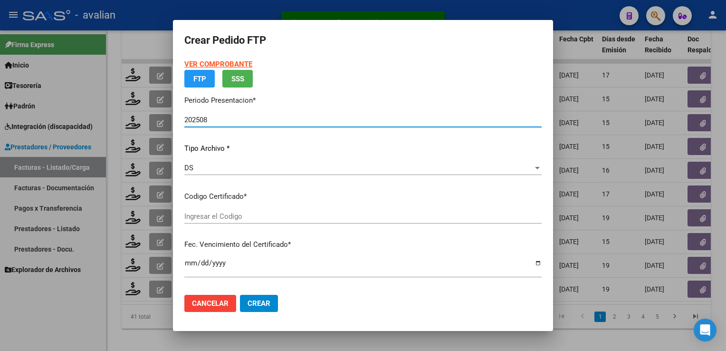
type input "ARG02000492205602022100520261005COR234"
type input "[DATE]"
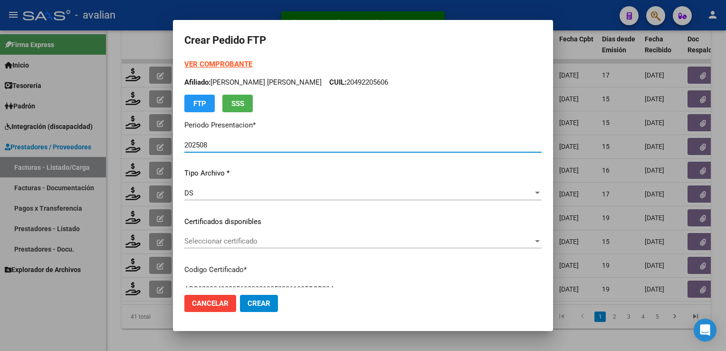
click at [220, 236] on div "VER COMPROBANTE ARCA Padrón Afiliado: [PERSON_NAME] [PERSON_NAME] CUIL: 2049220…" at bounding box center [362, 214] width 357 height 311
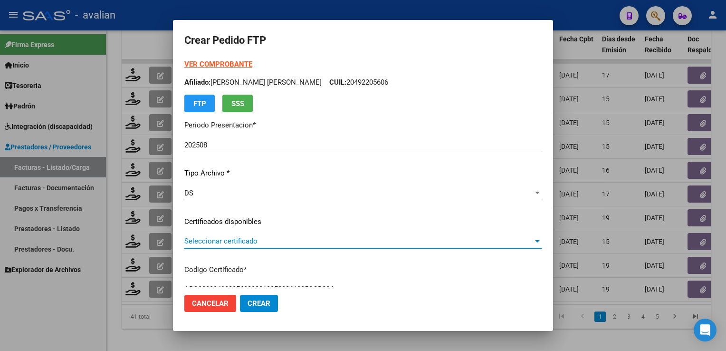
click at [221, 243] on span "Seleccionar certificado" at bounding box center [358, 241] width 349 height 9
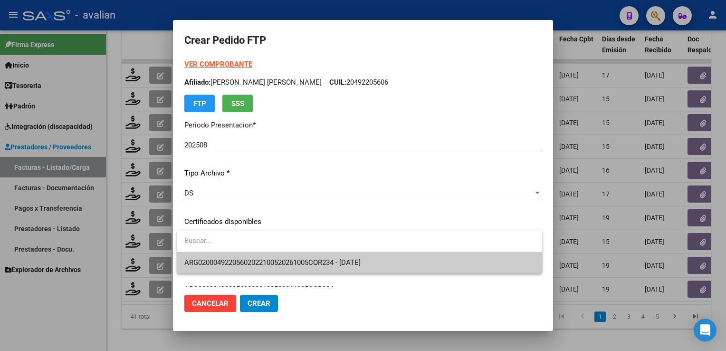
click at [225, 257] on span "ARG02000492205602022100520261005COR234 - [DATE]" at bounding box center [359, 262] width 350 height 21
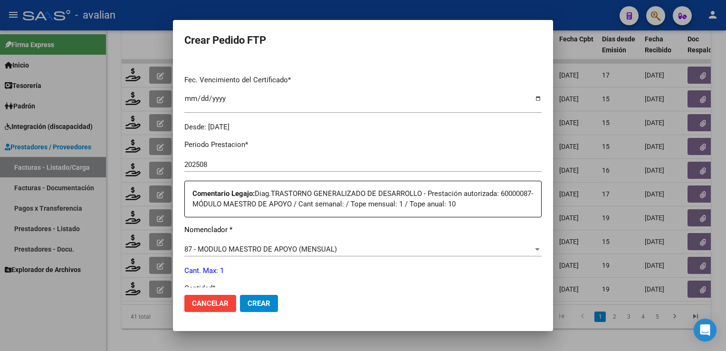
scroll to position [418, 0]
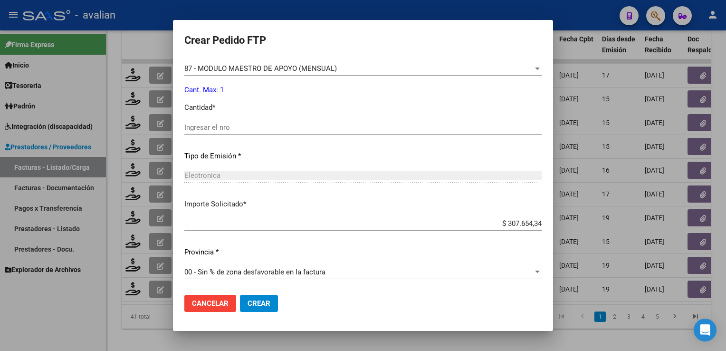
click at [222, 131] on div "Ingresar el nro" at bounding box center [362, 127] width 357 height 14
type input "1"
click at [262, 305] on span "Crear" at bounding box center [258, 303] width 23 height 9
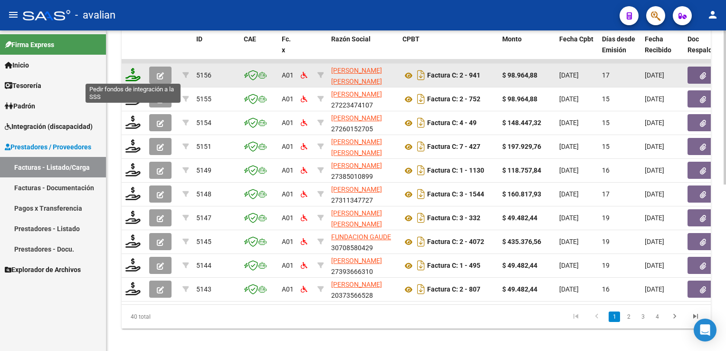
click at [131, 72] on icon at bounding box center [132, 74] width 15 height 13
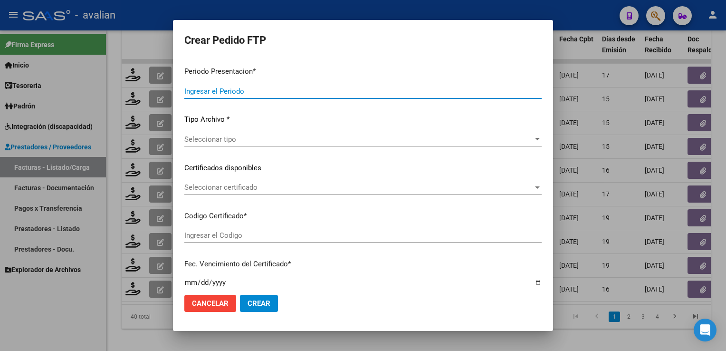
type input "202508"
type input "$ 98.964,88"
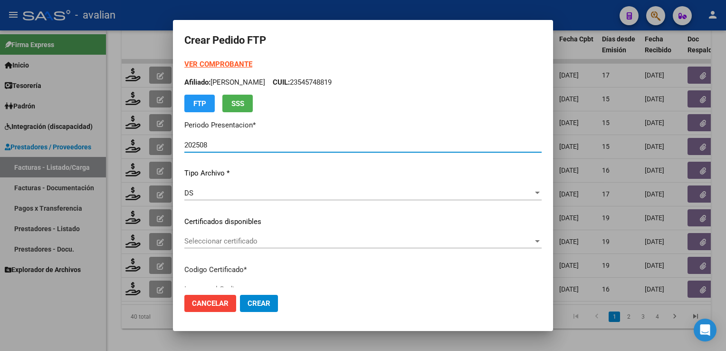
type input "ARG01000472873722025063020350630SFE169"
type input "[DATE]"
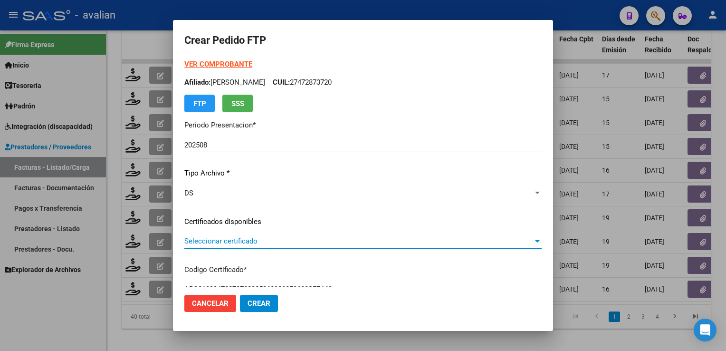
click at [243, 241] on span "Seleccionar certificado" at bounding box center [358, 241] width 349 height 9
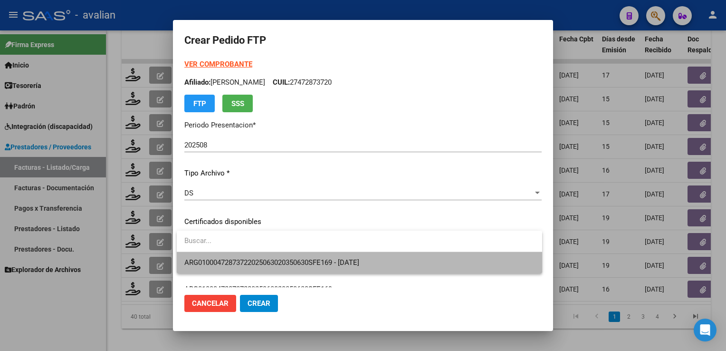
click at [244, 256] on span "ARG01000472873722025063020350630SFE169 - [DATE]" at bounding box center [359, 262] width 350 height 21
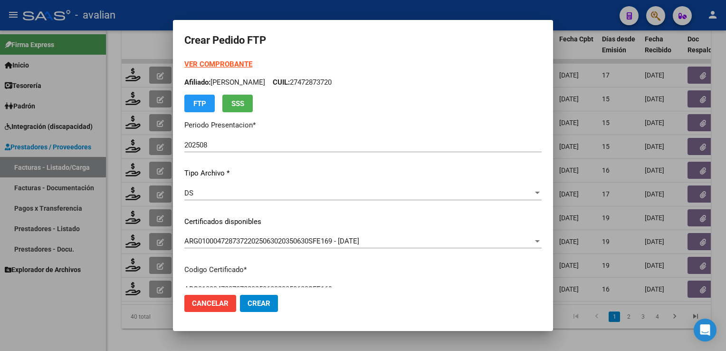
click at [365, 81] on p "Afiliado: [PERSON_NAME]: 27472873720" at bounding box center [362, 82] width 357 height 11
copy p "27472873720"
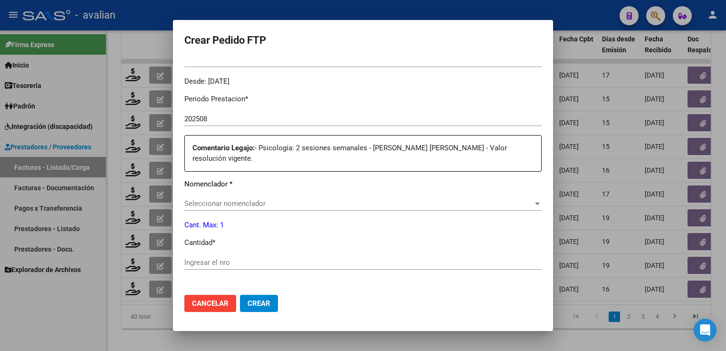
scroll to position [285, 0]
click at [240, 194] on div "Seleccionar nomenclador Seleccionar nomenclador" at bounding box center [362, 201] width 357 height 14
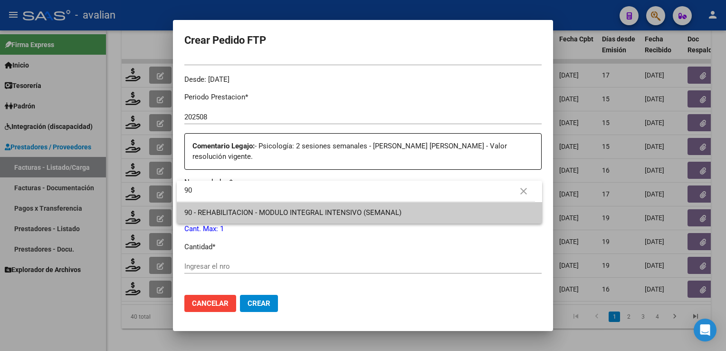
type input "90"
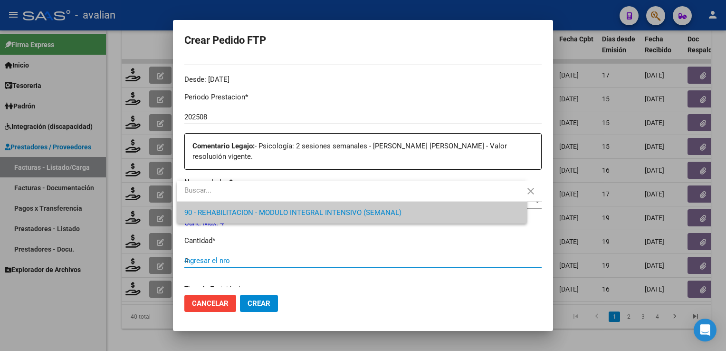
type input "4"
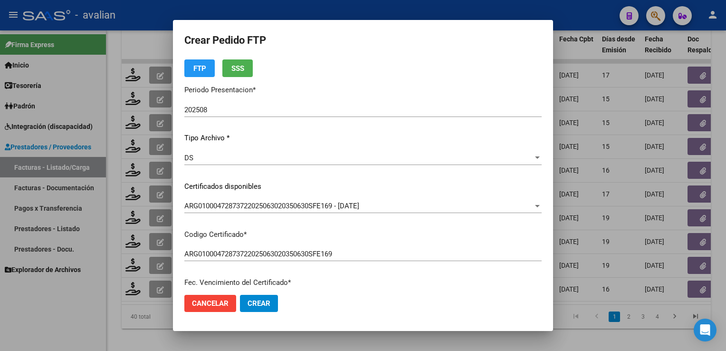
scroll to position [0, 0]
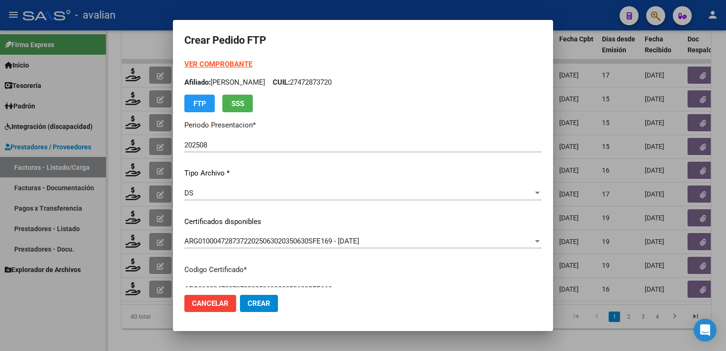
click at [234, 65] on strong "VER COMPROBANTE" at bounding box center [218, 64] width 68 height 9
click at [255, 302] on span "Crear" at bounding box center [258, 303] width 23 height 9
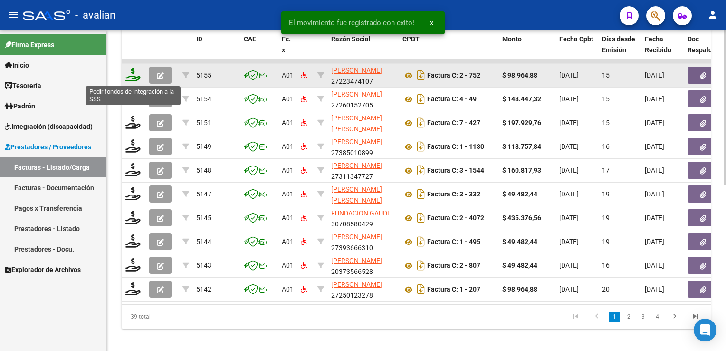
click at [131, 76] on icon at bounding box center [132, 74] width 15 height 13
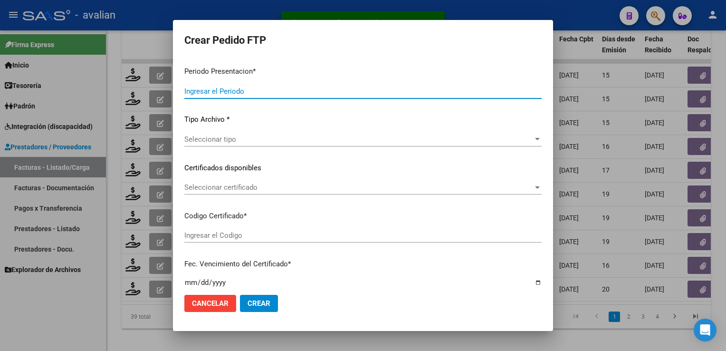
type input "202508"
type input "$ 98.964,88"
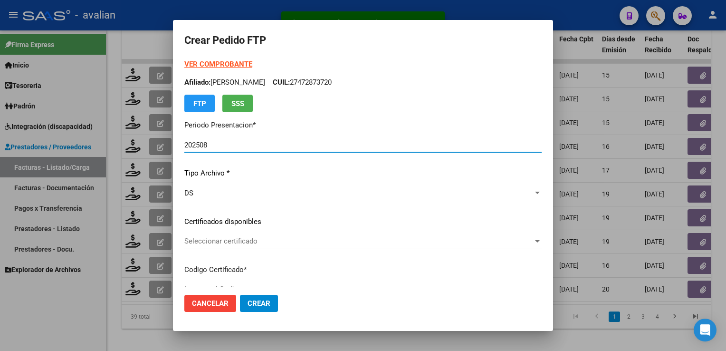
type input "ARG02000557928342021091020260910SFE192"
type input "[DATE]"
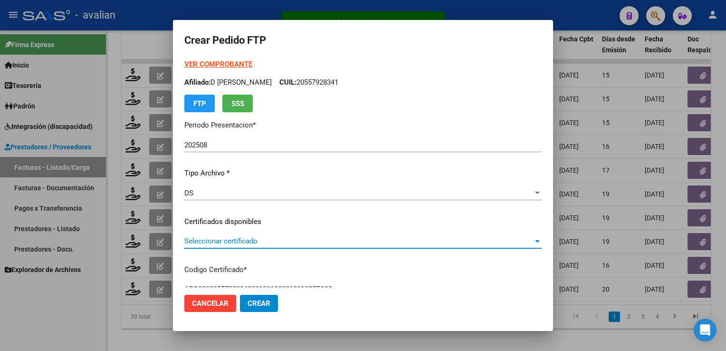
click at [219, 242] on span "Seleccionar certificado" at bounding box center [358, 241] width 349 height 9
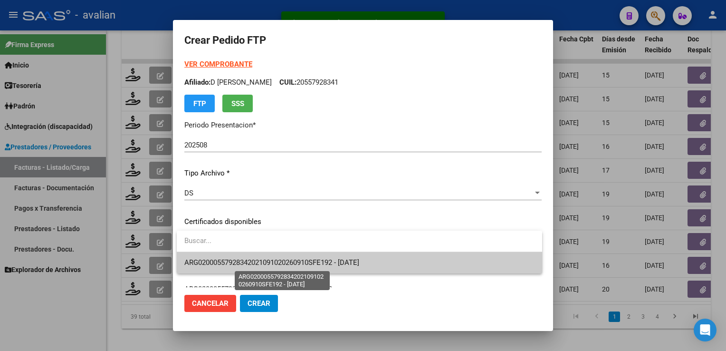
drag, startPoint x: 219, startPoint y: 242, endPoint x: 222, endPoint y: 258, distance: 16.0
click at [218, 259] on span "ARG02000557928342021091020260910SFE192 - [DATE]" at bounding box center [271, 262] width 175 height 9
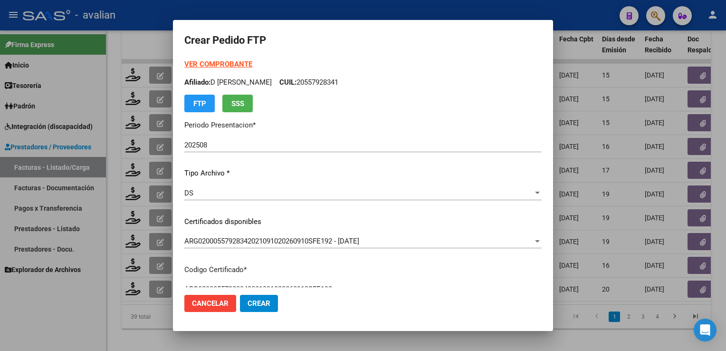
click at [322, 84] on p "Afiliado: D [PERSON_NAME]: 20557928341" at bounding box center [362, 82] width 357 height 11
copy p "20557928341"
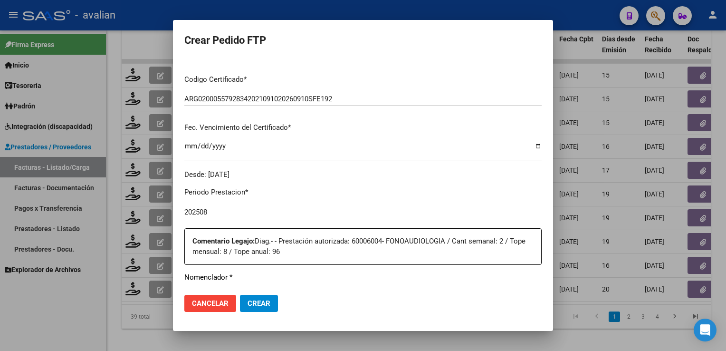
scroll to position [332, 0]
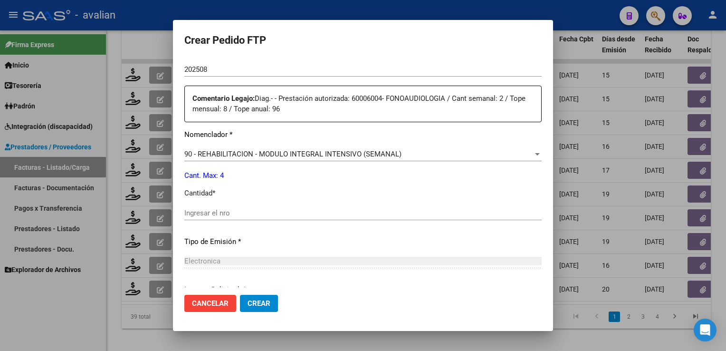
click at [220, 208] on input "Ingresar el nro" at bounding box center [362, 212] width 357 height 9
type input "4"
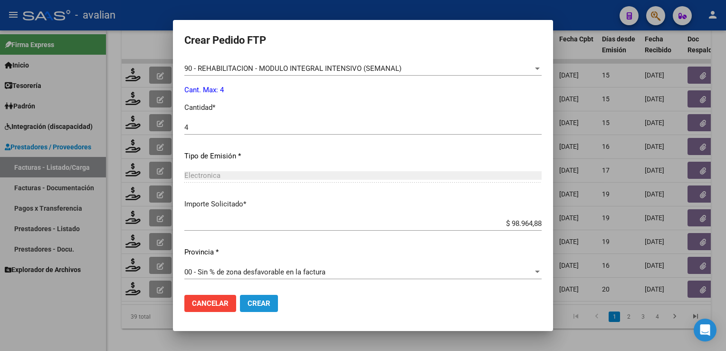
click at [257, 301] on span "Crear" at bounding box center [258, 303] width 23 height 9
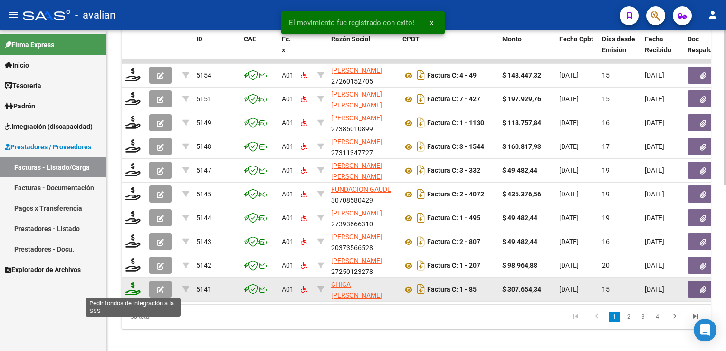
click at [135, 285] on icon at bounding box center [132, 288] width 15 height 13
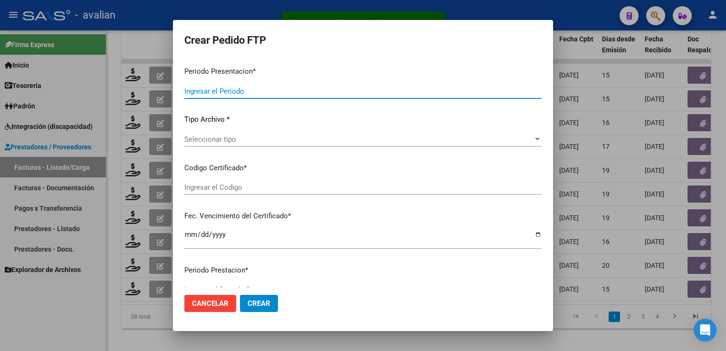
type input "202508"
type input "$ 307.654,34"
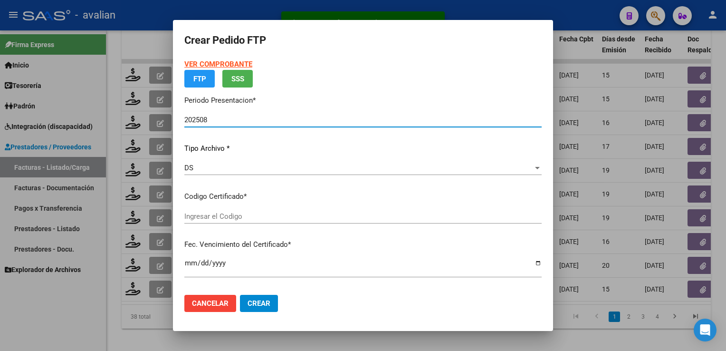
type input "ARG02000562286662023080920290809SAL124"
type input "[DATE]"
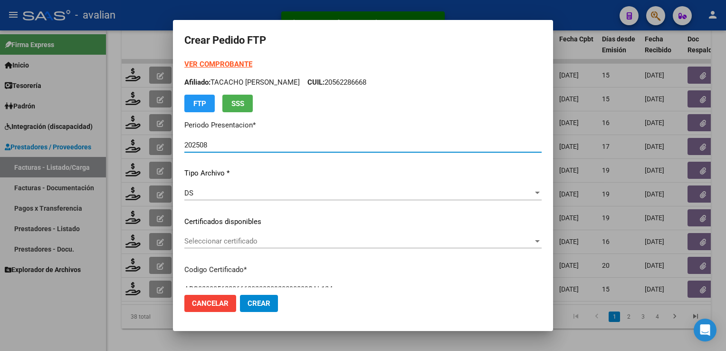
click at [214, 246] on div "Seleccionar certificado Seleccionar certificado" at bounding box center [362, 241] width 357 height 14
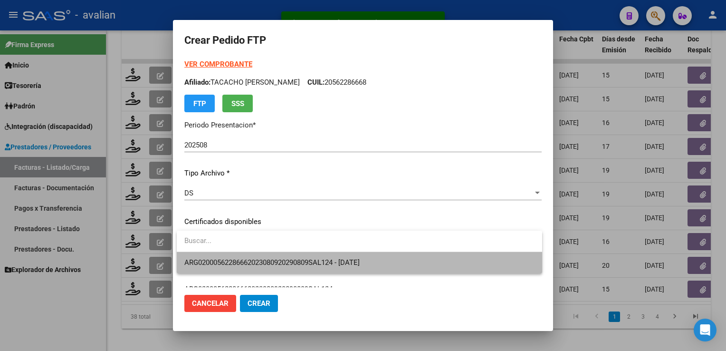
click at [215, 254] on span "ARG02000562286662023080920290809SAL124 - [DATE]" at bounding box center [359, 262] width 350 height 21
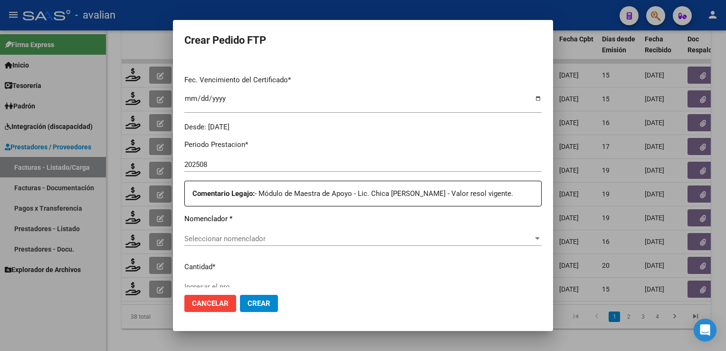
scroll to position [332, 0]
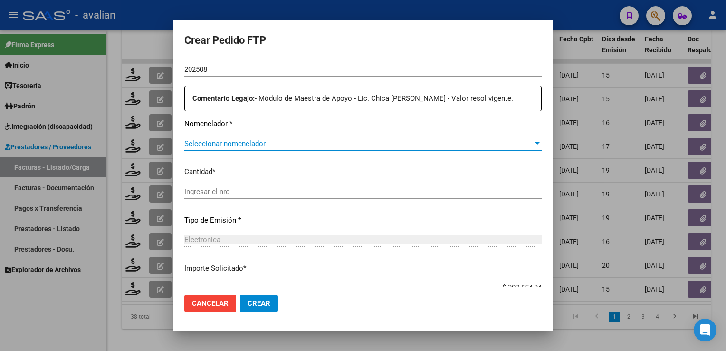
click at [232, 139] on span "Seleccionar nomenclador" at bounding box center [358, 143] width 349 height 9
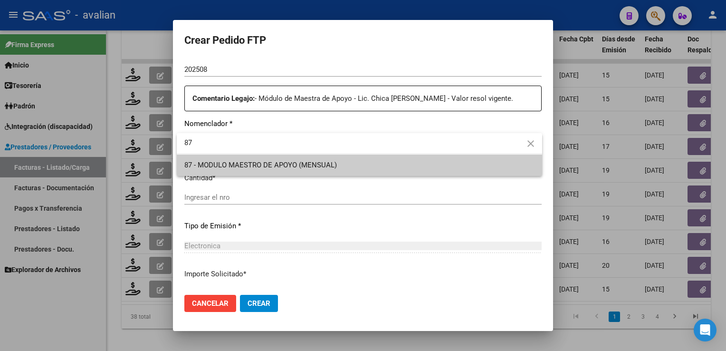
type input "87"
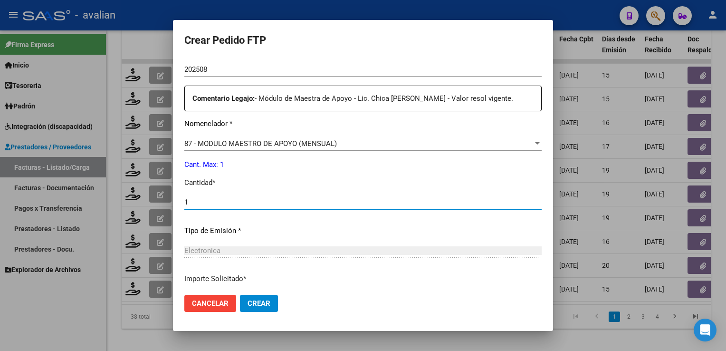
type input "1"
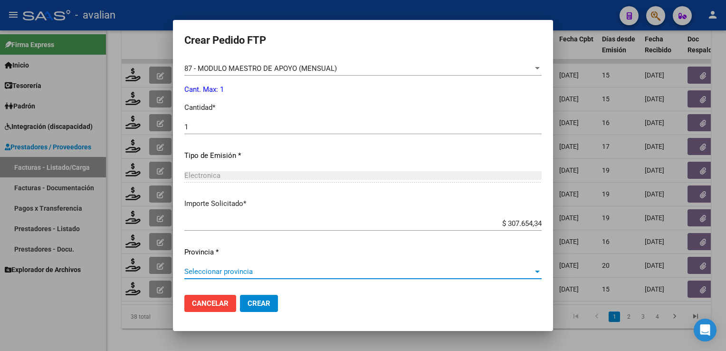
click at [252, 268] on span "Seleccionar provincia" at bounding box center [358, 271] width 349 height 9
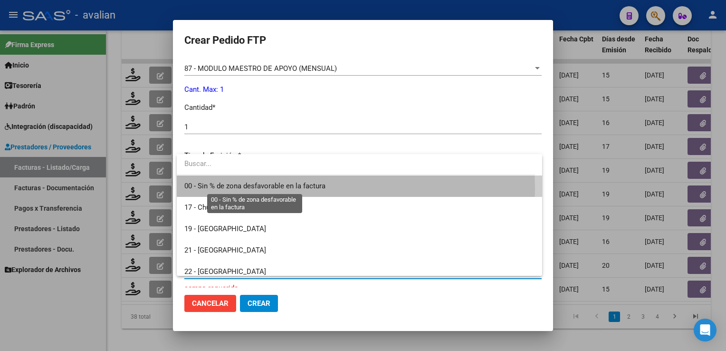
click at [256, 189] on span "00 - Sin % de zona desfavorable en la factura" at bounding box center [254, 185] width 141 height 9
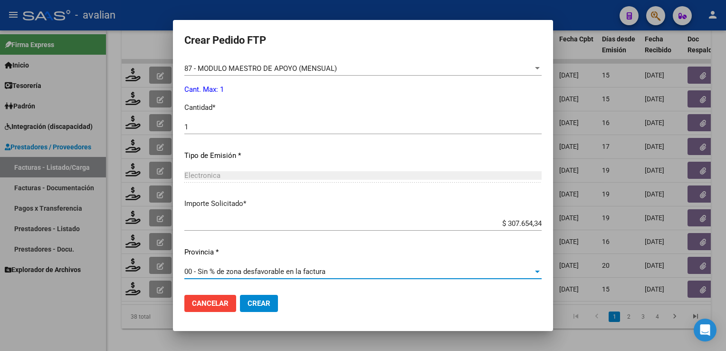
click at [258, 301] on span "Crear" at bounding box center [258, 303] width 23 height 9
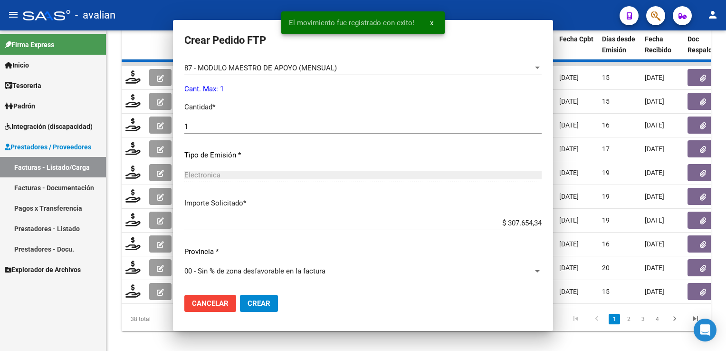
scroll to position [353, 0]
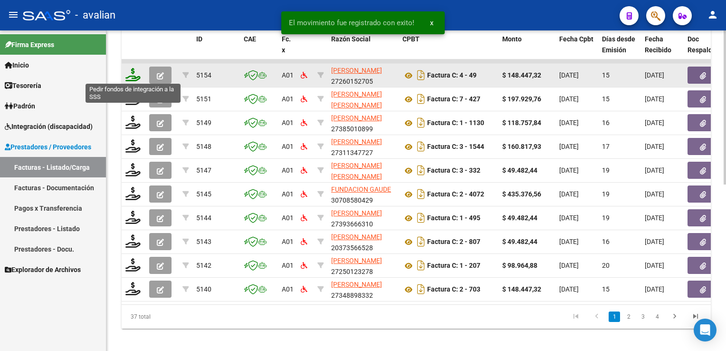
click at [133, 74] on icon at bounding box center [132, 74] width 15 height 13
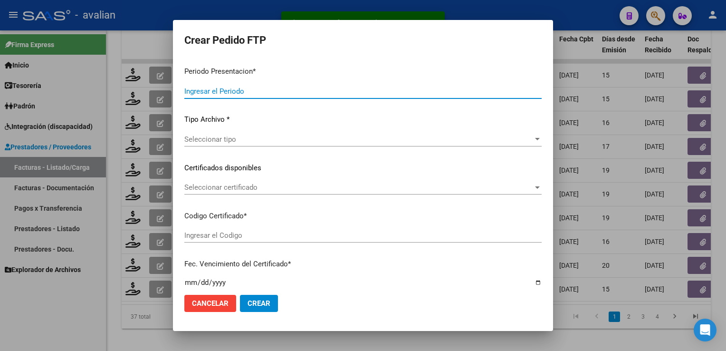
type input "202508"
type input "$ 148.447,32"
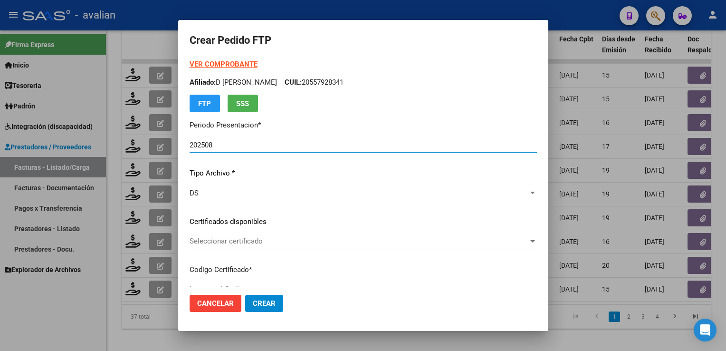
type input "ARG01000556571372023060720280607COR477"
type input "[DATE]"
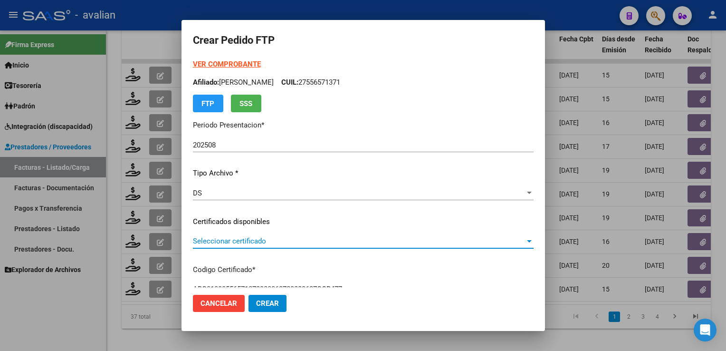
click at [236, 240] on span "Seleccionar certificado" at bounding box center [359, 241] width 332 height 9
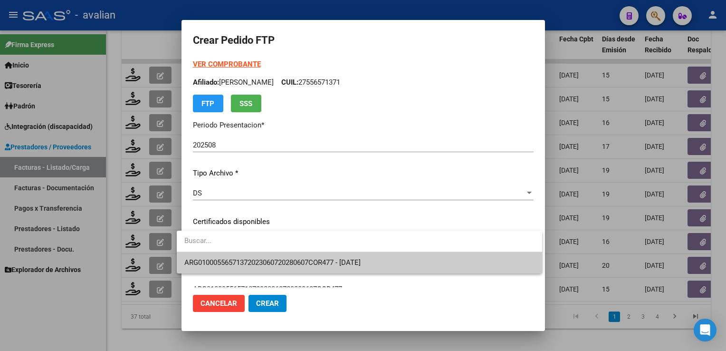
drag, startPoint x: 236, startPoint y: 240, endPoint x: 237, endPoint y: 257, distance: 17.2
click at [236, 257] on span "ARG01000556571372023060720280607COR477 - [DATE]" at bounding box center [359, 262] width 350 height 21
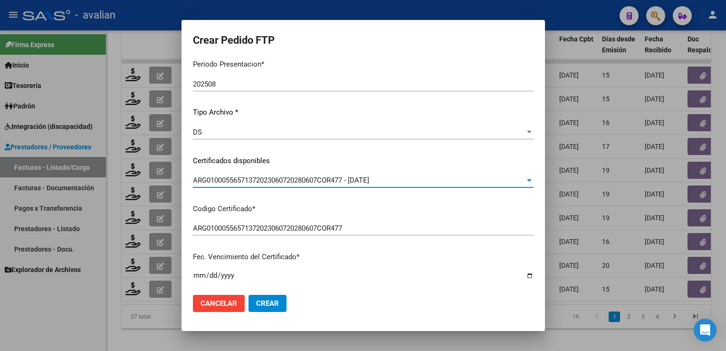
scroll to position [0, 0]
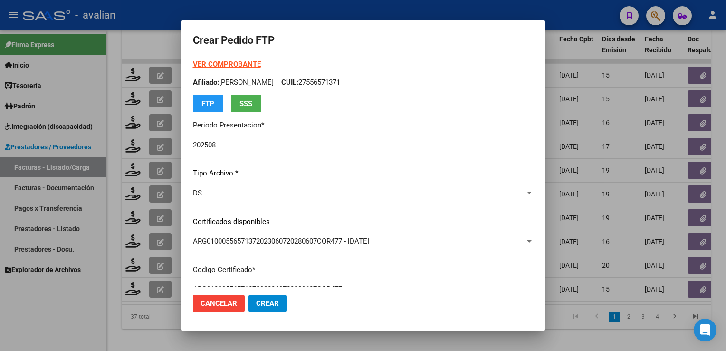
click at [328, 83] on p "Afiliado: [PERSON_NAME]: 27556571371" at bounding box center [363, 82] width 341 height 11
click at [328, 85] on p "Afiliado: [PERSON_NAME]: 27556571371" at bounding box center [363, 82] width 341 height 11
click at [329, 84] on p "Afiliado: [PERSON_NAME]: 27556571371" at bounding box center [363, 82] width 341 height 11
copy p "27556571371"
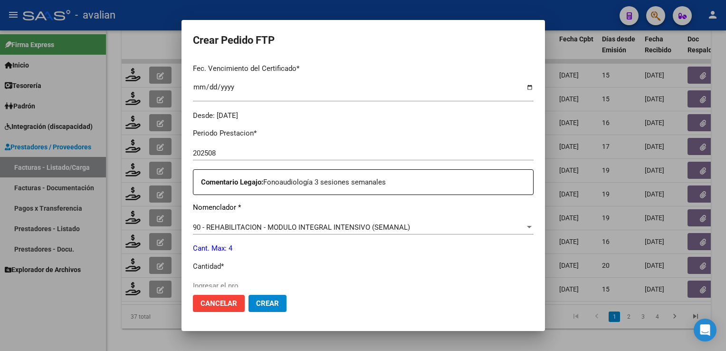
scroll to position [332, 0]
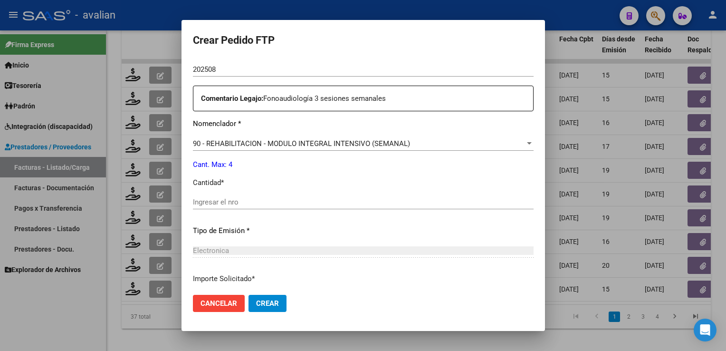
click at [236, 198] on input "Ingresar el nro" at bounding box center [363, 202] width 341 height 9
type input "4"
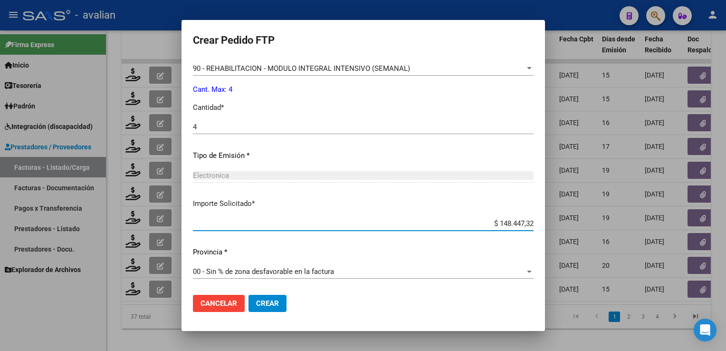
click at [260, 301] on span "Crear" at bounding box center [267, 303] width 23 height 9
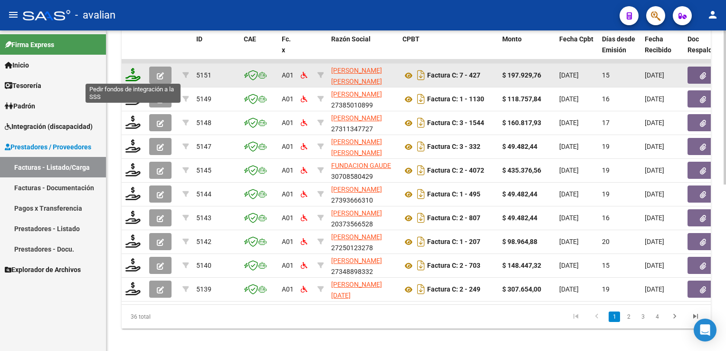
click at [134, 71] on icon at bounding box center [132, 74] width 15 height 13
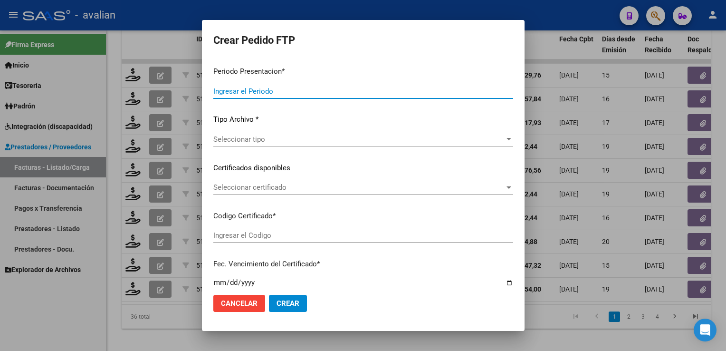
type input "202508"
type input "$ 197.929,76"
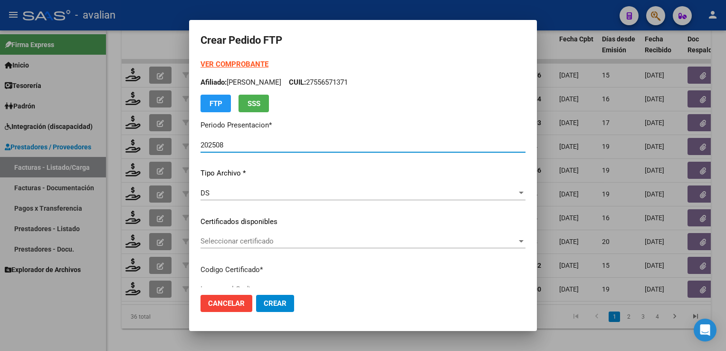
type input "ARG02000550465922022081120270811MIS534"
type input "[DATE]"
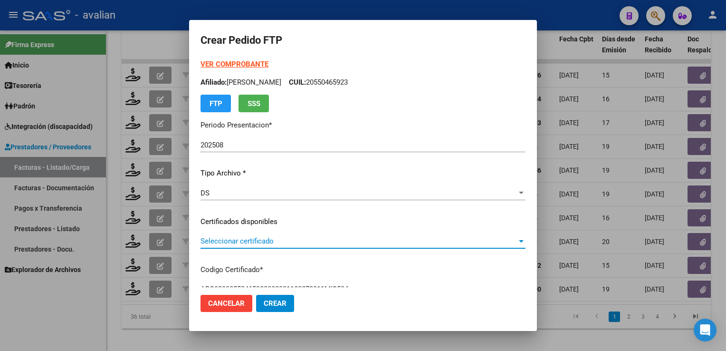
click at [225, 238] on span "Seleccionar certificado" at bounding box center [358, 241] width 316 height 9
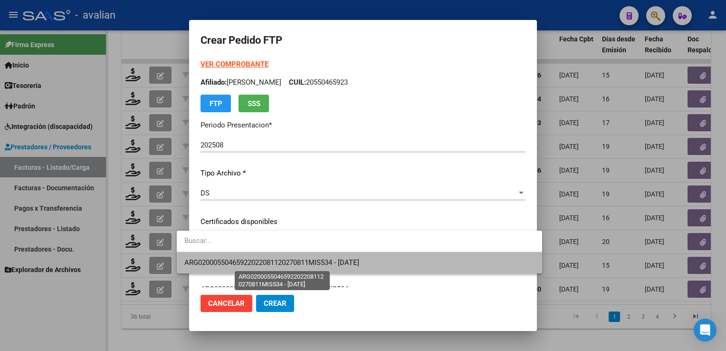
click at [217, 261] on span "ARG02000550465922022081120270811MIS534 - [DATE]" at bounding box center [271, 262] width 175 height 9
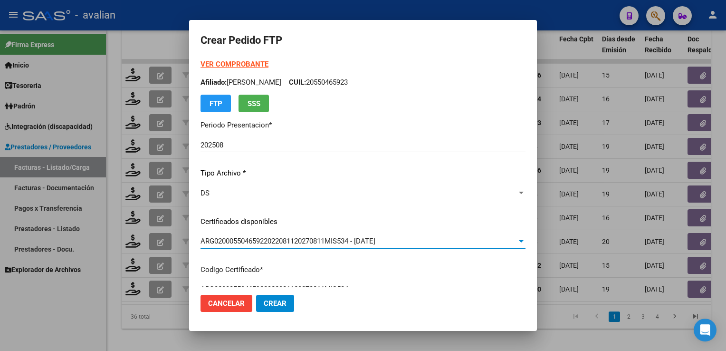
click at [364, 85] on p "Afiliado: [PERSON_NAME]: 20550465923" at bounding box center [362, 82] width 325 height 11
copy p "20550465923"
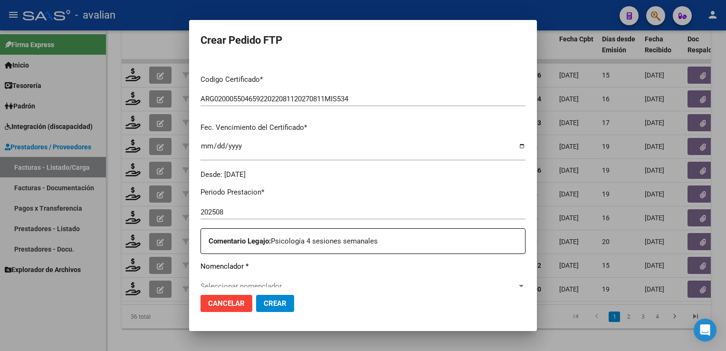
scroll to position [332, 0]
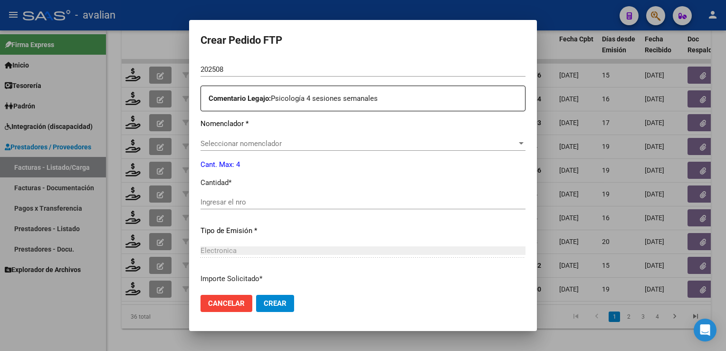
click at [229, 152] on div "Seleccionar nomenclador Seleccionar nomenclador" at bounding box center [362, 147] width 325 height 23
click at [225, 146] on span "Seleccionar nomenclador" at bounding box center [358, 143] width 316 height 9
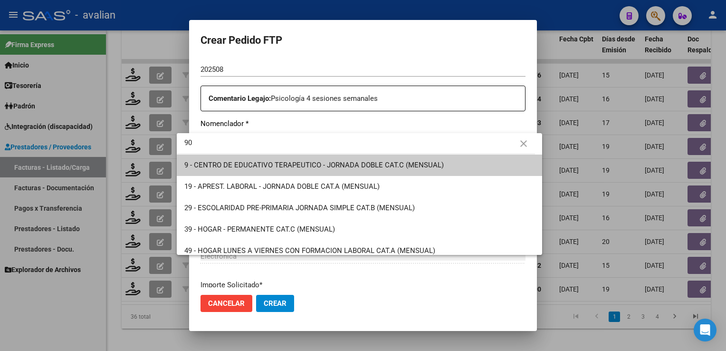
type input "90"
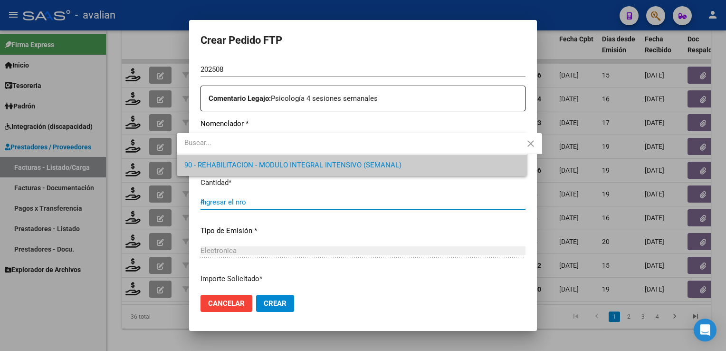
type input "4"
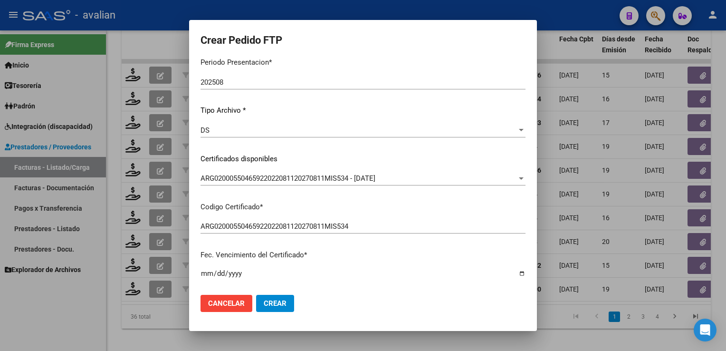
scroll to position [0, 0]
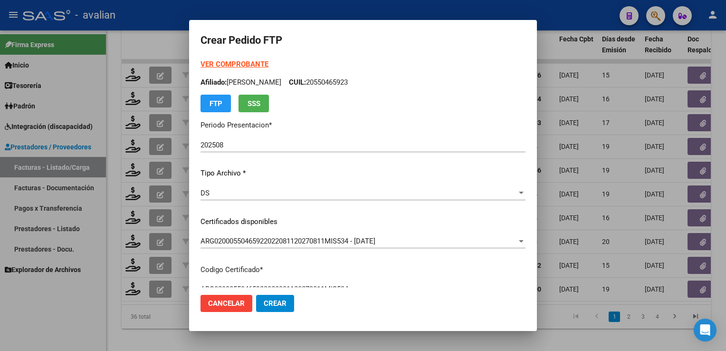
click at [237, 66] on strong "VER COMPROBANTE" at bounding box center [234, 64] width 68 height 9
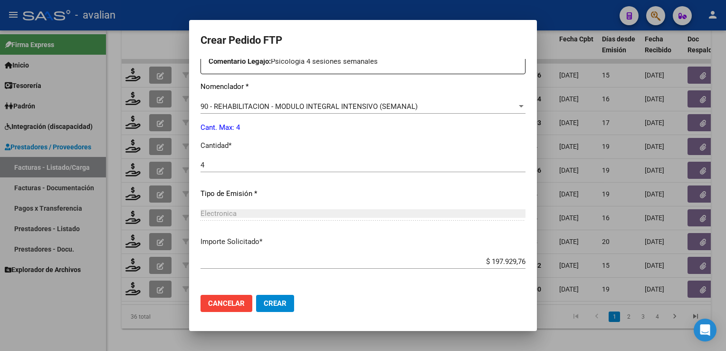
scroll to position [407, 0]
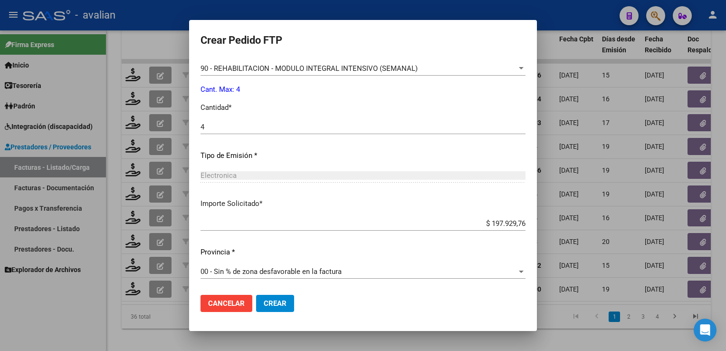
click at [251, 274] on span "00 - Sin % de zona desfavorable en la factura" at bounding box center [270, 271] width 141 height 9
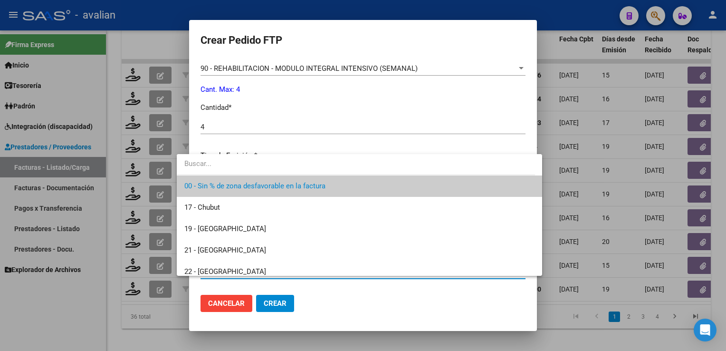
scroll to position [0, 0]
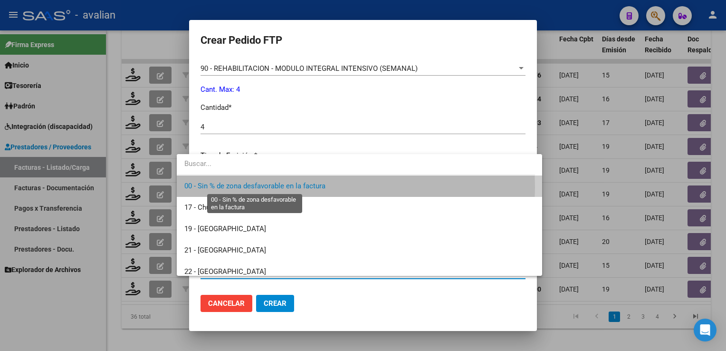
click at [231, 187] on span "00 - Sin % de zona desfavorable en la factura" at bounding box center [254, 185] width 141 height 9
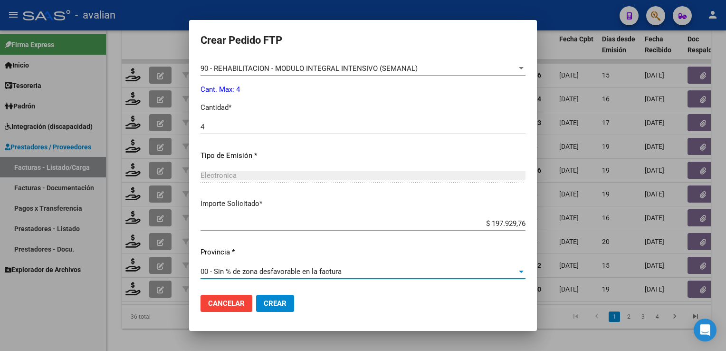
click at [267, 301] on span "Crear" at bounding box center [275, 303] width 23 height 9
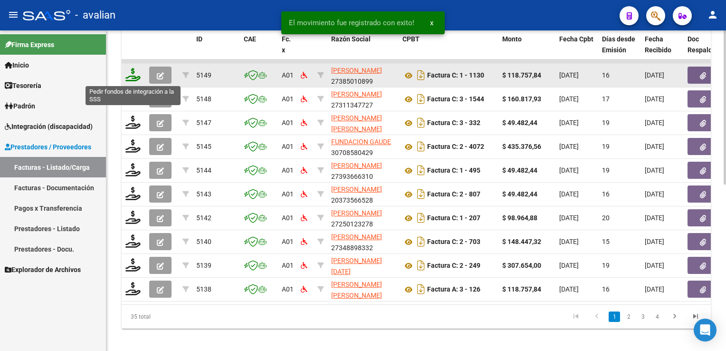
click at [132, 77] on icon at bounding box center [132, 74] width 15 height 13
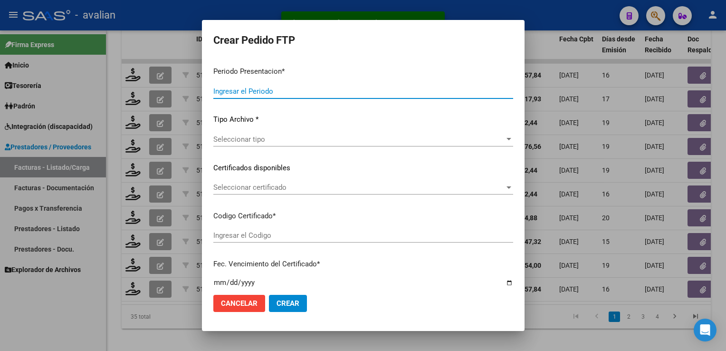
type input "202508"
type input "$ 118.757,84"
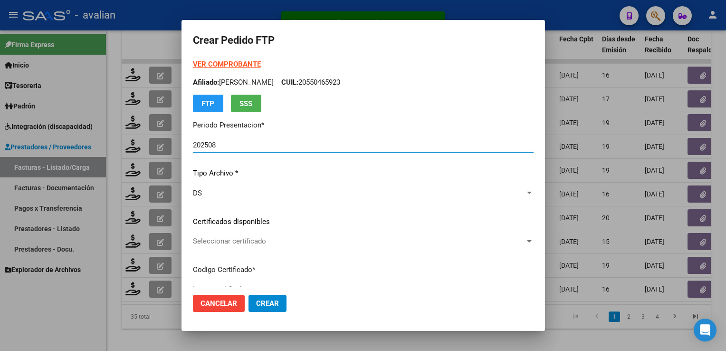
type input "ARG01000593599862023060120280601CHU173"
type input "[DATE]"
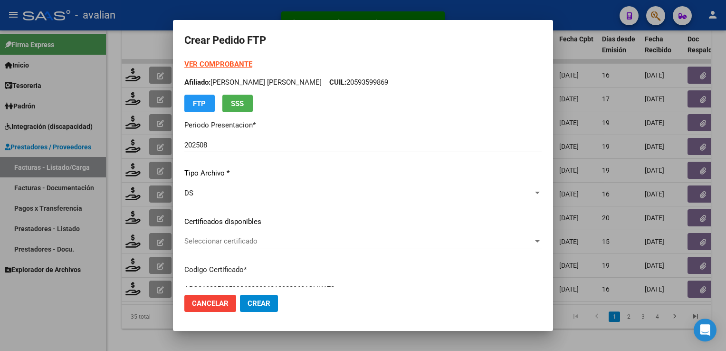
click at [248, 246] on div "Seleccionar certificado Seleccionar certificado" at bounding box center [362, 241] width 357 height 14
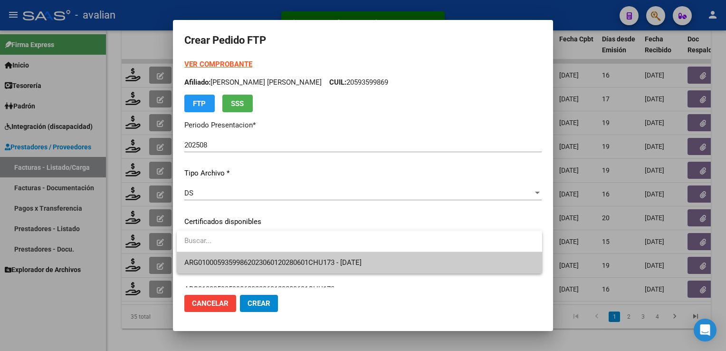
click at [244, 259] on span "ARG01000593599862023060120280601CHU173 - [DATE]" at bounding box center [272, 262] width 177 height 9
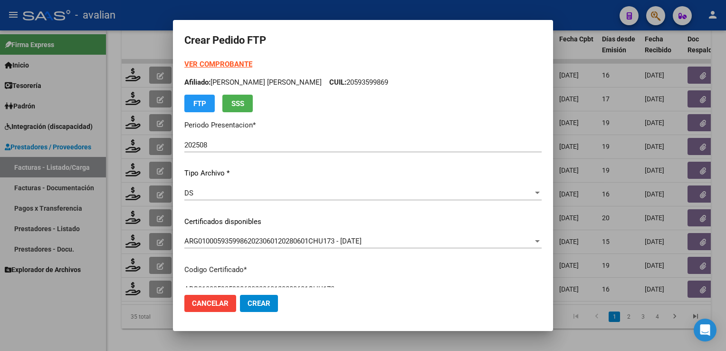
click at [336, 83] on p "Afiliado: [PERSON_NAME] [PERSON_NAME] CUIL: 20593599869" at bounding box center [362, 82] width 357 height 11
copy p "20593599869"
click at [226, 65] on strong "VER COMPROBANTE" at bounding box center [218, 64] width 68 height 9
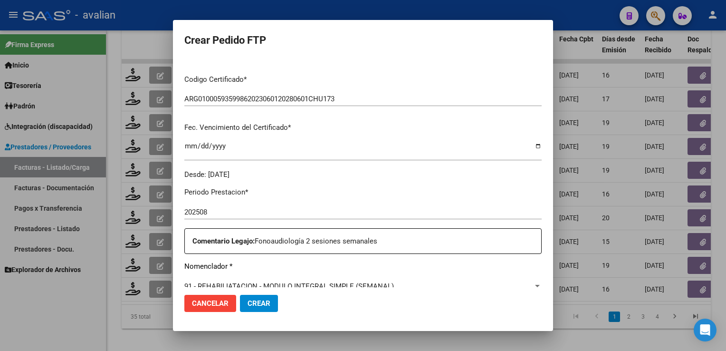
scroll to position [380, 0]
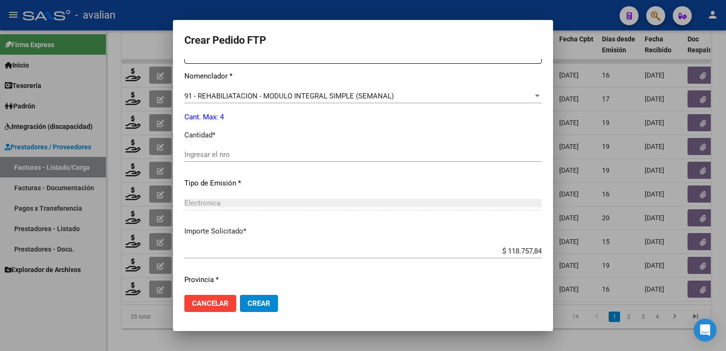
click at [227, 157] on input "Ingresar el nro" at bounding box center [362, 154] width 357 height 9
type input "4"
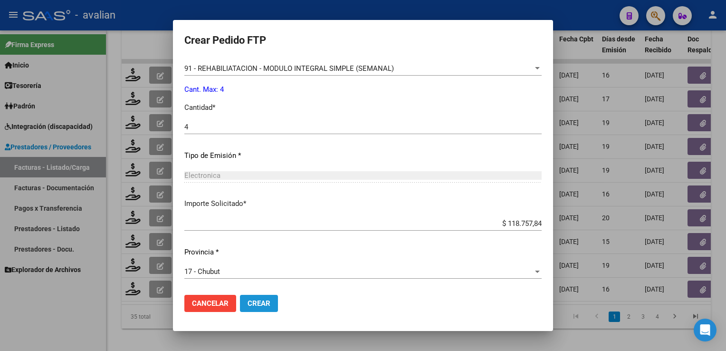
click at [260, 305] on span "Crear" at bounding box center [258, 303] width 23 height 9
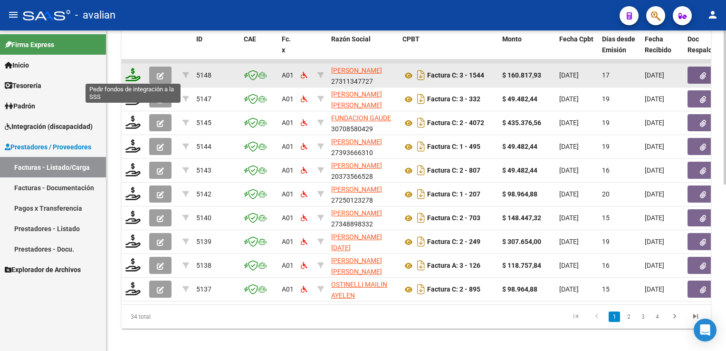
click at [137, 72] on icon at bounding box center [132, 74] width 15 height 13
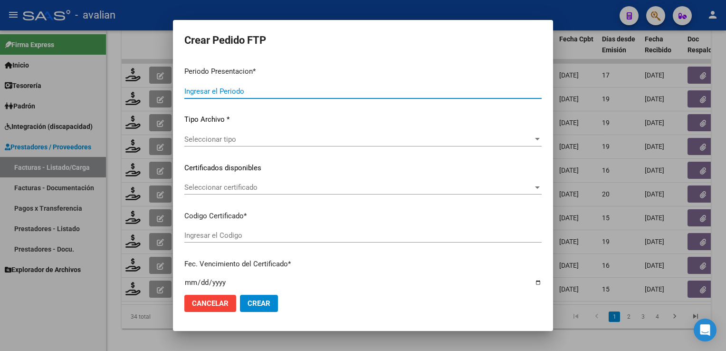
type input "202508"
type input "$ 160.817,93"
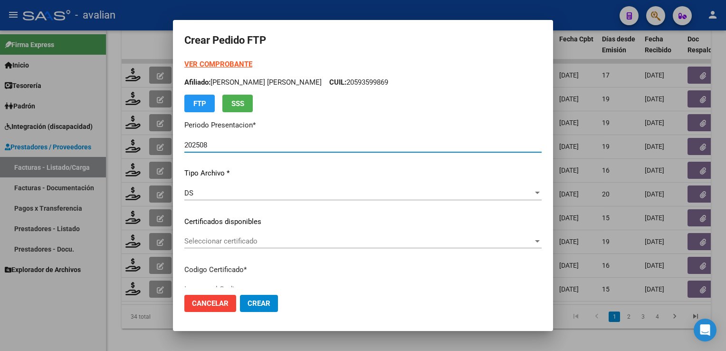
type input "ARG02000230404192024051620290516COR256"
type input "[DATE]"
click at [236, 242] on span "Seleccionar certificado" at bounding box center [358, 241] width 349 height 9
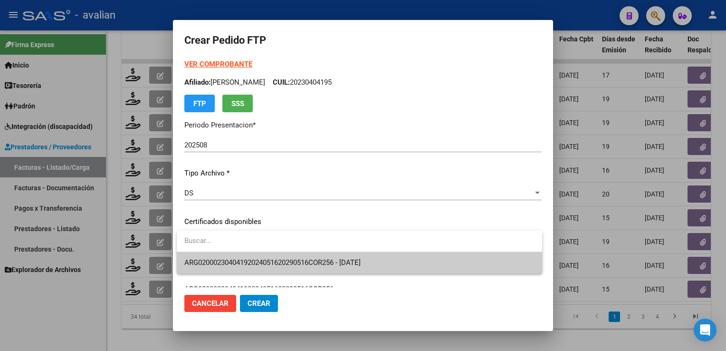
drag, startPoint x: 236, startPoint y: 242, endPoint x: 245, endPoint y: 250, distance: 12.5
click at [231, 257] on span "ARG02000230404192024051620290516COR256 - [DATE]" at bounding box center [359, 262] width 350 height 21
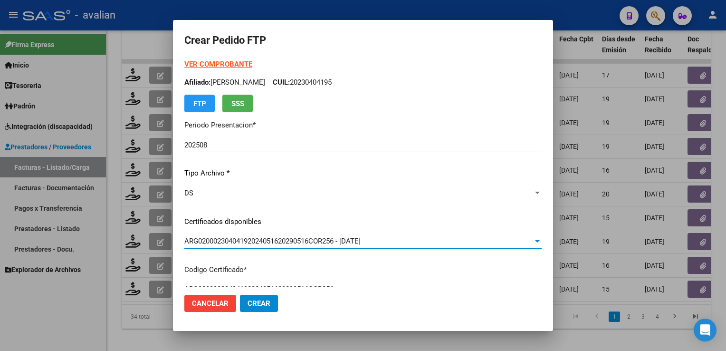
drag, startPoint x: 351, startPoint y: 87, endPoint x: 345, endPoint y: 83, distance: 7.1
click at [351, 87] on div "VER COMPROBANTE ARCA Padrón Afiliado: [PERSON_NAME]: 20230404195 FTP SSS" at bounding box center [362, 85] width 357 height 53
click at [344, 83] on p "Afiliado: [PERSON_NAME]: 20230404195" at bounding box center [362, 82] width 357 height 11
click at [342, 83] on p "Afiliado: [PERSON_NAME]: 20230404195" at bounding box center [362, 82] width 357 height 11
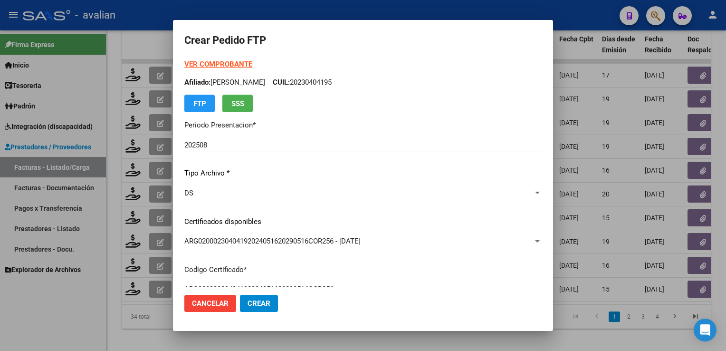
copy p "20230404195"
click at [240, 67] on strong "VER COMPROBANTE" at bounding box center [218, 64] width 68 height 9
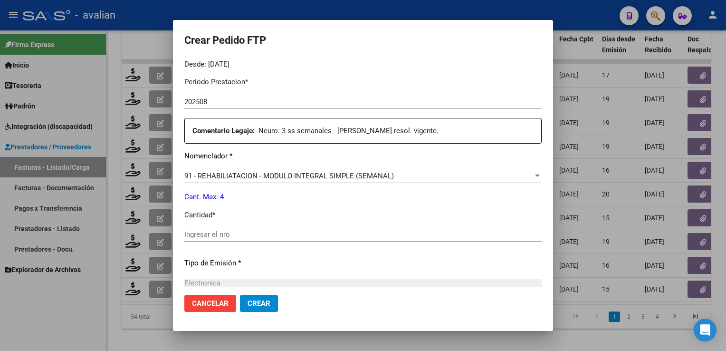
scroll to position [380, 0]
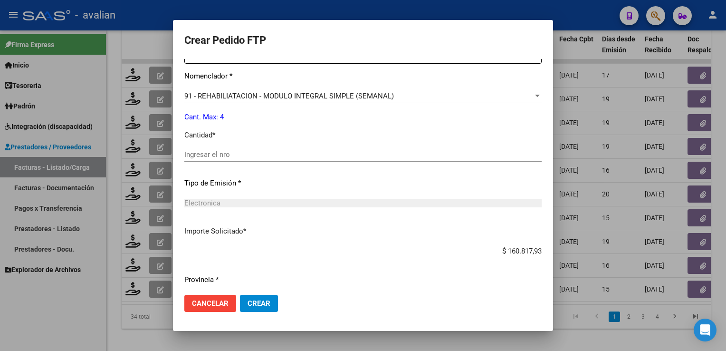
drag, startPoint x: 241, startPoint y: 168, endPoint x: 240, endPoint y: 157, distance: 11.0
click at [240, 162] on div "Ingresar el nro" at bounding box center [362, 158] width 357 height 23
click at [240, 157] on input "Ingresar el nro" at bounding box center [362, 154] width 357 height 9
type input "4"
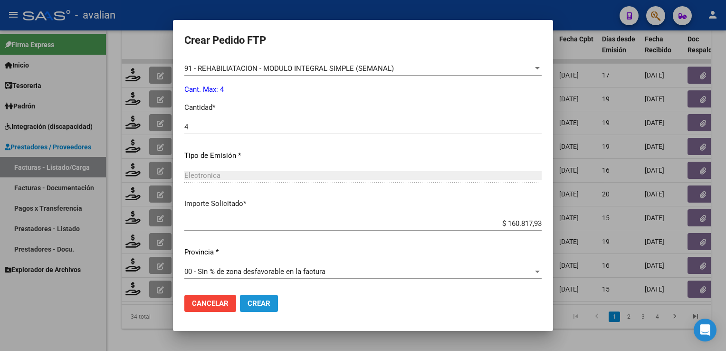
click at [262, 299] on span "Crear" at bounding box center [258, 303] width 23 height 9
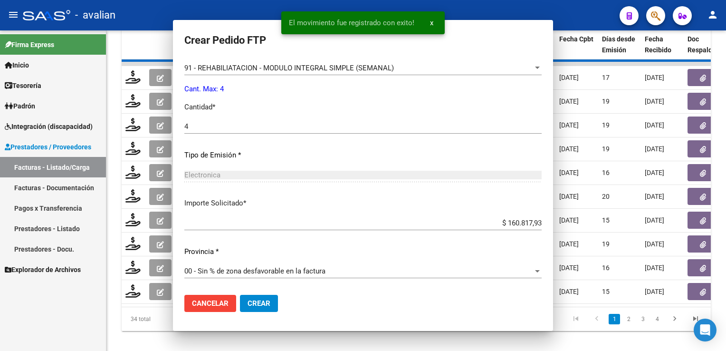
scroll to position [353, 0]
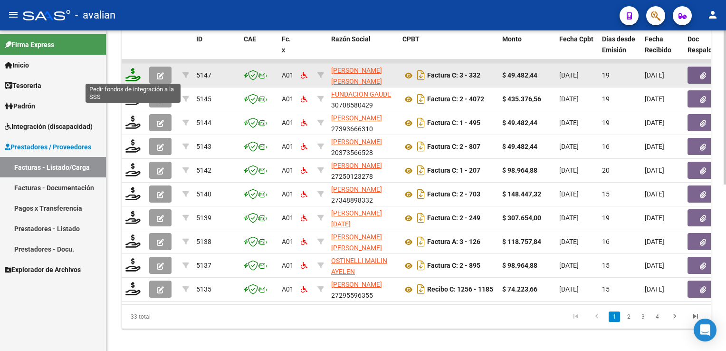
click at [135, 72] on icon at bounding box center [132, 74] width 15 height 13
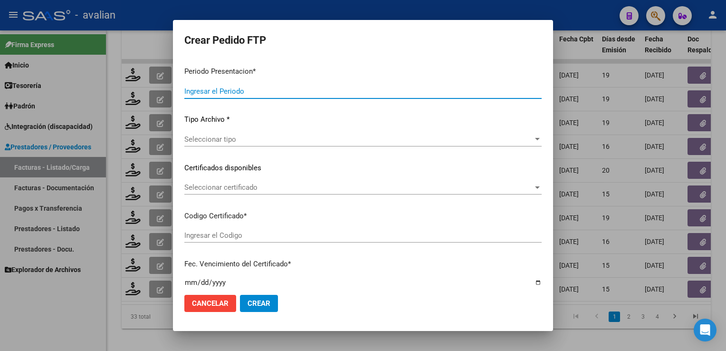
type input "202508"
type input "$ 49.482,44"
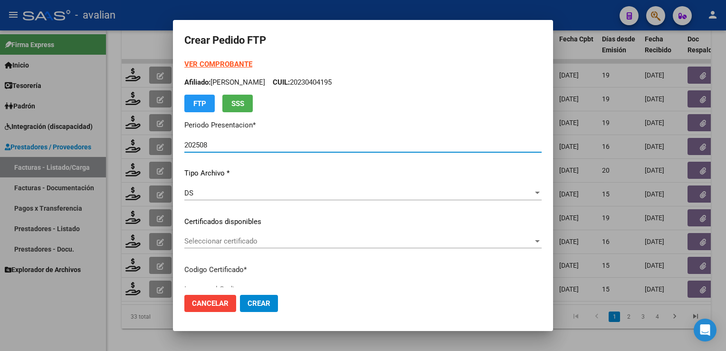
type input "ARG02000581007442024032720270327SFE168"
type input "[DATE]"
click at [243, 239] on span "Seleccionar certificado" at bounding box center [358, 241] width 349 height 9
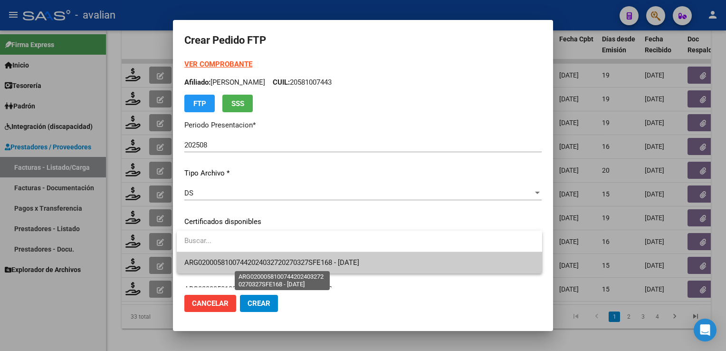
click at [236, 260] on span "ARG02000581007442024032720270327SFE168 - [DATE]" at bounding box center [271, 262] width 175 height 9
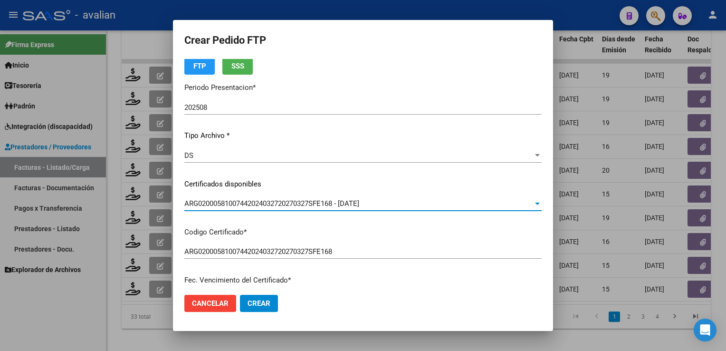
scroll to position [0, 0]
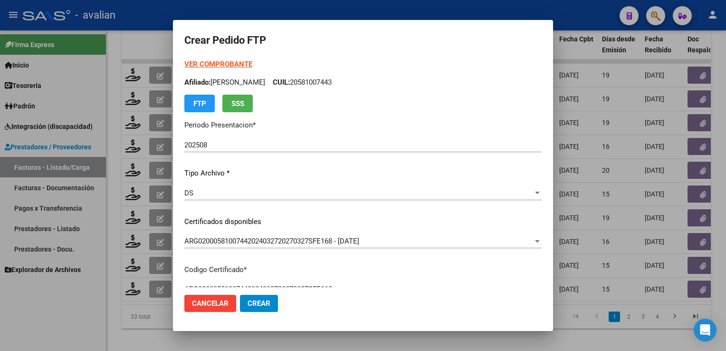
click at [302, 84] on p "Afiliado: [PERSON_NAME] CUIL: 20581007443" at bounding box center [362, 82] width 357 height 11
click at [300, 84] on p "Afiliado: [PERSON_NAME] CUIL: 20581007443" at bounding box center [362, 82] width 357 height 11
copy p "20581007443"
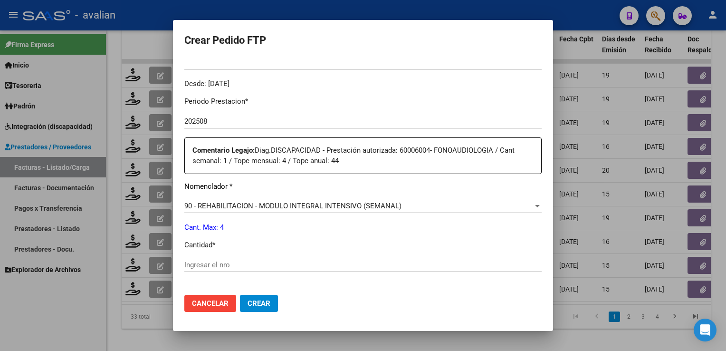
scroll to position [332, 0]
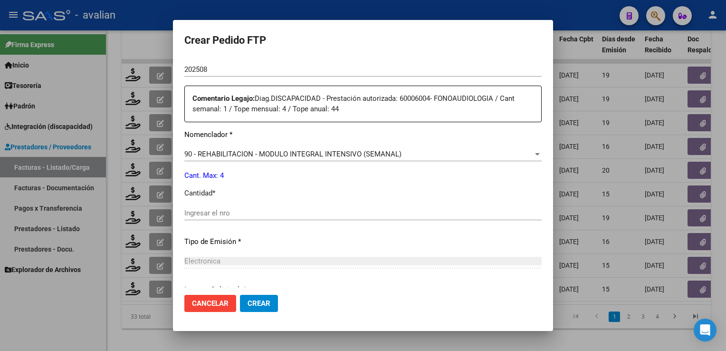
click at [244, 209] on input "Ingresar el nro" at bounding box center [362, 212] width 357 height 9
type input "4"
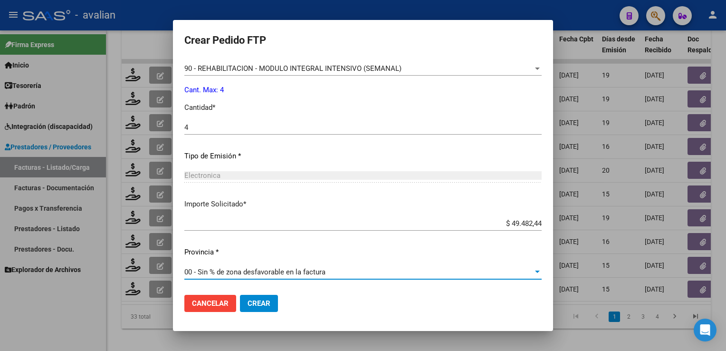
click at [270, 301] on button "Crear" at bounding box center [259, 302] width 38 height 17
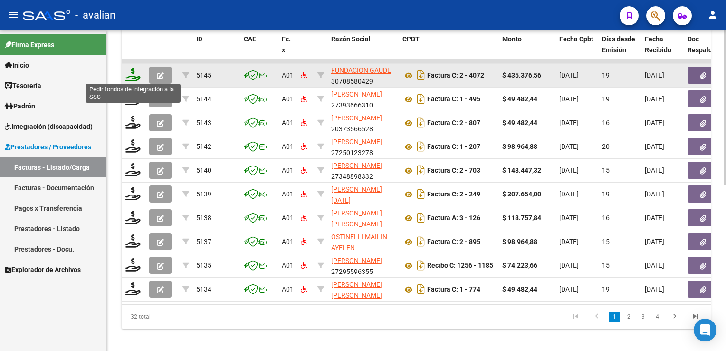
click at [134, 73] on icon at bounding box center [132, 74] width 15 height 13
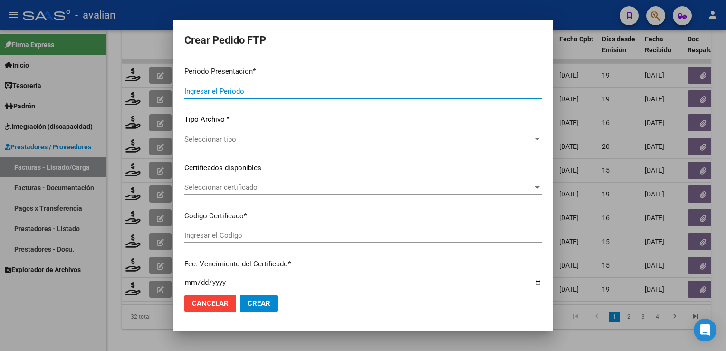
type input "202508"
type input "$ 435.376,56"
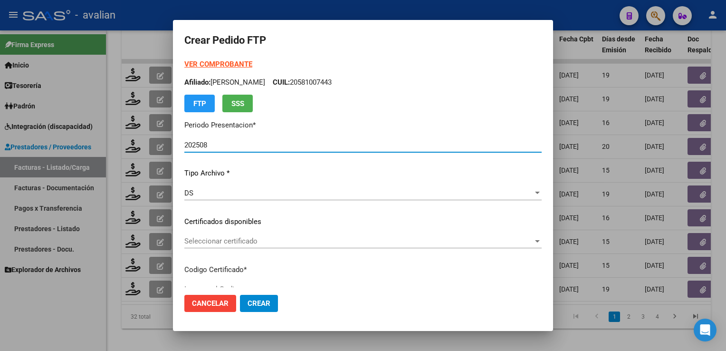
type input "ARG01000577138202022060620270606COR234"
type input "[DATE]"
click at [249, 244] on span "Seleccionar certificado" at bounding box center [358, 241] width 349 height 9
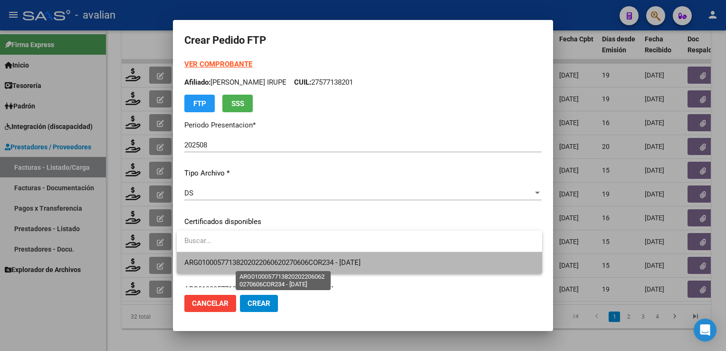
click at [247, 258] on span "ARG01000577138202022060620270606COR234 - [DATE]" at bounding box center [272, 262] width 176 height 9
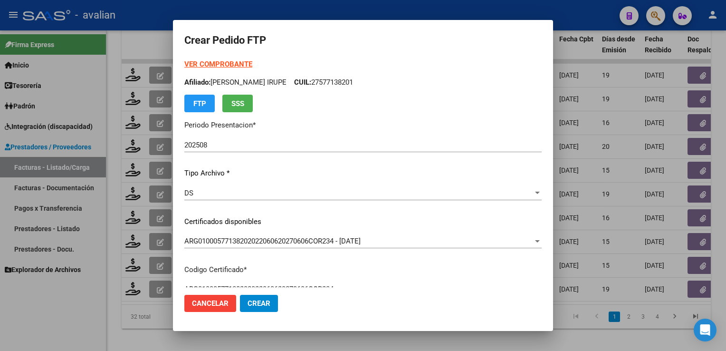
click at [328, 79] on p "Afiliado: [PERSON_NAME] IRUPE CUIL: 27577138201" at bounding box center [362, 82] width 357 height 11
copy p "27577138201"
click at [236, 65] on strong "VER COMPROBANTE" at bounding box center [218, 64] width 68 height 9
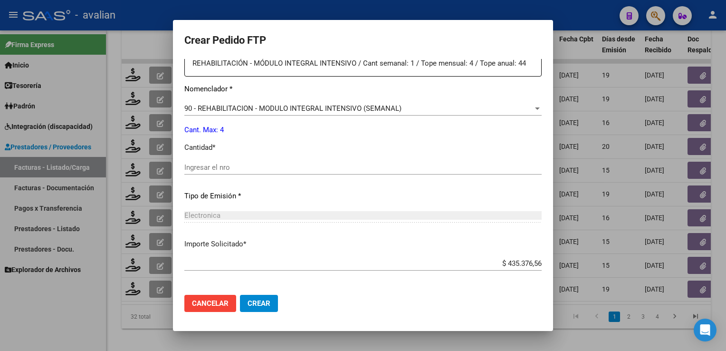
scroll to position [380, 0]
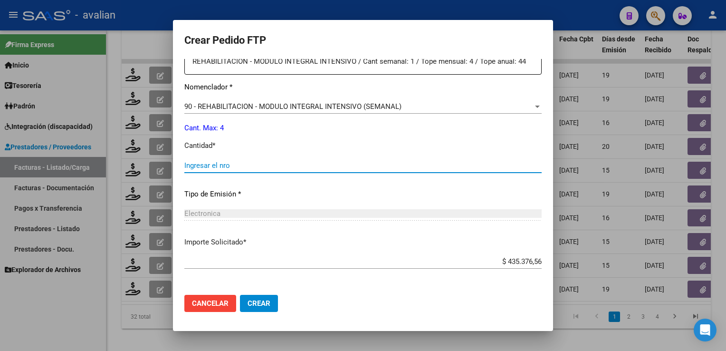
click at [234, 167] on input "Ingresar el nro" at bounding box center [362, 165] width 357 height 9
type input "4"
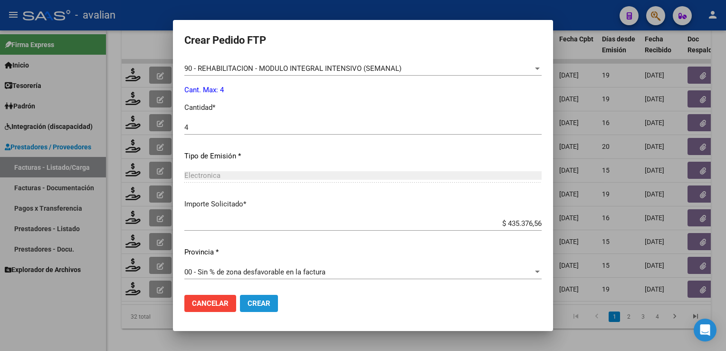
click at [274, 303] on button "Crear" at bounding box center [259, 302] width 38 height 17
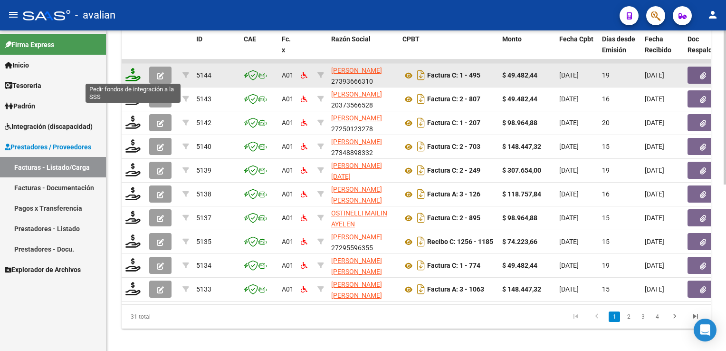
click at [137, 71] on icon at bounding box center [132, 74] width 15 height 13
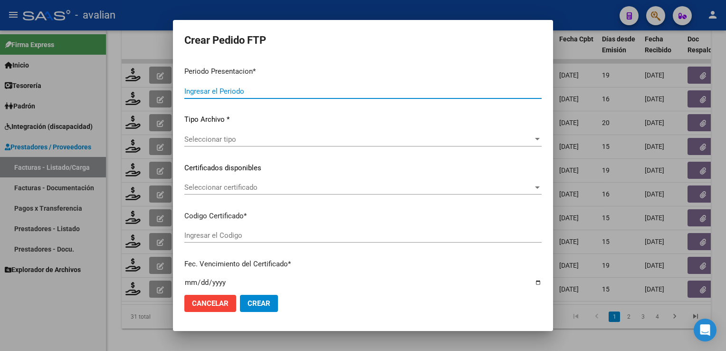
type input "202508"
type input "$ 49.482,44"
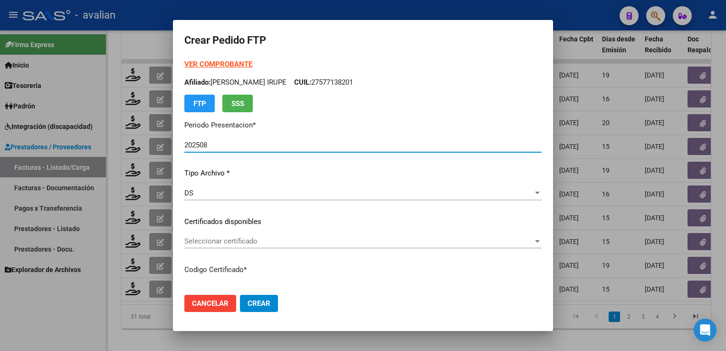
type input "ARG02000577078632023110320281103SFE168"
type input "[DATE]"
click at [193, 244] on span "Seleccionar certificado" at bounding box center [358, 241] width 349 height 9
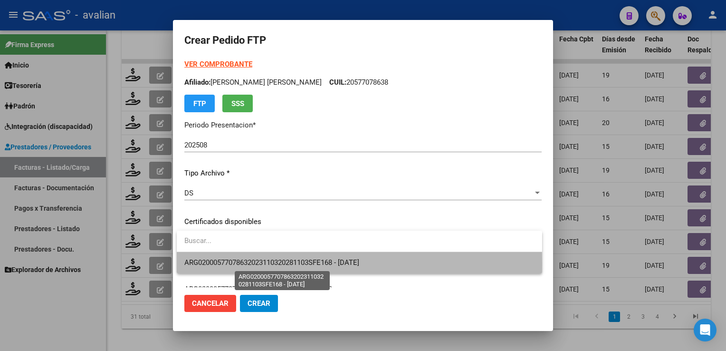
click at [203, 263] on span "ARG02000577078632023110320281103SFE168 - [DATE]" at bounding box center [271, 262] width 175 height 9
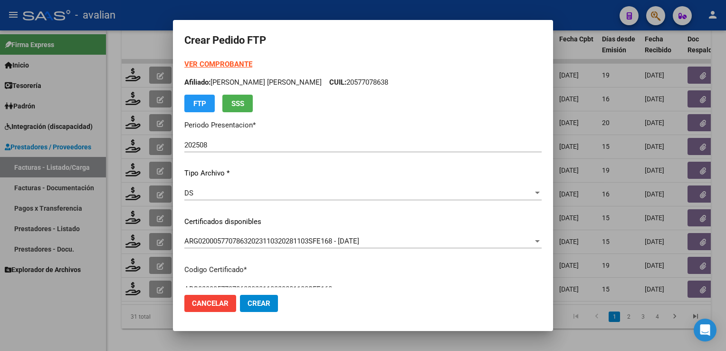
click at [353, 81] on p "Afiliado: [PERSON_NAME] [PERSON_NAME] CUIL: 20577078638" at bounding box center [362, 82] width 357 height 11
copy p "20577078638"
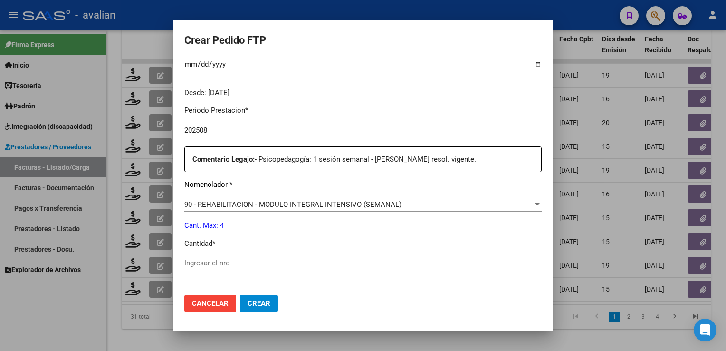
scroll to position [332, 0]
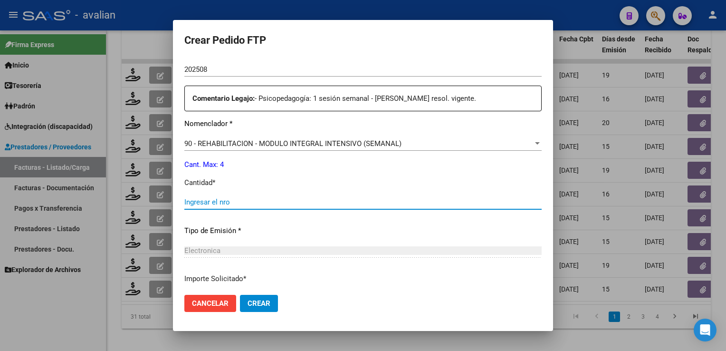
click at [216, 199] on input "Ingresar el nro" at bounding box center [362, 202] width 357 height 9
type input "4"
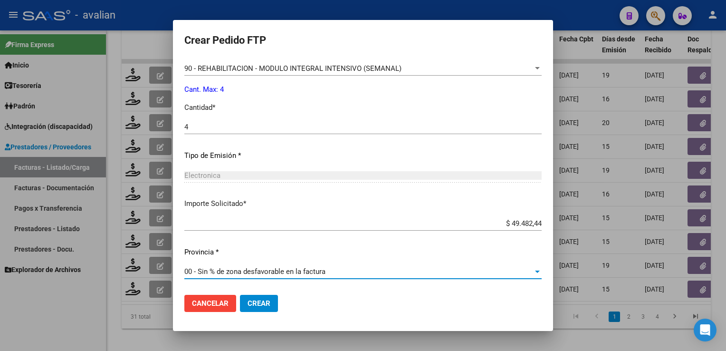
click at [266, 305] on span "Crear" at bounding box center [258, 303] width 23 height 9
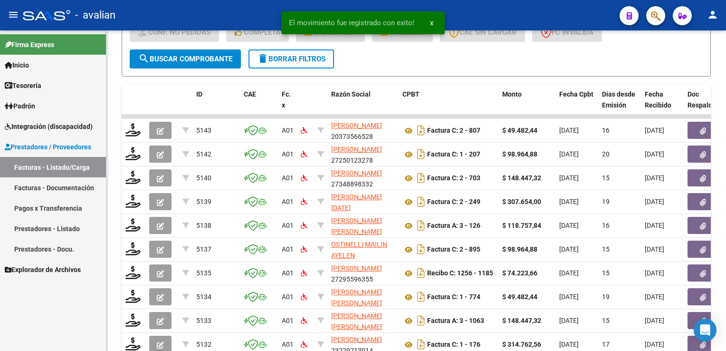
scroll to position [237, 0]
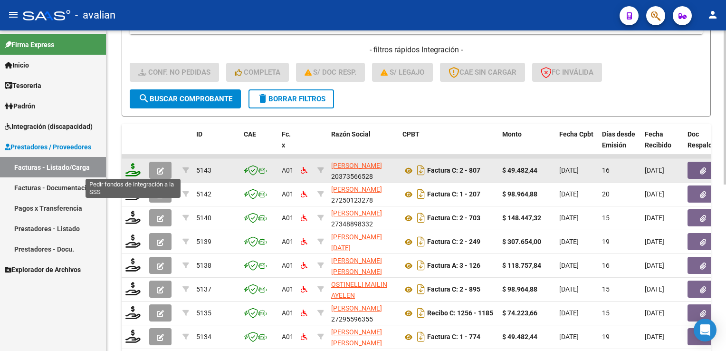
click at [133, 166] on icon at bounding box center [132, 169] width 15 height 13
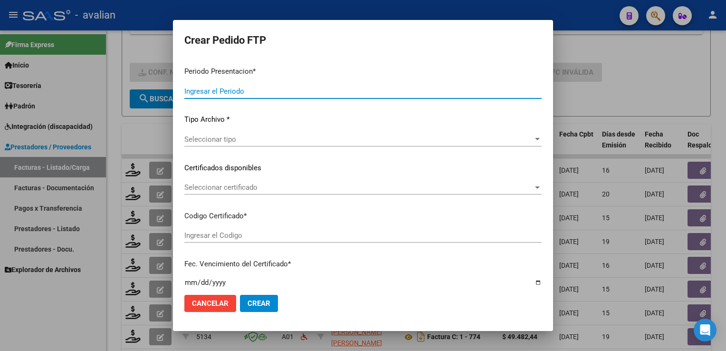
type input "202508"
type input "$ 49.482,44"
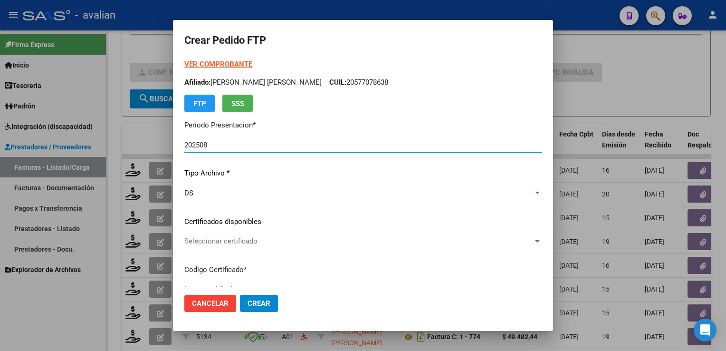
type input "ARG02000506522892022122720321227BSAS314"
type input "[DATE]"
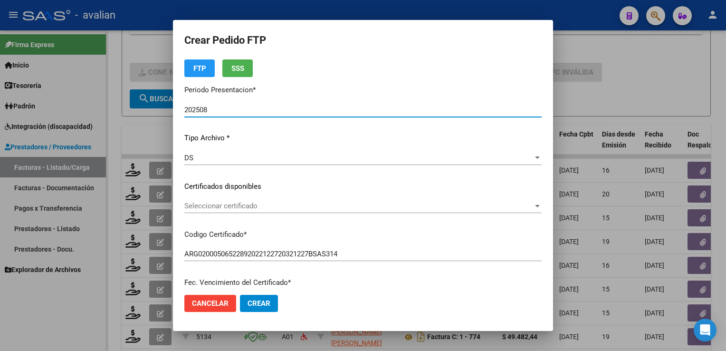
scroll to position [47, 0]
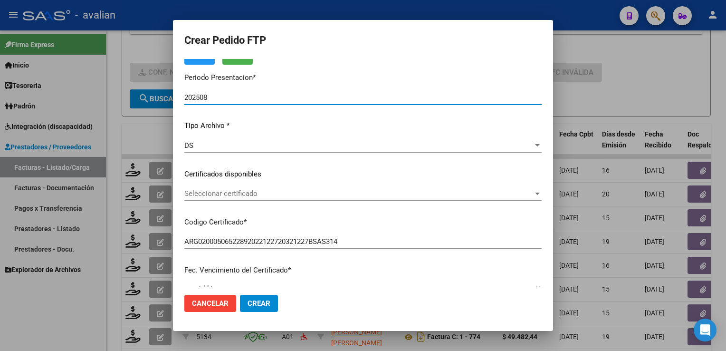
click at [247, 196] on span "Seleccionar certificado" at bounding box center [358, 193] width 349 height 9
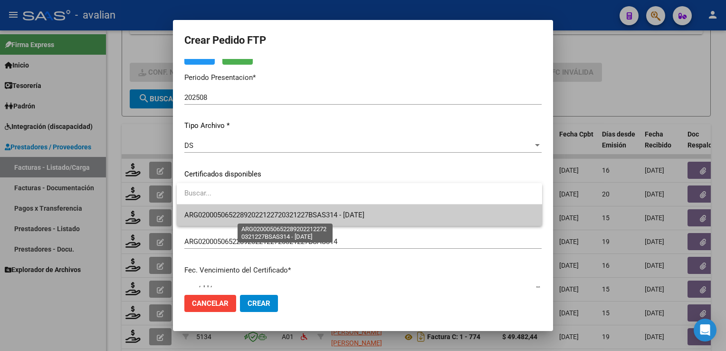
click at [249, 218] on span "ARG02000506522892022122720321227BSAS314 - [DATE]" at bounding box center [274, 214] width 180 height 9
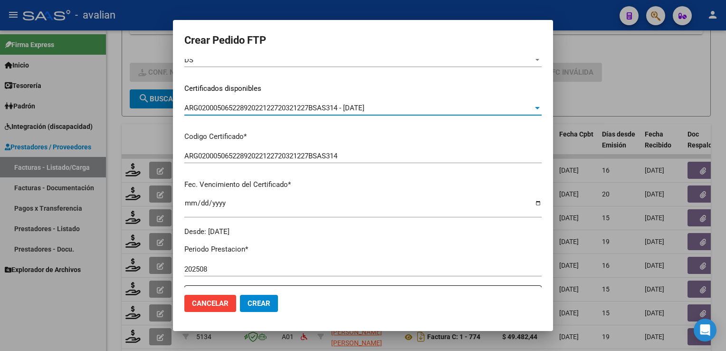
scroll to position [0, 0]
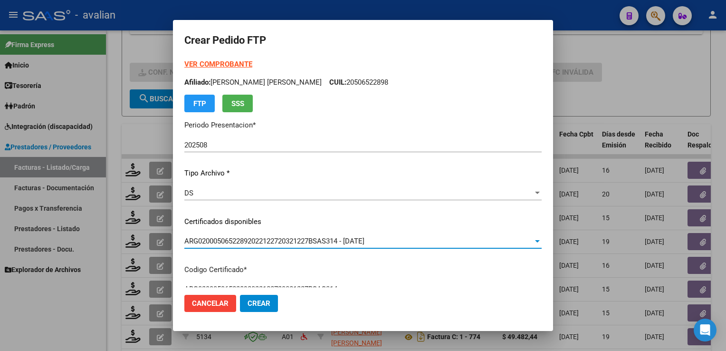
click at [353, 82] on p "Afiliado: [PERSON_NAME] [PERSON_NAME] CUIL: 20506522898" at bounding box center [362, 82] width 357 height 11
copy p "20506522898"
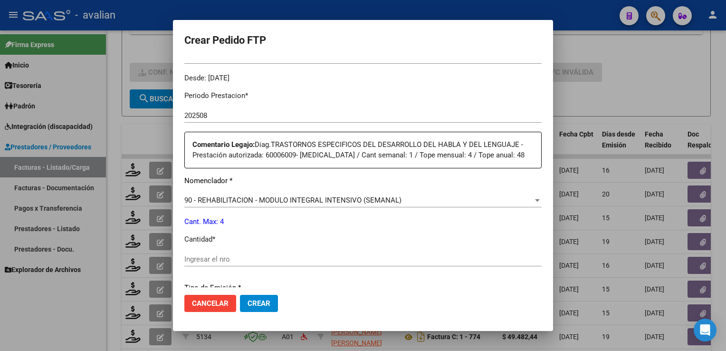
scroll to position [380, 0]
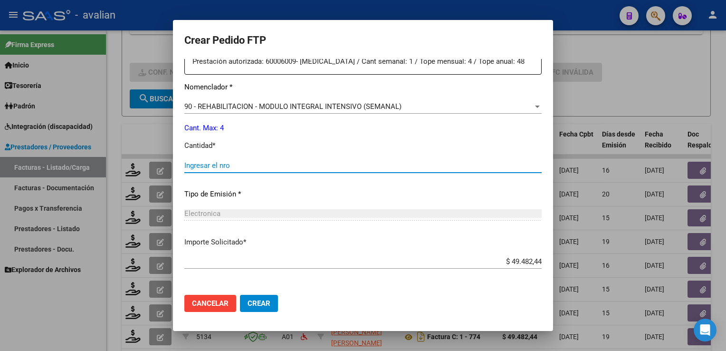
click at [245, 167] on input "Ingresar el nro" at bounding box center [362, 165] width 357 height 9
type input "4"
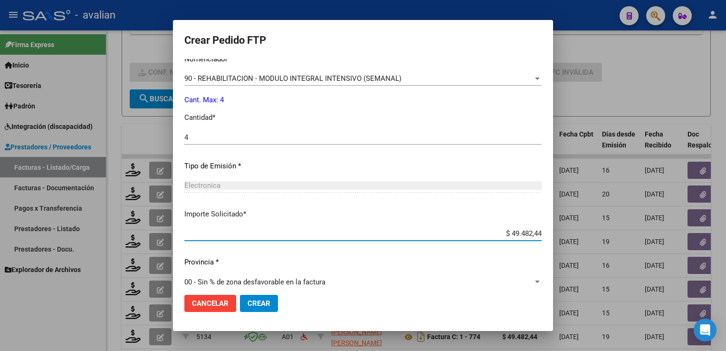
scroll to position [418, 0]
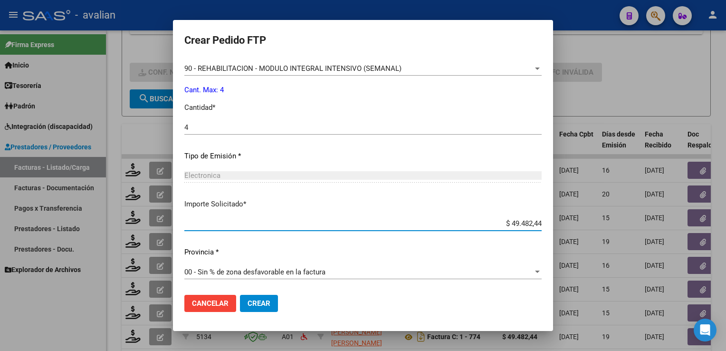
click at [263, 302] on span "Crear" at bounding box center [258, 303] width 23 height 9
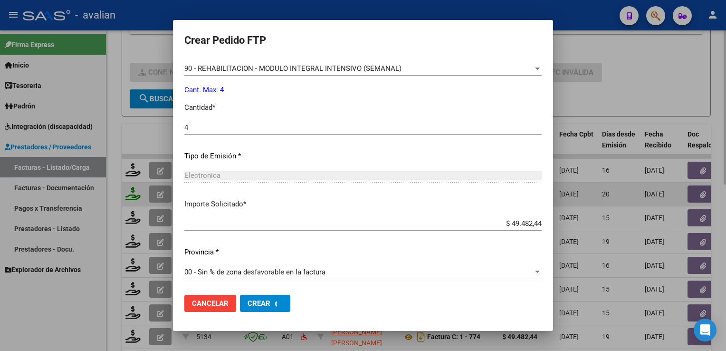
scroll to position [365, 0]
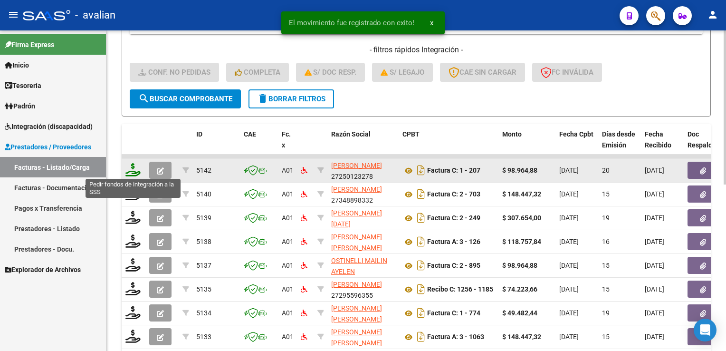
click at [135, 170] on icon at bounding box center [132, 169] width 15 height 13
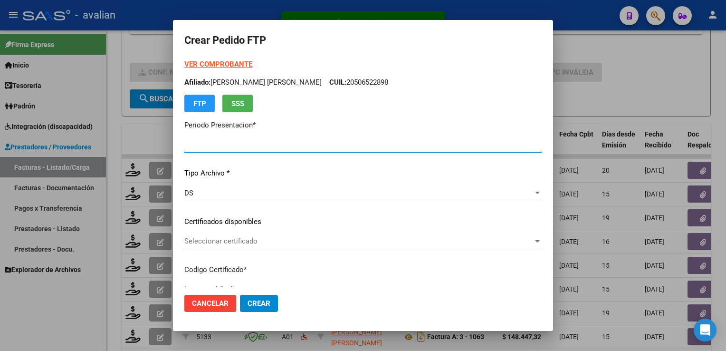
type input "202508"
type input "$ 98.964,88"
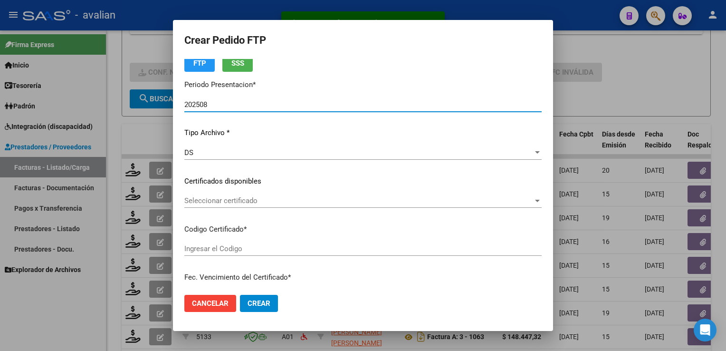
scroll to position [95, 0]
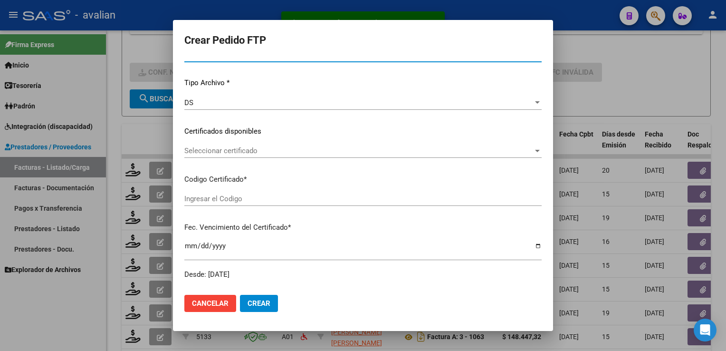
type input "ARG02000521647252025061820300618BSAS398"
type input "[DATE]"
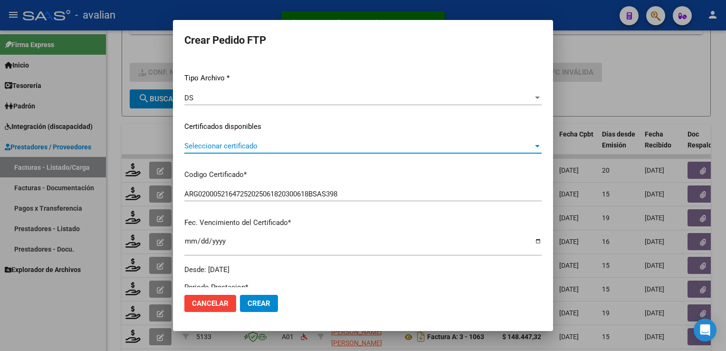
click at [253, 150] on span "Seleccionar certificado" at bounding box center [358, 146] width 349 height 9
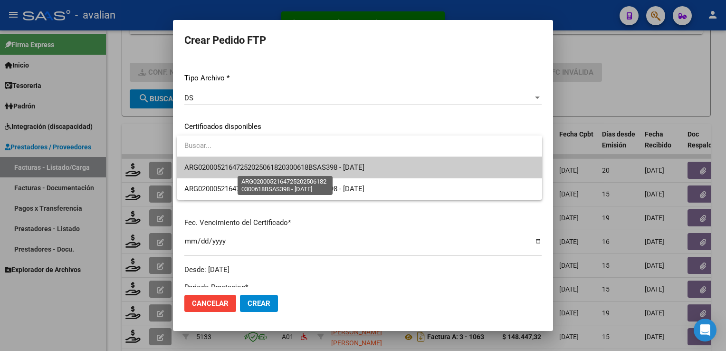
click at [251, 170] on span "ARG02000521647252025061820300618BSAS398 - [DATE]" at bounding box center [274, 167] width 180 height 9
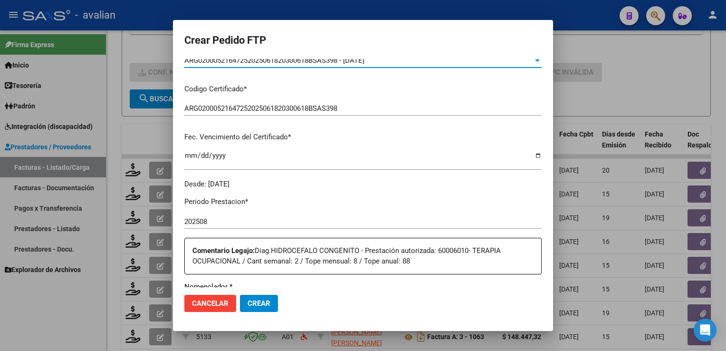
scroll to position [0, 0]
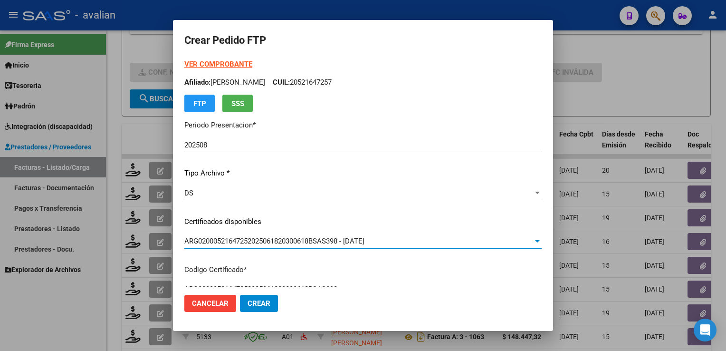
click at [313, 83] on p "Afiliado: [PERSON_NAME]: 20521647257" at bounding box center [362, 82] width 357 height 11
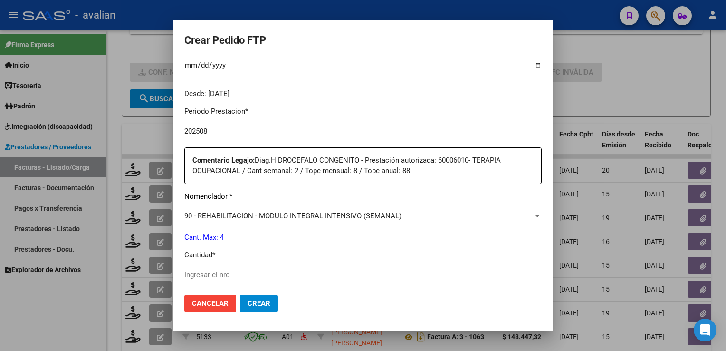
scroll to position [380, 0]
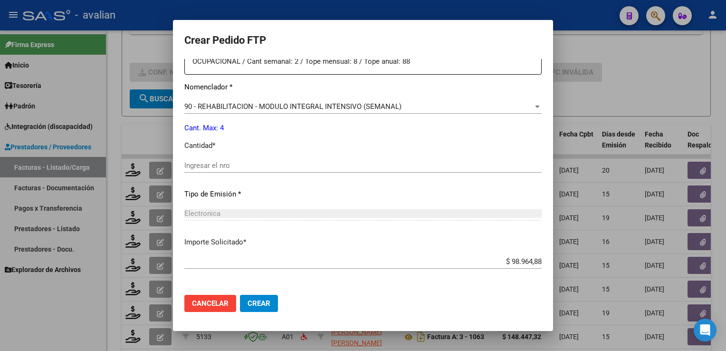
click at [215, 172] on div "Ingresar el nro" at bounding box center [362, 165] width 357 height 14
click at [212, 168] on input "Ingresar el nro" at bounding box center [362, 165] width 357 height 9
type input "4"
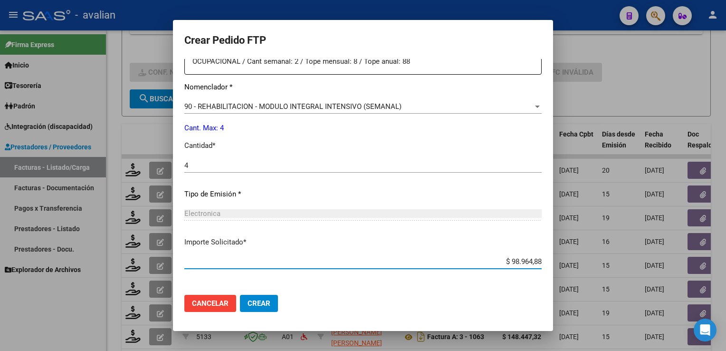
scroll to position [418, 0]
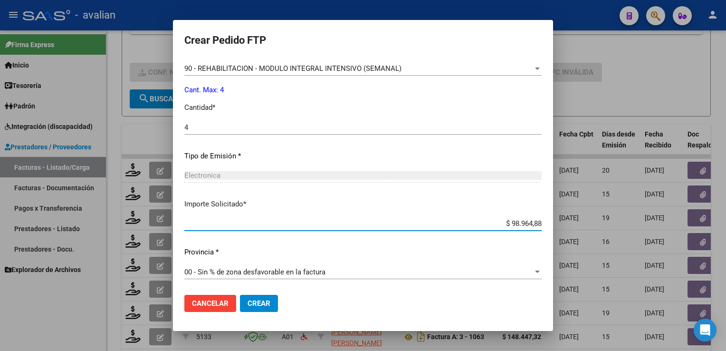
click at [262, 299] on span "Crear" at bounding box center [258, 303] width 23 height 9
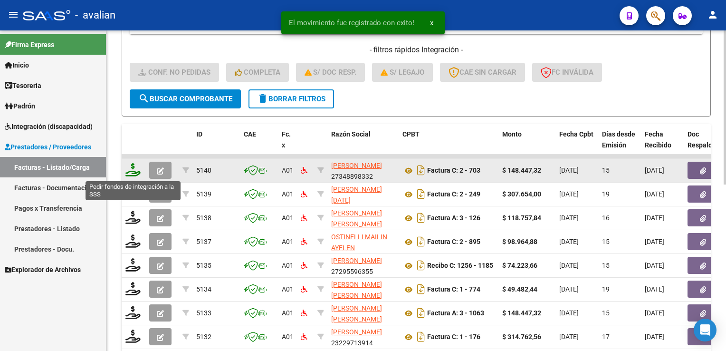
click at [131, 170] on icon at bounding box center [132, 169] width 15 height 13
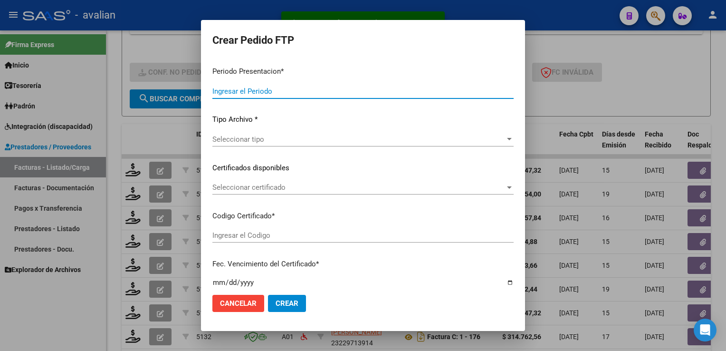
type input "202508"
type input "$ 148.447,32"
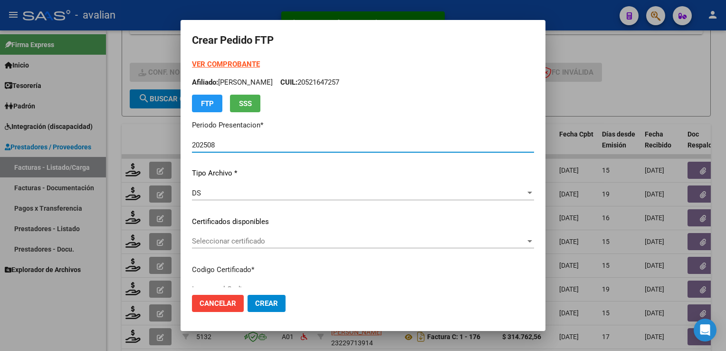
type input "ARG02000507594972023061220280612SFE168"
type input "[DATE]"
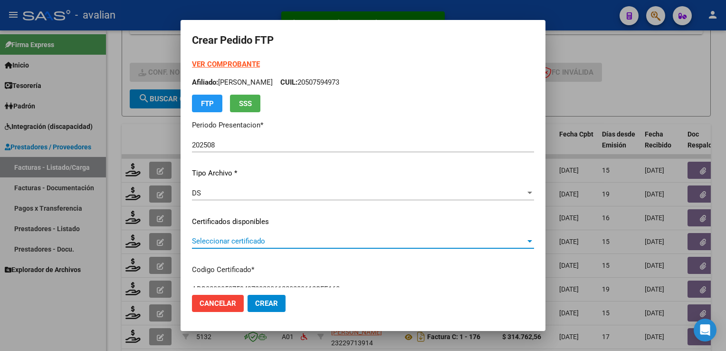
click at [266, 242] on span "Seleccionar certificado" at bounding box center [358, 241] width 333 height 9
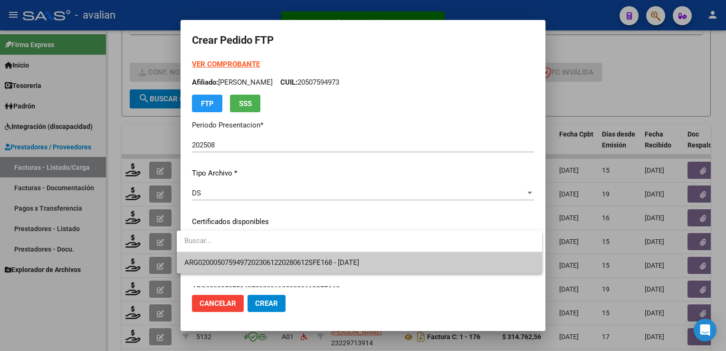
click at [260, 257] on span "ARG02000507594972023061220280612SFE168 - [DATE]" at bounding box center [359, 262] width 350 height 21
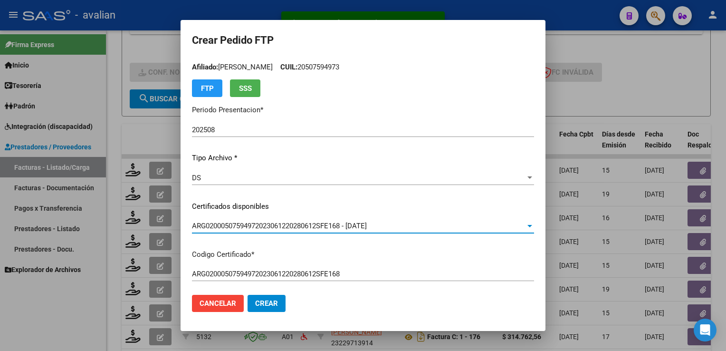
scroll to position [0, 0]
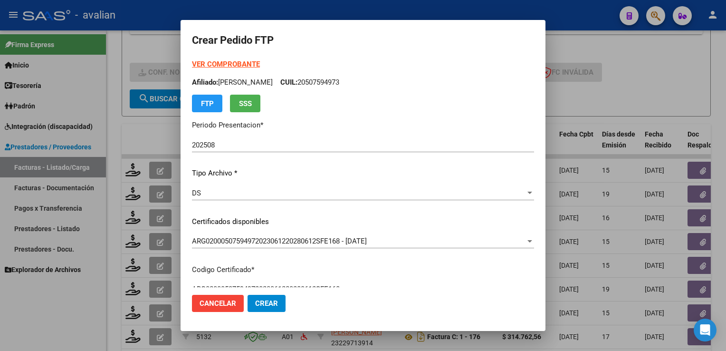
click at [324, 86] on p "Afiliado: [PERSON_NAME] CUIL: 20507594973" at bounding box center [363, 82] width 342 height 11
click at [237, 64] on strong "VER COMPROBANTE" at bounding box center [226, 64] width 68 height 9
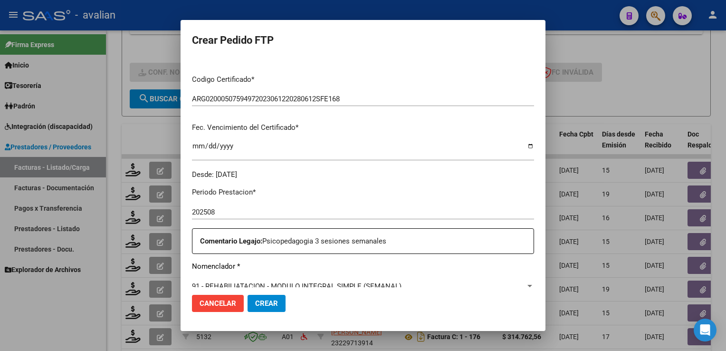
scroll to position [380, 0]
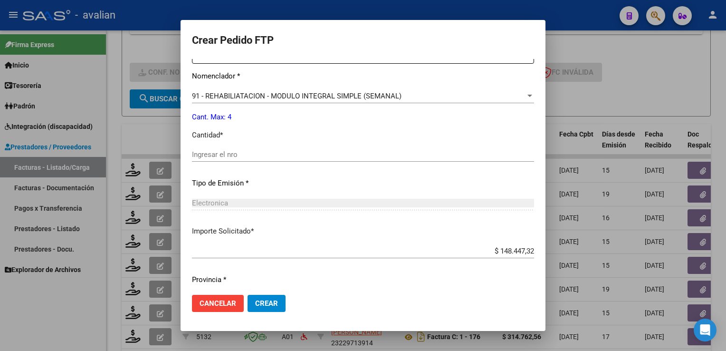
click at [232, 153] on input "Ingresar el nro" at bounding box center [363, 154] width 342 height 9
type input "4"
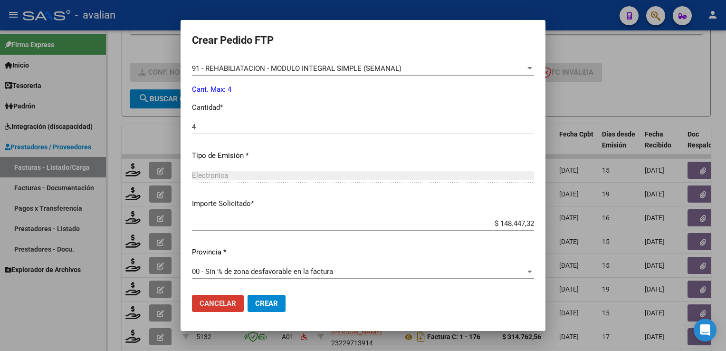
click at [265, 299] on button "Crear" at bounding box center [266, 302] width 38 height 17
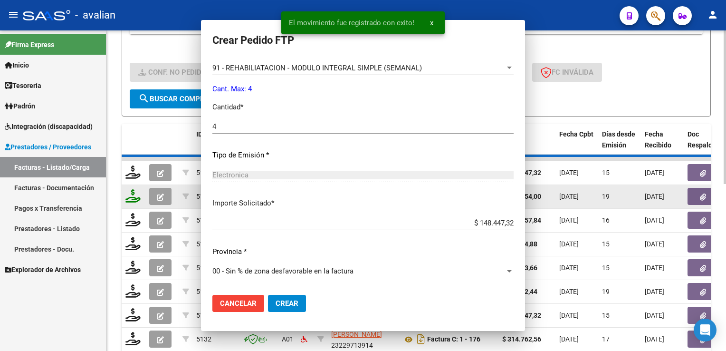
scroll to position [0, 0]
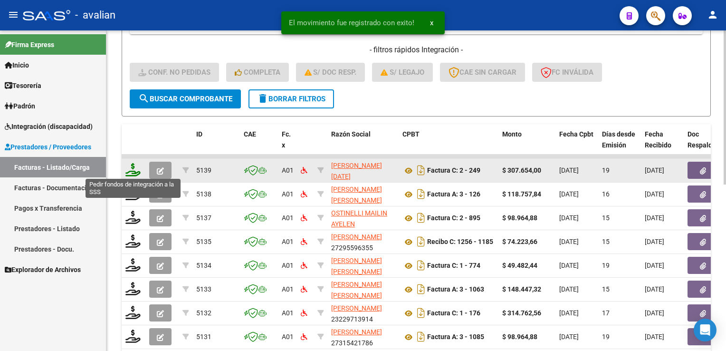
click at [127, 172] on icon at bounding box center [132, 169] width 15 height 13
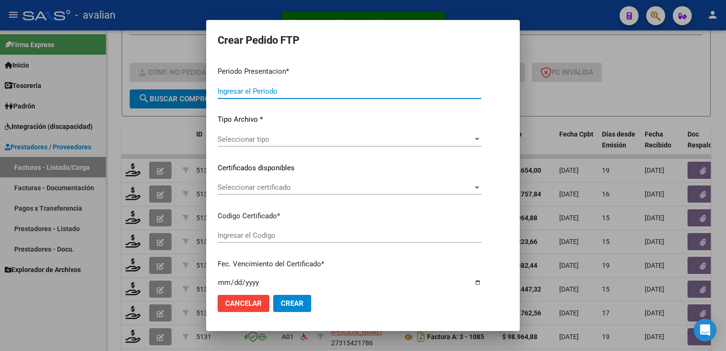
type input "202508"
type input "$ 307.654,00"
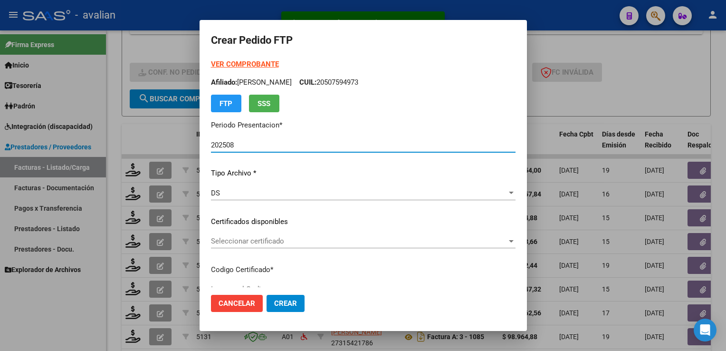
type input "ARG01000574077222024102820291028COR468"
type input "[DATE]"
click at [238, 245] on span "Seleccionar certificado" at bounding box center [359, 241] width 296 height 9
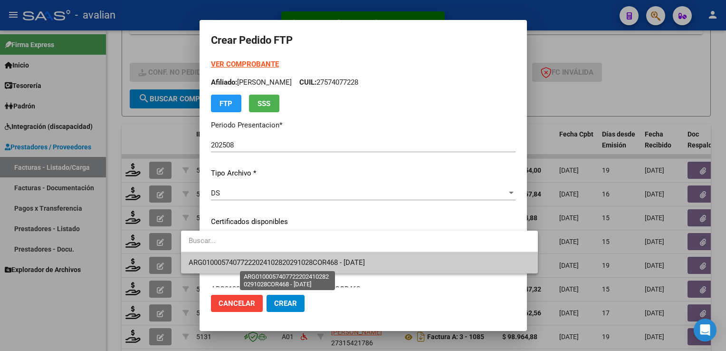
click at [238, 263] on span "ARG01000574077222024102820291028COR468 - [DATE]" at bounding box center [277, 262] width 176 height 9
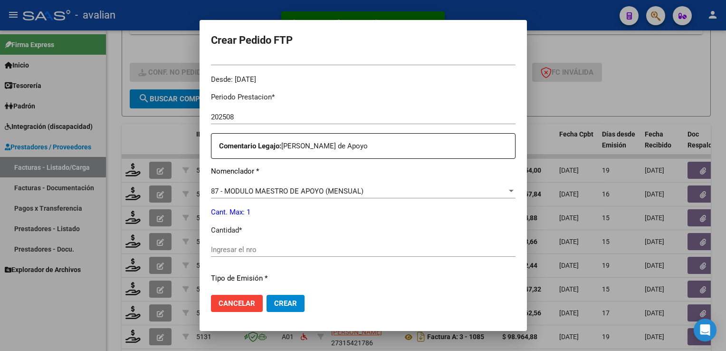
scroll to position [407, 0]
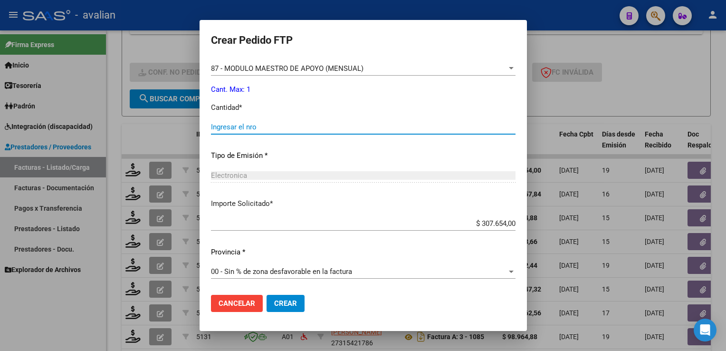
click at [256, 127] on input "Ingresar el nro" at bounding box center [363, 127] width 304 height 9
type input "1"
click at [274, 303] on span "Crear" at bounding box center [285, 303] width 23 height 9
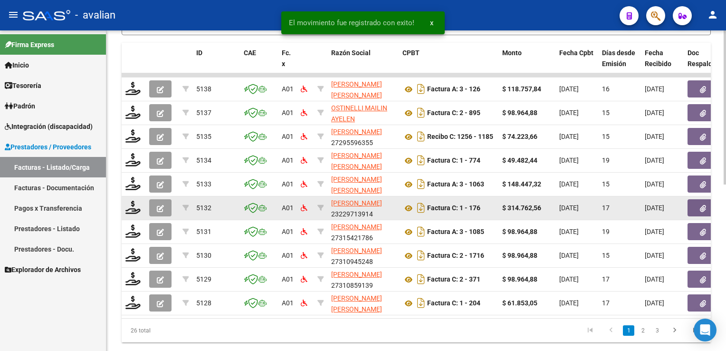
scroll to position [285, 0]
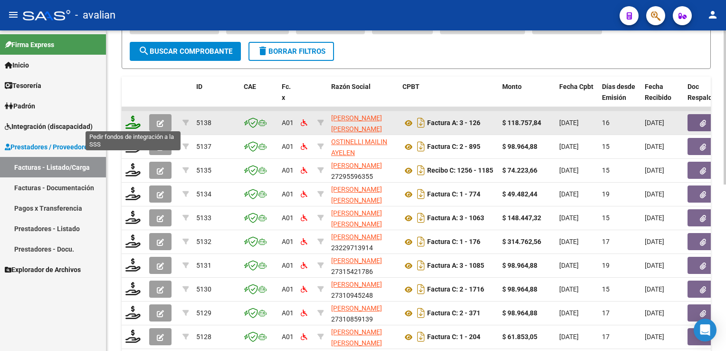
click at [132, 123] on icon at bounding box center [132, 121] width 15 height 13
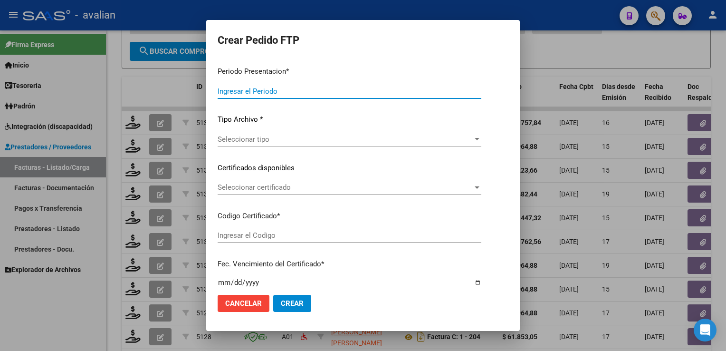
type input "202508"
type input "$ 118.757,84"
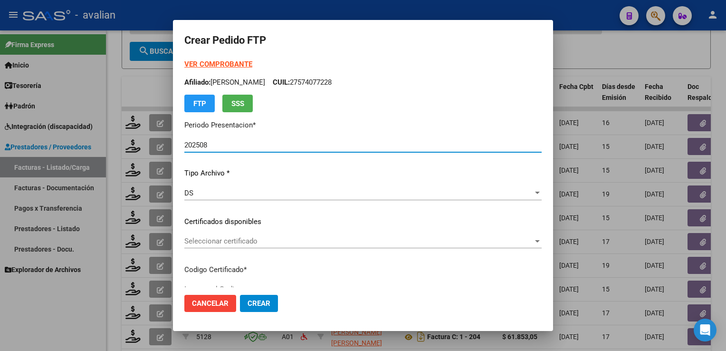
type input "ARG01000567861892020131020251013PPA235"
type input "[DATE]"
click at [209, 246] on div "Seleccionar certificado Seleccionar certificado" at bounding box center [362, 241] width 357 height 14
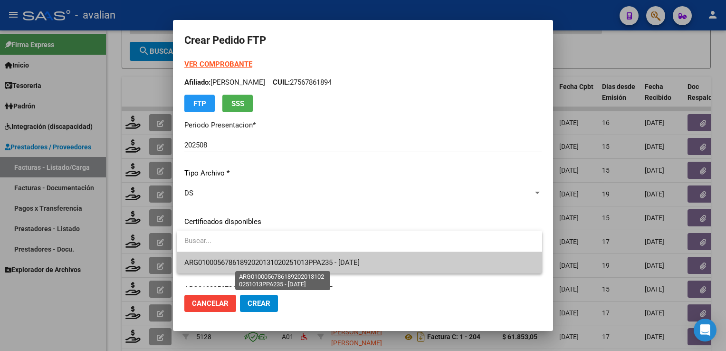
click at [213, 259] on span "ARG01000567861892020131020251013PPA235 - [DATE]" at bounding box center [271, 262] width 175 height 9
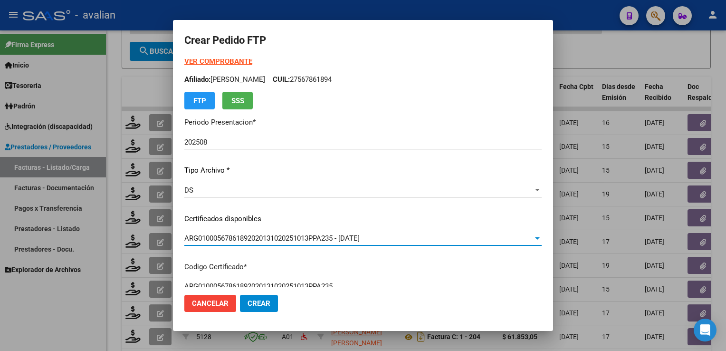
scroll to position [0, 0]
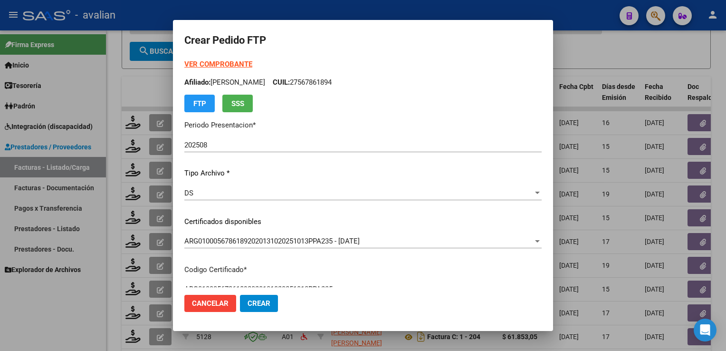
click at [319, 83] on p "Afiliado: [PERSON_NAME]: 27567861894" at bounding box center [362, 82] width 357 height 11
click at [234, 61] on strong "VER COMPROBANTE" at bounding box center [218, 64] width 68 height 9
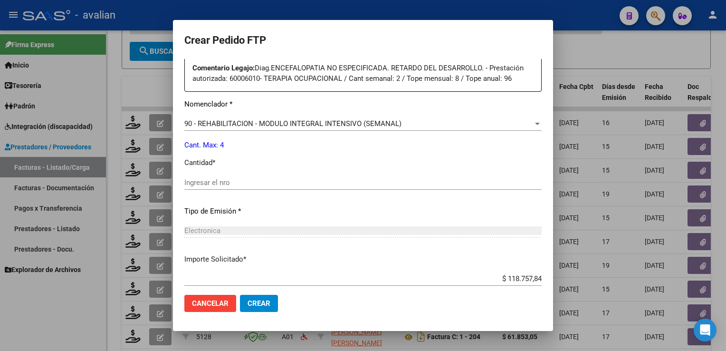
scroll to position [418, 0]
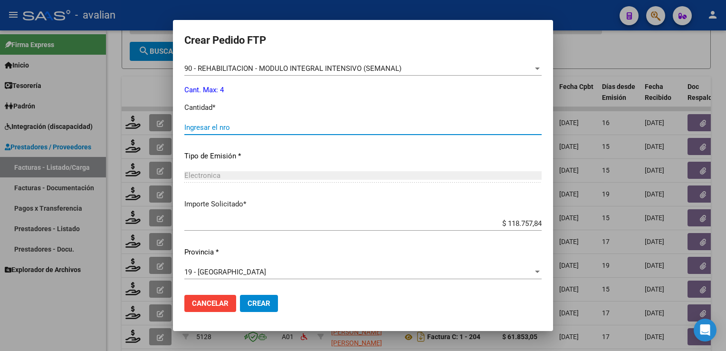
click at [238, 125] on input "Ingresar el nro" at bounding box center [362, 127] width 357 height 9
type input "4"
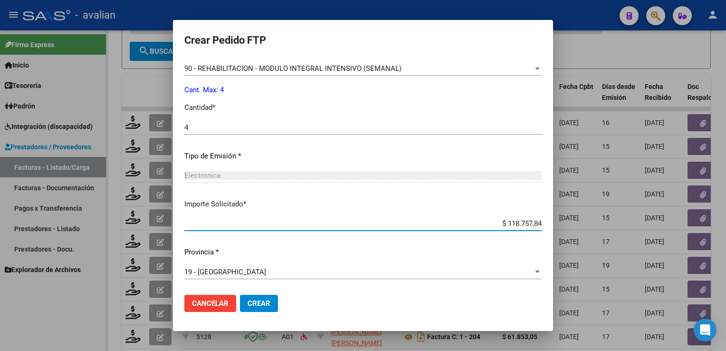
click at [266, 303] on span "Crear" at bounding box center [258, 303] width 23 height 9
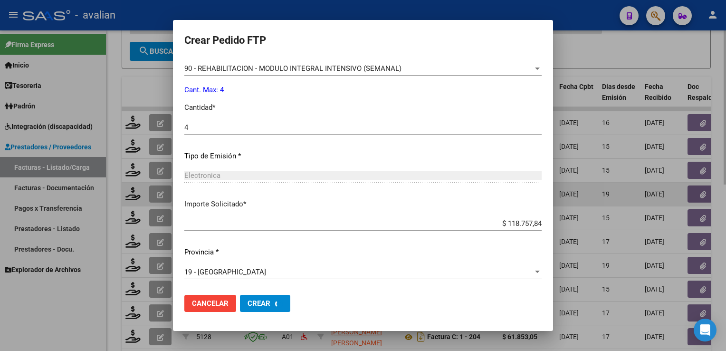
scroll to position [0, 0]
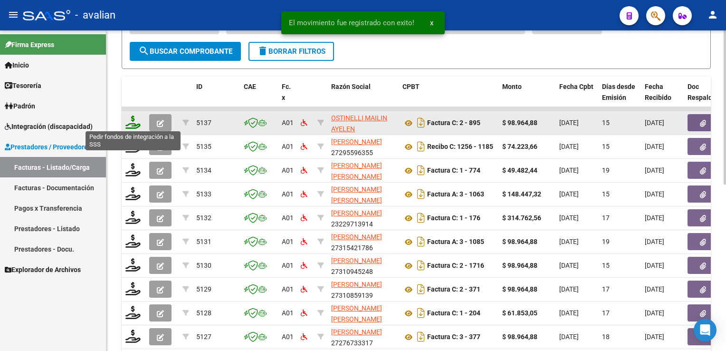
click at [135, 121] on icon at bounding box center [132, 121] width 15 height 13
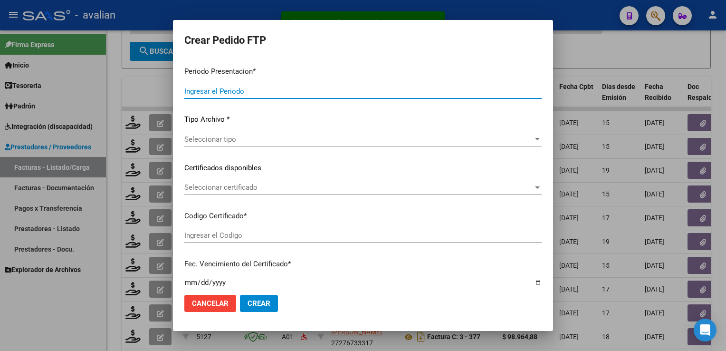
type input "202508"
type input "$ 98.964,88"
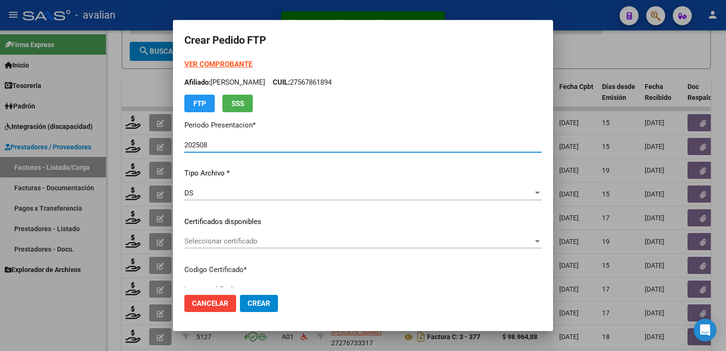
type input "ARG01000454901822024122020391220SFE169"
type input "[DATE]"
click at [235, 239] on span "Seleccionar certificado" at bounding box center [358, 241] width 349 height 9
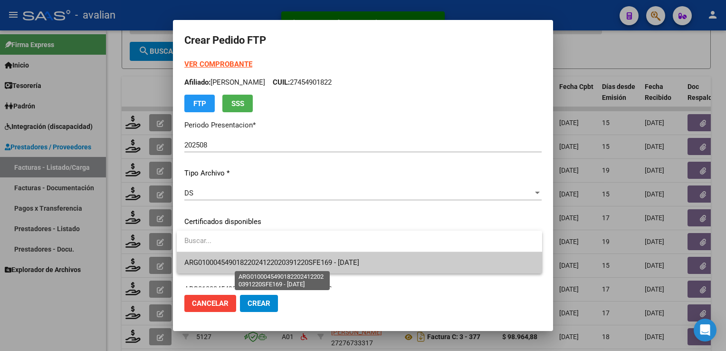
click at [234, 265] on span "ARG01000454901822024122020391220SFE169 - [DATE]" at bounding box center [271, 262] width 175 height 9
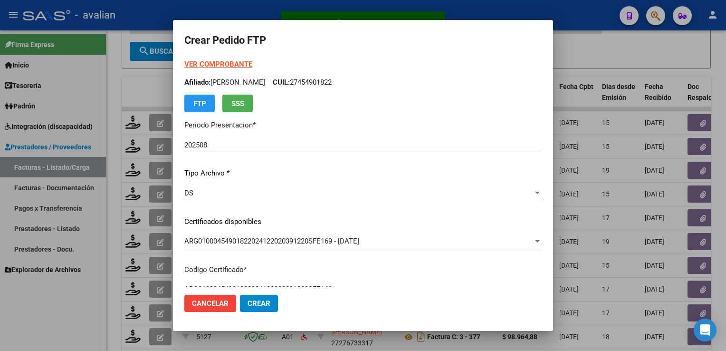
click at [322, 84] on p "Afiliado: [PERSON_NAME] CUIL: 27454901822" at bounding box center [362, 82] width 357 height 11
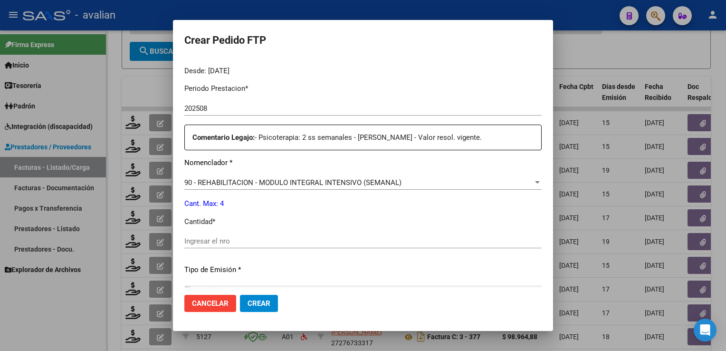
scroll to position [332, 0]
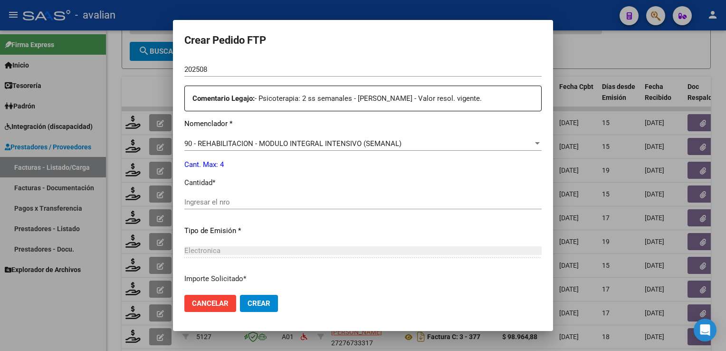
click at [224, 202] on input "Ingresar el nro" at bounding box center [362, 202] width 357 height 9
type input "4"
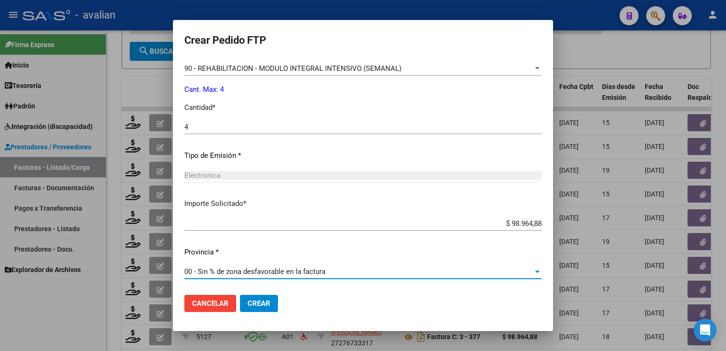
click at [273, 302] on button "Crear" at bounding box center [259, 302] width 38 height 17
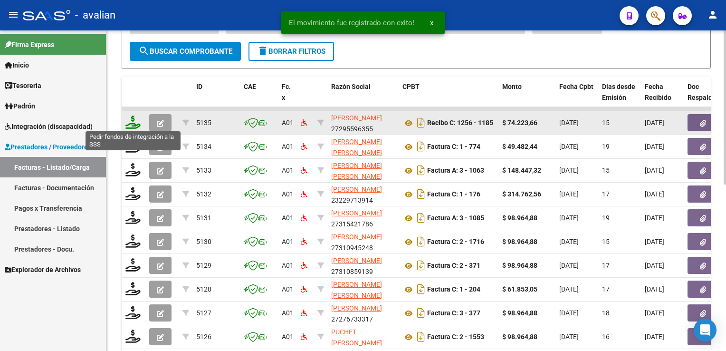
click at [134, 127] on icon at bounding box center [132, 121] width 15 height 13
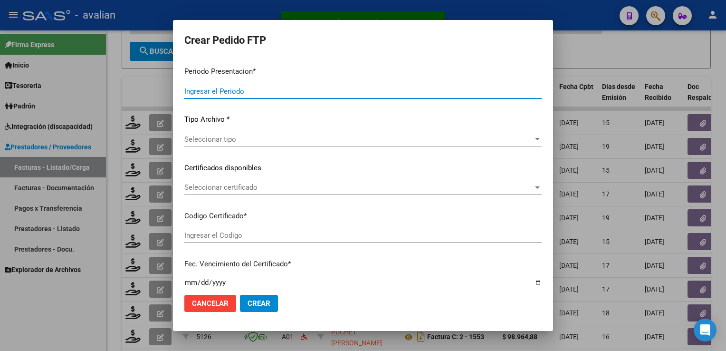
type input "202508"
type input "$ 74.223,66"
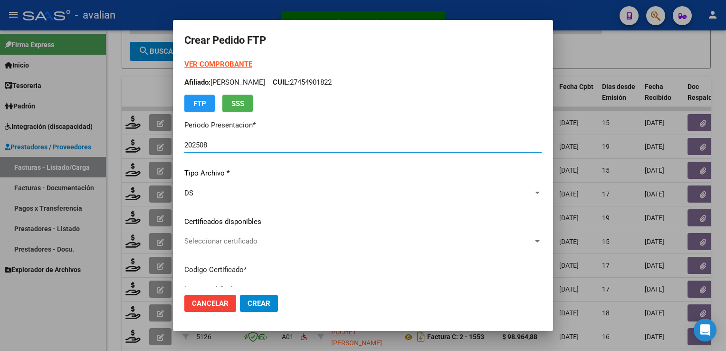
type input "ARG01000574597272023113020281130SFE168"
type input "[DATE]"
click at [220, 240] on span "Seleccionar certificado" at bounding box center [358, 241] width 349 height 9
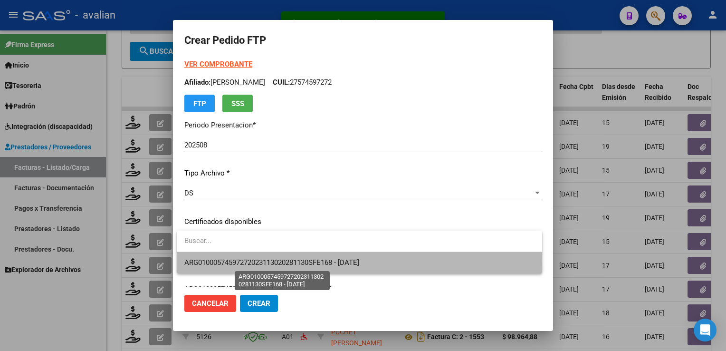
click at [218, 259] on span "ARG01000574597272023113020281130SFE168 - [DATE]" at bounding box center [271, 262] width 175 height 9
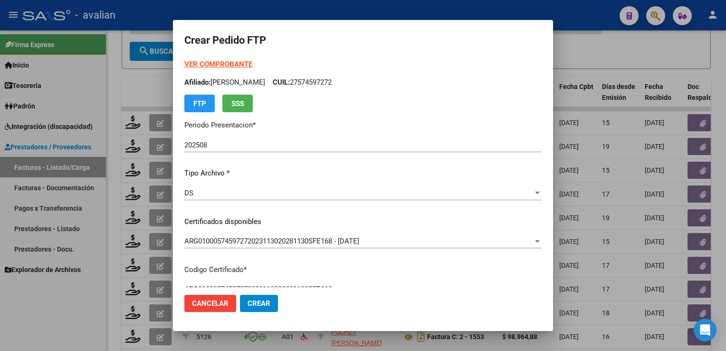
click at [344, 84] on p "Afiliado: [PERSON_NAME] CUIL: 27574597272" at bounding box center [362, 82] width 357 height 11
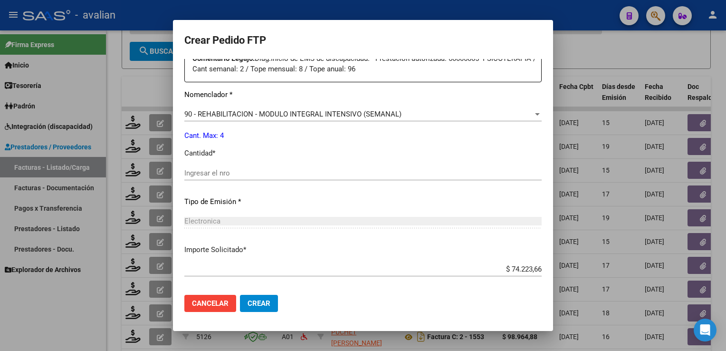
scroll to position [380, 0]
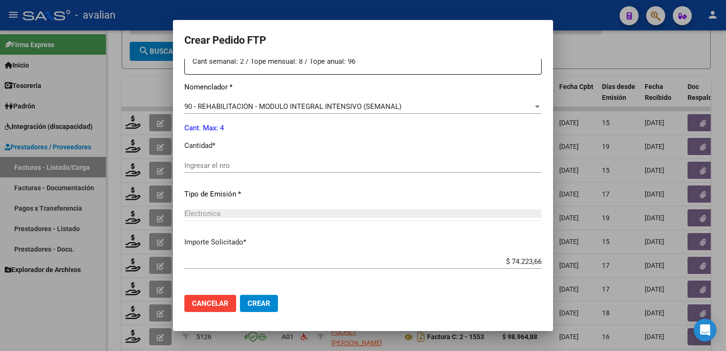
click at [227, 162] on input "Ingresar el nro" at bounding box center [362, 165] width 357 height 9
type input "4"
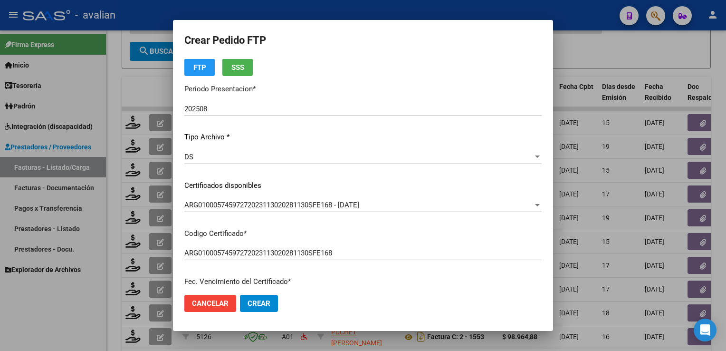
scroll to position [0, 0]
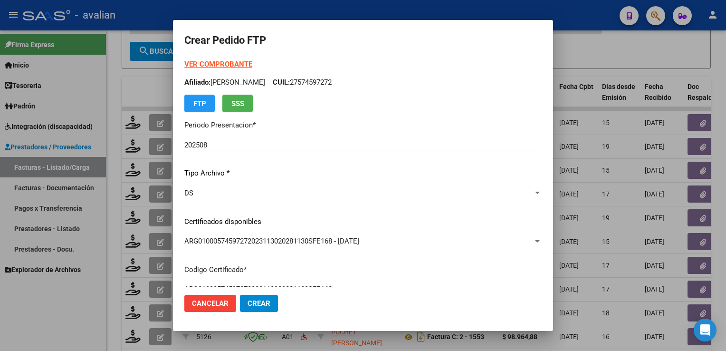
click at [242, 67] on strong "VER COMPROBANTE" at bounding box center [218, 64] width 68 height 9
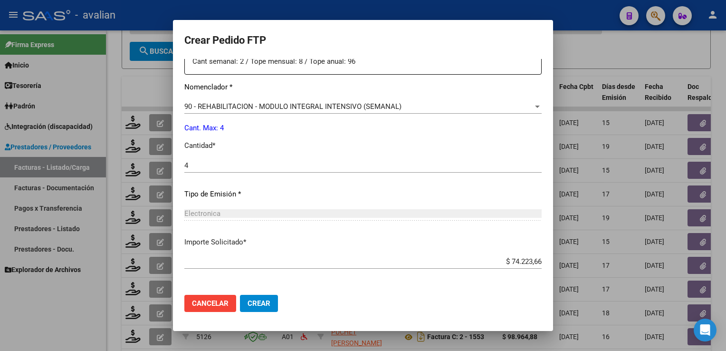
scroll to position [418, 0]
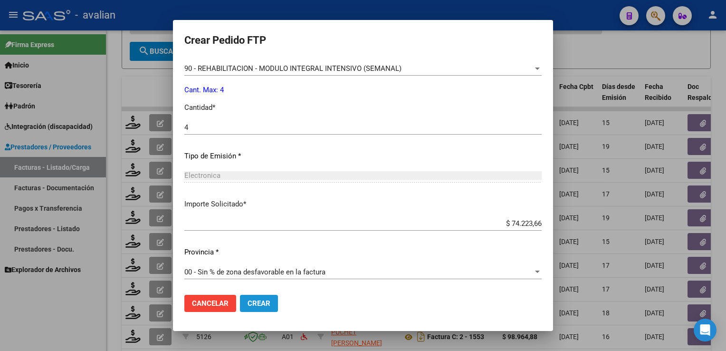
click at [262, 300] on span "Crear" at bounding box center [258, 303] width 23 height 9
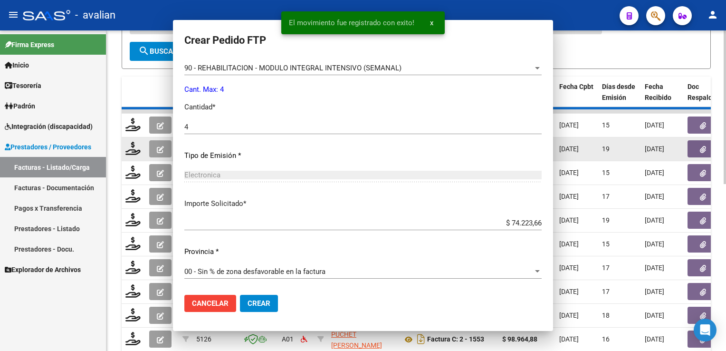
scroll to position [0, 0]
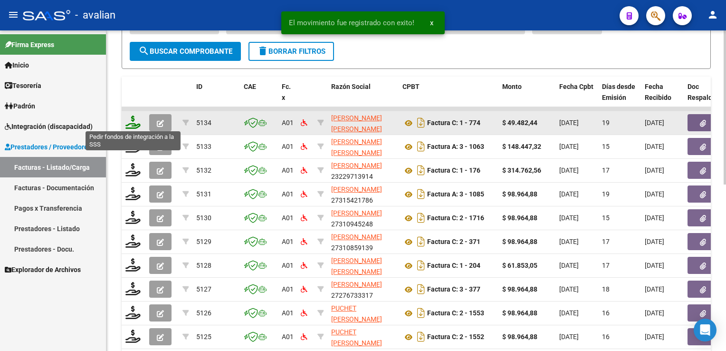
click at [133, 124] on icon at bounding box center [132, 121] width 15 height 13
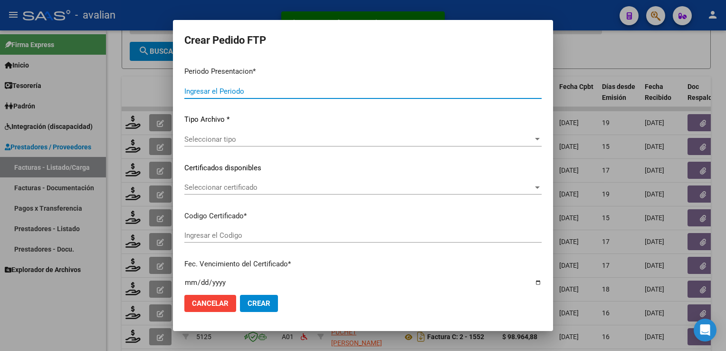
type input "202508"
type input "$ 49.482,44"
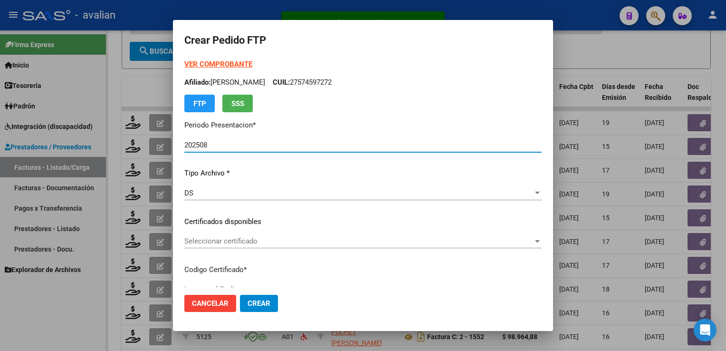
type input "ARG02000573542692022122620251226COR234"
type input "[DATE]"
click at [228, 245] on span "Seleccionar certificado" at bounding box center [358, 241] width 349 height 9
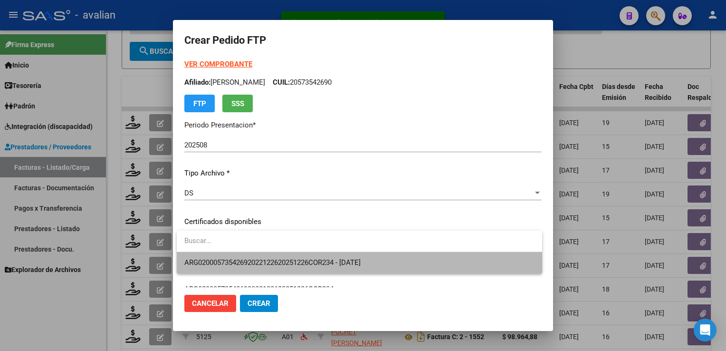
click at [230, 256] on span "ARG02000573542692022122620251226COR234 - [DATE]" at bounding box center [359, 262] width 350 height 21
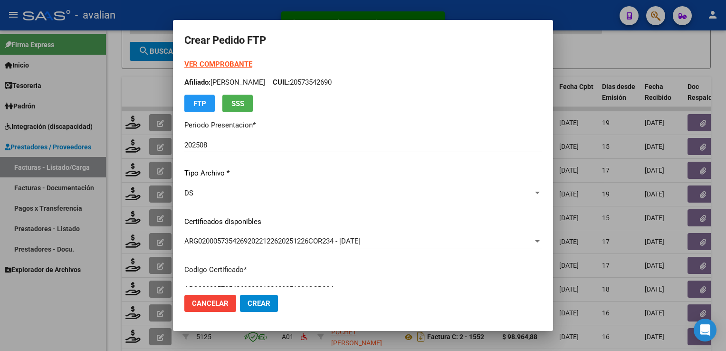
click at [351, 77] on p "Afiliado: [PERSON_NAME]: 20573542690" at bounding box center [362, 82] width 357 height 11
click at [221, 66] on strong "VER COMPROBANTE" at bounding box center [218, 64] width 68 height 9
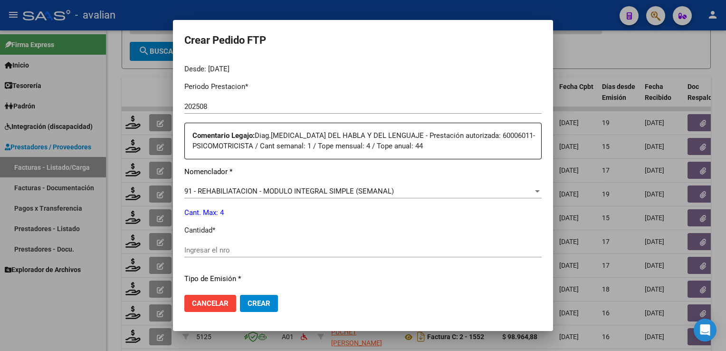
scroll to position [418, 0]
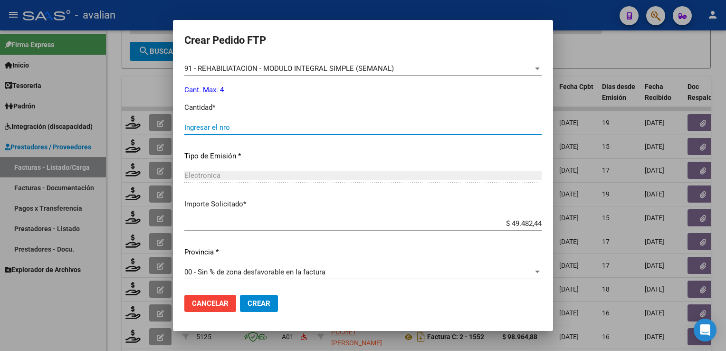
click at [271, 131] on input "Ingresar el nro" at bounding box center [362, 127] width 357 height 9
type input "4"
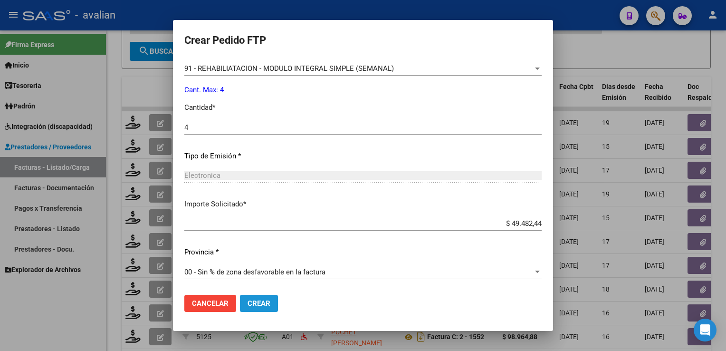
click at [265, 300] on span "Crear" at bounding box center [258, 303] width 23 height 9
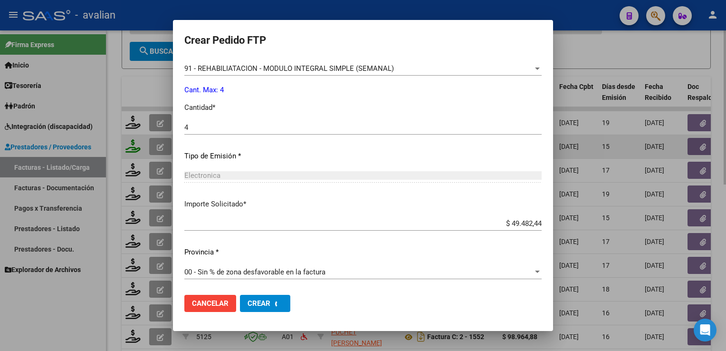
scroll to position [0, 0]
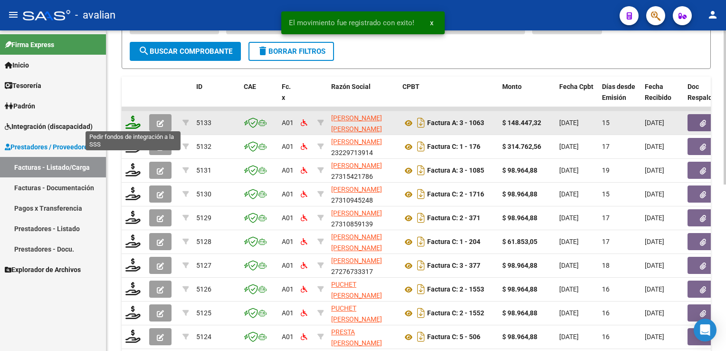
click at [134, 124] on icon at bounding box center [132, 121] width 15 height 13
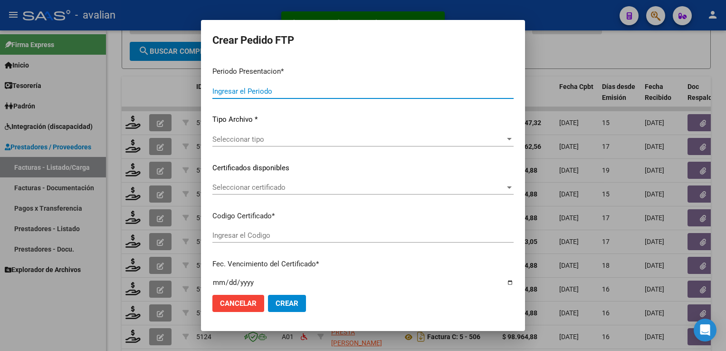
type input "202508"
type input "$ 148.447,32"
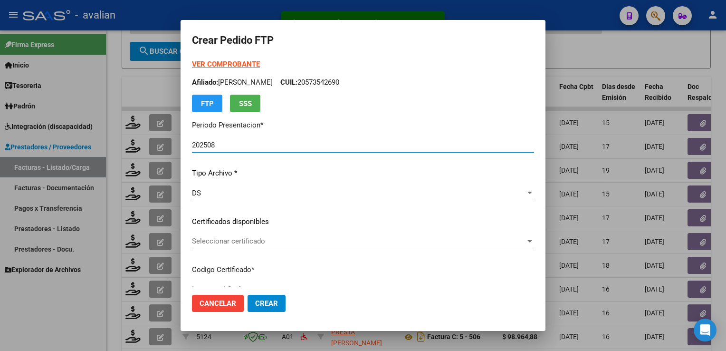
type input "ARG02000581007442024032720270327SFE168"
type input "[DATE]"
click at [274, 246] on div "Seleccionar certificado Seleccionar certificado" at bounding box center [363, 241] width 342 height 14
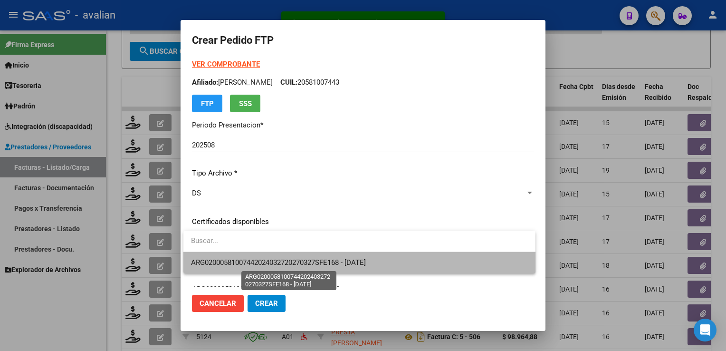
click at [272, 260] on span "ARG02000581007442024032720270327SFE168 - [DATE]" at bounding box center [278, 262] width 175 height 9
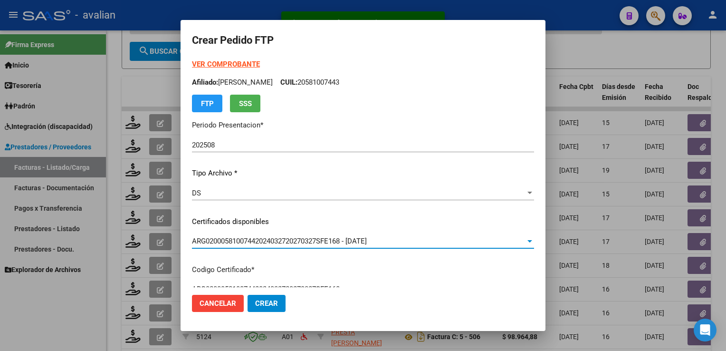
click at [314, 82] on p "Afiliado: [PERSON_NAME] CUIL: 20581007443" at bounding box center [363, 82] width 342 height 11
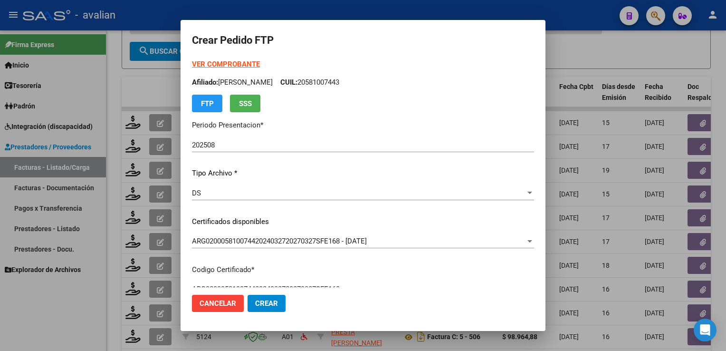
click at [314, 82] on p "Afiliado: [PERSON_NAME] CUIL: 20581007443" at bounding box center [363, 82] width 342 height 11
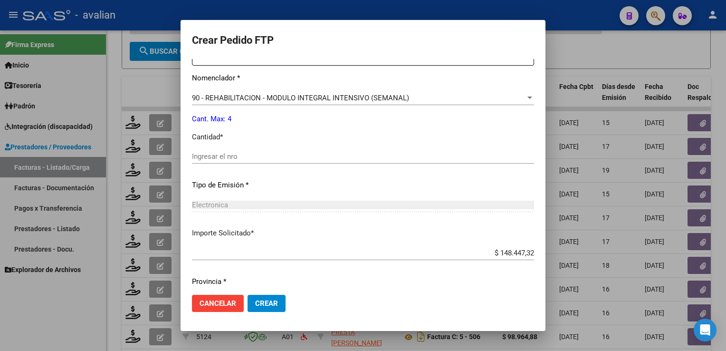
scroll to position [380, 0]
click at [257, 160] on div "Ingresar el nro" at bounding box center [363, 154] width 342 height 14
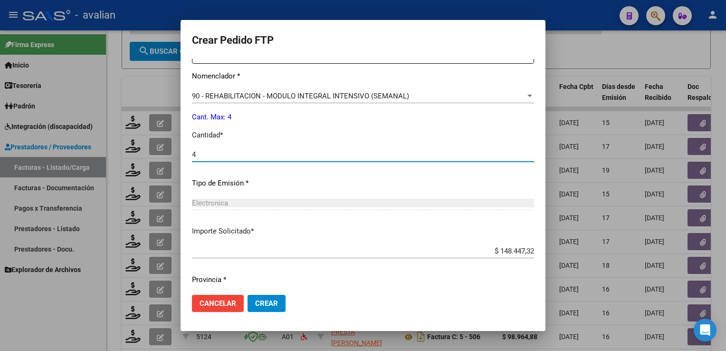
type input "4"
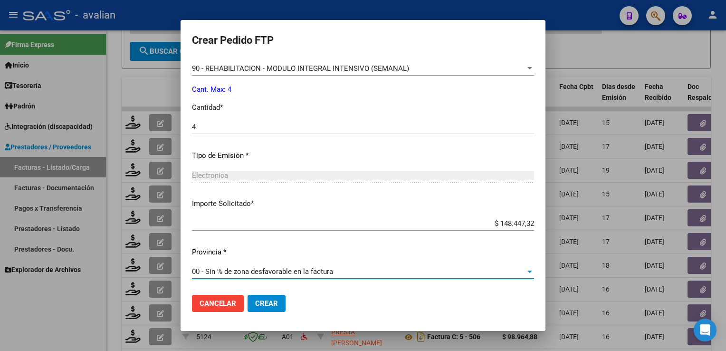
click at [274, 308] on button "Crear" at bounding box center [266, 302] width 38 height 17
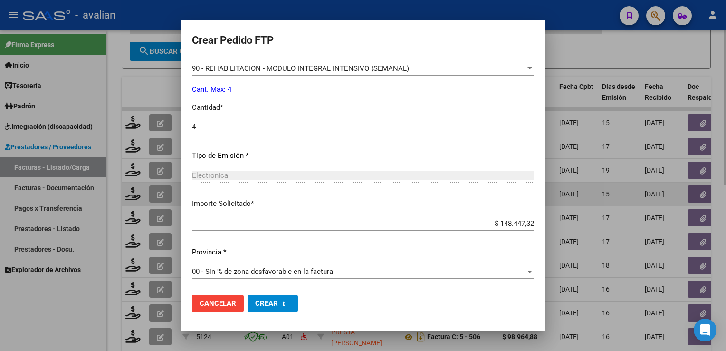
scroll to position [0, 0]
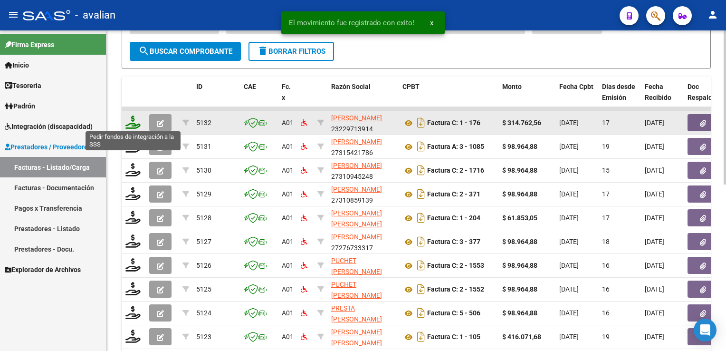
click at [133, 124] on icon at bounding box center [132, 121] width 15 height 13
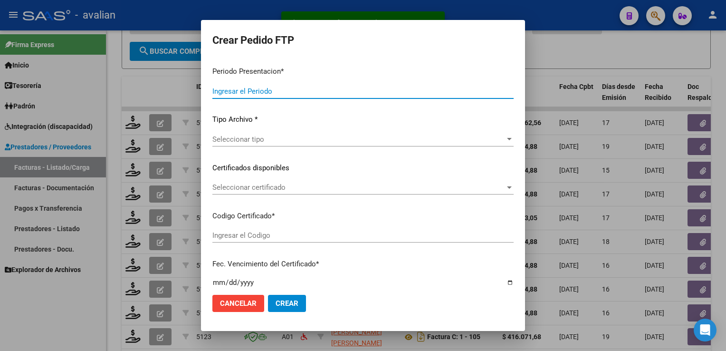
type input "202508"
type input "$ 314.762,56"
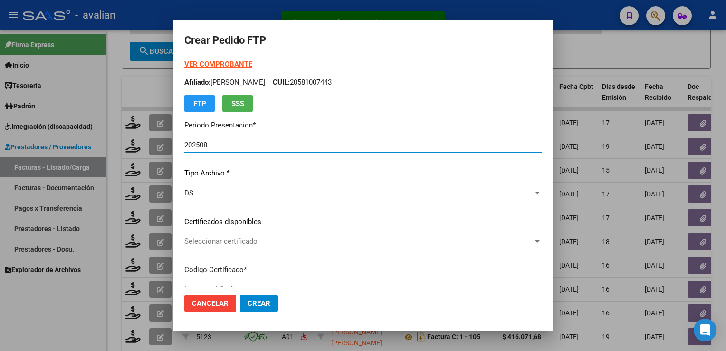
type input "ARG01000560191912023032020280320SFE221"
type input "[DATE]"
click at [260, 243] on span "Seleccionar certificado" at bounding box center [358, 241] width 349 height 9
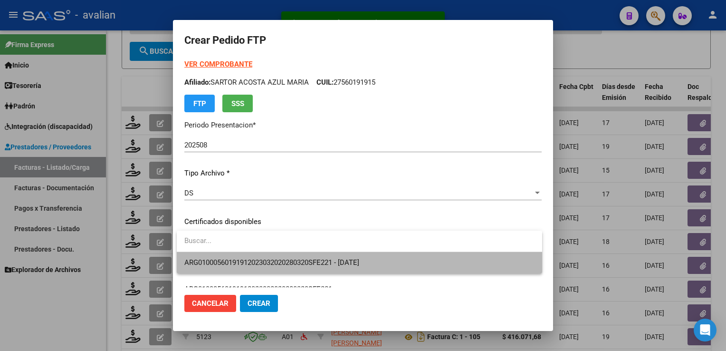
click at [258, 256] on span "ARG01000560191912023032020280320SFE221 - [DATE]" at bounding box center [359, 262] width 350 height 21
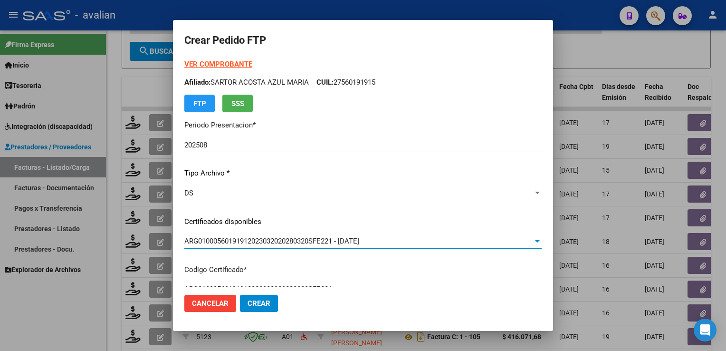
click at [242, 63] on strong "VER COMPROBANTE" at bounding box center [218, 64] width 68 height 9
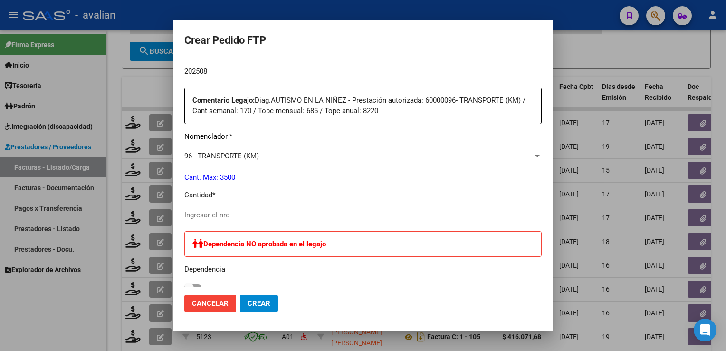
scroll to position [332, 0]
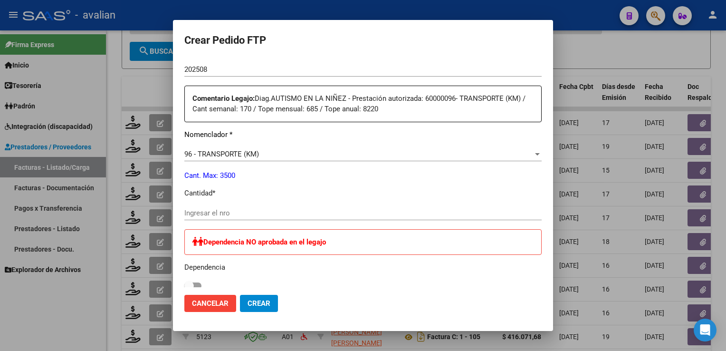
click at [237, 212] on input "Ingresar el nro" at bounding box center [362, 212] width 357 height 9
type input "581"
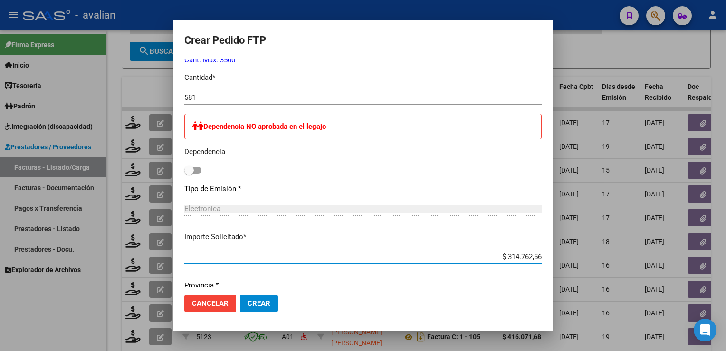
scroll to position [578, 0]
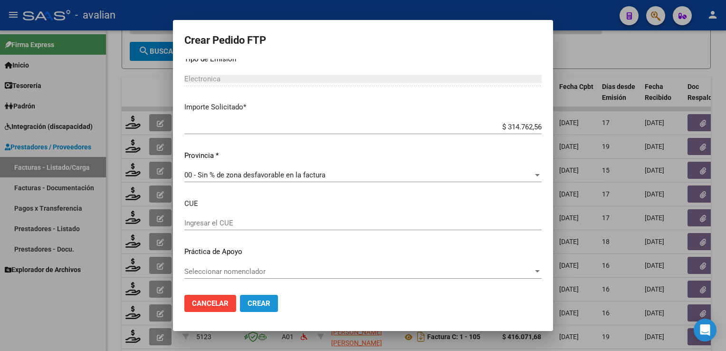
click at [258, 303] on span "Crear" at bounding box center [258, 303] width 23 height 9
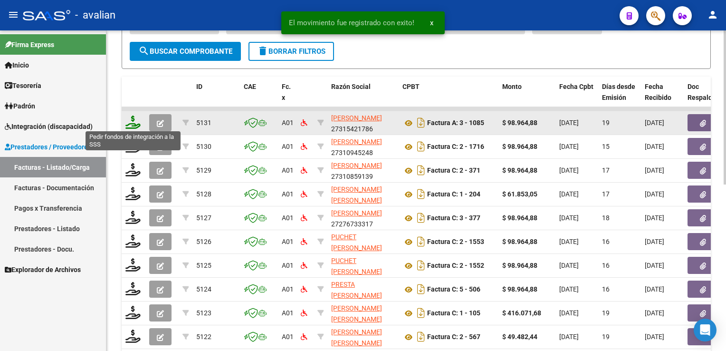
click at [131, 124] on icon at bounding box center [132, 121] width 15 height 13
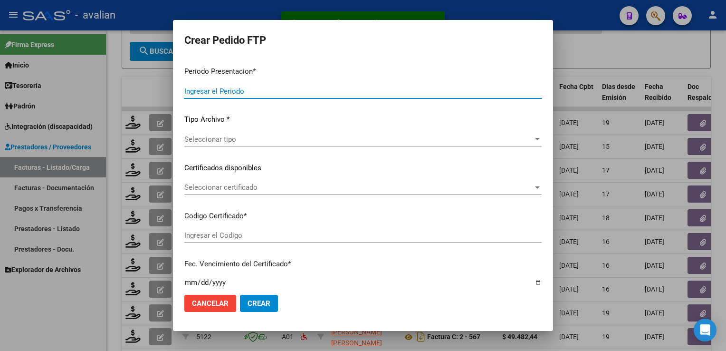
type input "202508"
type input "$ 98.964,88"
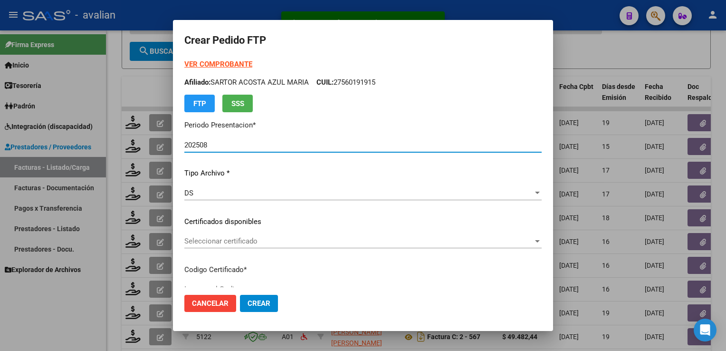
type input "ARG02000568474692023122120281221SFE215"
type input "[DATE]"
click at [243, 242] on span "Seleccionar certificado" at bounding box center [358, 241] width 349 height 9
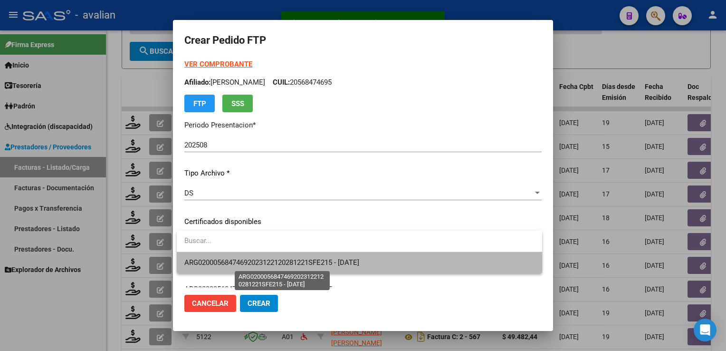
click at [241, 258] on span "ARG02000568474692023122120281221SFE215 - [DATE]" at bounding box center [271, 262] width 175 height 9
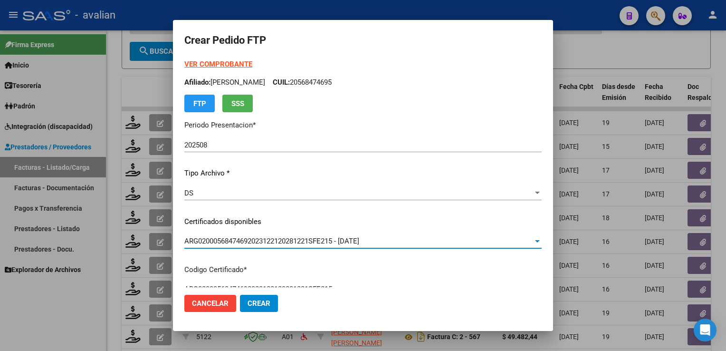
click at [356, 81] on p "Afiliado: [PERSON_NAME] CUIL: 20568474695" at bounding box center [362, 82] width 357 height 11
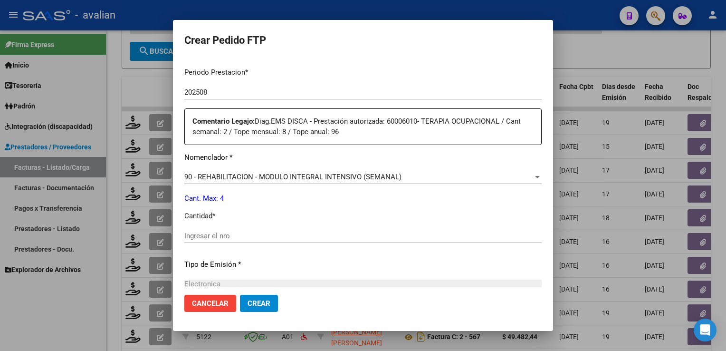
scroll to position [380, 0]
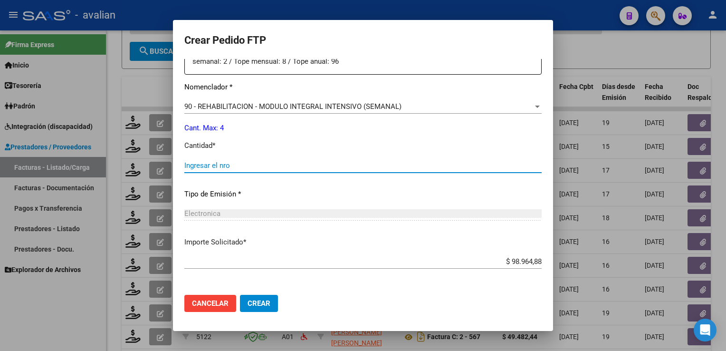
click at [238, 168] on input "Ingresar el nro" at bounding box center [362, 165] width 357 height 9
type input "4"
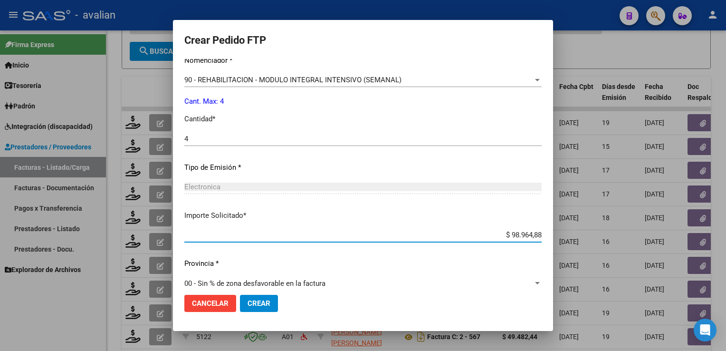
scroll to position [418, 0]
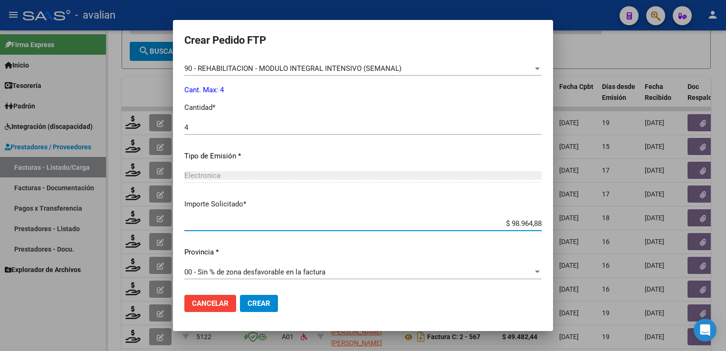
click at [267, 305] on span "Crear" at bounding box center [258, 303] width 23 height 9
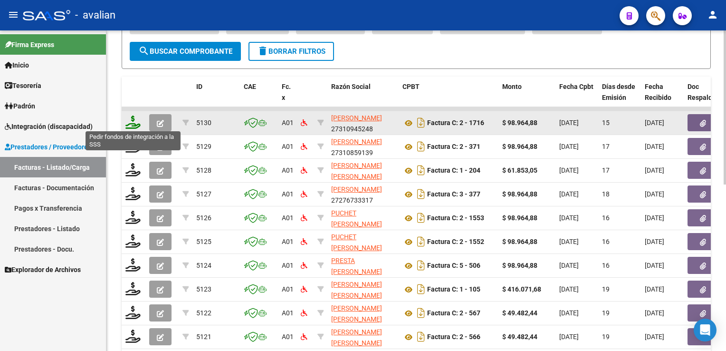
click at [138, 121] on icon at bounding box center [132, 121] width 15 height 13
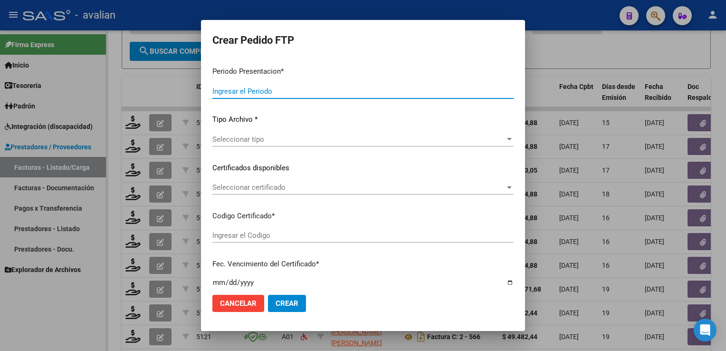
type input "202508"
type input "$ 98.964,88"
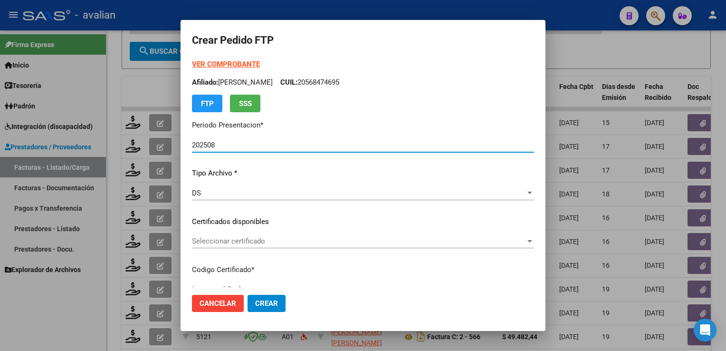
type input "ARG02000521909642022021420270214BSAS330"
type input "[DATE]"
click at [230, 241] on span "Seleccionar certificado" at bounding box center [358, 241] width 333 height 9
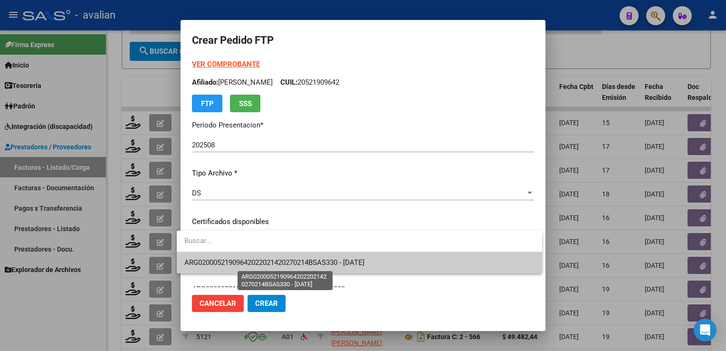
click at [219, 262] on span "ARG02000521909642022021420270214BSAS330 - [DATE]" at bounding box center [274, 262] width 180 height 9
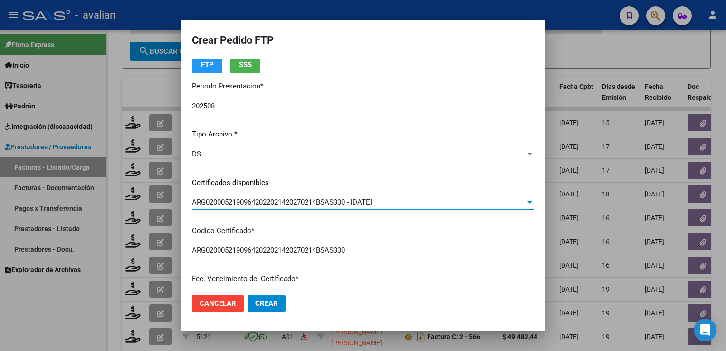
scroll to position [0, 0]
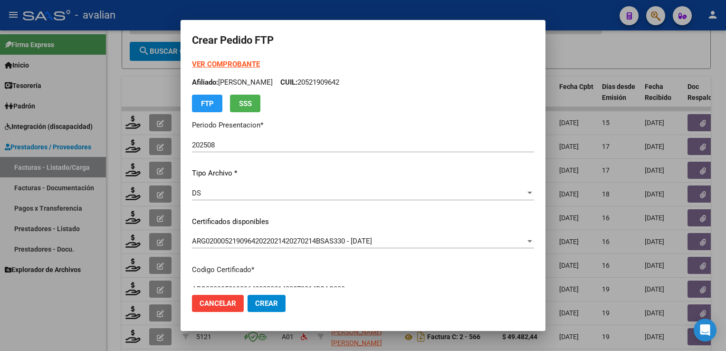
click at [367, 79] on p "Afiliado: [PERSON_NAME]: 20521909642" at bounding box center [363, 82] width 342 height 11
click at [226, 61] on strong "VER COMPROBANTE" at bounding box center [226, 64] width 68 height 9
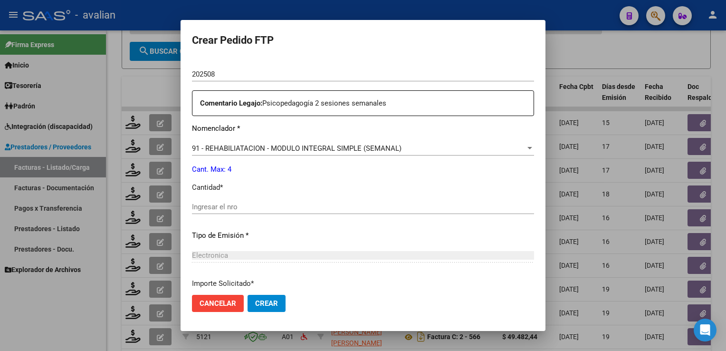
scroll to position [407, 0]
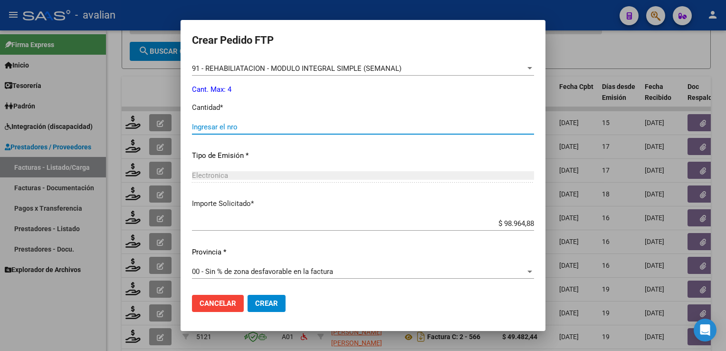
click at [246, 128] on input "Ingresar el nro" at bounding box center [363, 127] width 342 height 9
type input "4"
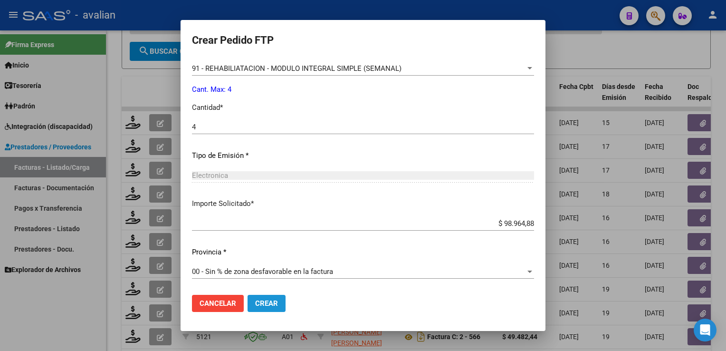
click at [272, 304] on button "Crear" at bounding box center [266, 302] width 38 height 17
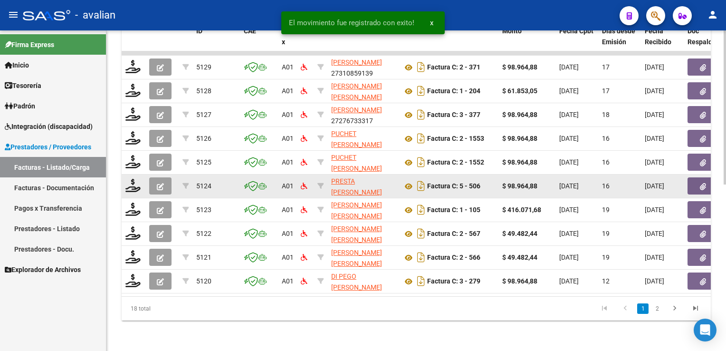
scroll to position [346, 0]
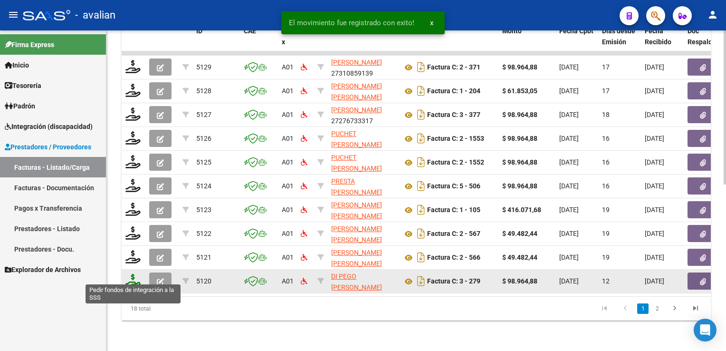
click at [129, 278] on icon at bounding box center [132, 280] width 15 height 13
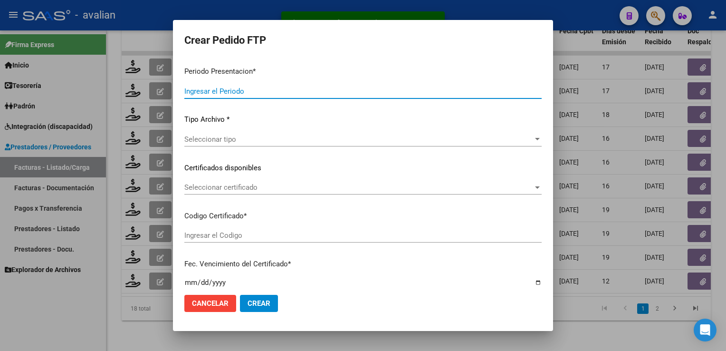
type input "202508"
type input "$ 98.964,88"
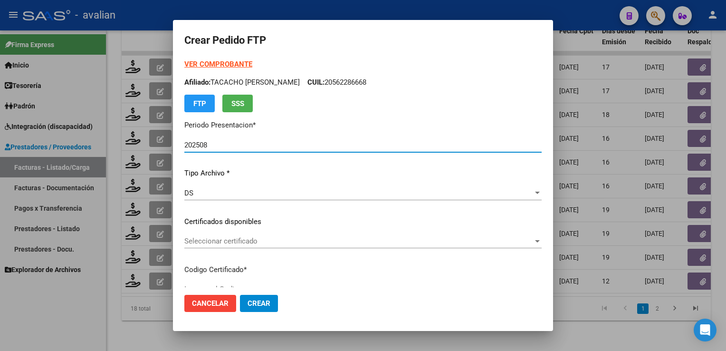
type input "ARG02000555303652023122020281220SFE169"
type input "[DATE]"
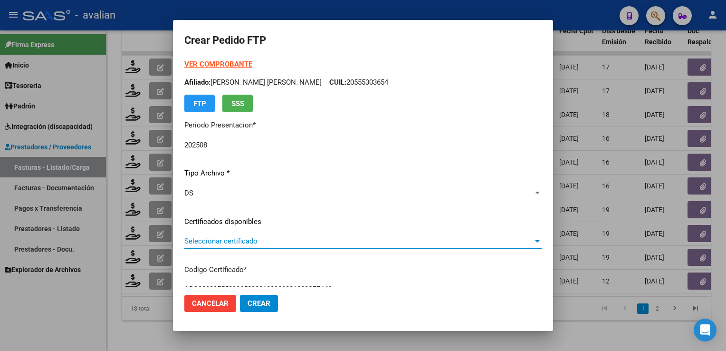
click at [218, 243] on span "Seleccionar certificado" at bounding box center [358, 241] width 349 height 9
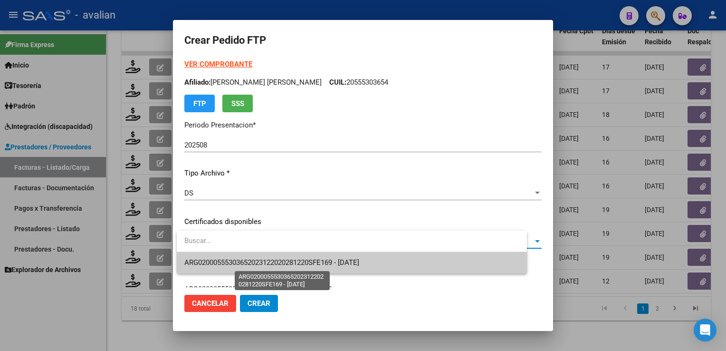
click at [223, 261] on span "ARG02000555303652023122020281220SFE169 - [DATE]" at bounding box center [271, 262] width 175 height 9
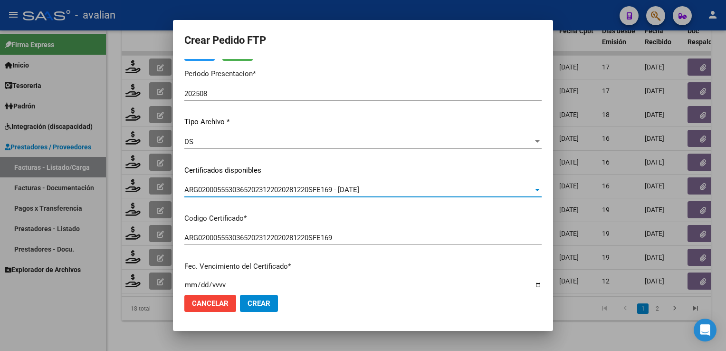
scroll to position [0, 0]
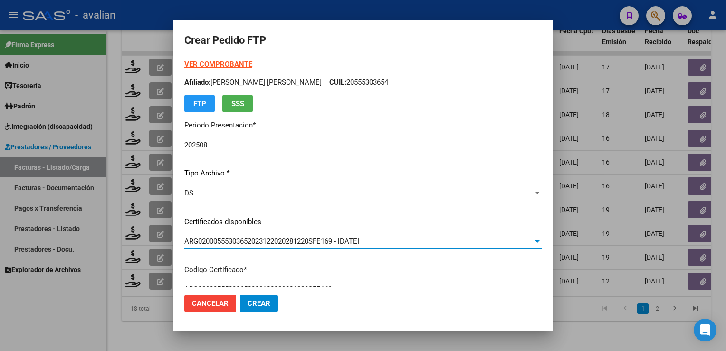
click at [348, 80] on p "Afiliado: [PERSON_NAME] [PERSON_NAME]: 20555303654" at bounding box center [362, 82] width 357 height 11
click at [347, 80] on p "Afiliado: [PERSON_NAME] [PERSON_NAME]: 20555303654" at bounding box center [362, 82] width 357 height 11
click at [246, 66] on strong "VER COMPROBANTE" at bounding box center [218, 64] width 68 height 9
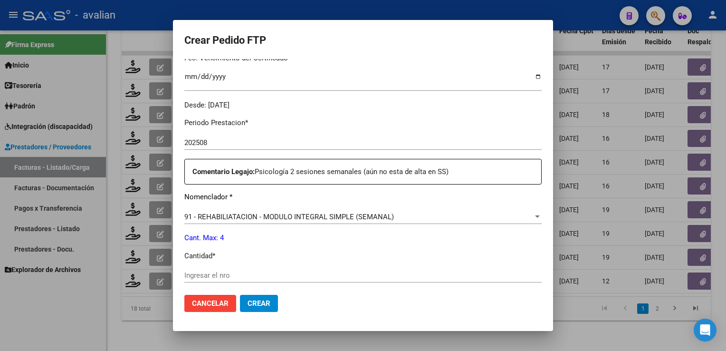
scroll to position [332, 0]
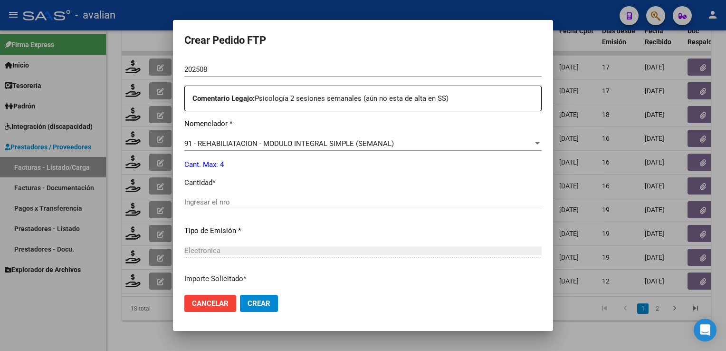
click at [237, 198] on input "Ingresar el nro" at bounding box center [362, 202] width 357 height 9
type input "4"
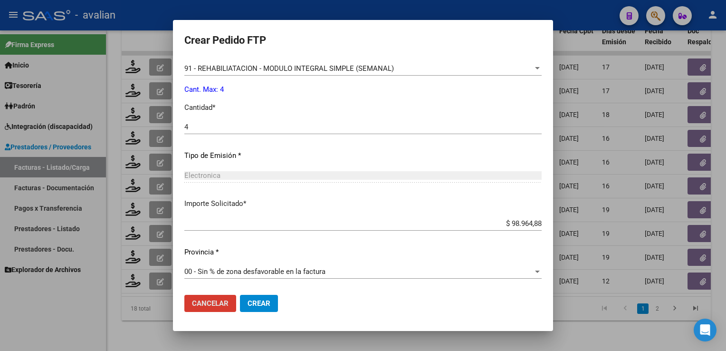
click at [257, 305] on span "Crear" at bounding box center [258, 303] width 23 height 9
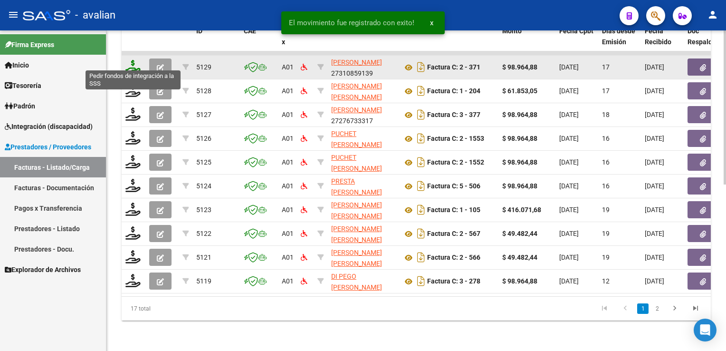
click at [131, 60] on icon at bounding box center [132, 66] width 15 height 13
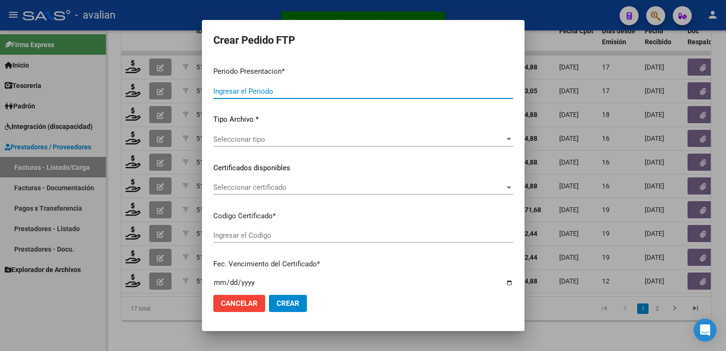
type input "202508"
type input "$ 98.964,88"
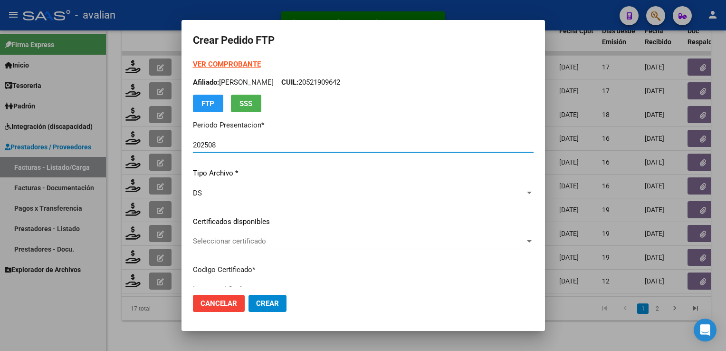
type input "ARG01000576392732024110720291107BSAS436"
type input "[DATE]"
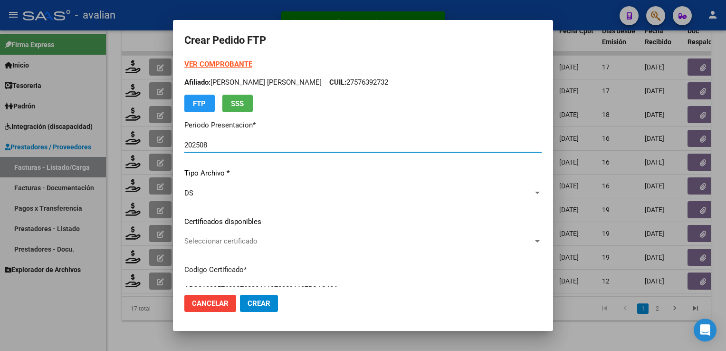
click at [238, 238] on span "Seleccionar certificado" at bounding box center [358, 241] width 349 height 9
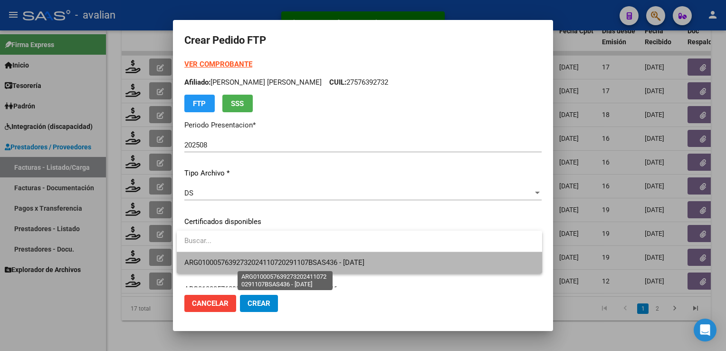
click at [240, 258] on span "ARG01000576392732024110720291107BSAS436 - [DATE]" at bounding box center [274, 262] width 180 height 9
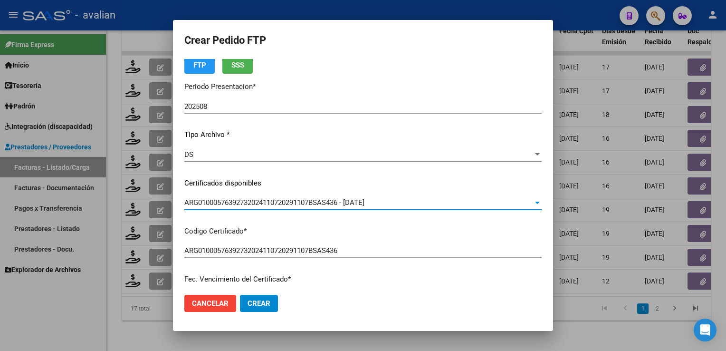
scroll to position [0, 0]
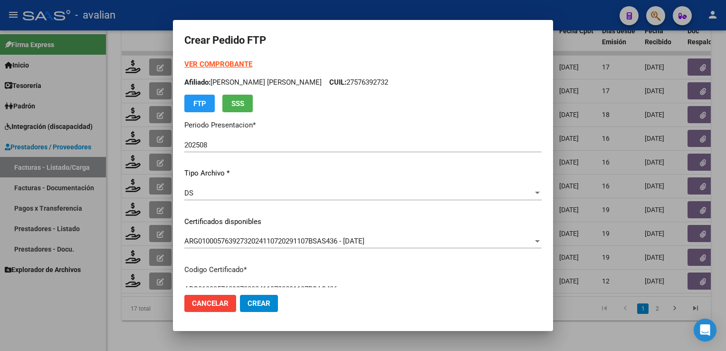
click at [344, 85] on p "Afiliado: [PERSON_NAME] [PERSON_NAME] CUIL: 27576392732" at bounding box center [362, 82] width 357 height 11
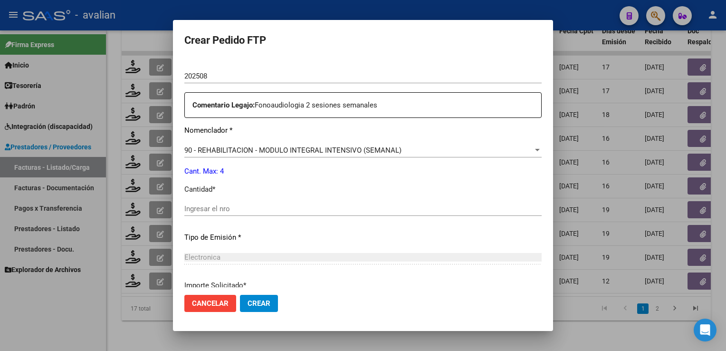
scroll to position [407, 0]
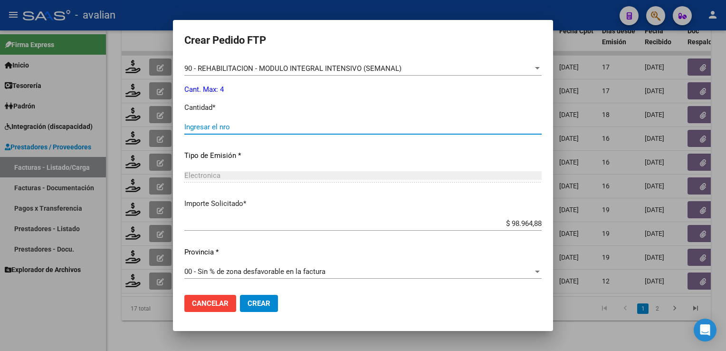
click at [235, 130] on input "Ingresar el nro" at bounding box center [362, 127] width 357 height 9
type input "4"
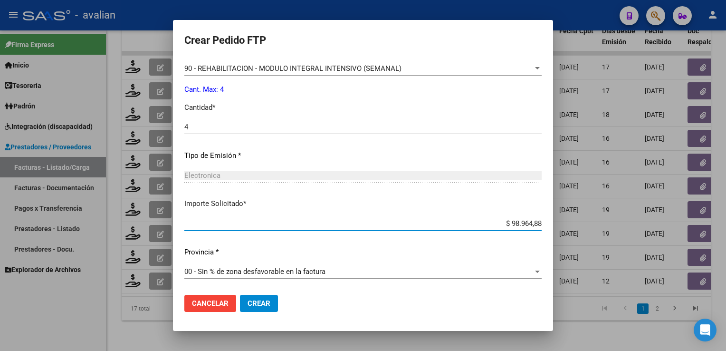
click at [267, 302] on span "Crear" at bounding box center [258, 303] width 23 height 9
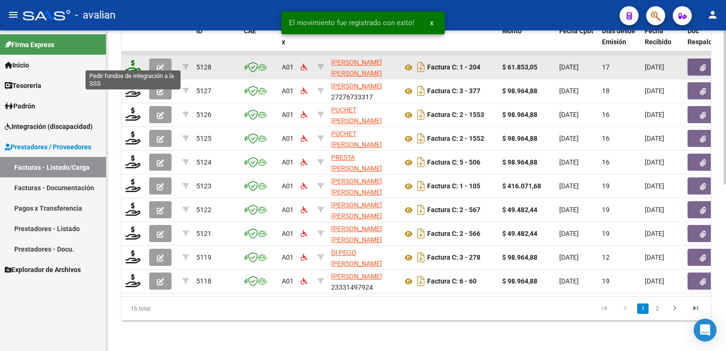
click at [133, 64] on icon at bounding box center [132, 66] width 15 height 13
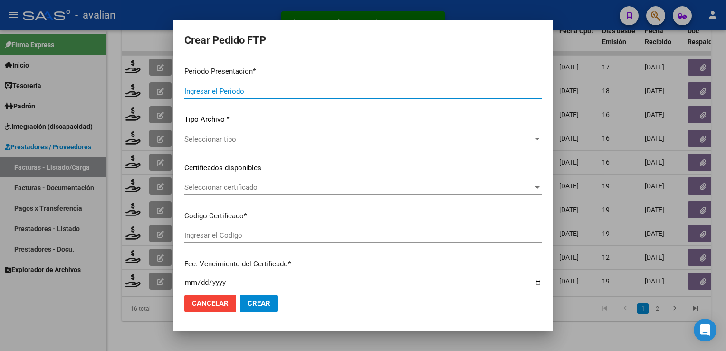
type input "202508"
type input "$ 61.853,05"
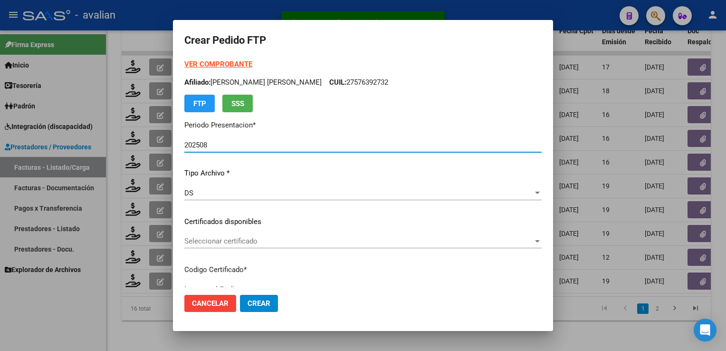
type input "ARG02000540149362018113020251130COR234"
type input "[DATE]"
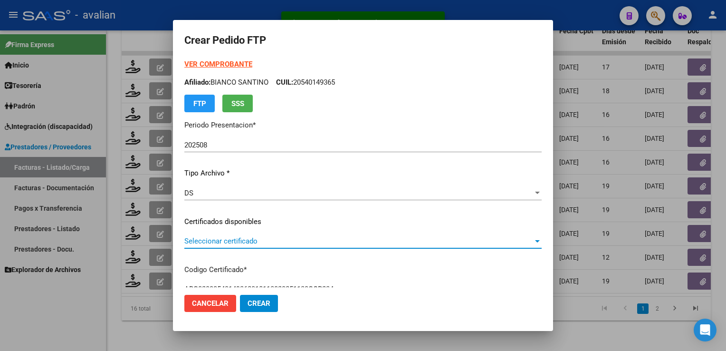
click at [227, 244] on span "Seleccionar certificado" at bounding box center [358, 241] width 349 height 9
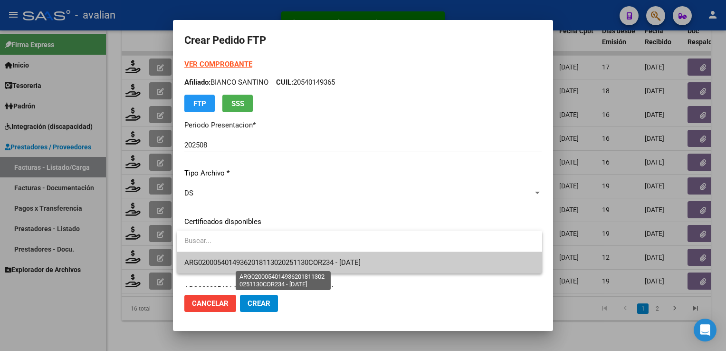
click at [224, 259] on span "ARG02000540149362018113020251130COR234 - [DATE]" at bounding box center [272, 262] width 176 height 9
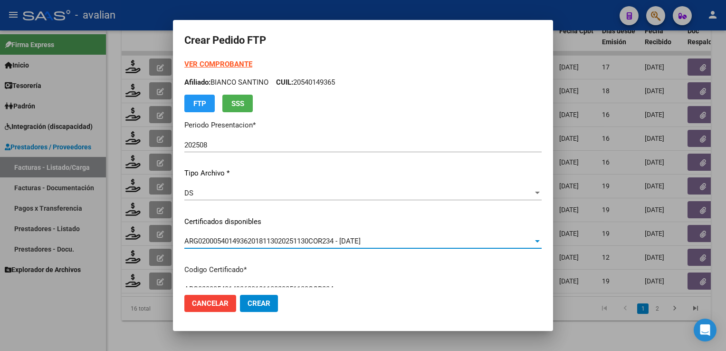
click at [317, 82] on p "Afiliado: [PERSON_NAME] CUIL: 20540149365" at bounding box center [362, 82] width 357 height 11
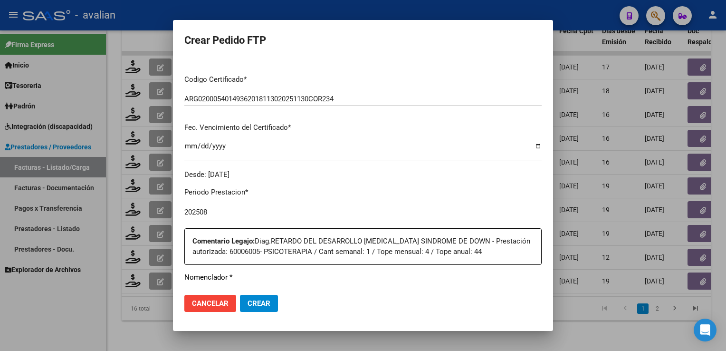
scroll to position [285, 0]
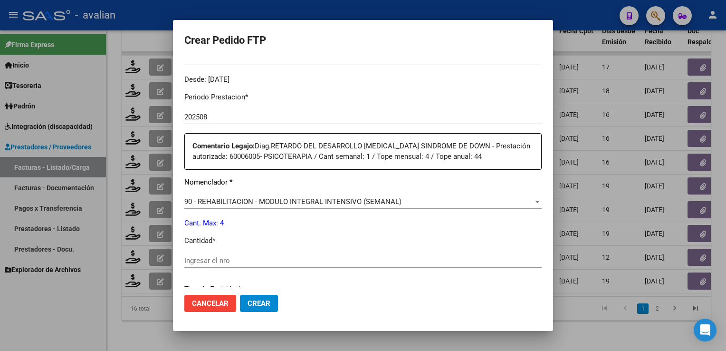
click at [198, 269] on div "Ingresar el nro" at bounding box center [362, 264] width 357 height 23
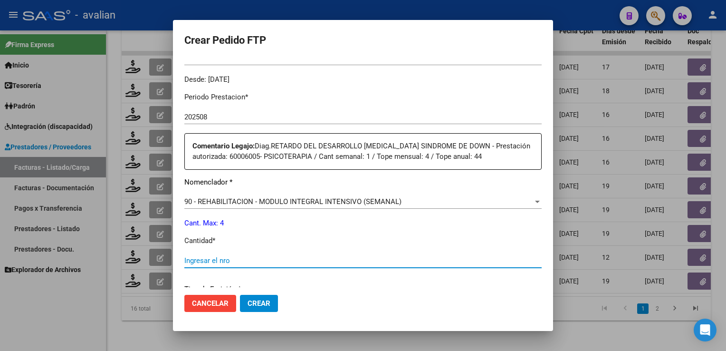
click at [198, 260] on input "Ingresar el nro" at bounding box center [362, 260] width 357 height 9
type input "4"
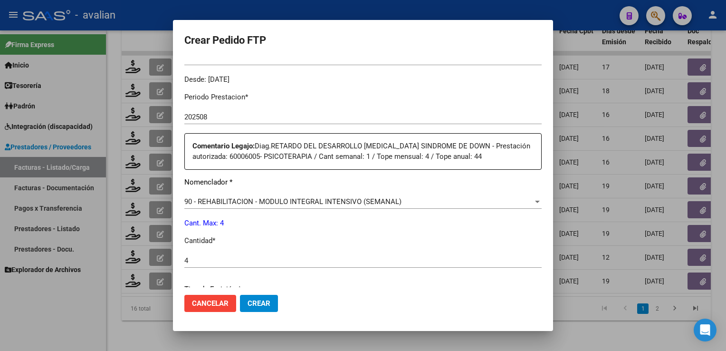
scroll to position [418, 0]
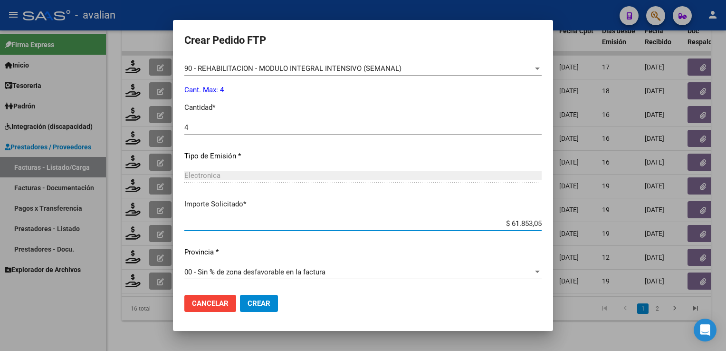
click at [274, 301] on button "Crear" at bounding box center [259, 302] width 38 height 17
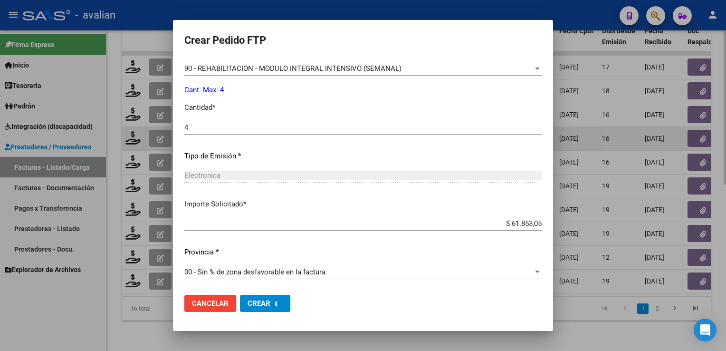
scroll to position [0, 0]
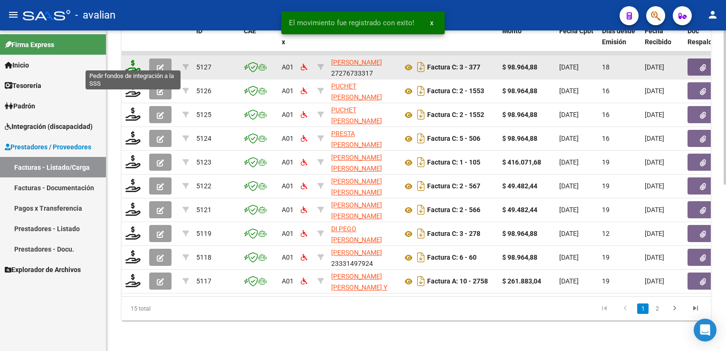
click at [134, 63] on icon at bounding box center [132, 66] width 15 height 13
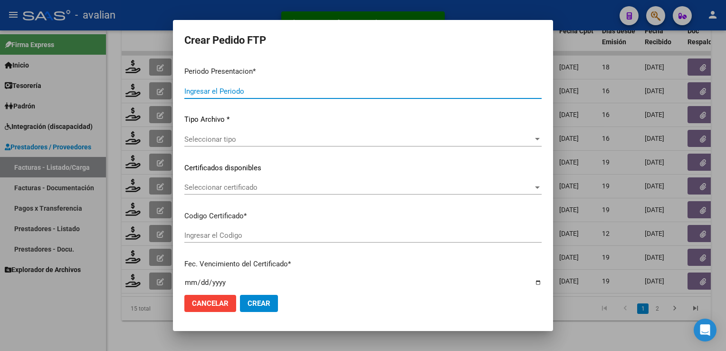
type input "202508"
type input "$ 98.964,88"
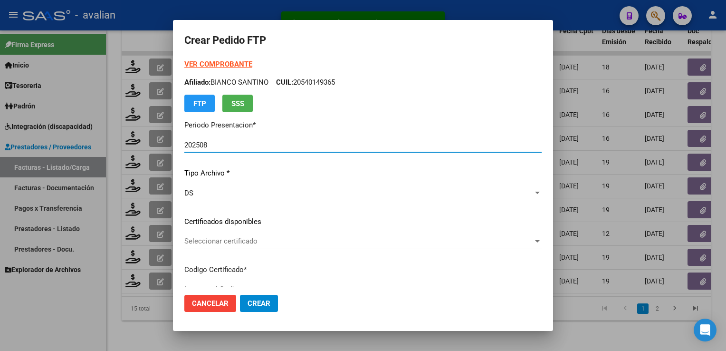
type input "ARG02000537823782020021920260219COR477"
type input "[DATE]"
click at [236, 244] on span "Seleccionar certificado" at bounding box center [358, 241] width 349 height 9
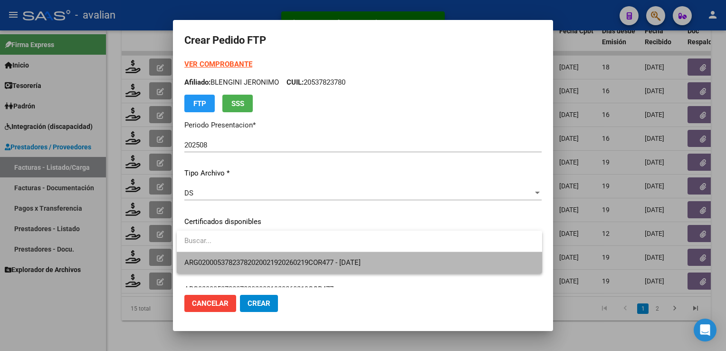
click at [234, 252] on span "ARG02000537823782020021920260219COR477 - [DATE]" at bounding box center [359, 262] width 350 height 21
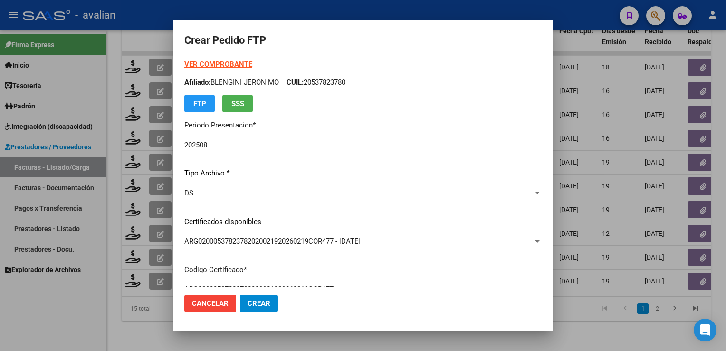
click at [334, 79] on p "Afiliado: [PERSON_NAME] CUIL: 20537823780" at bounding box center [362, 82] width 357 height 11
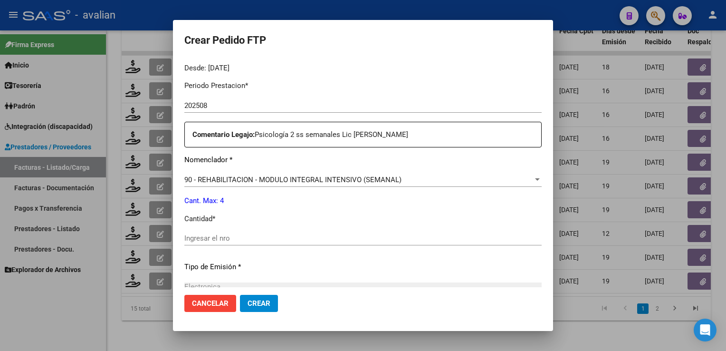
scroll to position [380, 0]
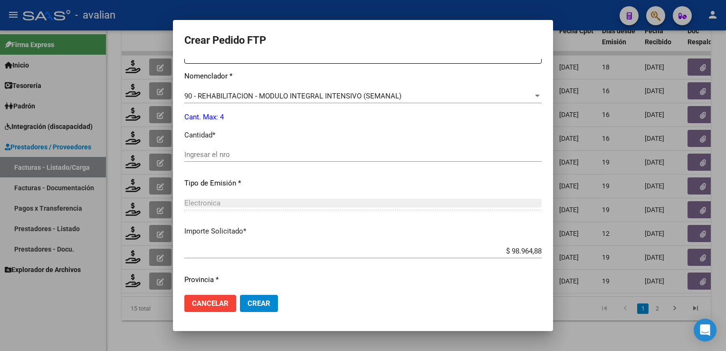
click at [233, 156] on input "Ingresar el nro" at bounding box center [362, 154] width 357 height 9
type input "4"
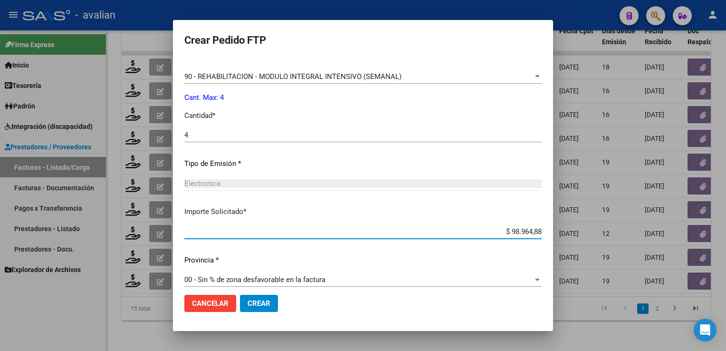
scroll to position [407, 0]
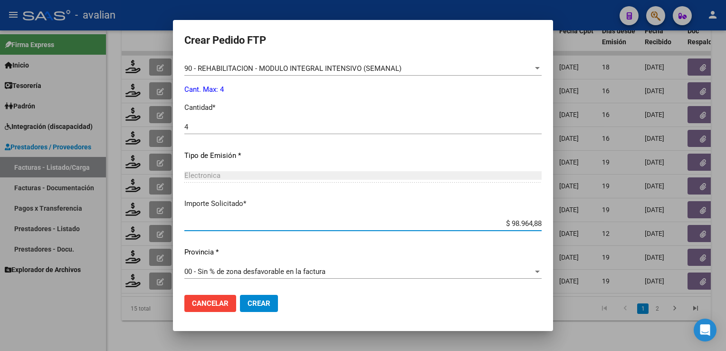
click at [261, 294] on mat-dialog-actions "Cancelar Crear" at bounding box center [362, 303] width 357 height 32
click at [262, 300] on span "Crear" at bounding box center [258, 303] width 23 height 9
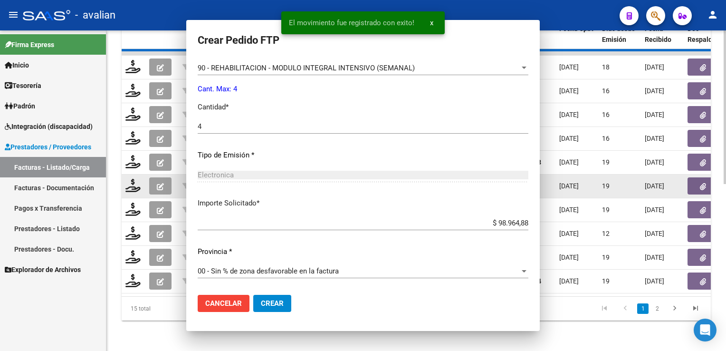
scroll to position [0, 0]
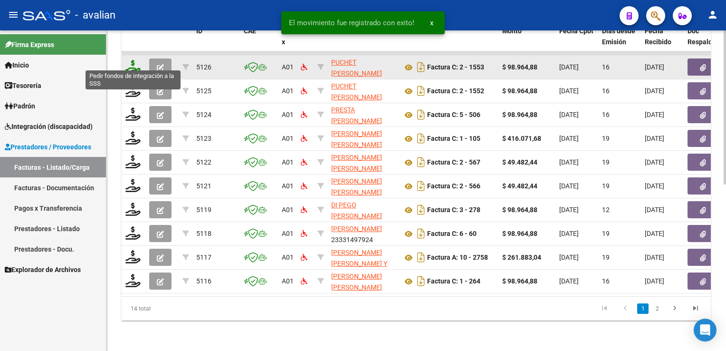
click at [131, 60] on icon at bounding box center [132, 66] width 15 height 13
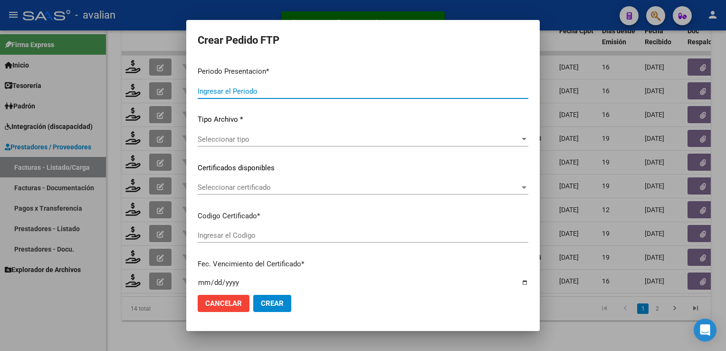
type input "202508"
type input "$ 98.964,88"
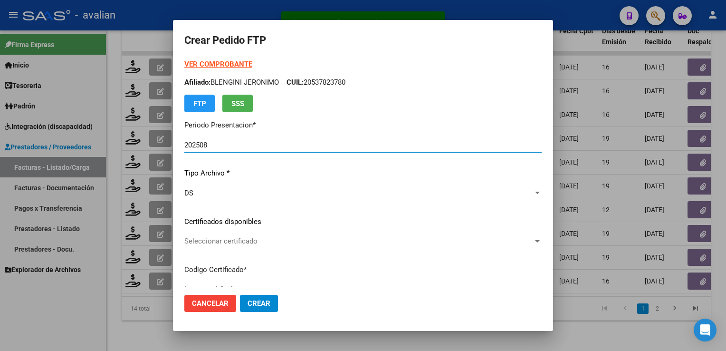
type input "ARG02000577592722023031720260317BS381"
type input "[DATE]"
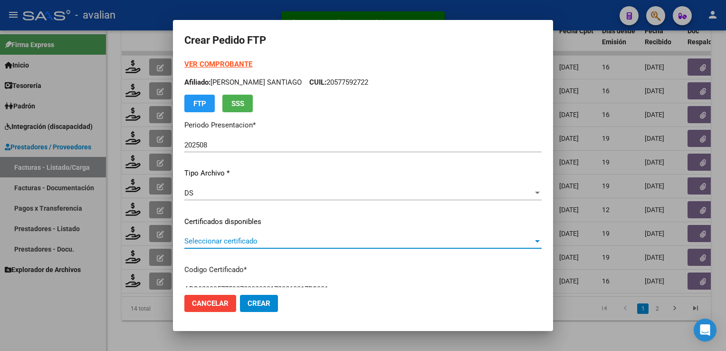
click at [237, 245] on span "Seleccionar certificado" at bounding box center [358, 241] width 349 height 9
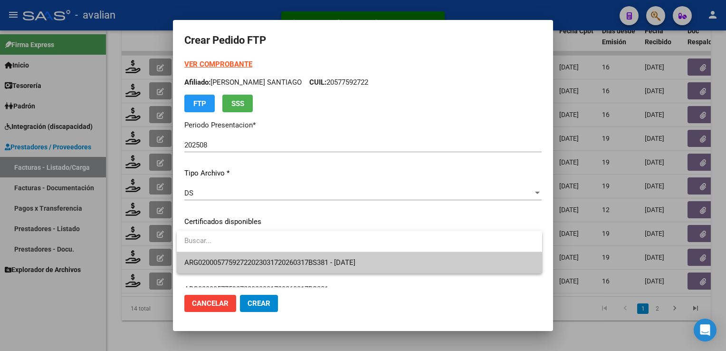
click at [238, 259] on span "ARG02000577592722023031720260317BS381 - [DATE]" at bounding box center [269, 262] width 171 height 9
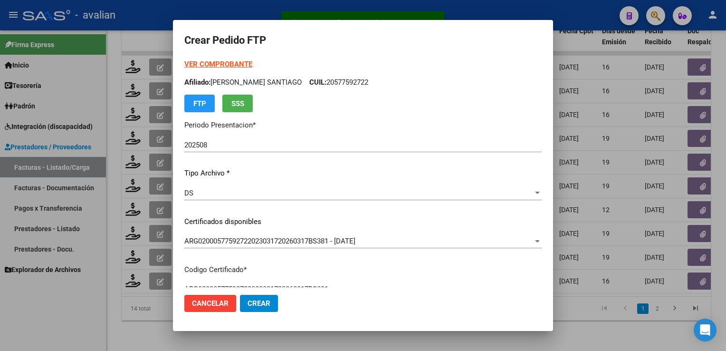
click at [327, 85] on p "Afiliado: [PERSON_NAME]: 20577592722" at bounding box center [362, 82] width 357 height 11
drag, startPoint x: 327, startPoint y: 85, endPoint x: 336, endPoint y: 114, distance: 29.6
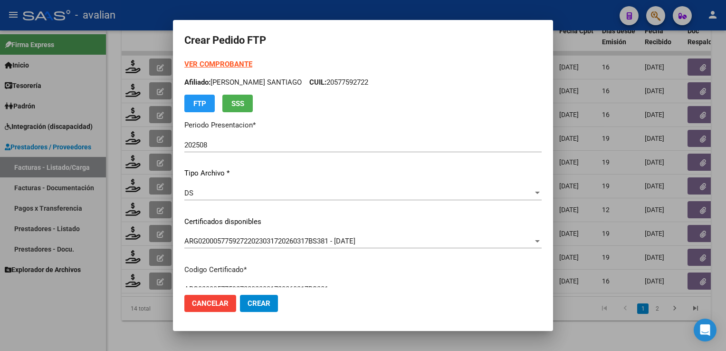
click at [336, 119] on div "VER COMPROBANTE ARCA Padrón Afiliado: [PERSON_NAME] SANTIAGO CUIL: 20577592722 …" at bounding box center [362, 214] width 357 height 311
click at [332, 80] on p "Afiliado: [PERSON_NAME]: 20577592722" at bounding box center [362, 82] width 357 height 11
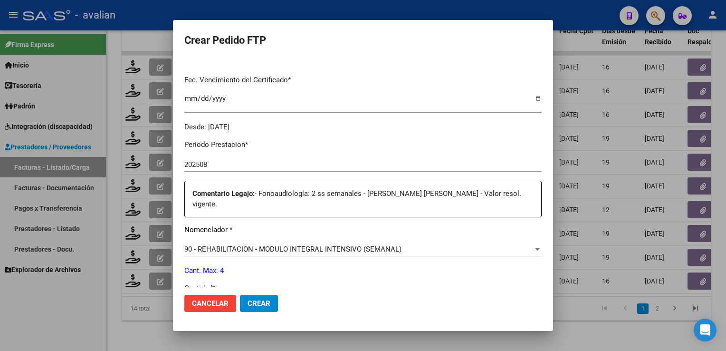
scroll to position [407, 0]
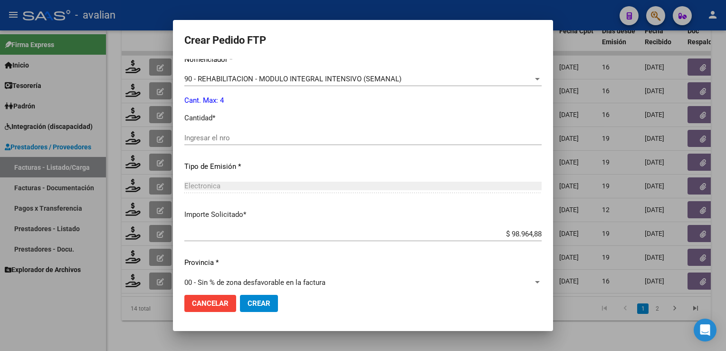
click at [229, 133] on input "Ingresar el nro" at bounding box center [362, 137] width 357 height 9
type input "4"
click at [260, 307] on button "Crear" at bounding box center [259, 302] width 38 height 17
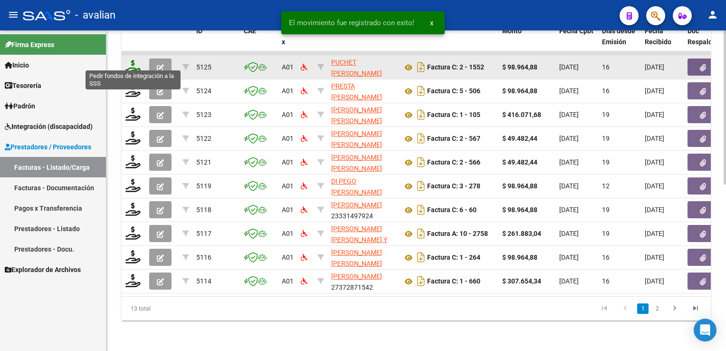
click at [135, 64] on icon at bounding box center [132, 66] width 15 height 13
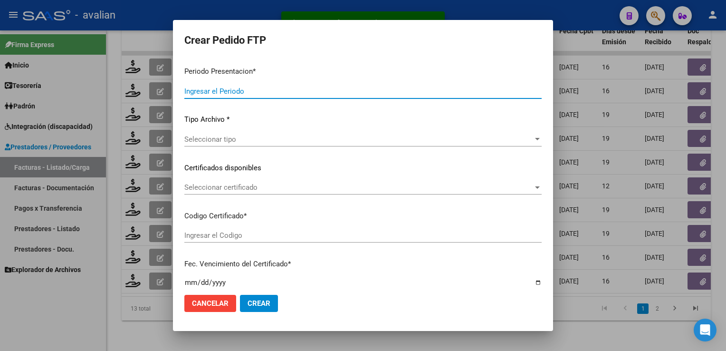
type input "202508"
type input "$ 98.964,88"
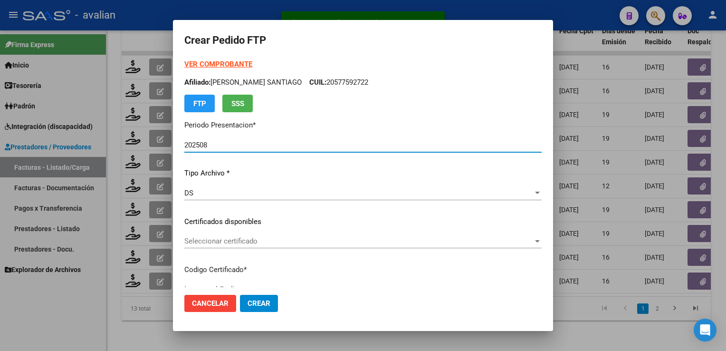
type input "ARG02000551999372023011720280117BSAS381"
type input "[DATE]"
click at [249, 246] on div "Seleccionar certificado Seleccionar certificado" at bounding box center [362, 241] width 357 height 14
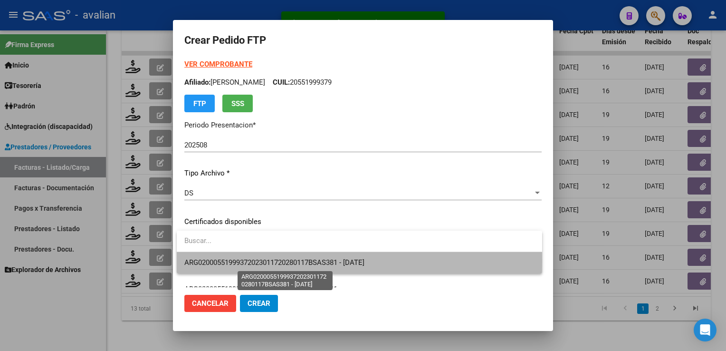
click at [250, 260] on span "ARG02000551999372023011720280117BSAS381 - [DATE]" at bounding box center [274, 262] width 180 height 9
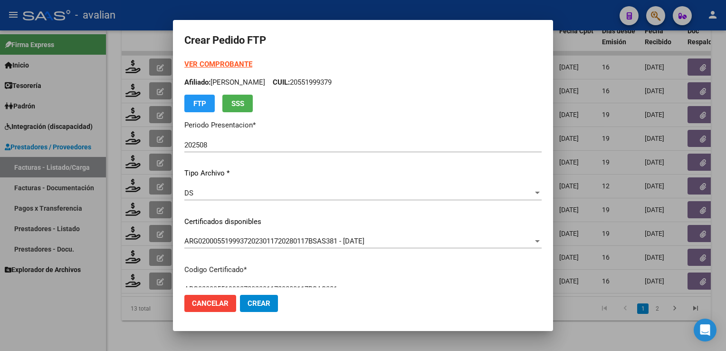
click at [319, 84] on p "Afiliado: [PERSON_NAME]: 20551999379" at bounding box center [362, 82] width 357 height 11
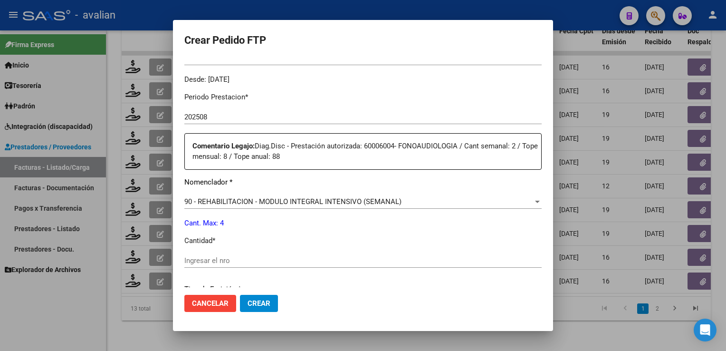
scroll to position [418, 0]
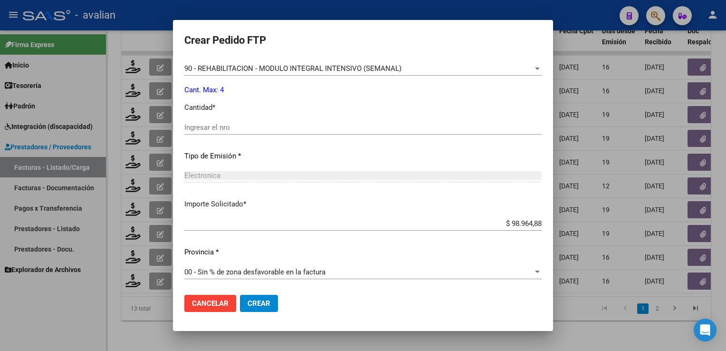
click at [221, 132] on div "Ingresar el nro" at bounding box center [362, 127] width 357 height 14
click at [220, 128] on input "Ingresar el nro" at bounding box center [362, 127] width 357 height 9
type input "4"
click at [261, 304] on span "Crear" at bounding box center [258, 303] width 23 height 9
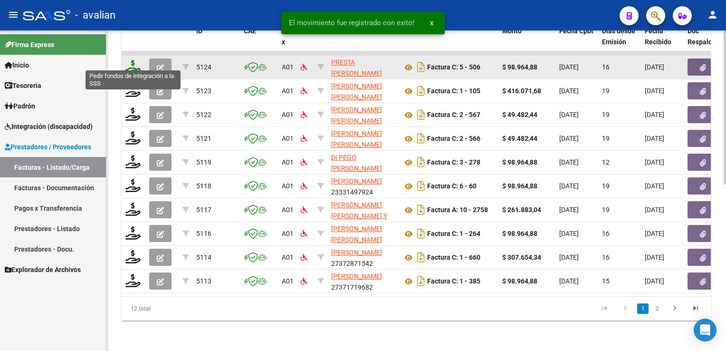
click at [130, 62] on icon at bounding box center [132, 66] width 15 height 13
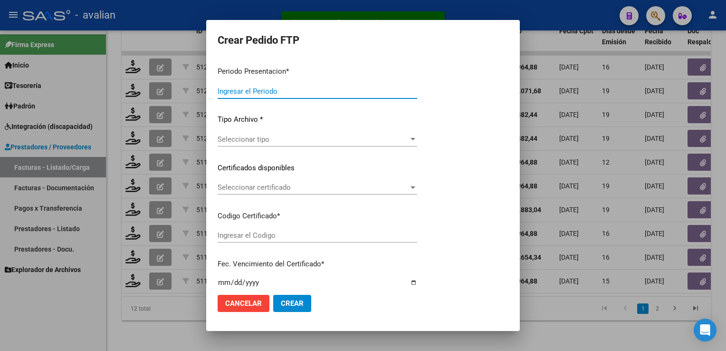
type input "202508"
type input "$ 98.964,88"
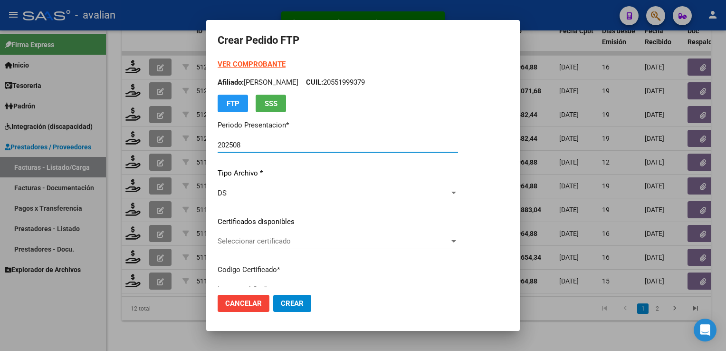
type input "ARG02000509864022022101420271014CBA536"
type input "[DATE]"
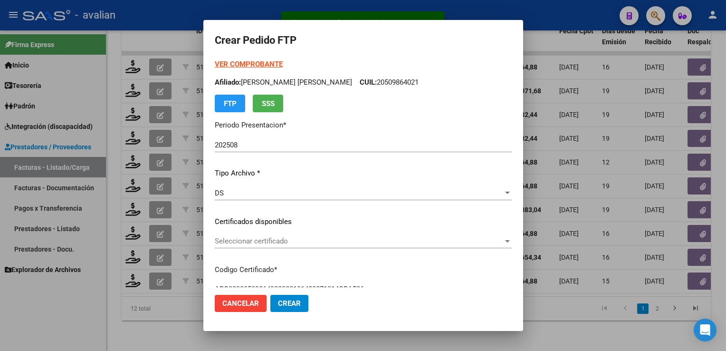
click at [247, 246] on div "Seleccionar certificado Seleccionar certificado" at bounding box center [363, 241] width 297 height 14
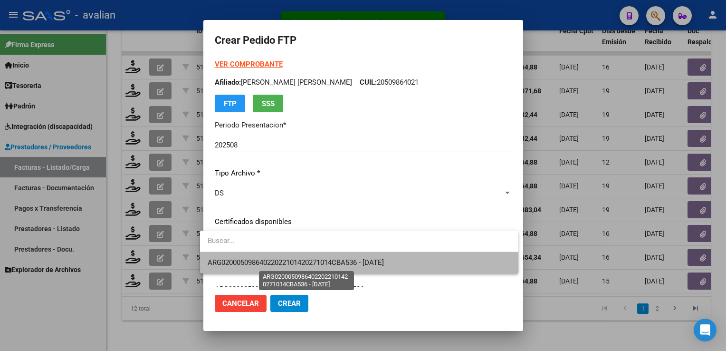
click at [250, 263] on span "ARG02000509864022022101420271014CBA536 - [DATE]" at bounding box center [296, 262] width 176 height 9
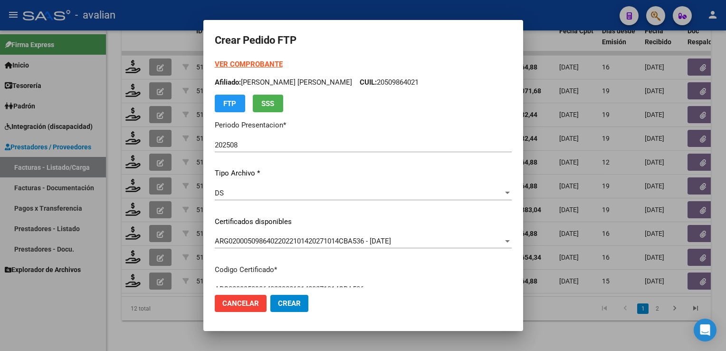
click at [385, 83] on p "Afiliado: [PERSON_NAME] [PERSON_NAME] SANTIAGO CUIL: 20509864021" at bounding box center [363, 82] width 297 height 11
click at [242, 67] on strong "VER COMPROBANTE" at bounding box center [249, 64] width 68 height 9
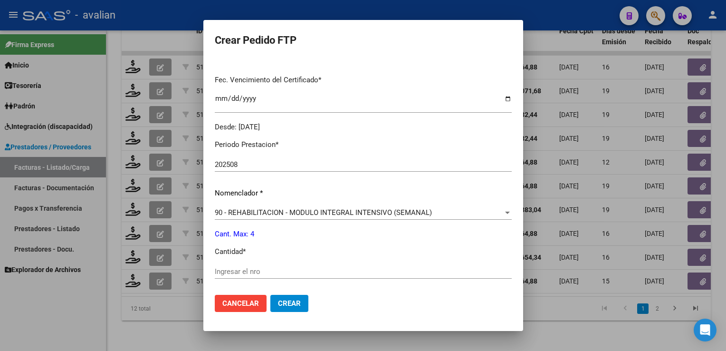
scroll to position [382, 0]
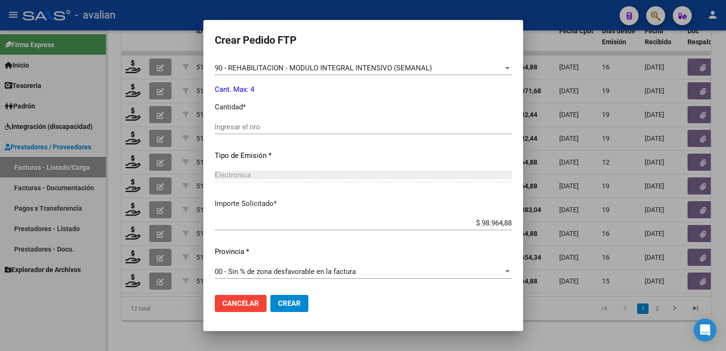
click at [248, 124] on input "Ingresar el nro" at bounding box center [363, 127] width 297 height 9
type input "4"
click at [279, 306] on span "Crear" at bounding box center [289, 303] width 23 height 9
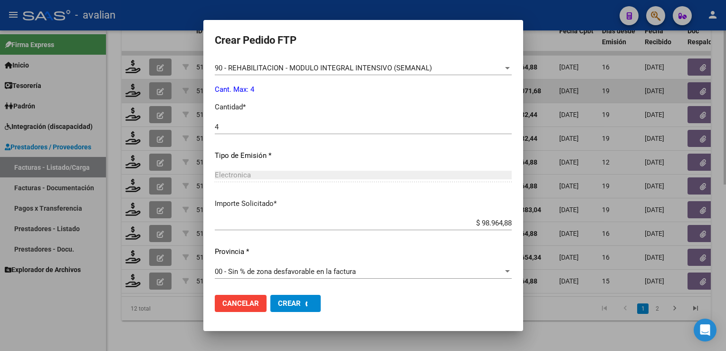
scroll to position [0, 0]
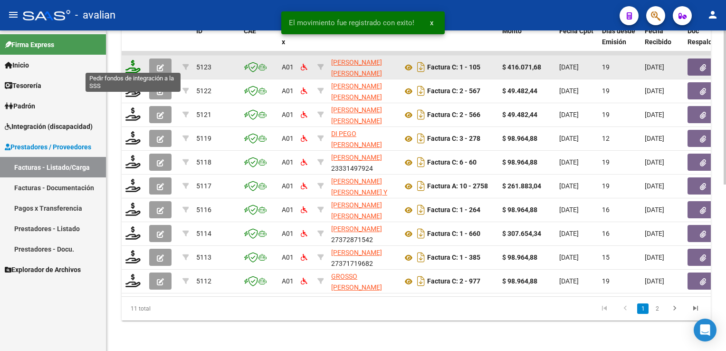
click at [131, 64] on icon at bounding box center [132, 66] width 15 height 13
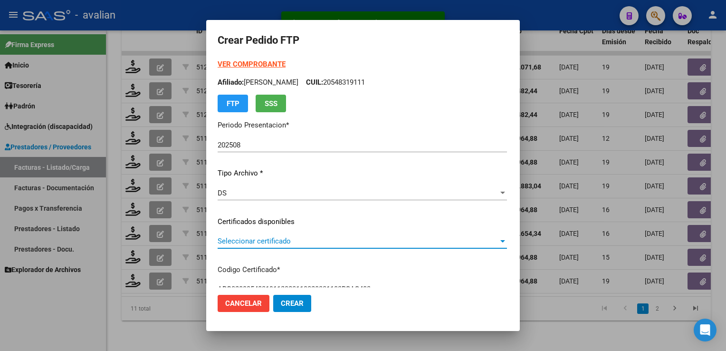
click at [240, 241] on span "Seleccionar certificado" at bounding box center [358, 241] width 281 height 9
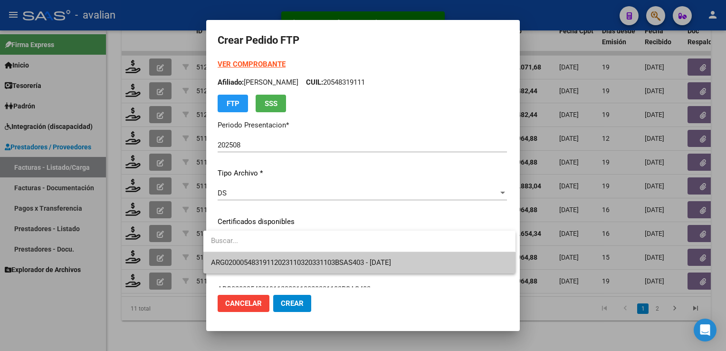
click at [243, 257] on span "ARG02000548319112023110320331103BSAS403 - [DATE]" at bounding box center [359, 262] width 296 height 21
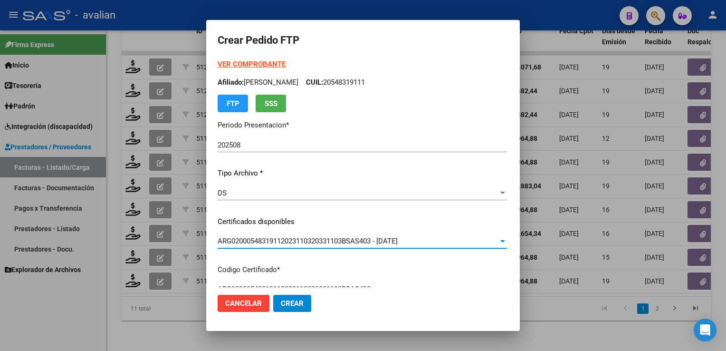
click at [257, 65] on strong "VER COMPROBANTE" at bounding box center [252, 64] width 68 height 9
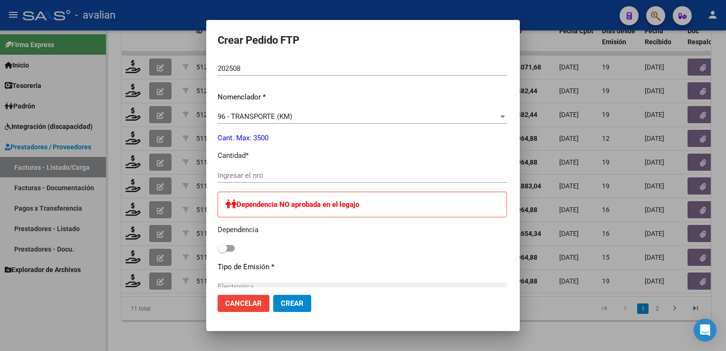
scroll to position [332, 0]
click at [248, 177] on input "Ingresar el nro" at bounding box center [362, 176] width 289 height 9
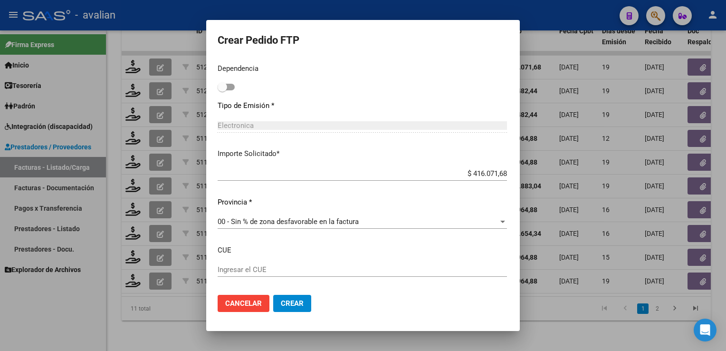
scroll to position [541, 0]
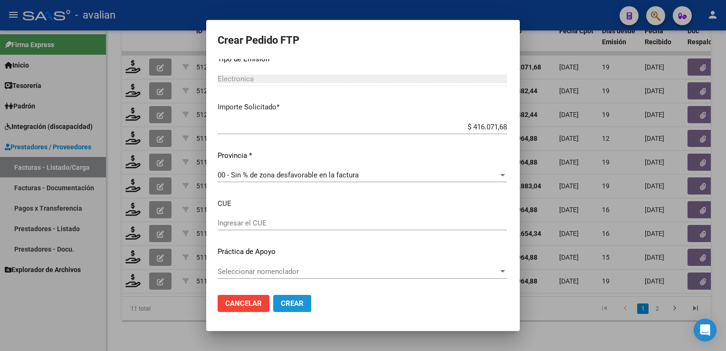
click at [290, 302] on span "Crear" at bounding box center [292, 303] width 23 height 9
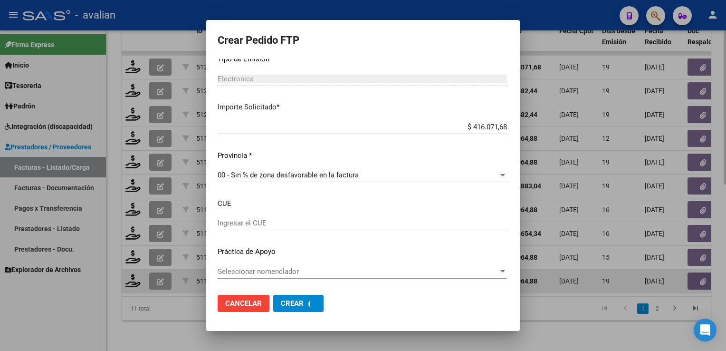
scroll to position [0, 0]
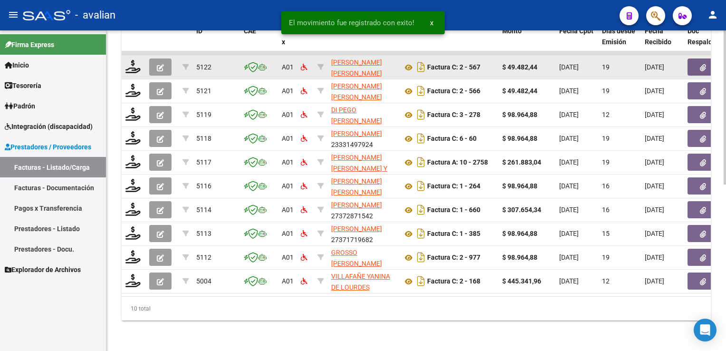
click at [129, 67] on datatable-body-cell at bounding box center [134, 67] width 24 height 23
click at [134, 60] on icon at bounding box center [132, 66] width 15 height 13
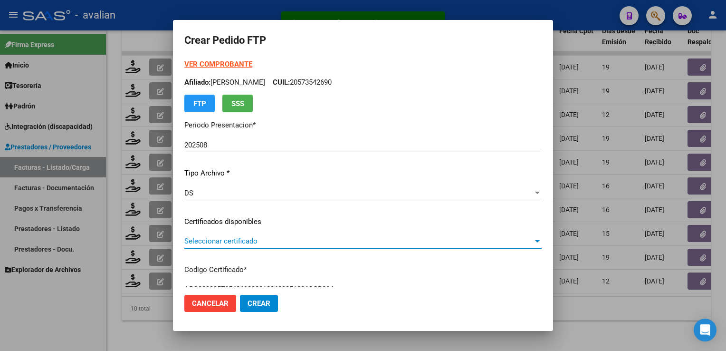
click at [268, 242] on span "Seleccionar certificado" at bounding box center [358, 241] width 349 height 9
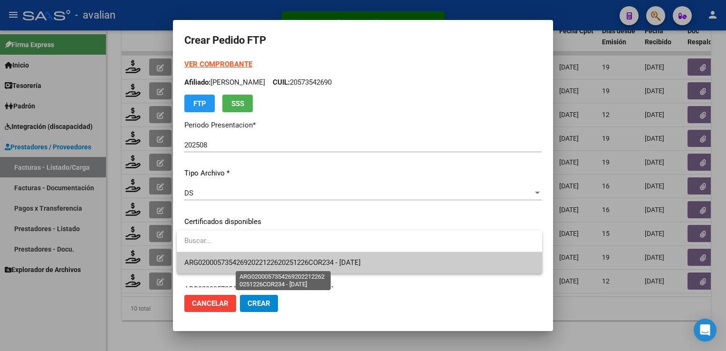
click at [263, 260] on span "ARG02000573542692022122620251226COR234 - [DATE]" at bounding box center [272, 262] width 176 height 9
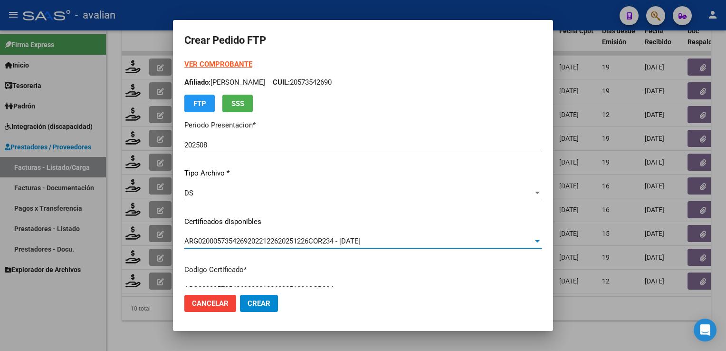
click at [341, 82] on p "Afiliado: [PERSON_NAME]: 20573542690" at bounding box center [362, 82] width 357 height 11
click at [221, 65] on strong "VER COMPROBANTE" at bounding box center [218, 64] width 68 height 9
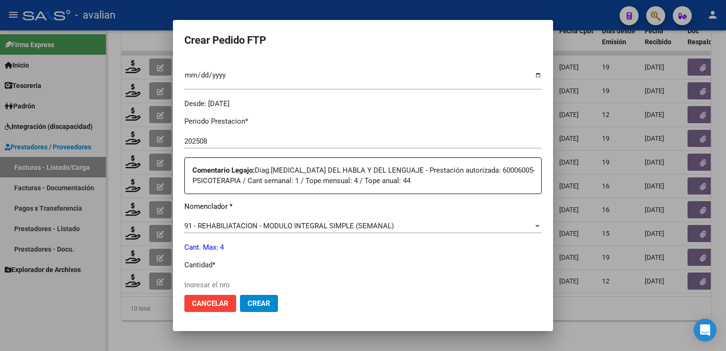
scroll to position [285, 0]
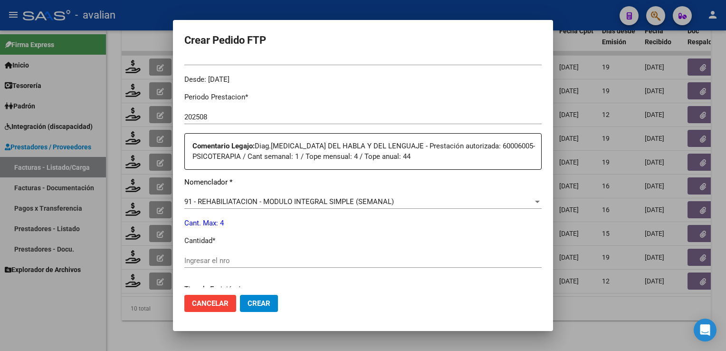
click at [217, 258] on input "Ingresar el nro" at bounding box center [362, 260] width 357 height 9
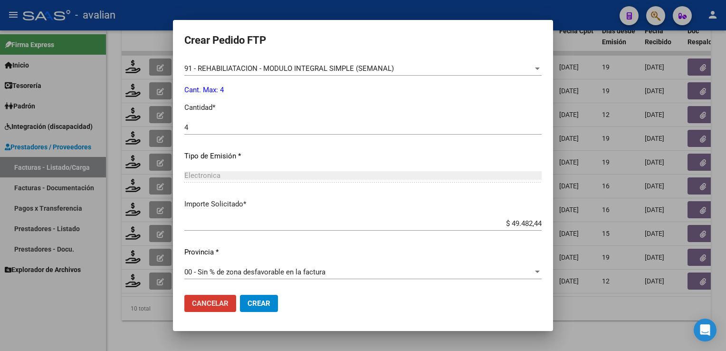
click at [259, 302] on span "Crear" at bounding box center [258, 303] width 23 height 9
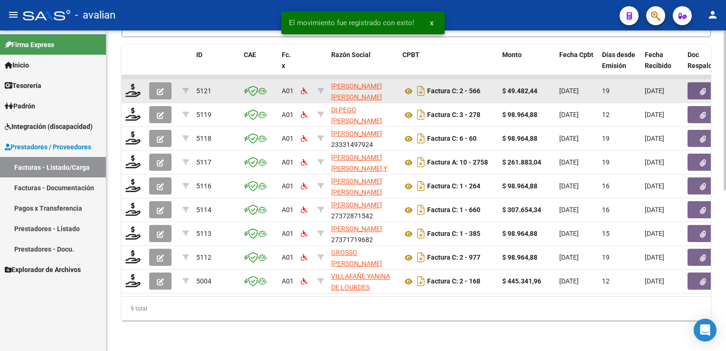
scroll to position [322, 0]
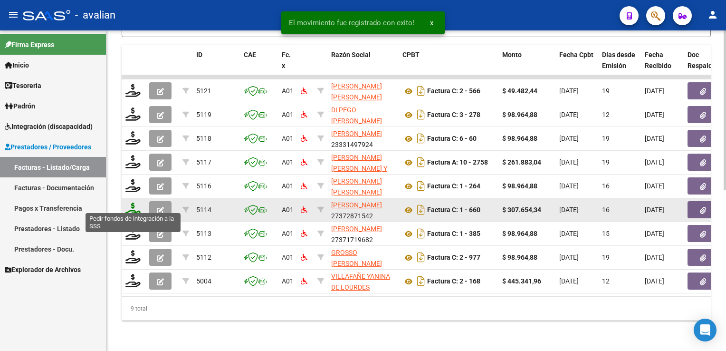
click at [130, 206] on icon at bounding box center [132, 208] width 15 height 13
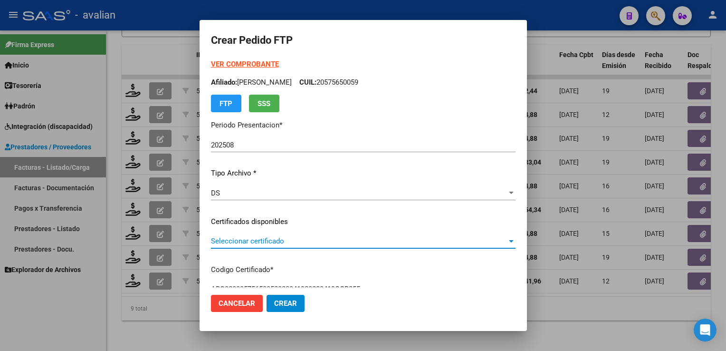
click at [244, 245] on span "Seleccionar certificado" at bounding box center [359, 241] width 296 height 9
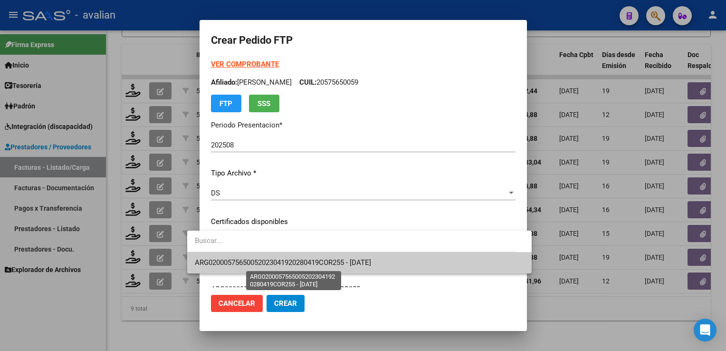
click at [246, 259] on span "ARG02000575650052023041920280419COR255 - [DATE]" at bounding box center [283, 262] width 176 height 9
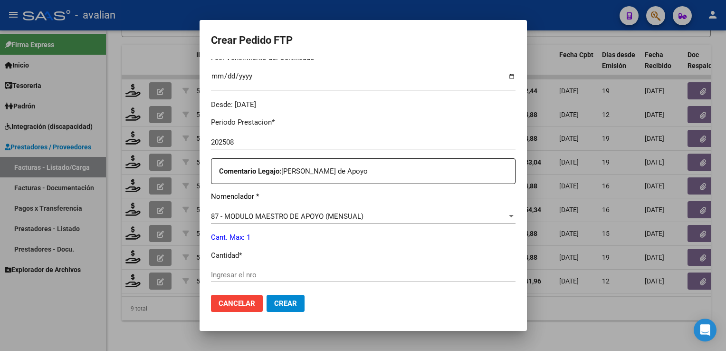
scroll to position [332, 0]
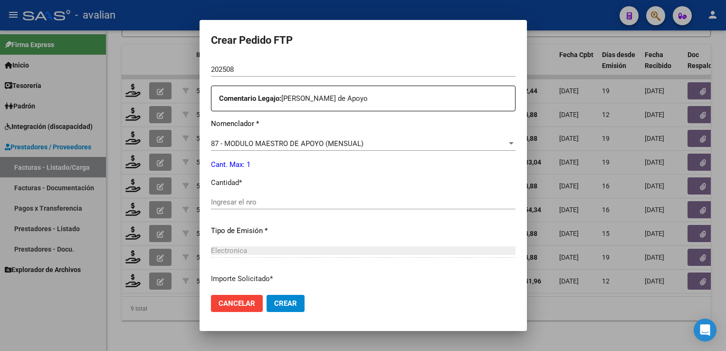
click at [240, 208] on div "Ingresar el nro" at bounding box center [363, 202] width 304 height 14
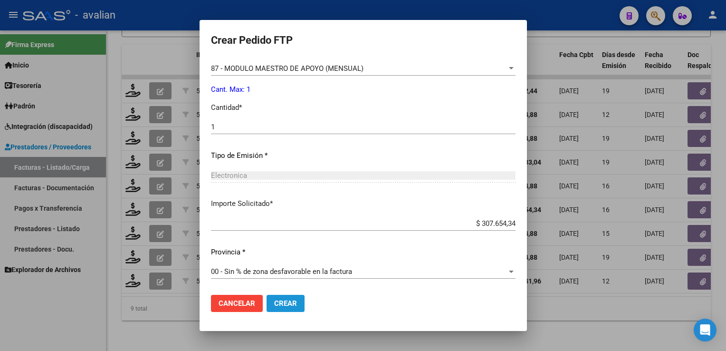
click at [274, 301] on span "Crear" at bounding box center [285, 303] width 23 height 9
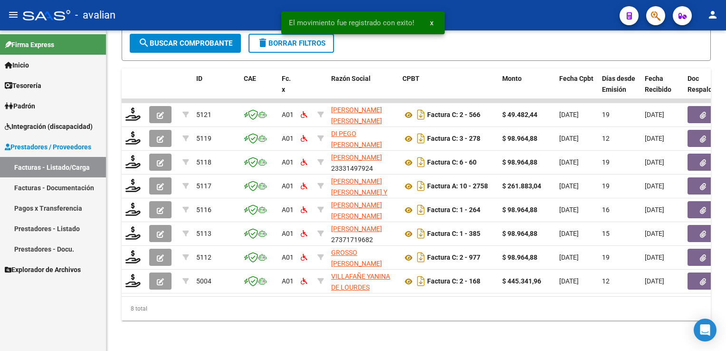
scroll to position [298, 0]
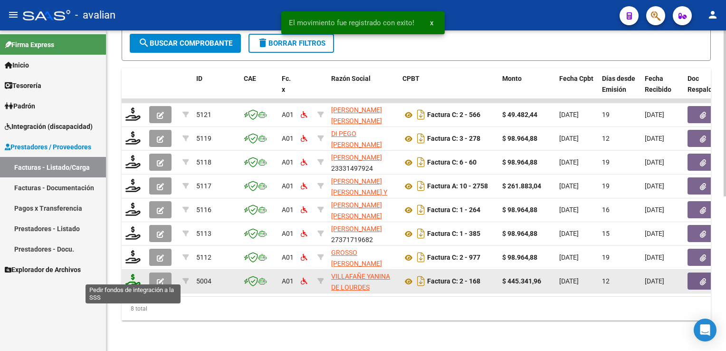
click at [127, 275] on icon at bounding box center [132, 280] width 15 height 13
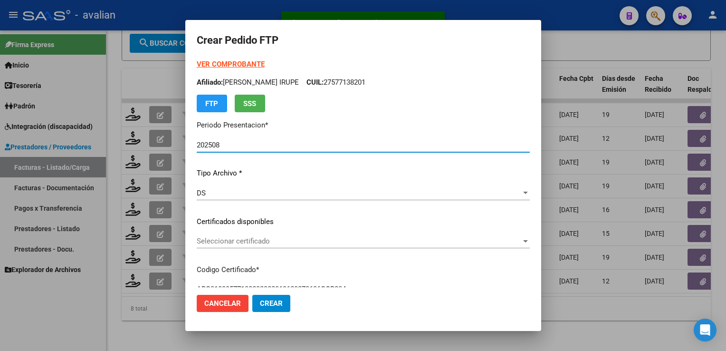
click at [228, 245] on span "Seleccionar certificado" at bounding box center [359, 241] width 324 height 9
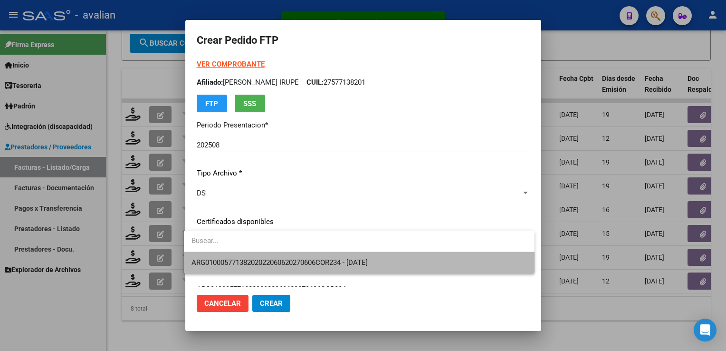
click at [229, 255] on span "ARG01000577138202022060620270606COR234 - [DATE]" at bounding box center [358, 262] width 335 height 21
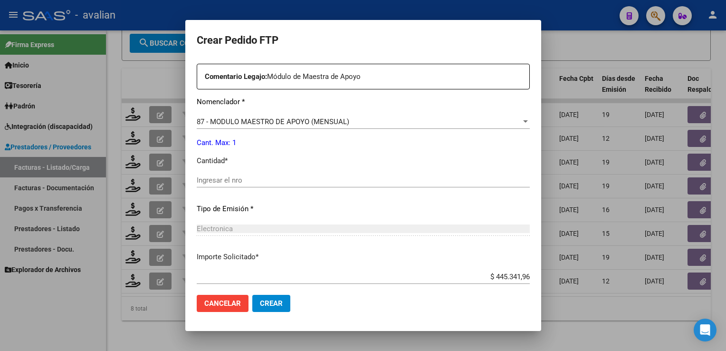
scroll to position [380, 0]
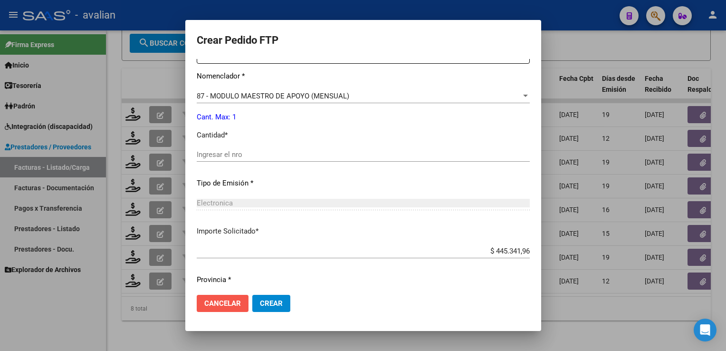
click at [233, 301] on span "Cancelar" at bounding box center [222, 303] width 37 height 9
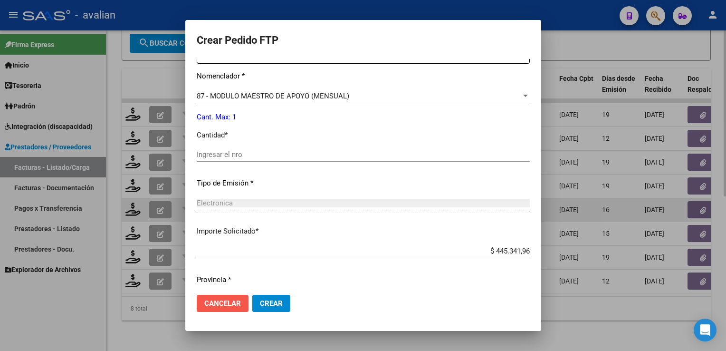
scroll to position [0, 0]
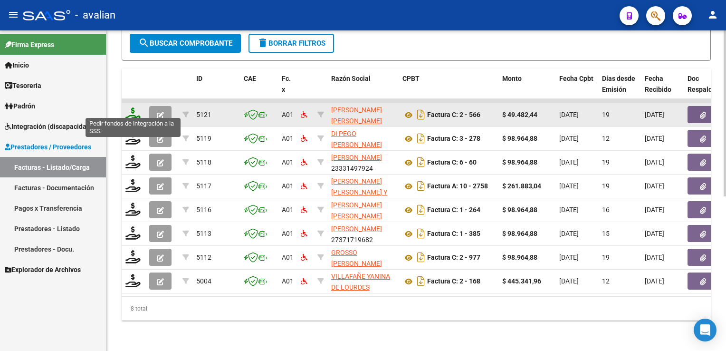
click at [133, 111] on icon at bounding box center [132, 113] width 15 height 13
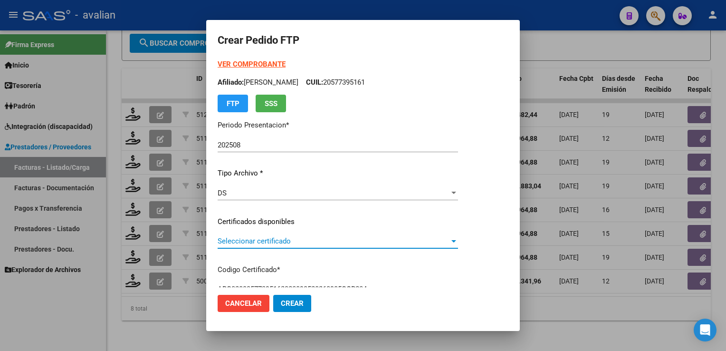
click at [245, 240] on span "Seleccionar certificado" at bounding box center [334, 241] width 232 height 9
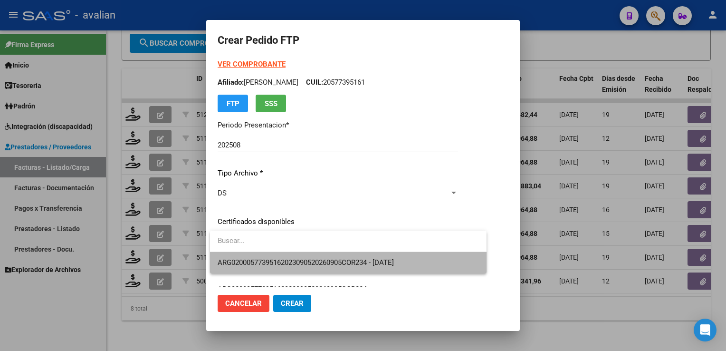
click at [253, 257] on span "ARG02000577395162023090520260905COR234 - [DATE]" at bounding box center [348, 262] width 261 height 21
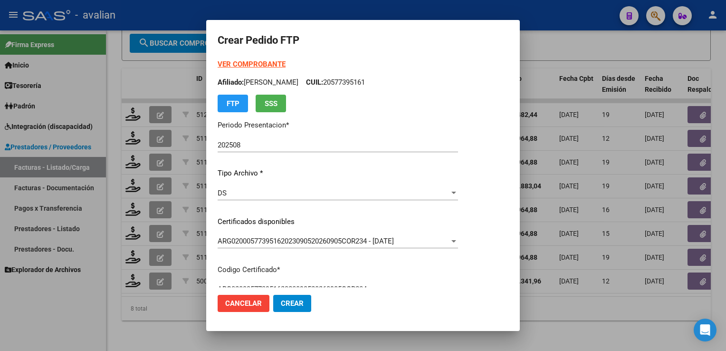
click at [274, 64] on strong "VER COMPROBANTE" at bounding box center [252, 64] width 68 height 9
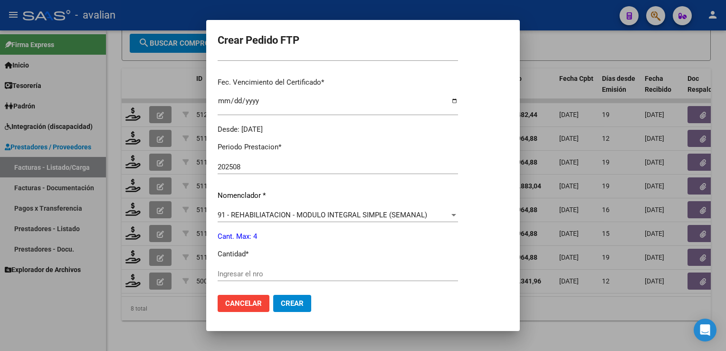
scroll to position [237, 0]
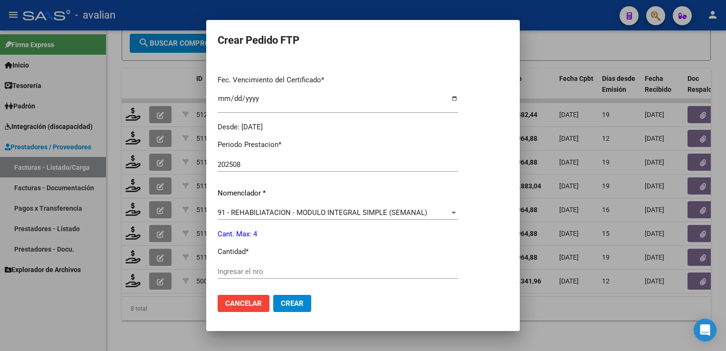
click at [291, 271] on input "Ingresar el nro" at bounding box center [338, 271] width 240 height 9
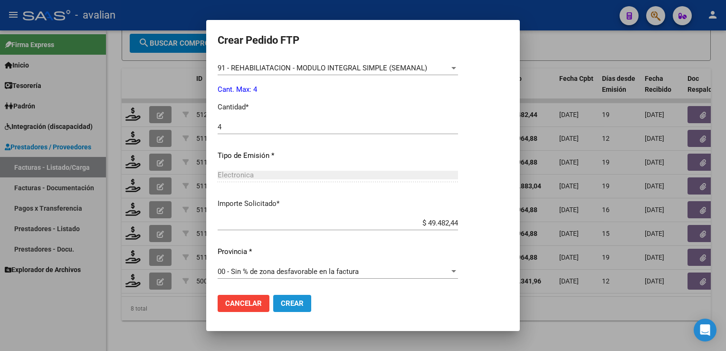
click at [289, 297] on button "Crear" at bounding box center [292, 302] width 38 height 17
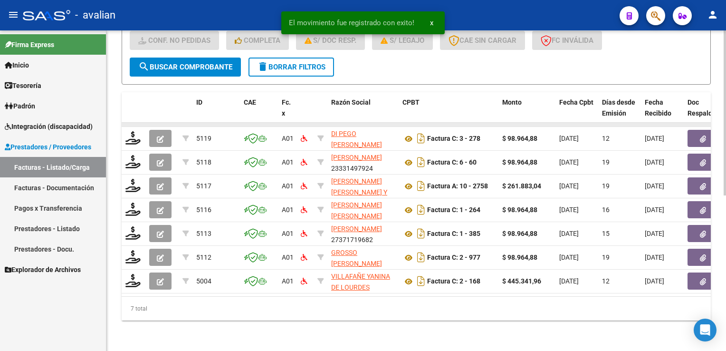
scroll to position [275, 0]
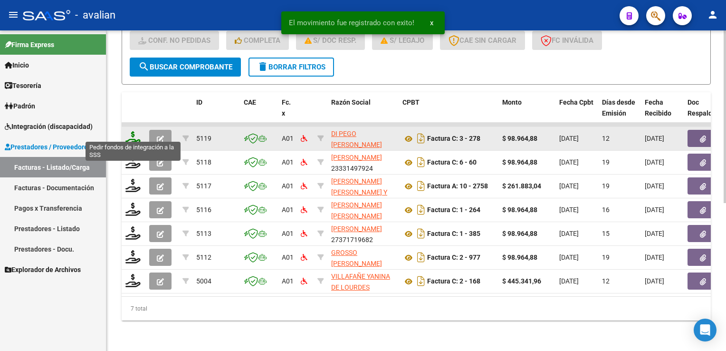
click at [129, 133] on icon at bounding box center [132, 137] width 15 height 13
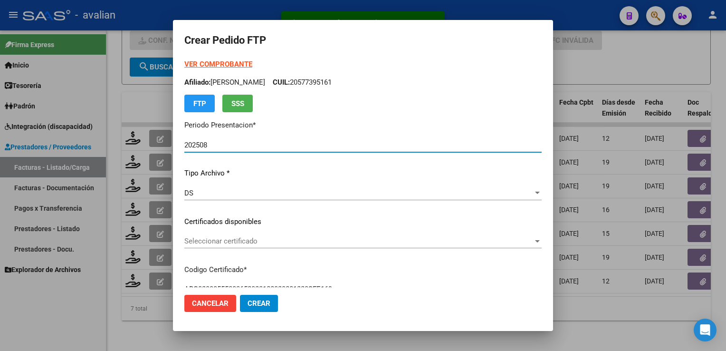
click at [283, 241] on span "Seleccionar certificado" at bounding box center [358, 241] width 349 height 9
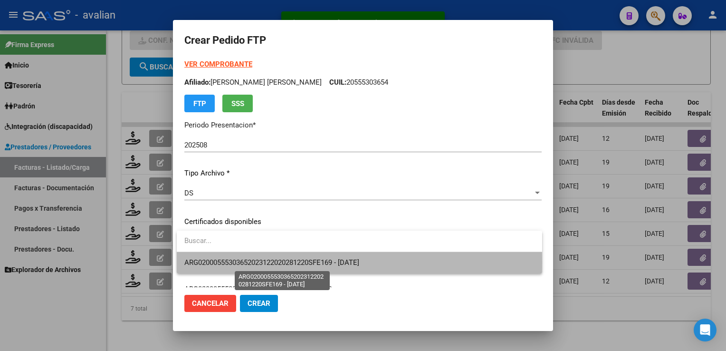
click at [276, 262] on span "ARG02000555303652023122020281220SFE169 - [DATE]" at bounding box center [271, 262] width 175 height 9
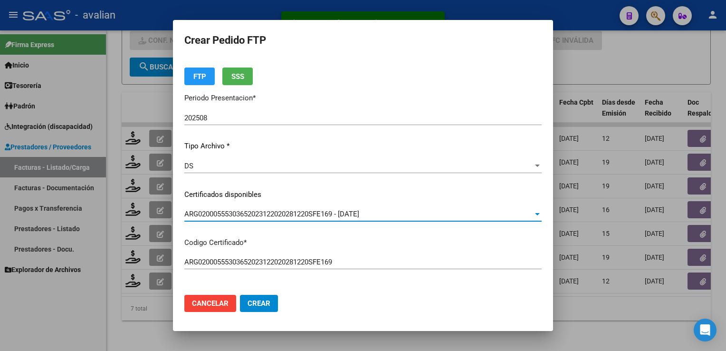
scroll to position [0, 0]
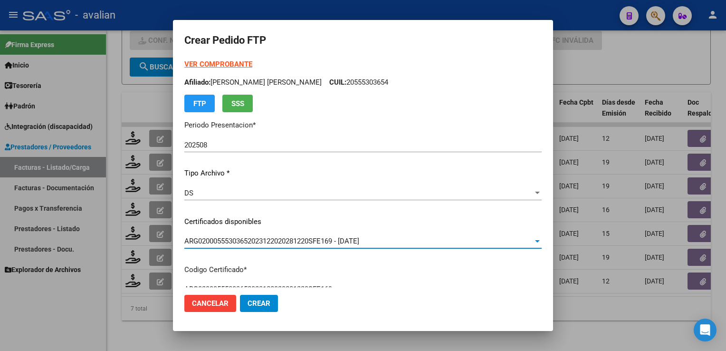
click at [336, 86] on p "Afiliado: [PERSON_NAME] [PERSON_NAME]: 20555303654" at bounding box center [362, 82] width 357 height 11
click at [239, 64] on strong "VER COMPROBANTE" at bounding box center [218, 64] width 68 height 9
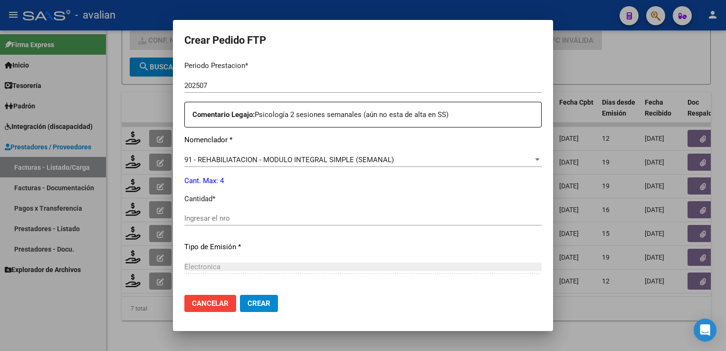
scroll to position [332, 0]
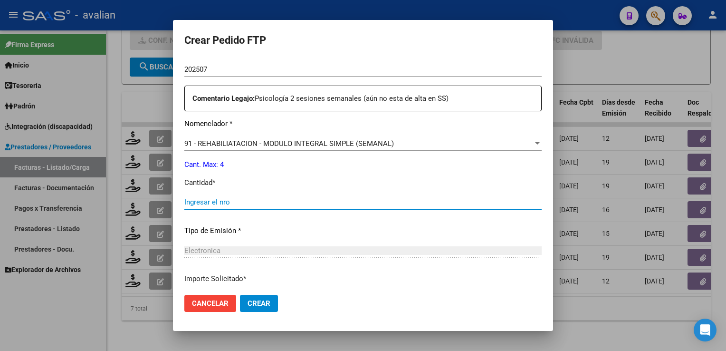
click at [211, 198] on input "Ingresar el nro" at bounding box center [362, 202] width 357 height 9
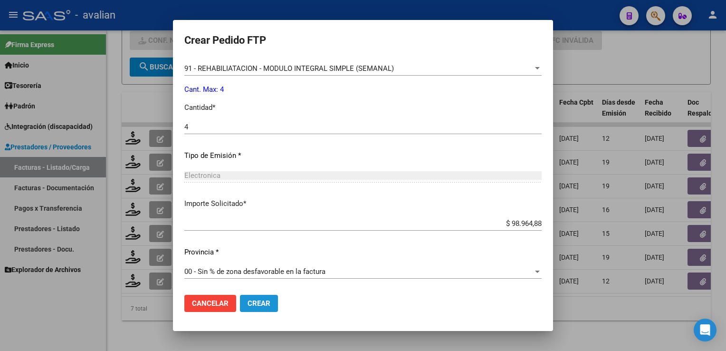
click at [264, 297] on button "Crear" at bounding box center [259, 302] width 38 height 17
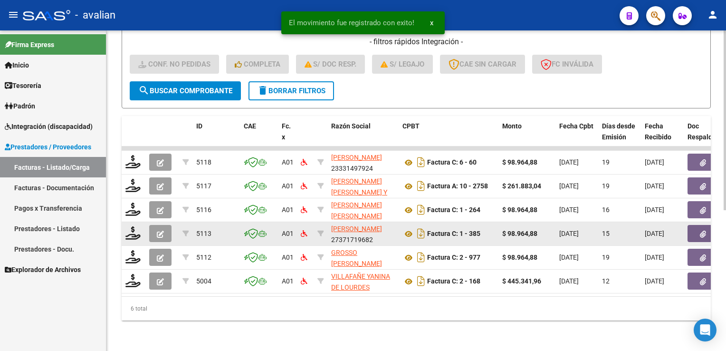
scroll to position [251, 0]
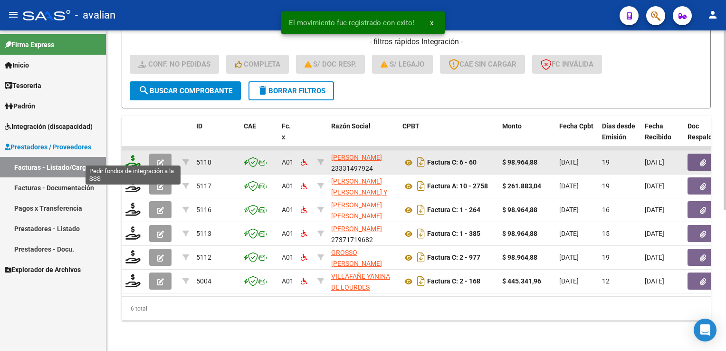
click at [133, 158] on icon at bounding box center [132, 161] width 15 height 13
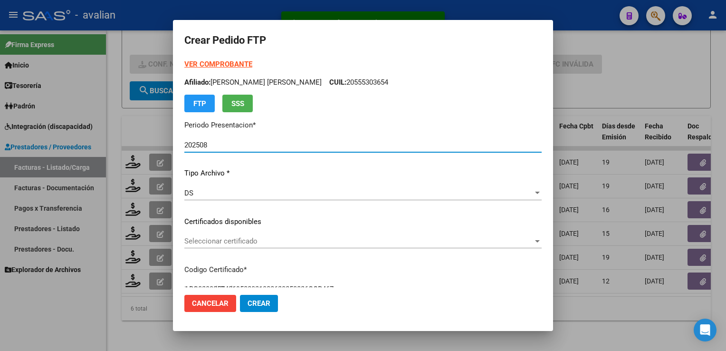
click at [237, 240] on span "Seleccionar certificado" at bounding box center [358, 241] width 349 height 9
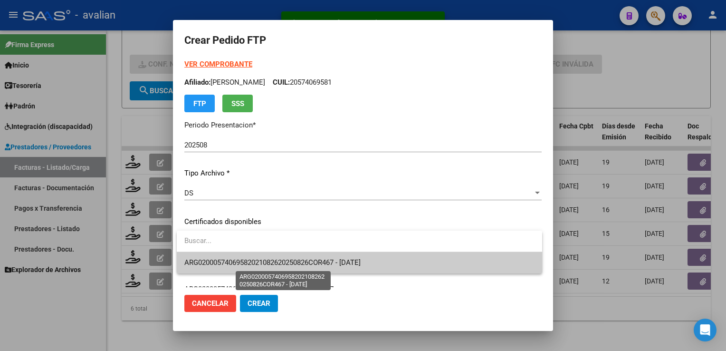
click at [234, 261] on span "ARG02000574069582021082620250826COR467 - [DATE]" at bounding box center [272, 262] width 176 height 9
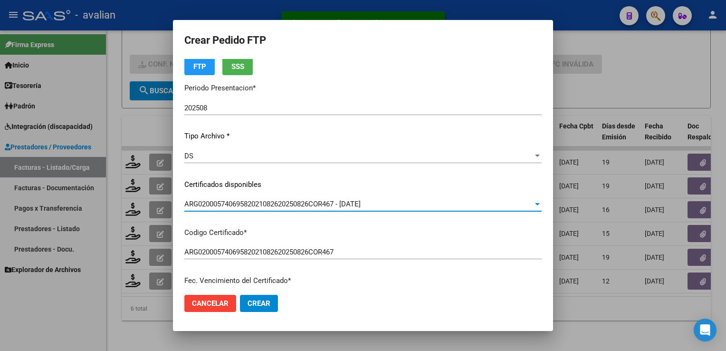
scroll to position [0, 0]
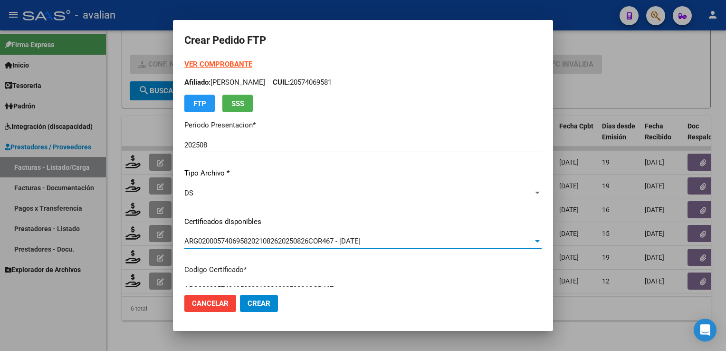
click at [314, 83] on p "Afiliado: [PERSON_NAME]: 20574069581" at bounding box center [362, 82] width 357 height 11
click at [199, 64] on strong "VER COMPROBANTE" at bounding box center [218, 64] width 68 height 9
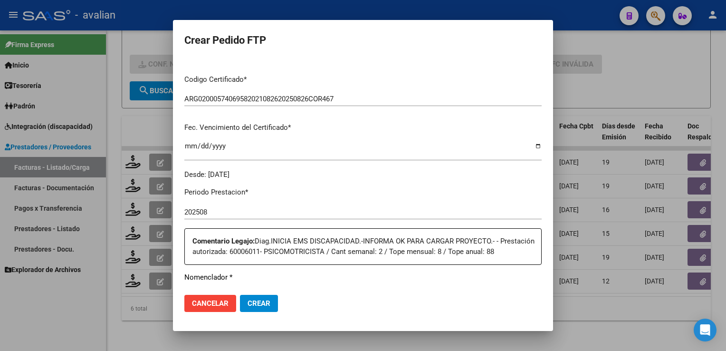
scroll to position [332, 0]
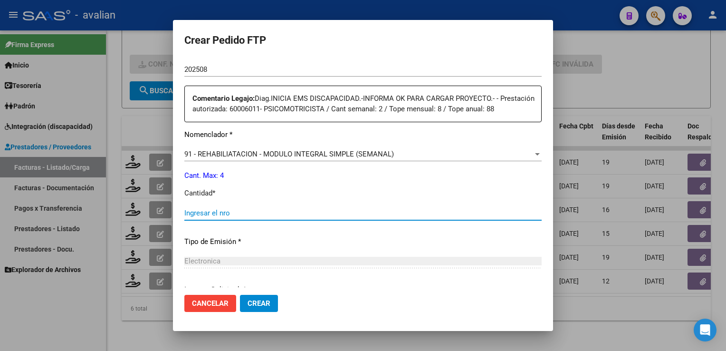
click at [211, 213] on input "Ingresar el nro" at bounding box center [362, 212] width 357 height 9
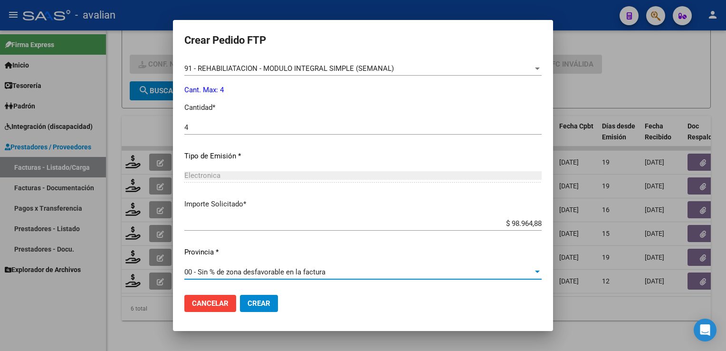
click at [256, 305] on span "Crear" at bounding box center [258, 303] width 23 height 9
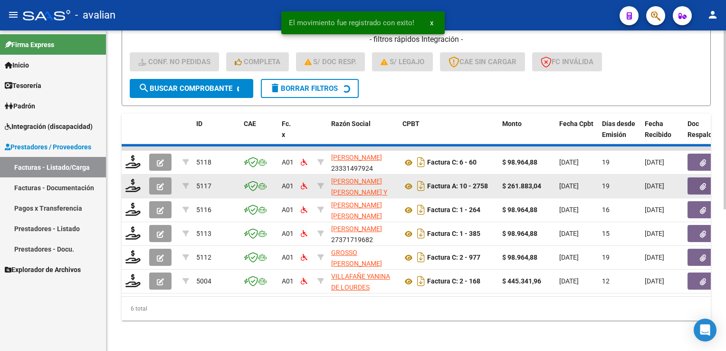
scroll to position [227, 0]
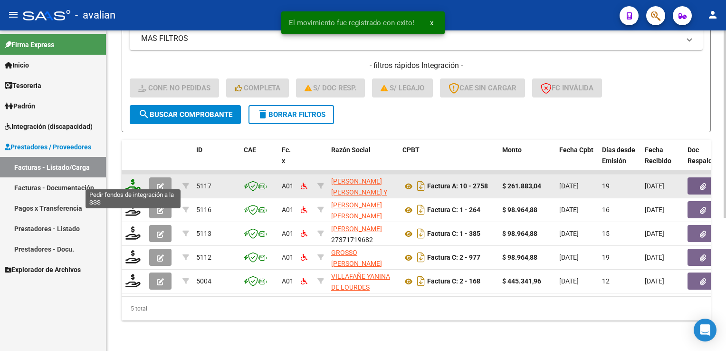
click at [135, 180] on icon at bounding box center [132, 185] width 15 height 13
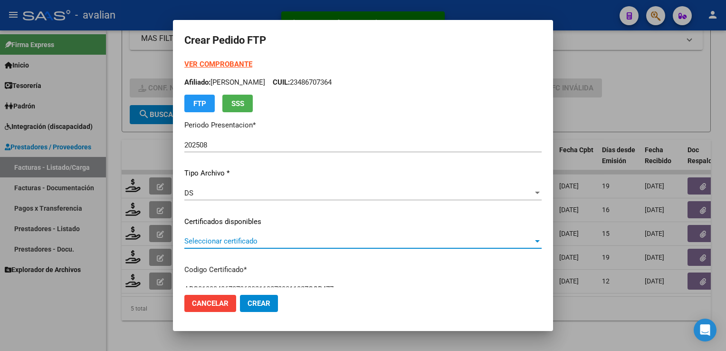
click at [194, 239] on span "Seleccionar certificado" at bounding box center [358, 241] width 349 height 9
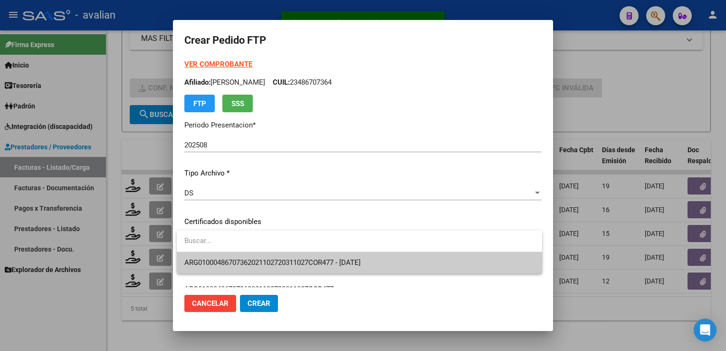
click at [210, 256] on span "ARG01000486707362021102720311027COR477 - [DATE]" at bounding box center [359, 262] width 350 height 21
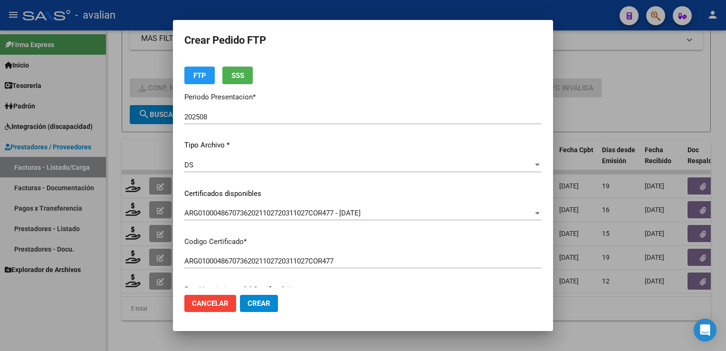
scroll to position [0, 0]
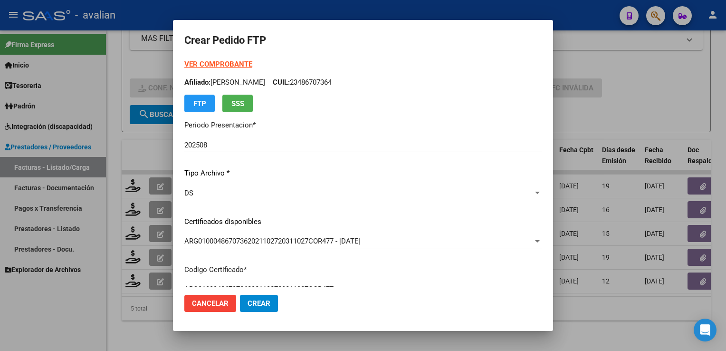
click at [241, 67] on strong "VER COMPROBANTE" at bounding box center [218, 64] width 68 height 9
click at [318, 81] on p "Afiliado: [PERSON_NAME]: 23486707364" at bounding box center [362, 82] width 357 height 11
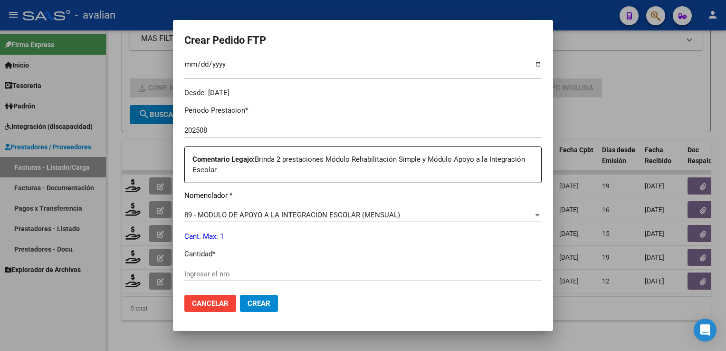
scroll to position [418, 0]
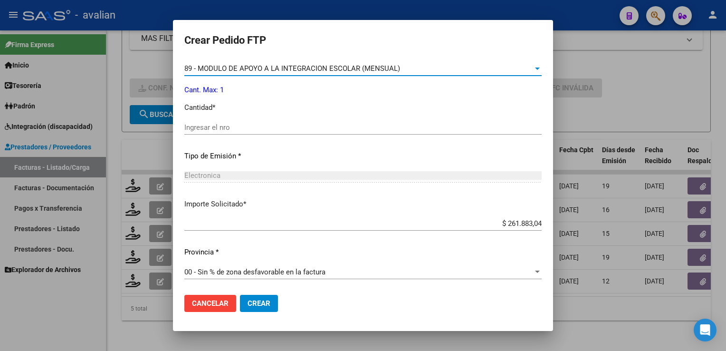
click at [272, 66] on span "89 - MODULO DE APOYO A LA INTEGRACION ESCOLAR (MENSUAL)" at bounding box center [292, 68] width 216 height 9
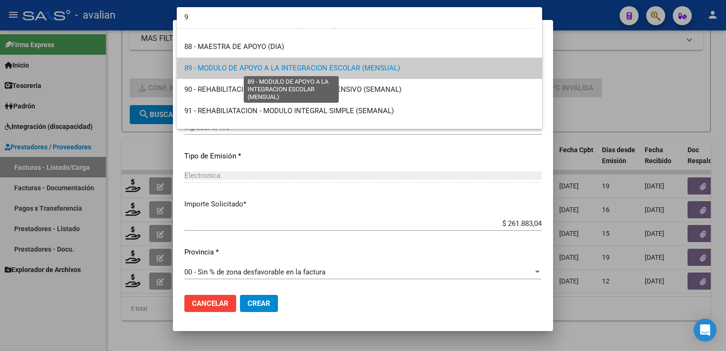
scroll to position [0, 0]
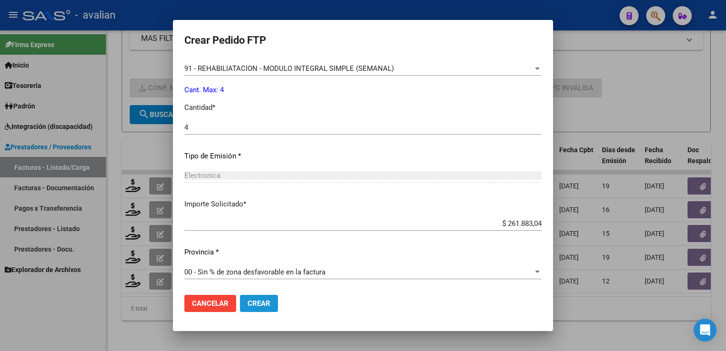
click at [258, 300] on span "Crear" at bounding box center [258, 303] width 23 height 9
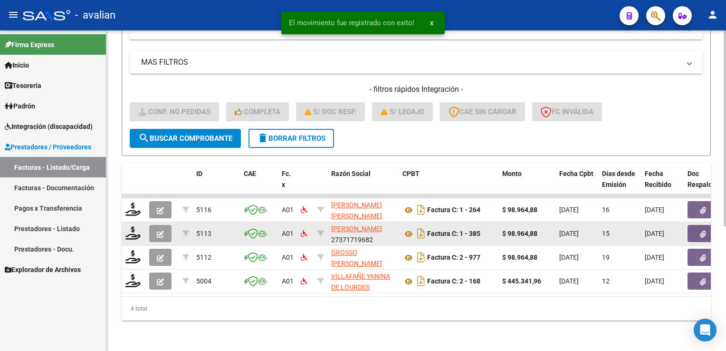
scroll to position [203, 0]
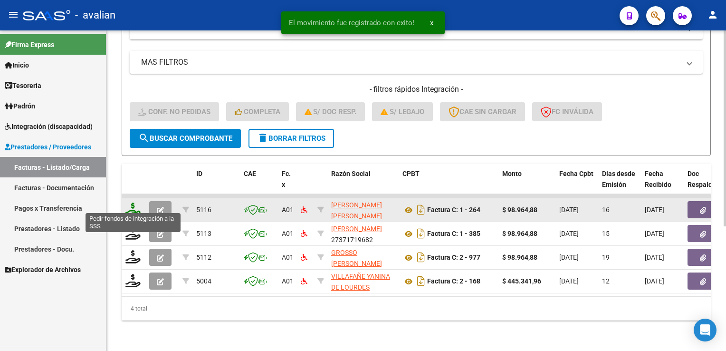
click at [135, 207] on icon at bounding box center [132, 208] width 15 height 13
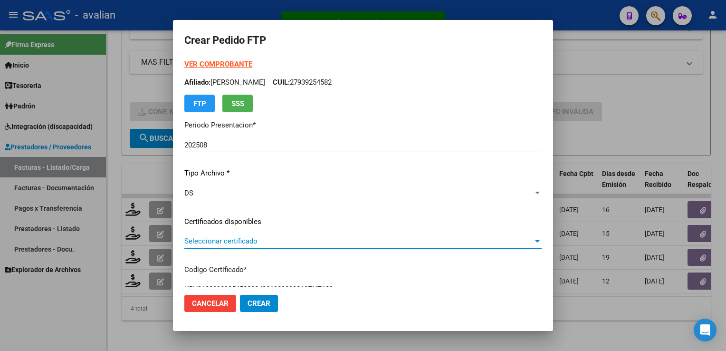
click at [242, 245] on span "Seleccionar certificado" at bounding box center [358, 241] width 349 height 9
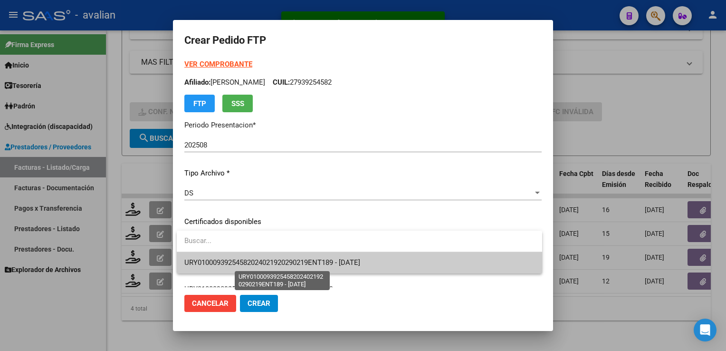
click at [245, 260] on span "URY01000939254582024021920290219ENT189 - [DATE]" at bounding box center [272, 262] width 176 height 9
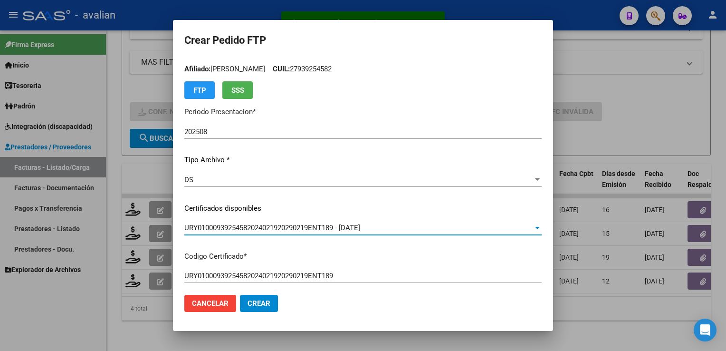
scroll to position [0, 0]
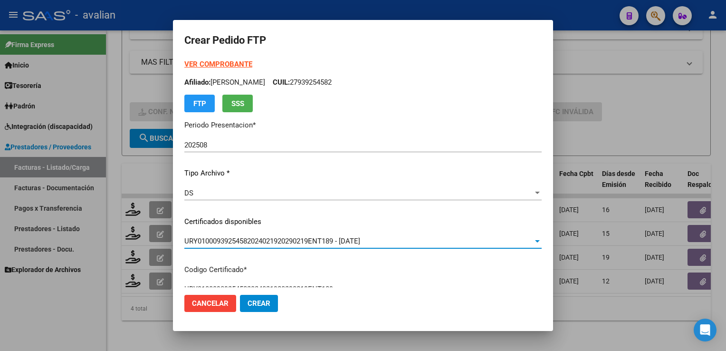
click at [351, 85] on p "Afiliado: [PERSON_NAME]: 27939254582" at bounding box center [362, 82] width 357 height 11
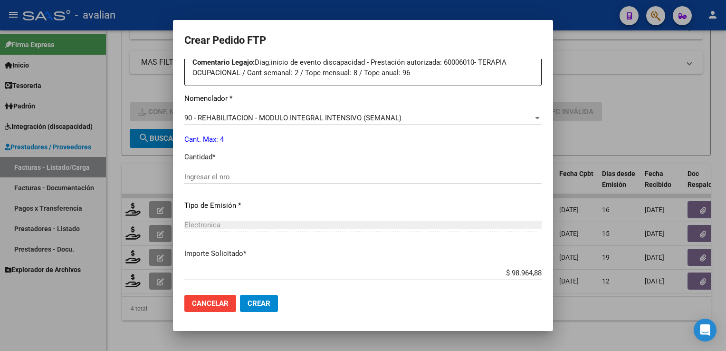
scroll to position [380, 0]
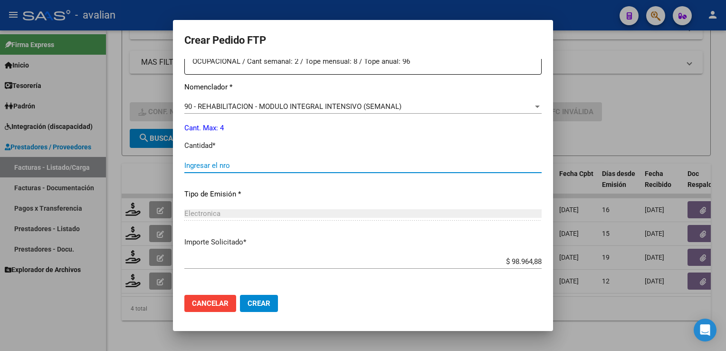
click at [237, 166] on input "Ingresar el nro" at bounding box center [362, 165] width 357 height 9
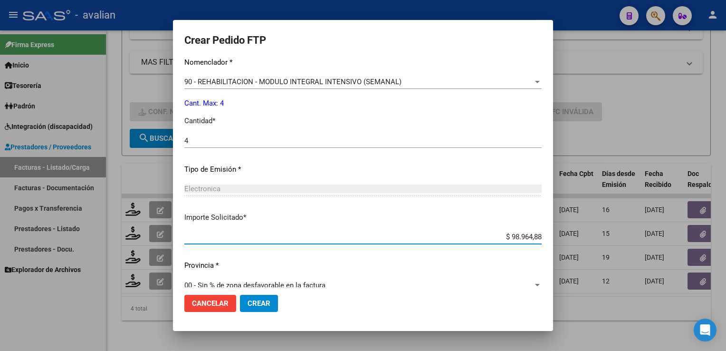
scroll to position [418, 0]
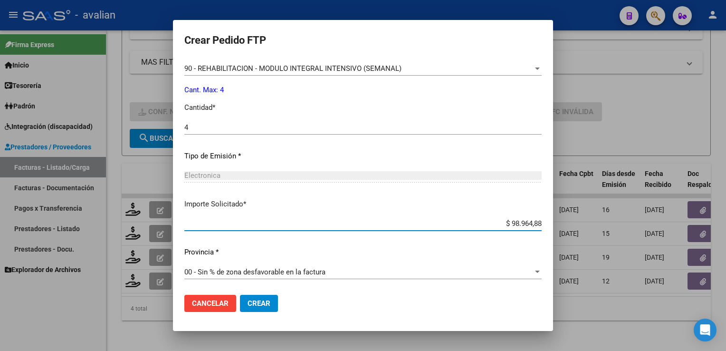
click at [265, 301] on span "Crear" at bounding box center [258, 303] width 23 height 9
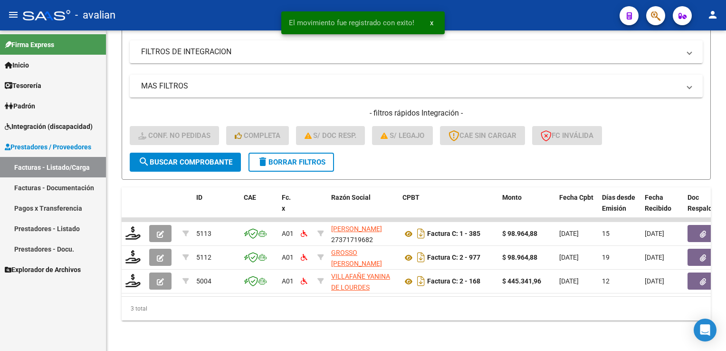
scroll to position [180, 0]
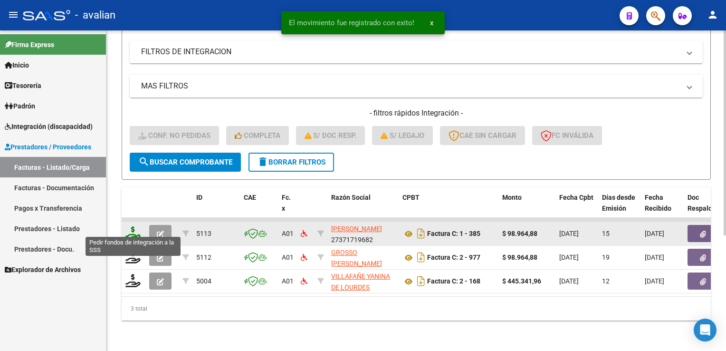
click at [138, 226] on icon at bounding box center [132, 232] width 15 height 13
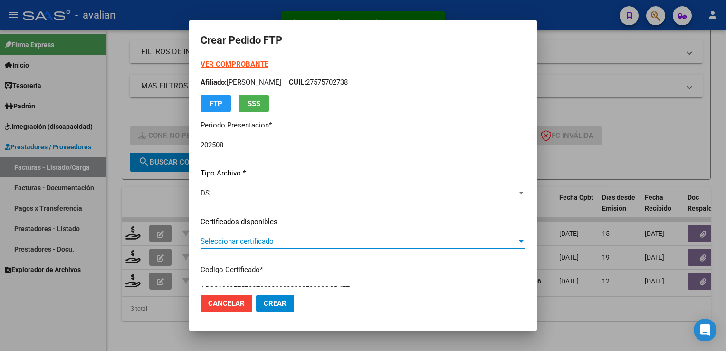
click at [235, 242] on span "Seleccionar certificado" at bounding box center [358, 241] width 316 height 9
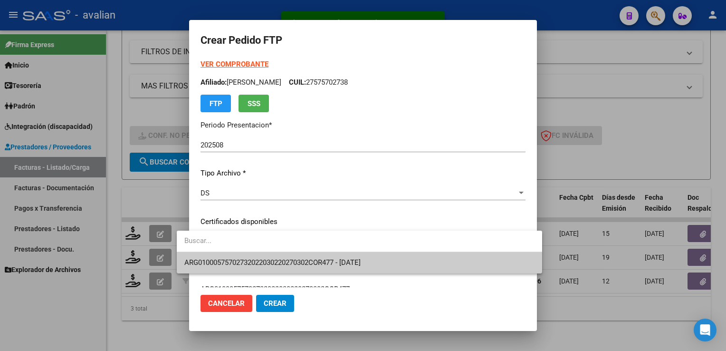
click at [232, 267] on span "ARG01000575702732022030220270302COR477 - [DATE]" at bounding box center [359, 262] width 350 height 21
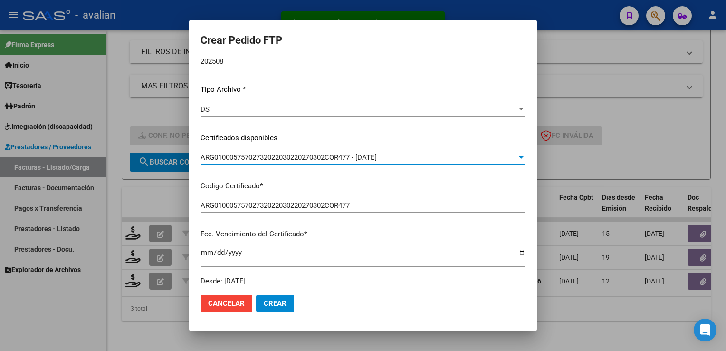
scroll to position [0, 0]
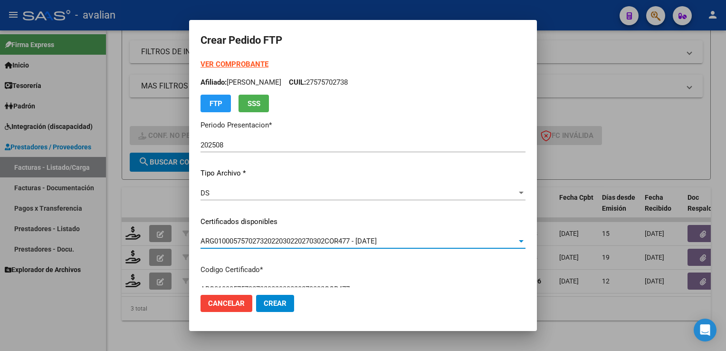
click at [356, 84] on p "Afiliado: [PERSON_NAME]: 27575702738" at bounding box center [362, 82] width 325 height 11
click at [357, 84] on p "Afiliado: [PERSON_NAME]: 27575702738" at bounding box center [362, 82] width 325 height 11
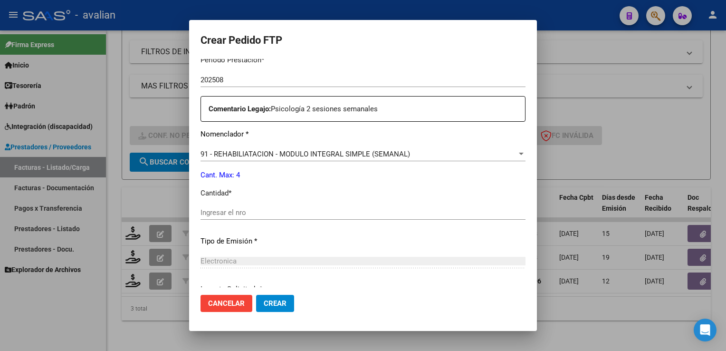
scroll to position [332, 0]
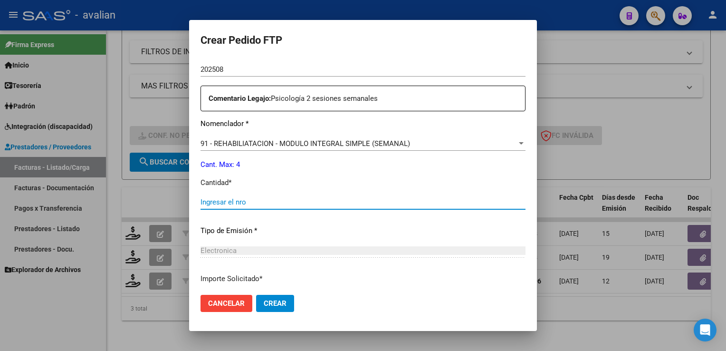
click at [294, 204] on input "Ingresar el nro" at bounding box center [362, 202] width 325 height 9
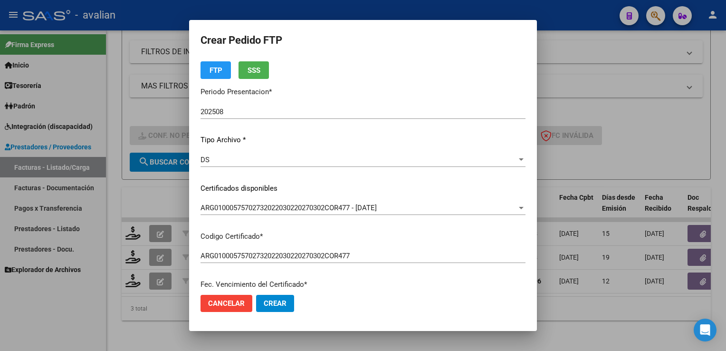
scroll to position [0, 0]
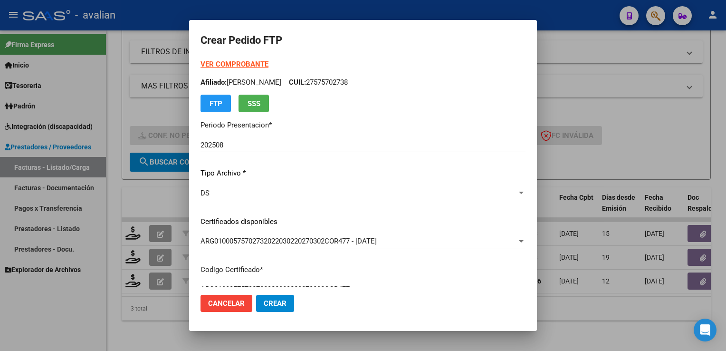
click at [237, 67] on strong "VER COMPROBANTE" at bounding box center [234, 64] width 68 height 9
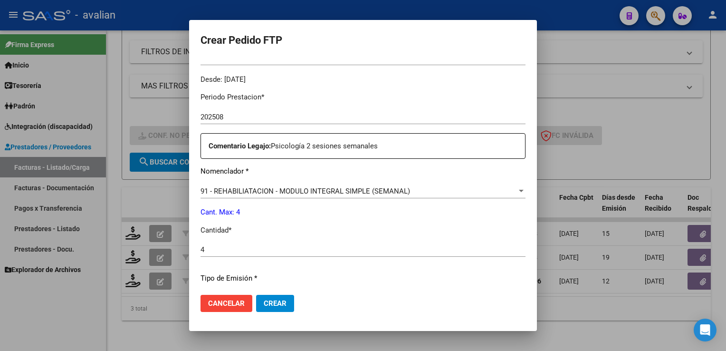
scroll to position [407, 0]
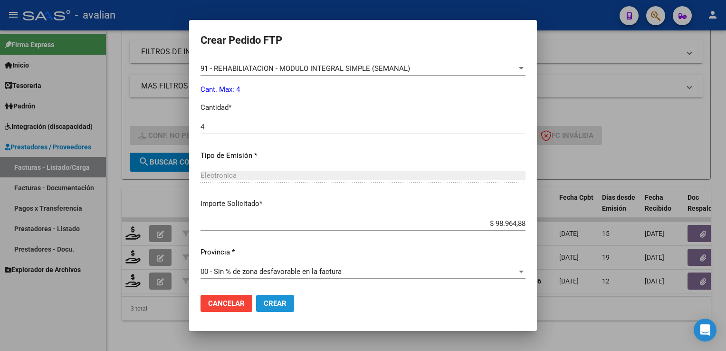
click at [264, 305] on span "Crear" at bounding box center [275, 303] width 23 height 9
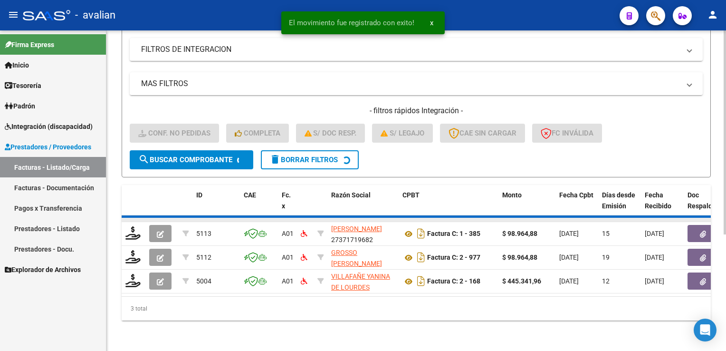
scroll to position [156, 0]
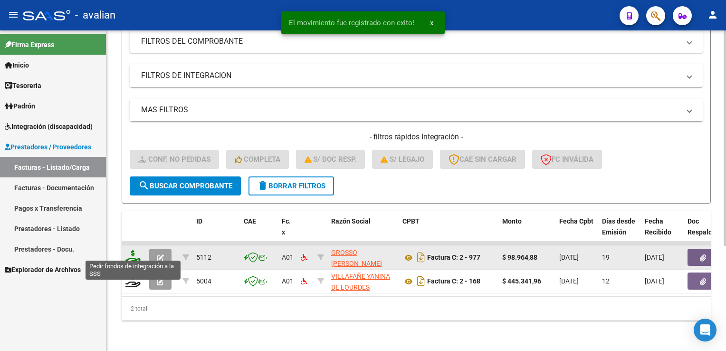
click at [130, 252] on icon at bounding box center [132, 256] width 15 height 13
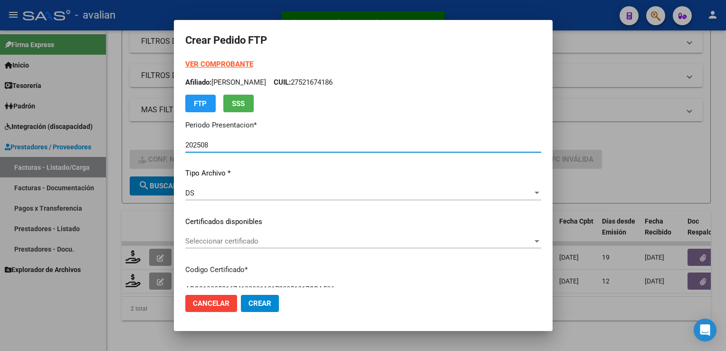
click at [232, 244] on span "Seleccionar certificado" at bounding box center [358, 241] width 347 height 9
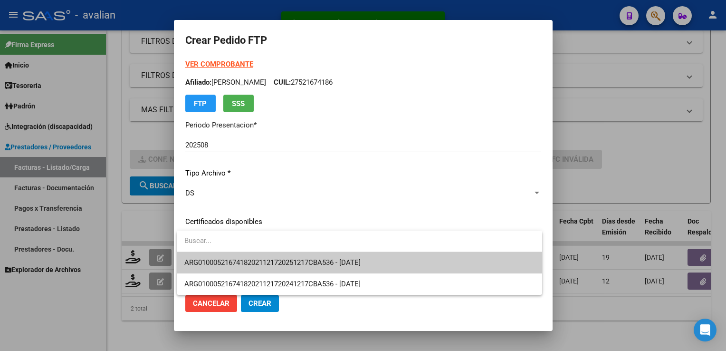
drag, startPoint x: 232, startPoint y: 244, endPoint x: 228, endPoint y: 261, distance: 17.9
click at [228, 261] on span "ARG01000521674182021121720251217CBA536 - [DATE]" at bounding box center [272, 262] width 176 height 9
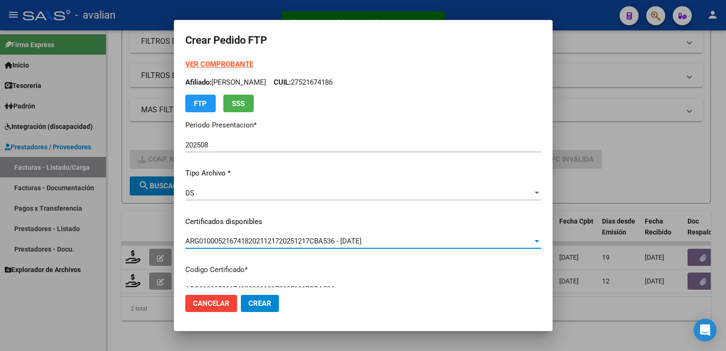
click at [244, 242] on span "ARG01000521674182021121720251217CBA536 - [DATE]" at bounding box center [273, 241] width 176 height 9
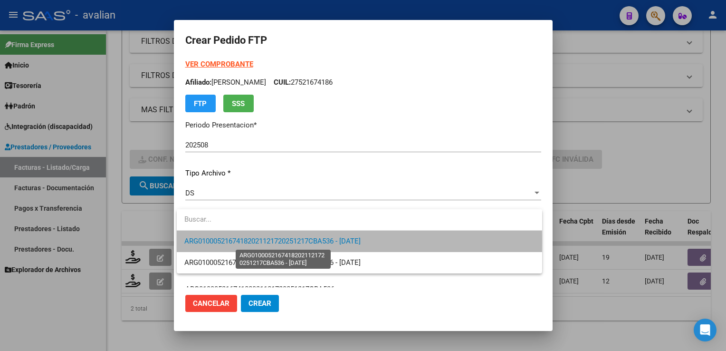
click at [241, 242] on span "ARG01000521674182021121720251217CBA536 - [DATE]" at bounding box center [272, 241] width 176 height 9
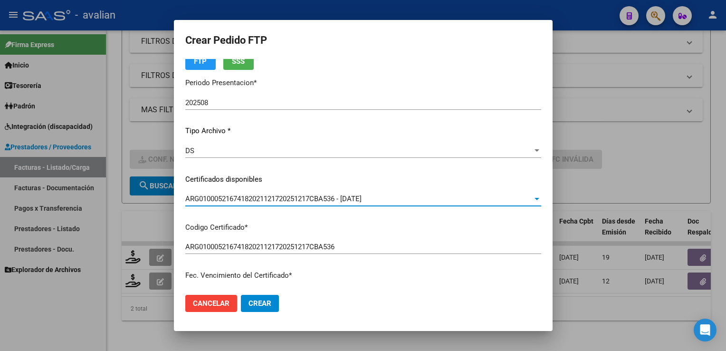
scroll to position [0, 0]
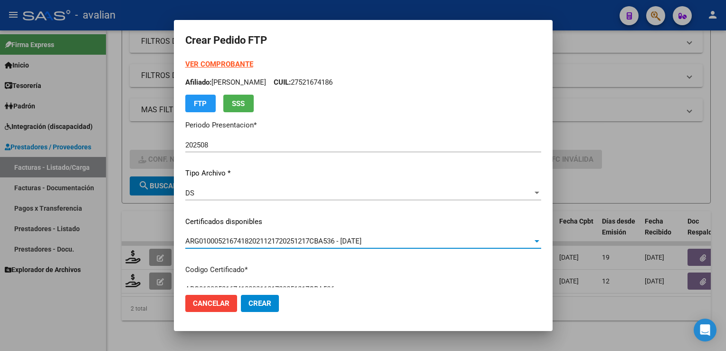
click at [338, 81] on p "Afiliado: [PERSON_NAME]: 27521674186" at bounding box center [363, 82] width 356 height 11
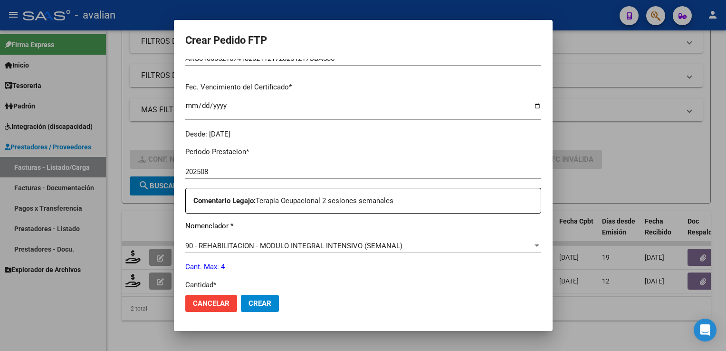
scroll to position [380, 0]
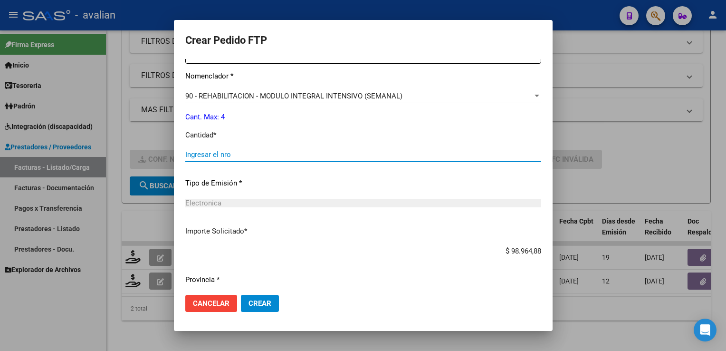
click at [205, 151] on input "Ingresar el nro" at bounding box center [363, 154] width 356 height 9
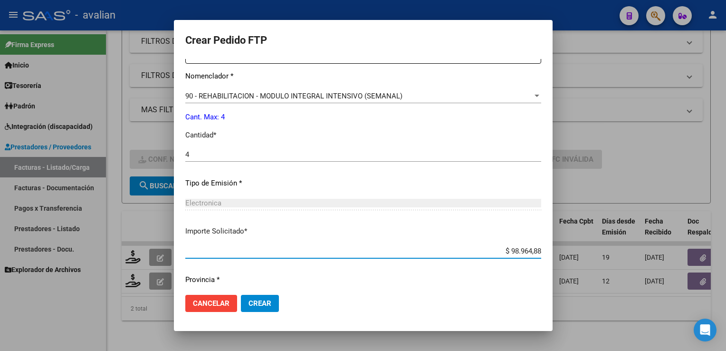
scroll to position [407, 0]
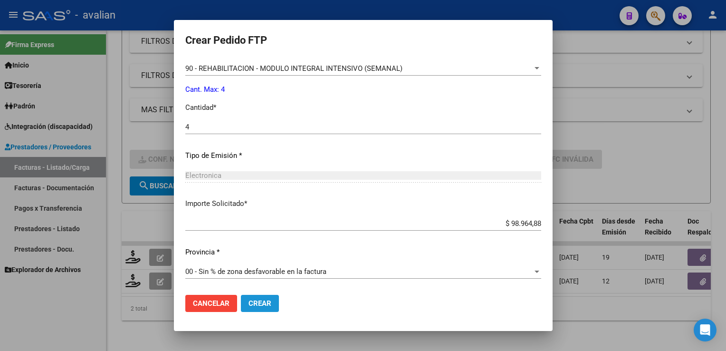
click at [258, 305] on span "Crear" at bounding box center [259, 303] width 23 height 9
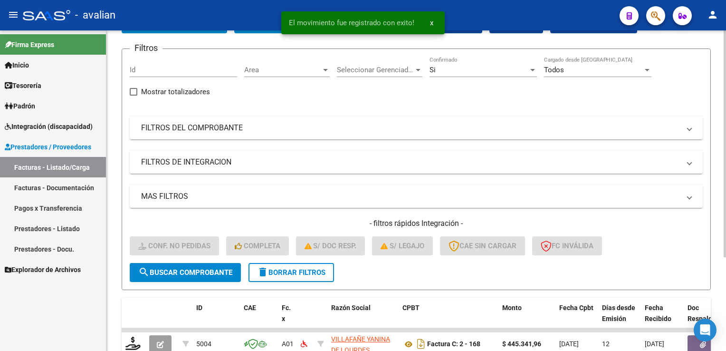
scroll to position [0, 0]
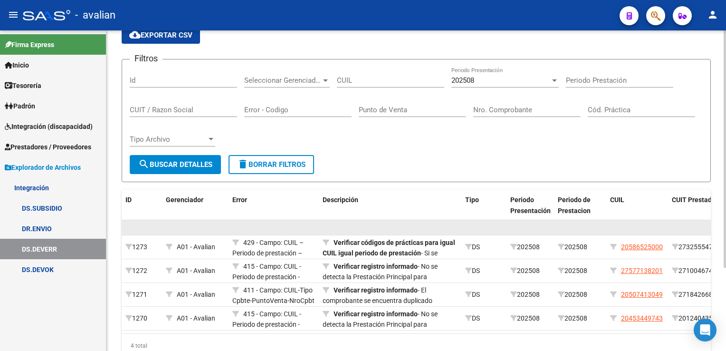
scroll to position [112, 0]
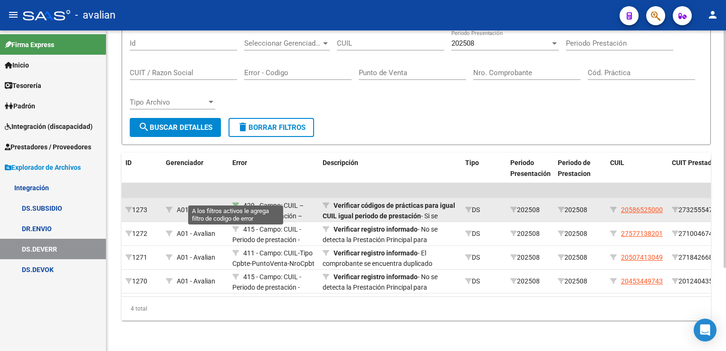
click at [237, 202] on icon at bounding box center [235, 205] width 7 height 7
type input "429"
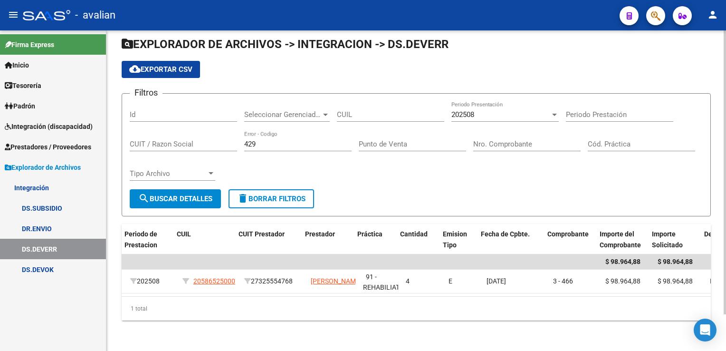
scroll to position [0, 444]
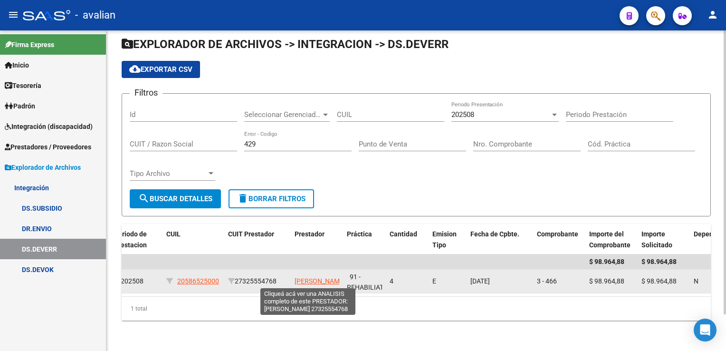
click at [302, 277] on span "CANEPA DANIELA" at bounding box center [319, 281] width 51 height 8
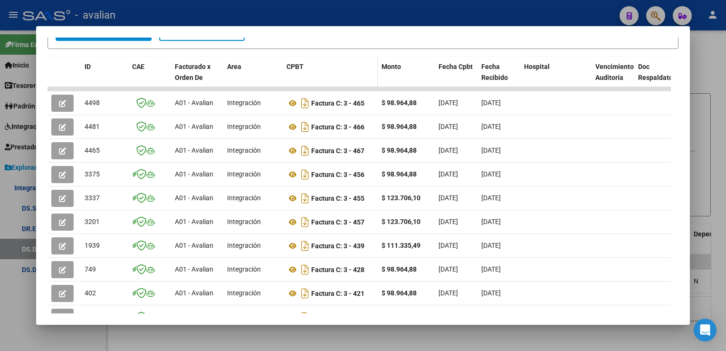
scroll to position [215, 0]
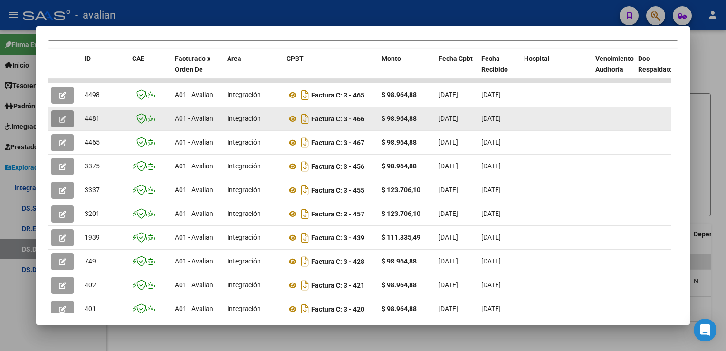
click at [61, 120] on icon "button" at bounding box center [62, 118] width 7 height 7
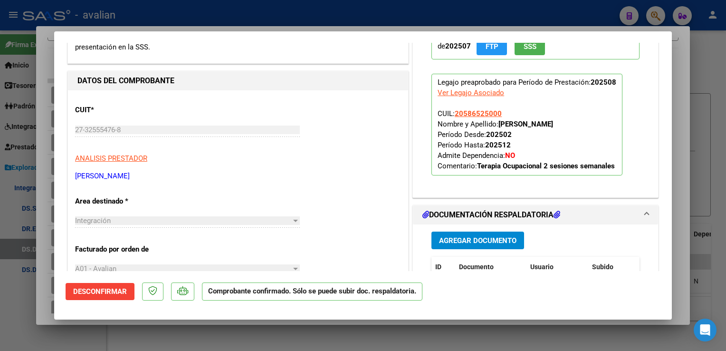
scroll to position [237, 0]
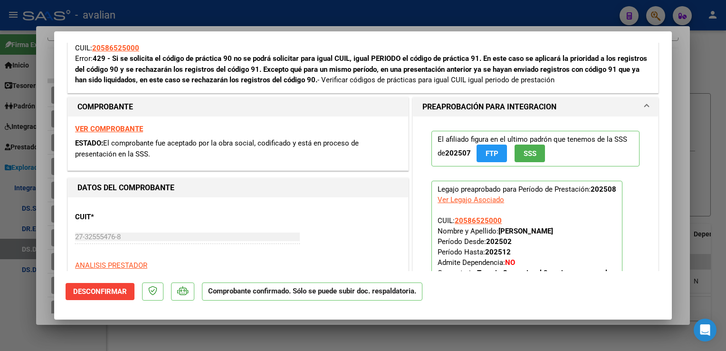
click at [122, 128] on strong "VER COMPROBANTE" at bounding box center [109, 128] width 68 height 9
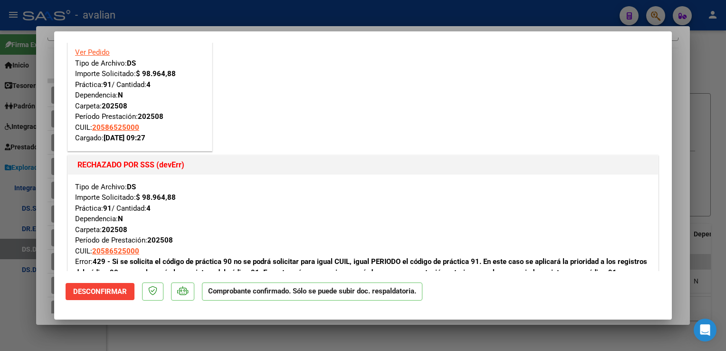
scroll to position [0, 0]
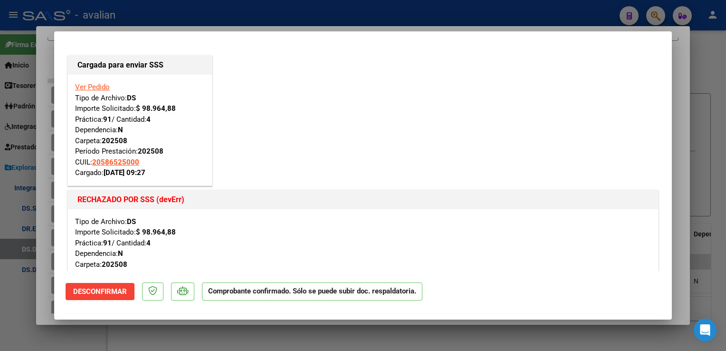
click at [103, 87] on link "Ver Pedido" at bounding box center [92, 87] width 35 height 9
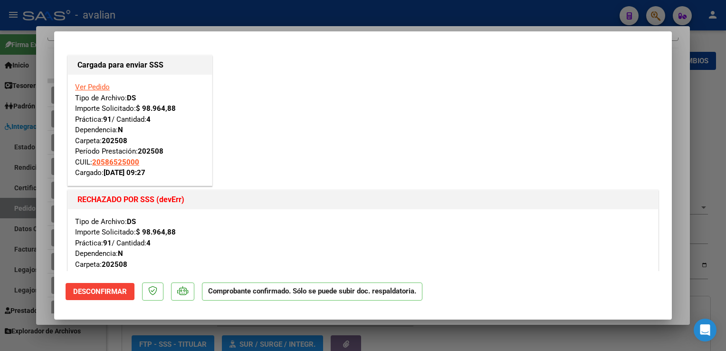
type input "$ 0,00"
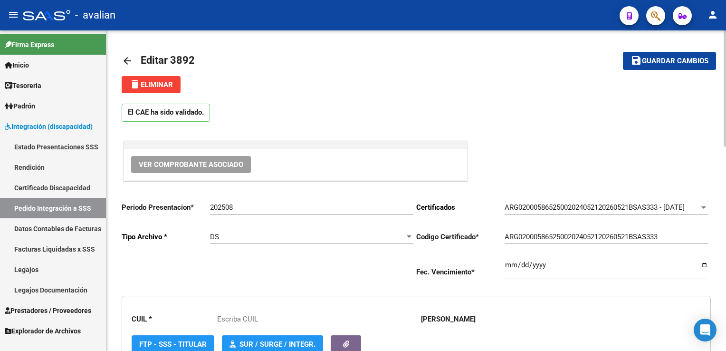
type input "20586525000"
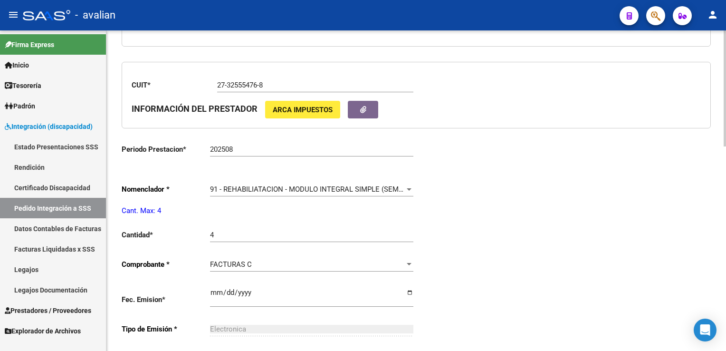
scroll to position [332, 0]
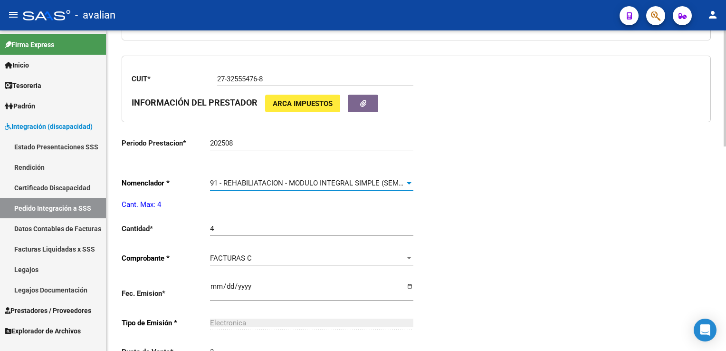
click at [251, 179] on span "91 - REHABILIATACION - MODULO INTEGRAL SIMPLE (SEMANAL)" at bounding box center [314, 183] width 209 height 9
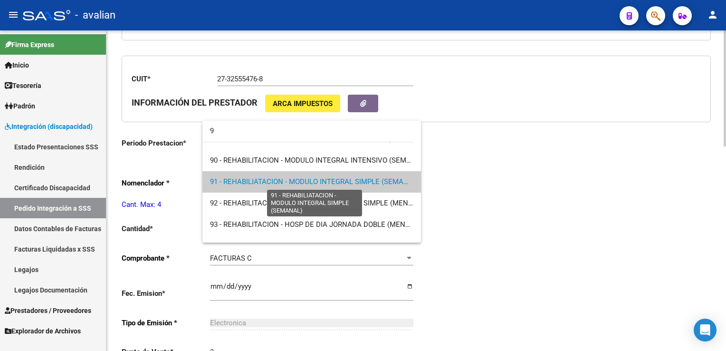
scroll to position [0, 0]
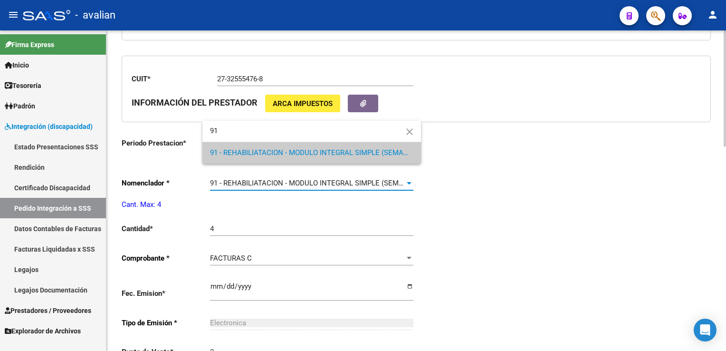
type input "91"
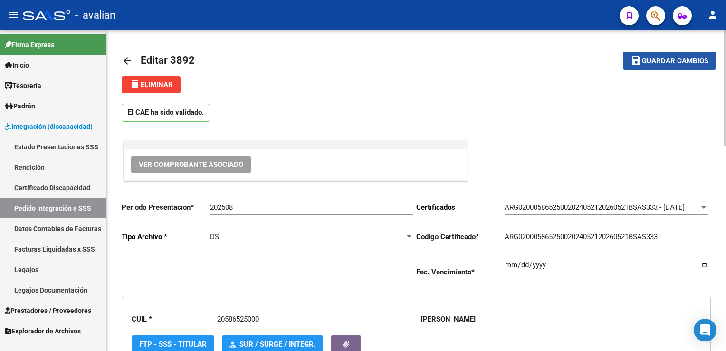
click at [694, 68] on button "save Guardar cambios" at bounding box center [669, 61] width 93 height 18
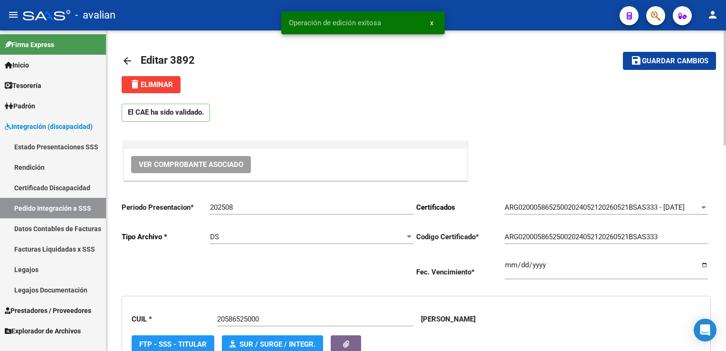
click at [126, 60] on mat-icon "arrow_back" at bounding box center [127, 60] width 11 height 11
